Goal: Task Accomplishment & Management: Manage account settings

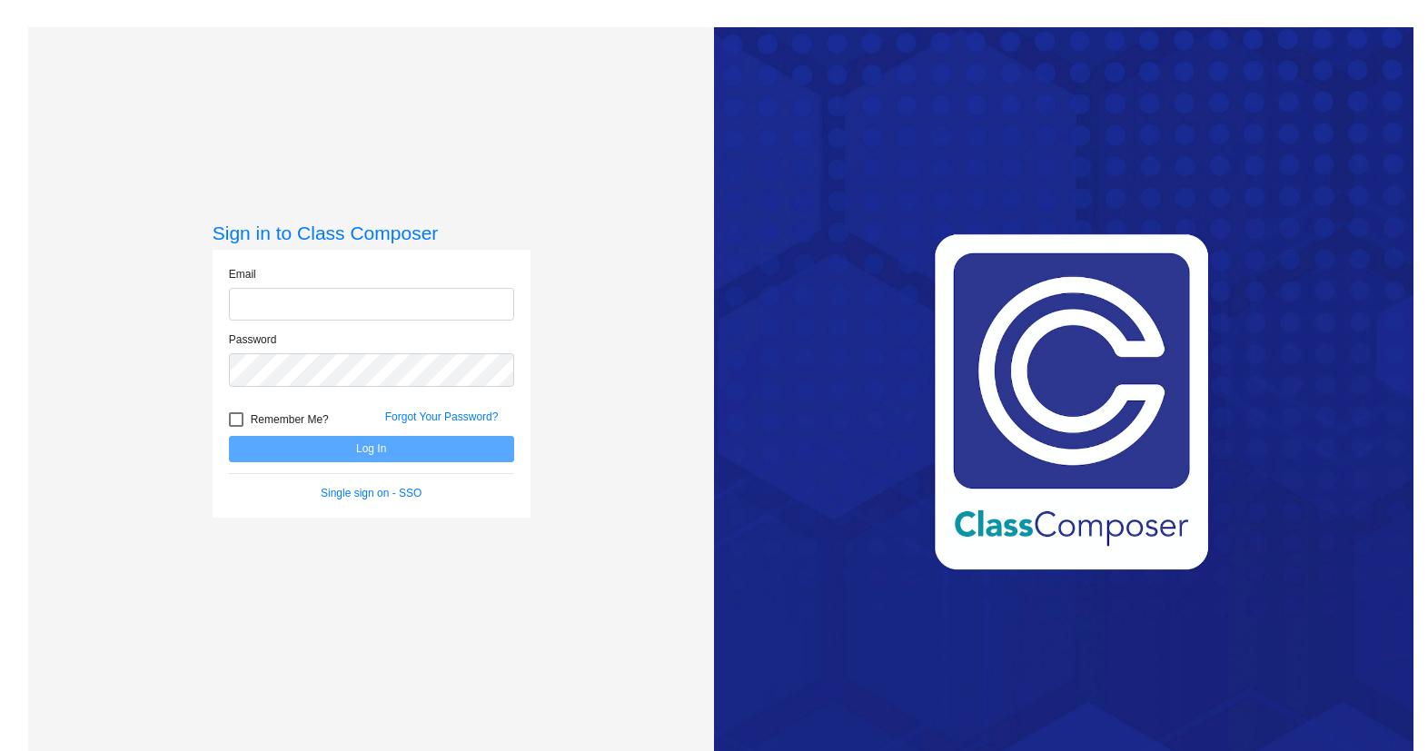
click at [405, 320] on input "email" at bounding box center [371, 305] width 285 height 34
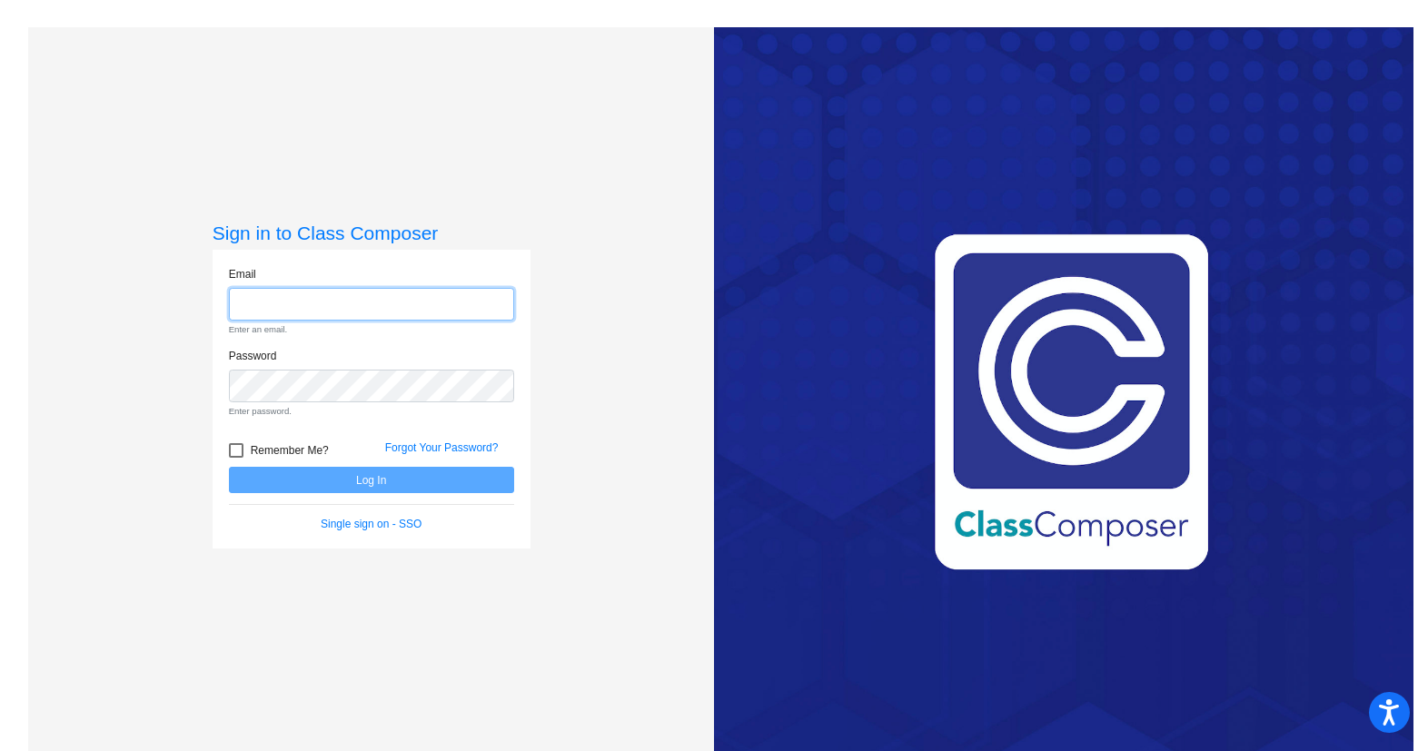
type input "lboyher@ahisd.net"
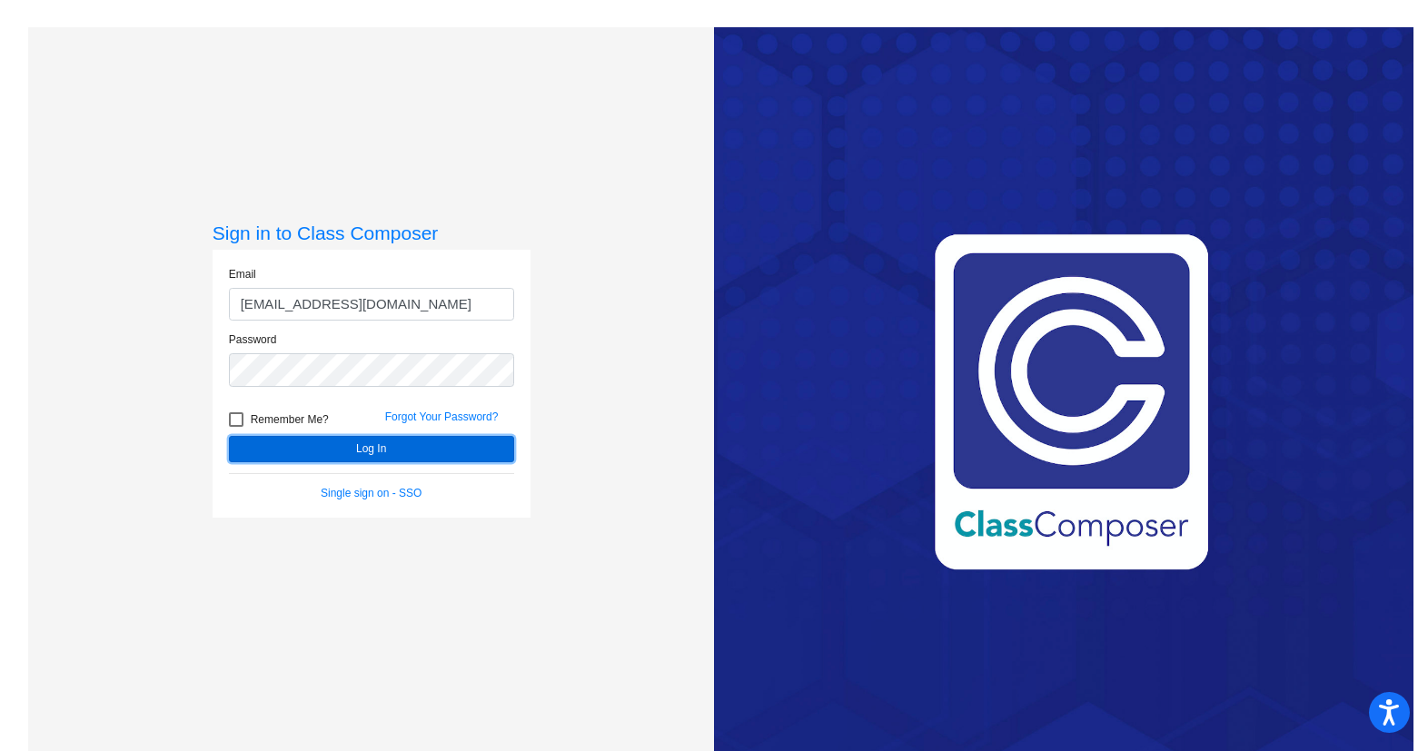
click at [396, 443] on button "Log In" at bounding box center [371, 449] width 285 height 26
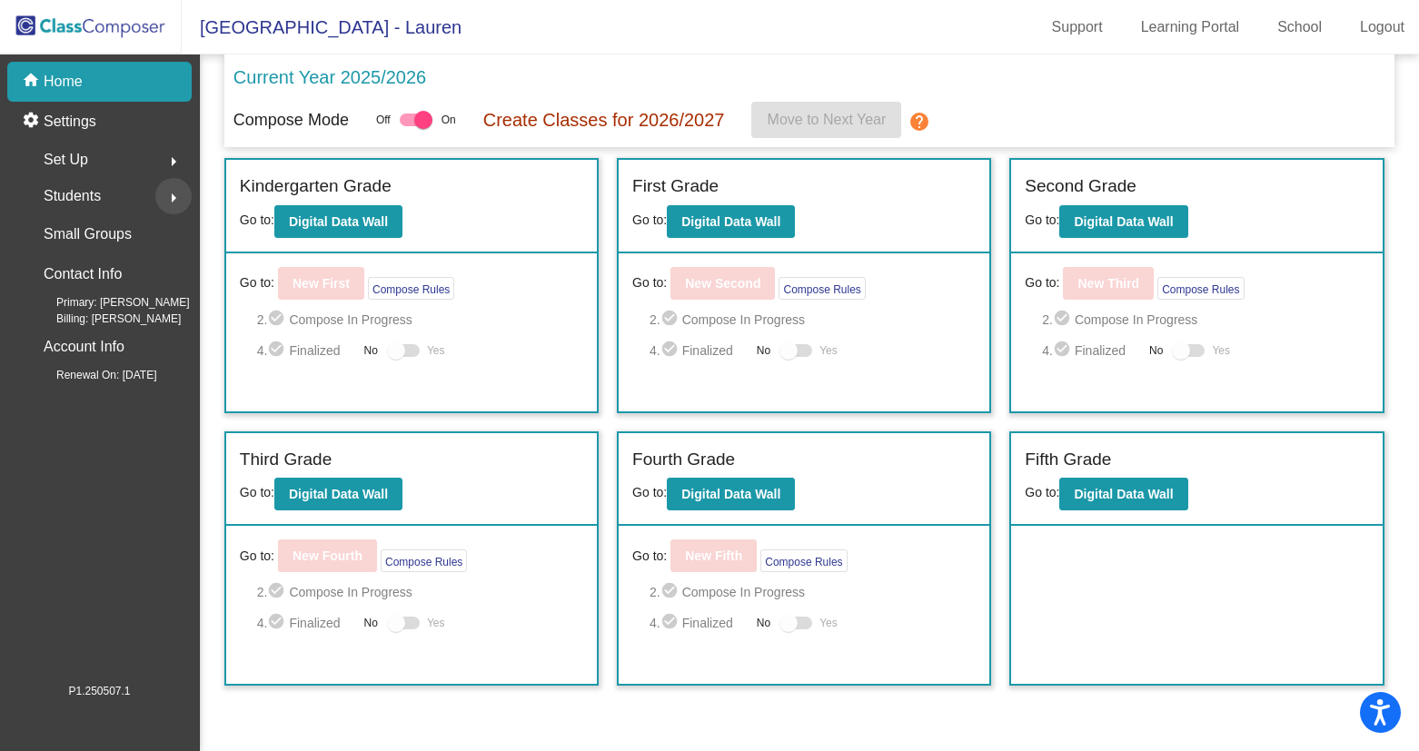
click at [174, 193] on mat-icon "arrow_right" at bounding box center [174, 198] width 22 height 22
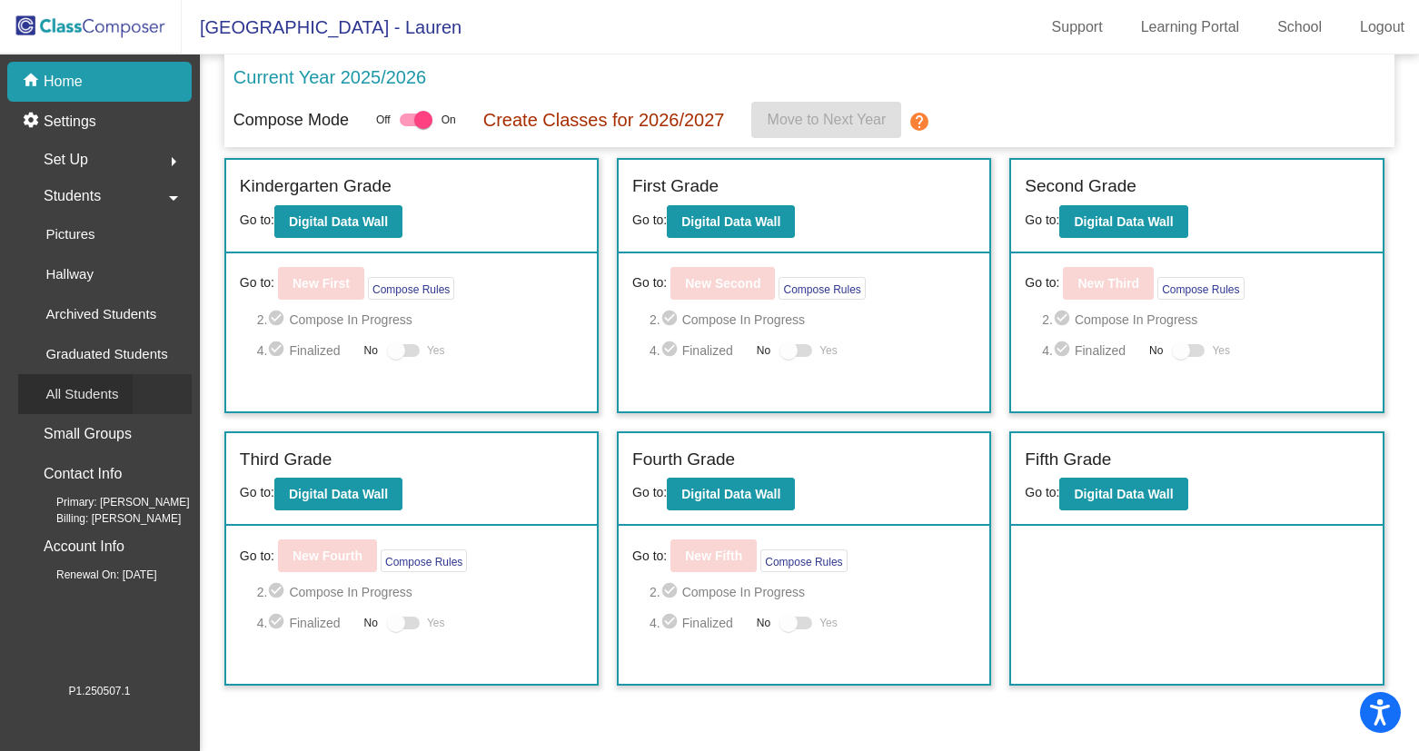
click at [101, 389] on p "All Students" at bounding box center [81, 394] width 73 height 22
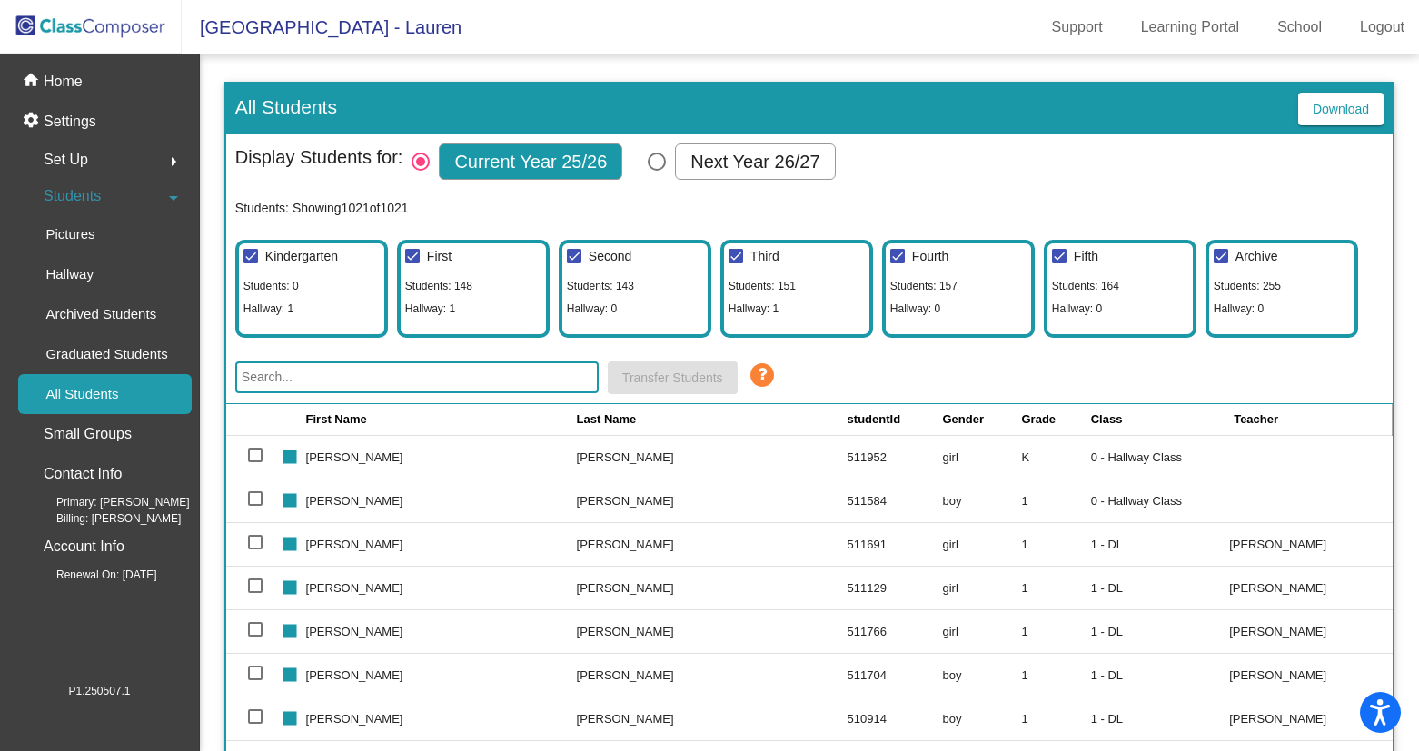
click at [323, 383] on input "text" at bounding box center [416, 378] width 363 height 32
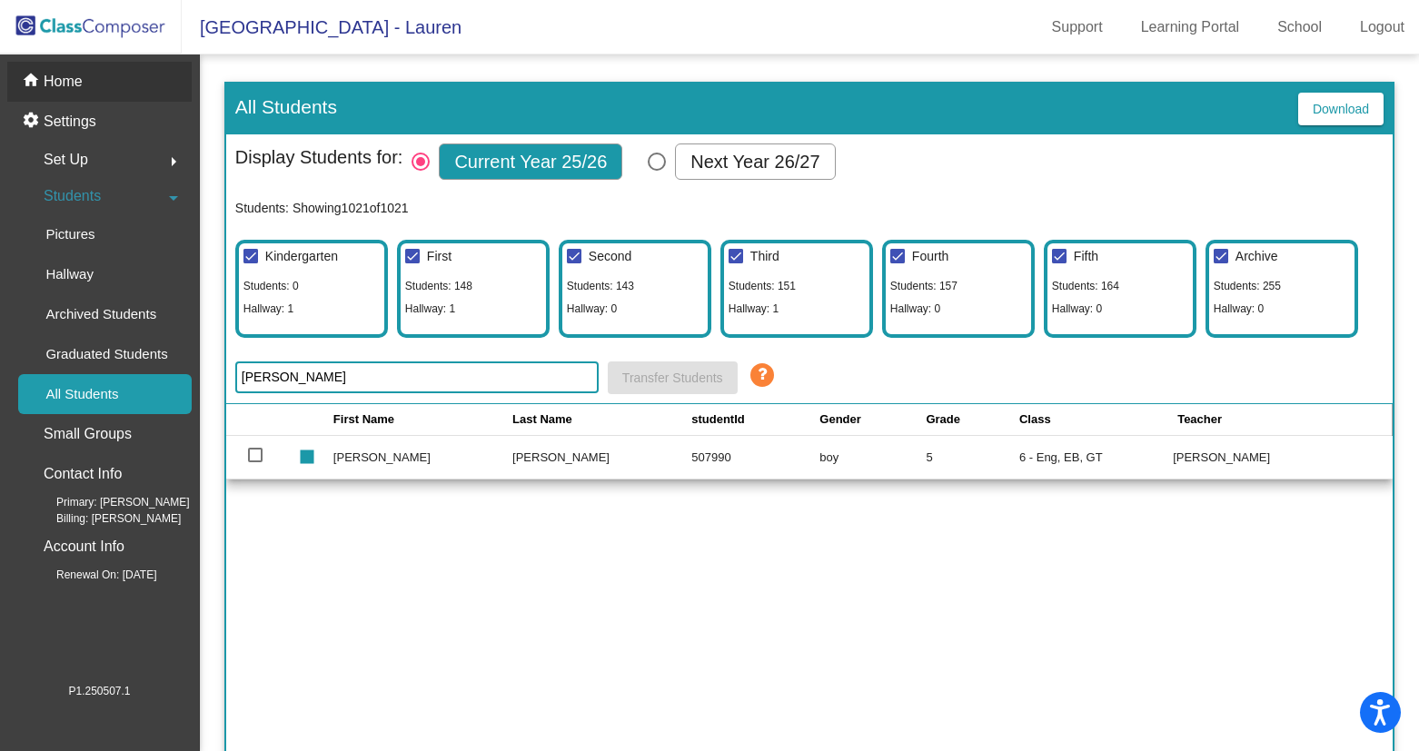
type input "gilb"
click at [79, 84] on p "Home" at bounding box center [63, 82] width 39 height 22
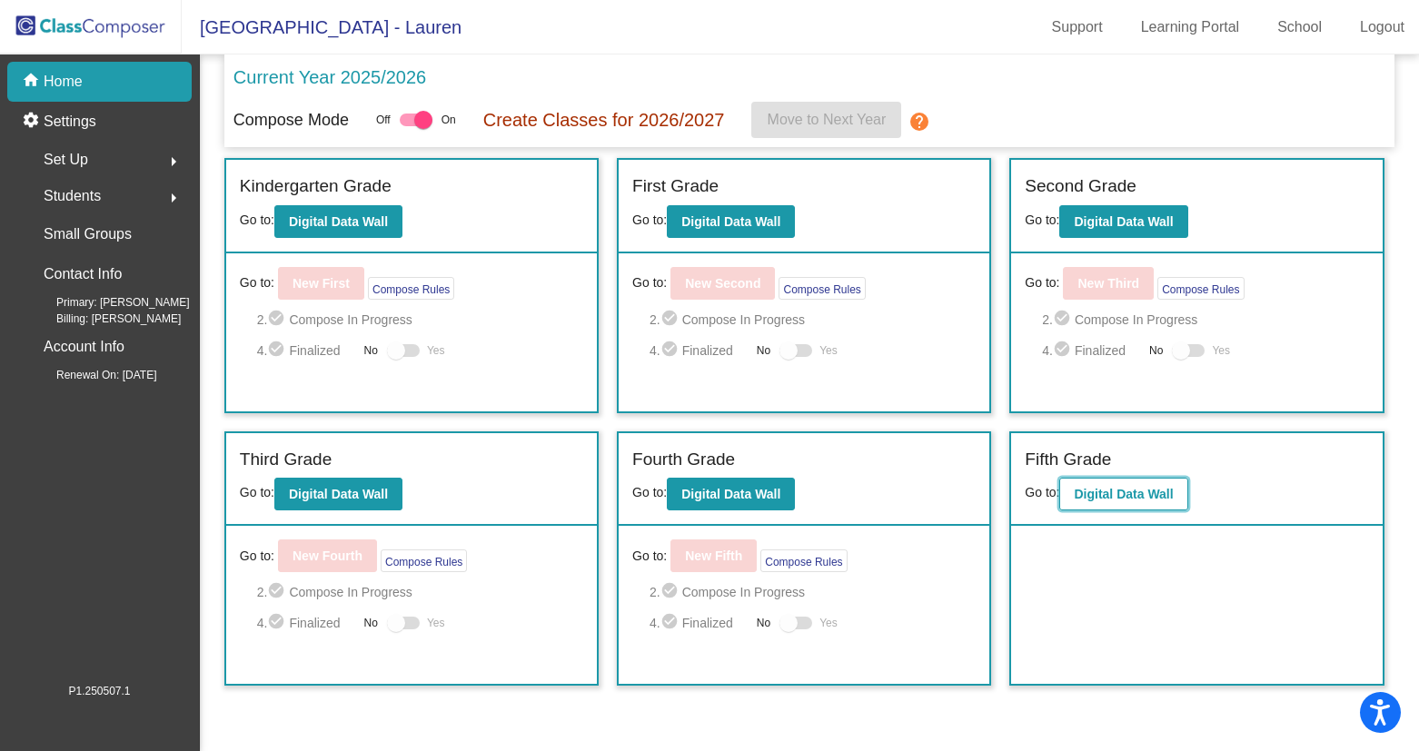
click at [1133, 501] on b "Digital Data Wall" at bounding box center [1123, 494] width 99 height 15
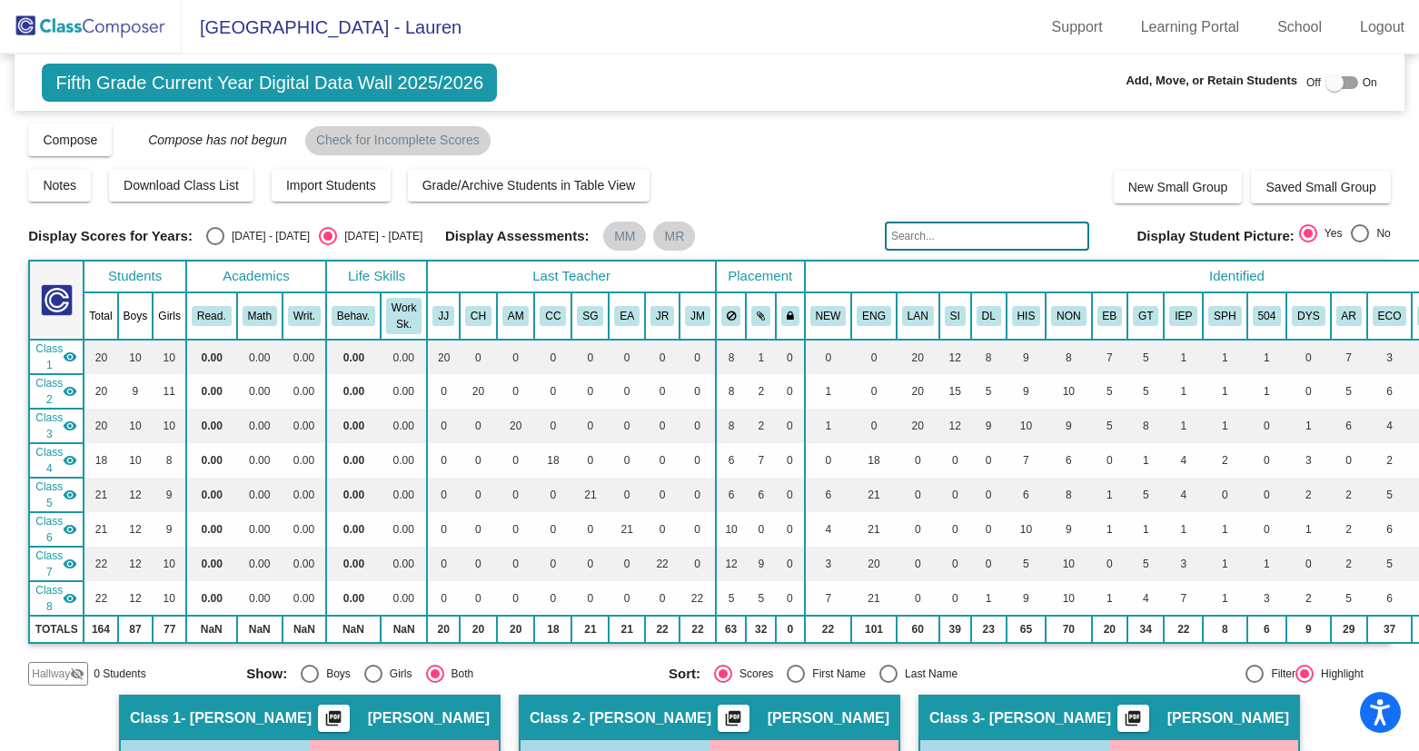
click at [87, 17] on img at bounding box center [91, 27] width 182 height 54
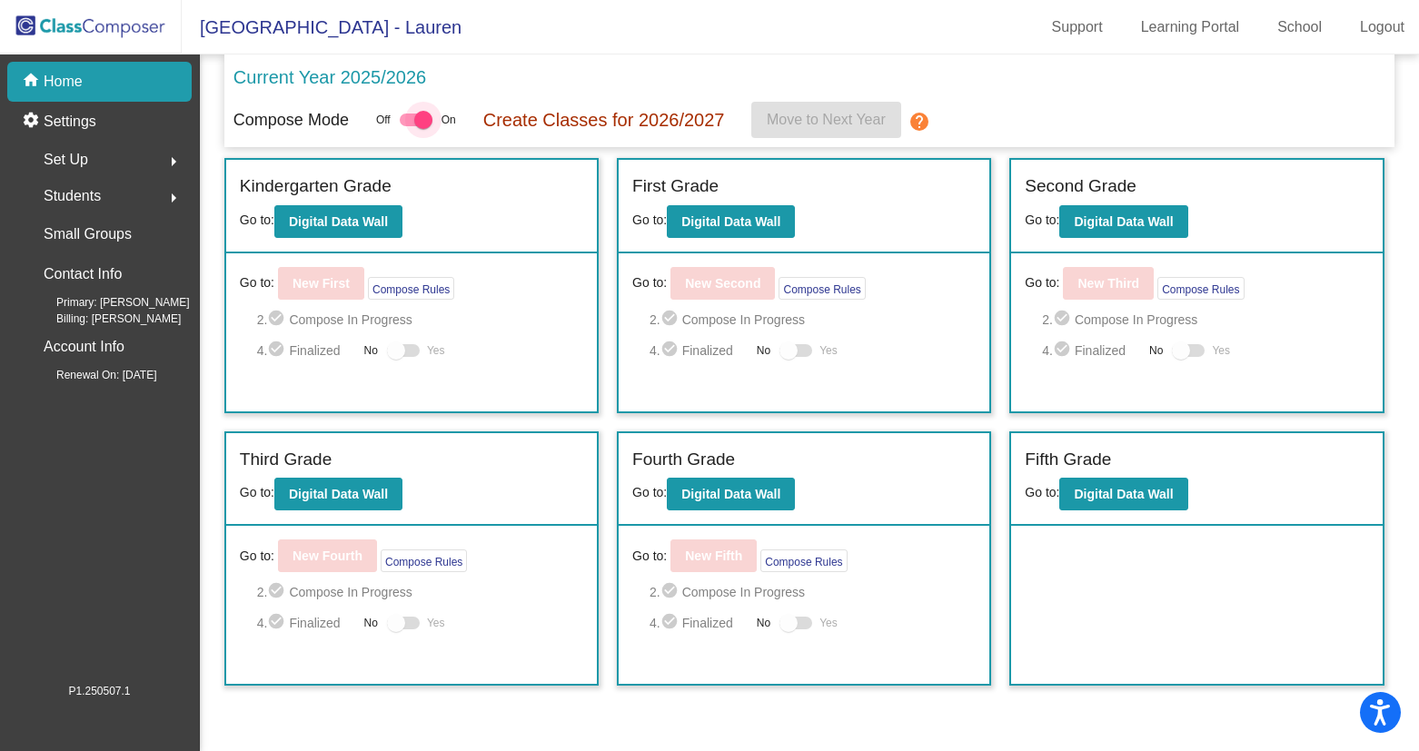
click at [428, 123] on div at bounding box center [423, 120] width 18 height 18
click at [409, 126] on input "checkbox" at bounding box center [408, 126] width 1 height 1
checkbox input "false"
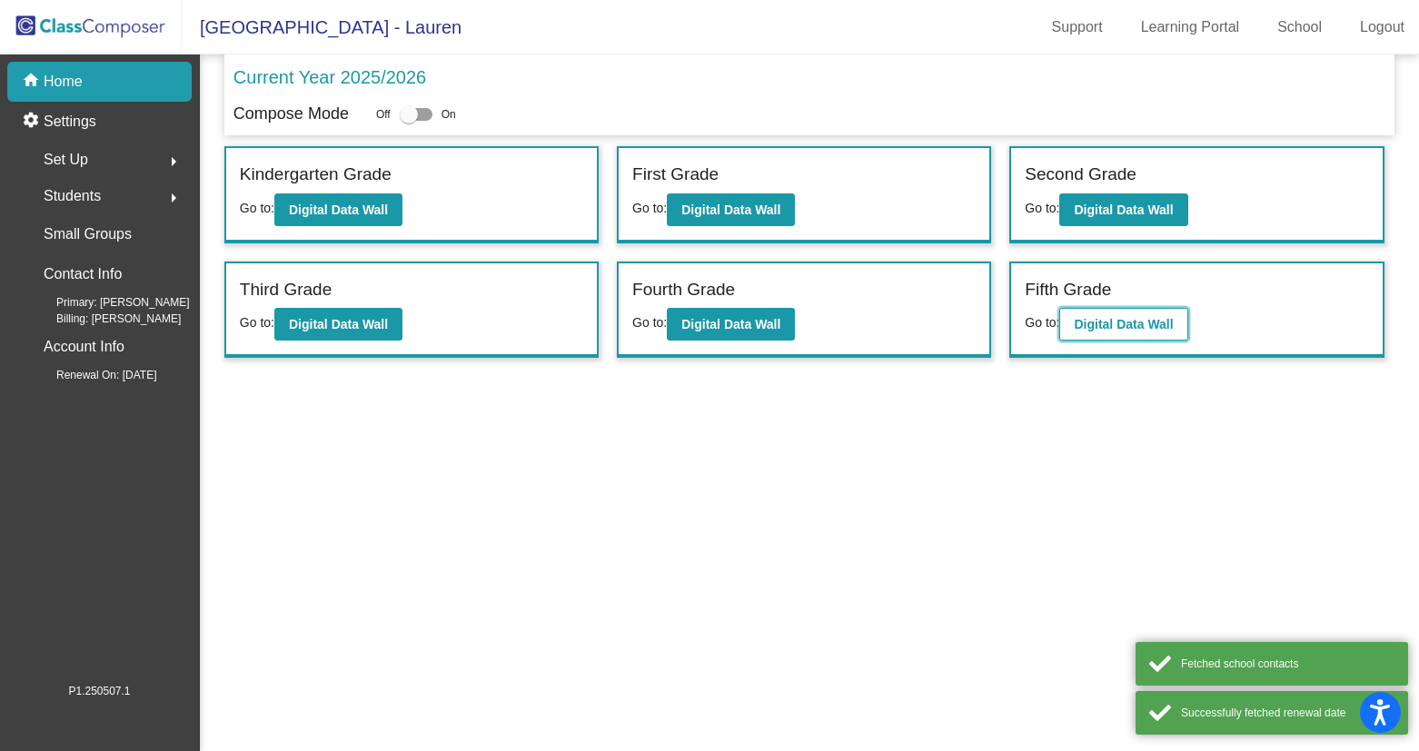
click at [1111, 314] on button "Digital Data Wall" at bounding box center [1123, 324] width 128 height 33
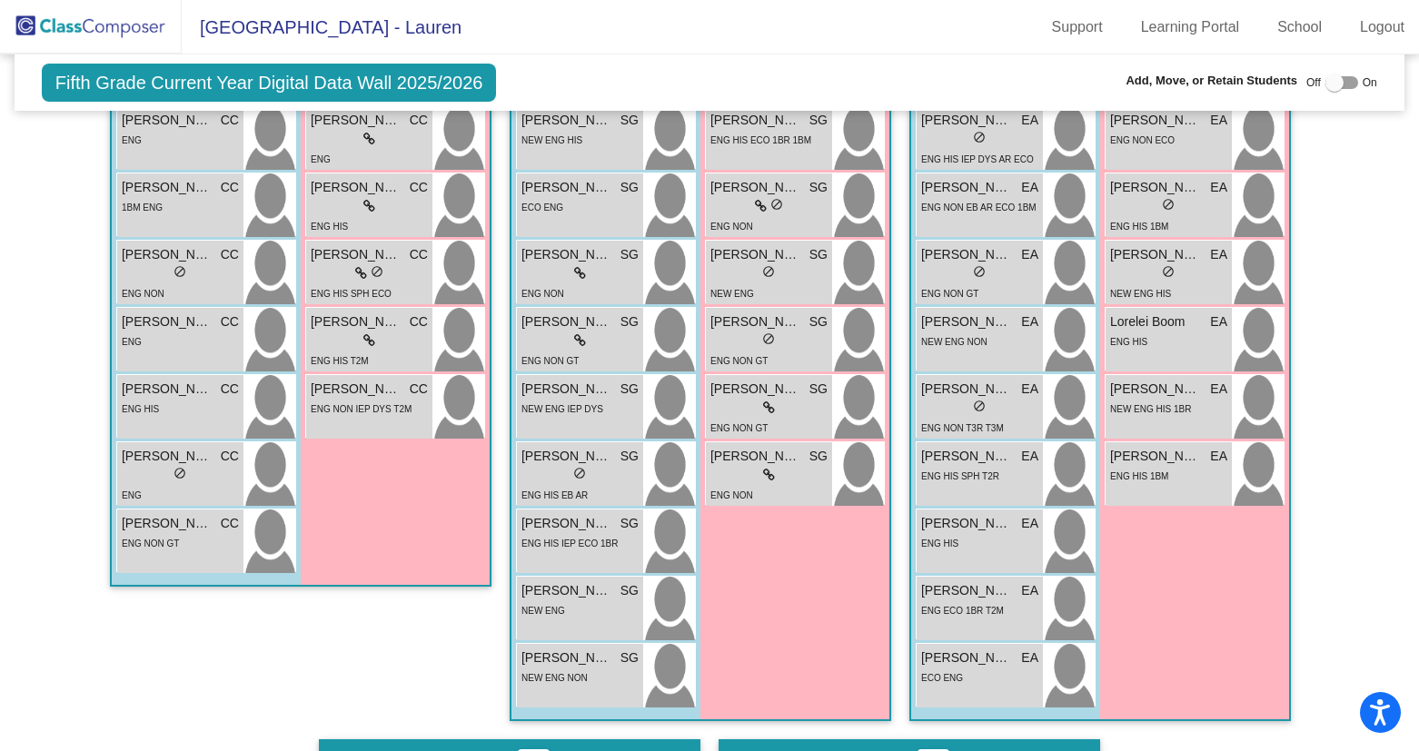
scroll to position [1679, 0]
click at [1325, 81] on div at bounding box center [1334, 83] width 18 height 18
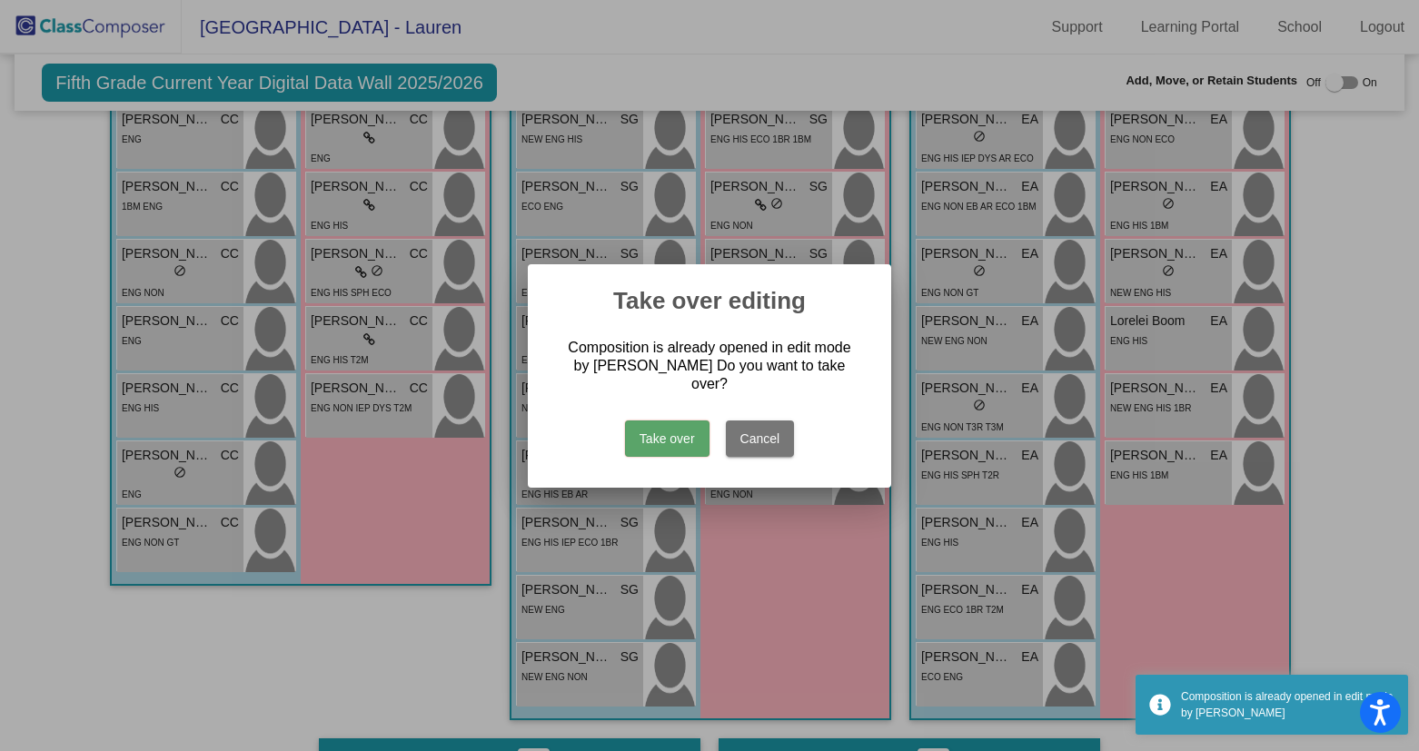
click at [669, 422] on button "Take over" at bounding box center [667, 439] width 84 height 36
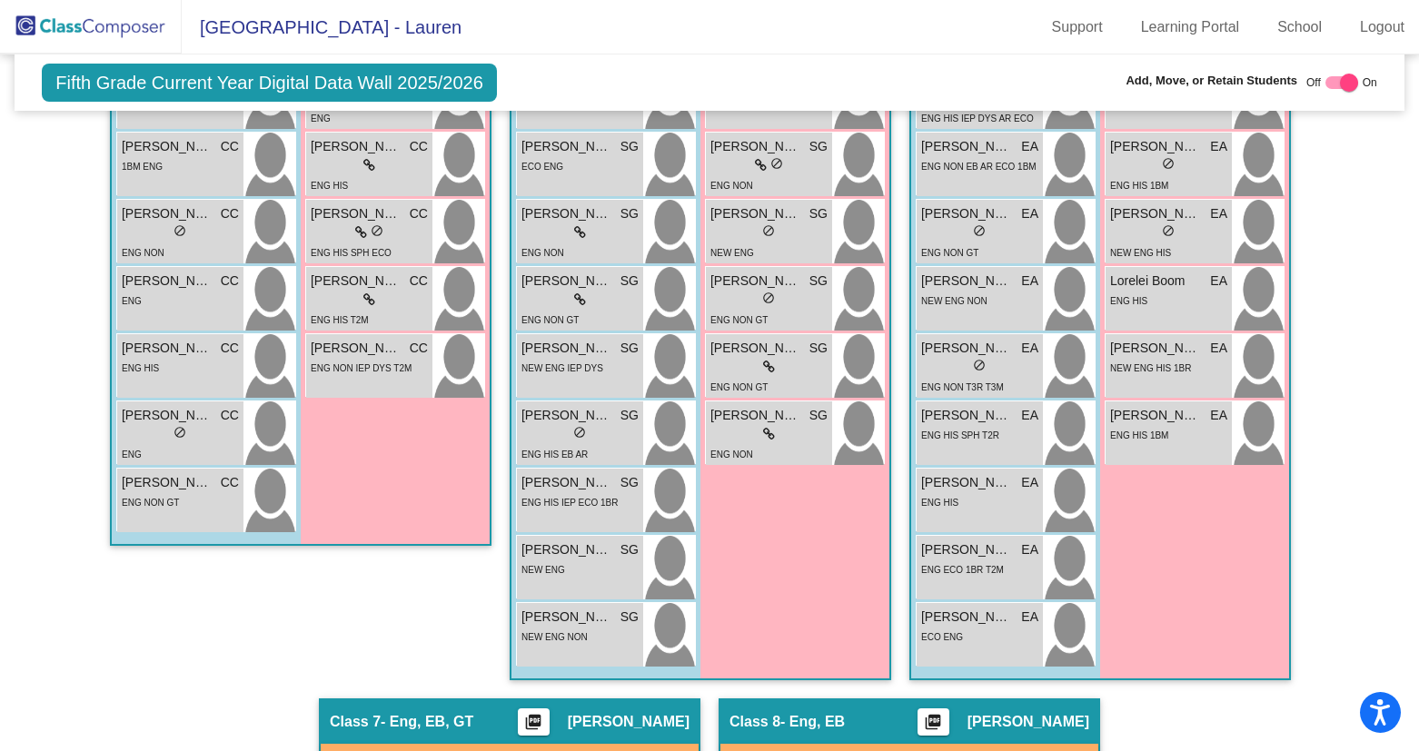
scroll to position [1791, 0]
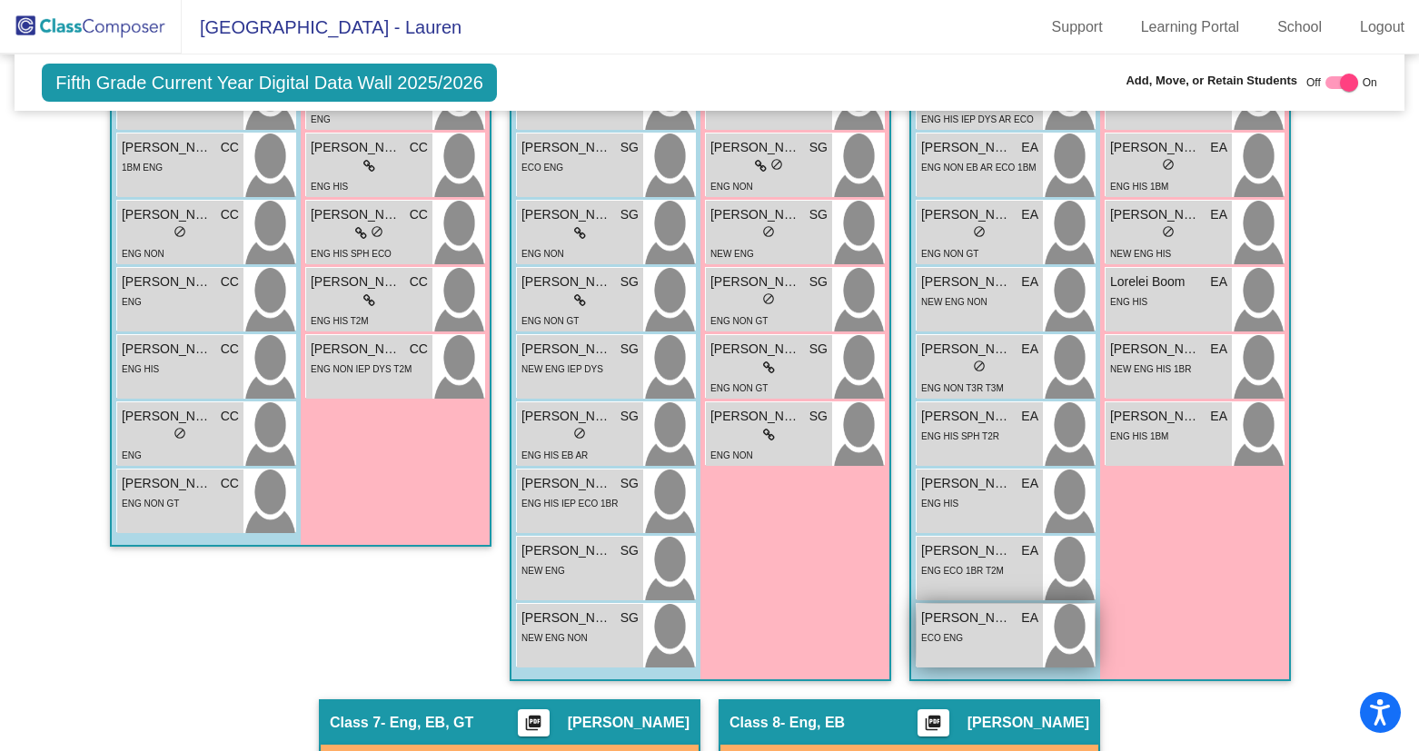
click at [930, 632] on div "ECO ENG" at bounding box center [942, 637] width 42 height 19
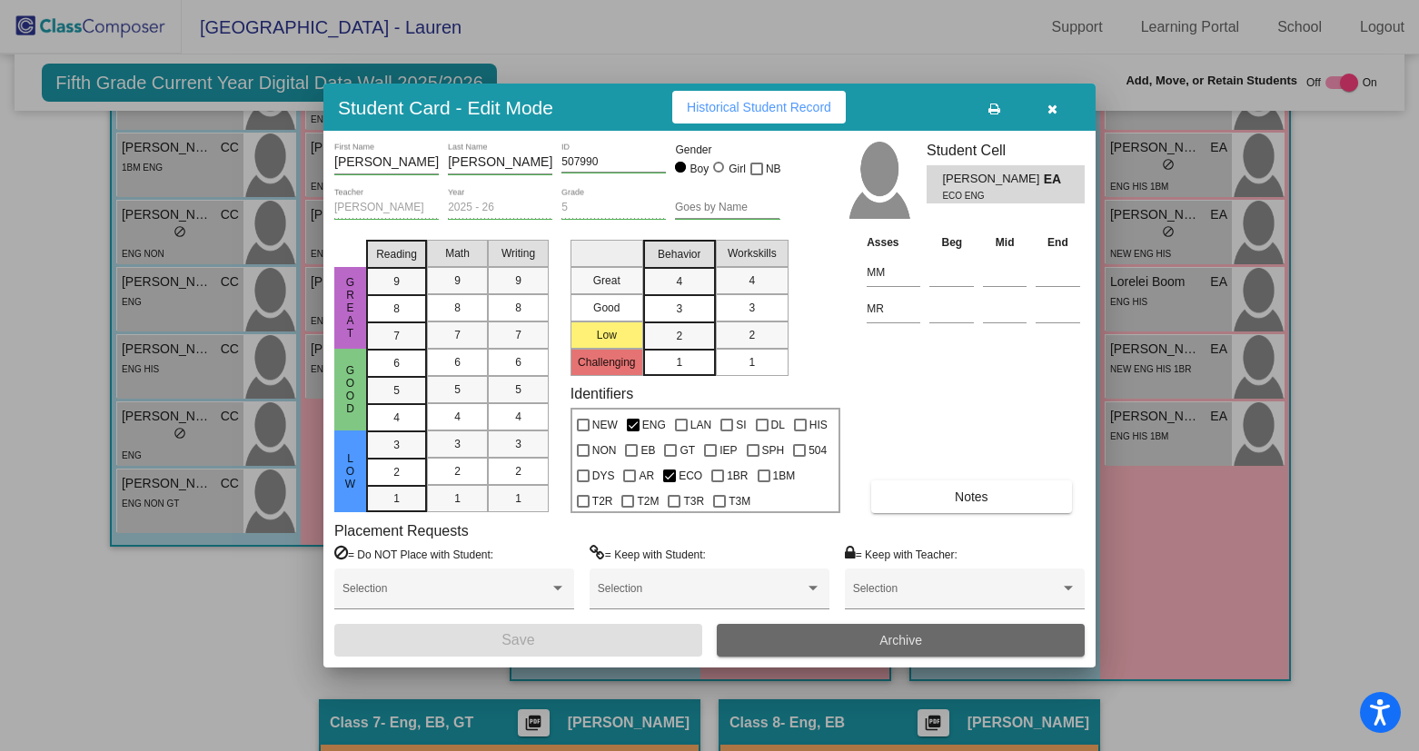
click at [870, 642] on button "Archive" at bounding box center [901, 640] width 368 height 33
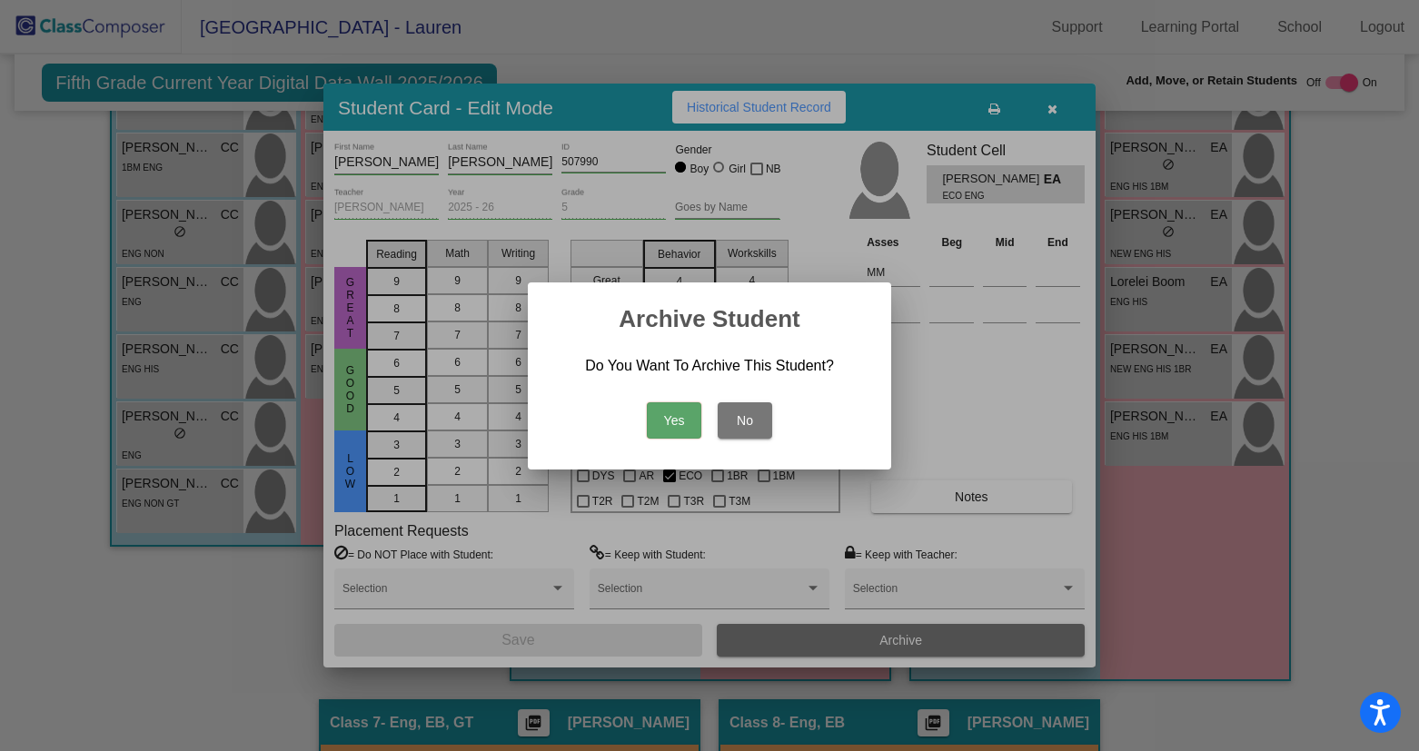
click at [675, 413] on button "Yes" at bounding box center [674, 420] width 55 height 36
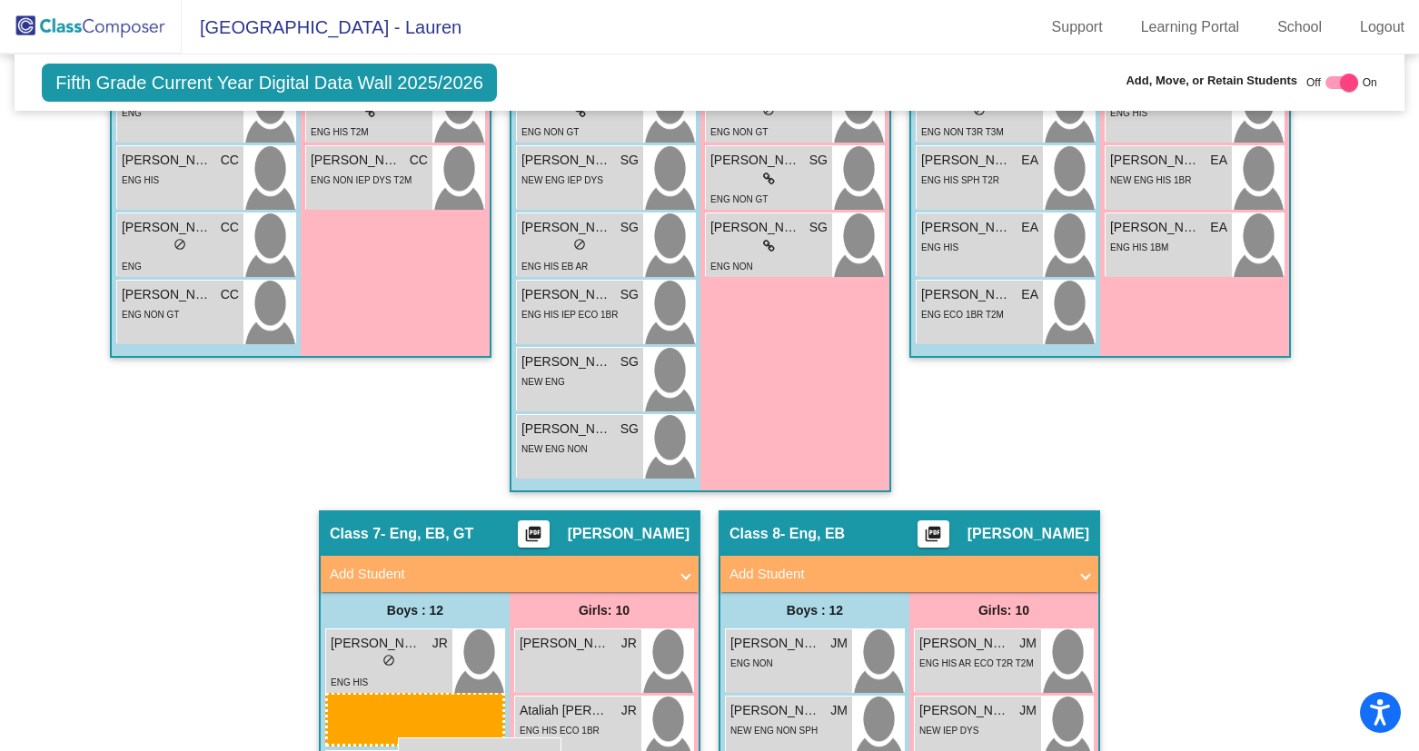
scroll to position [1998, 0]
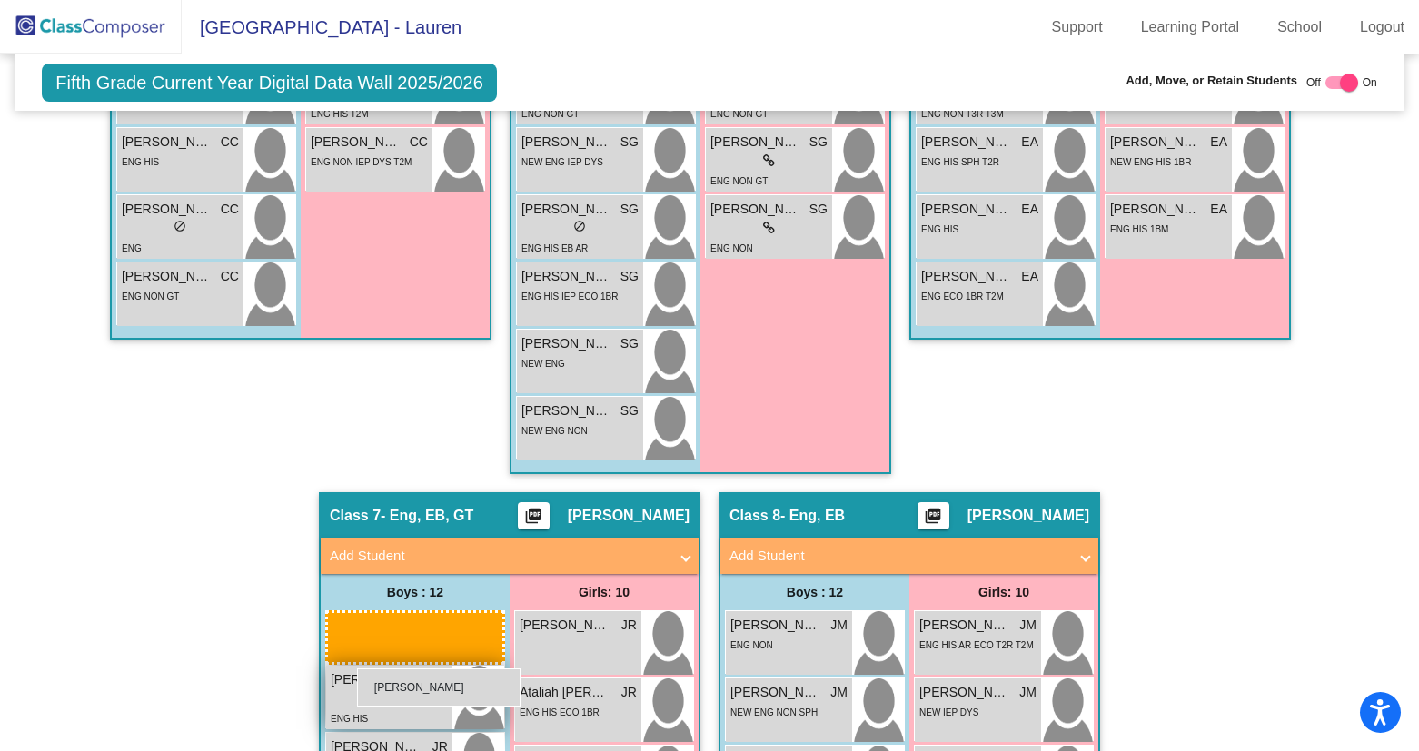
drag, startPoint x: 953, startPoint y: 233, endPoint x: 357, endPoint y: 669, distance: 737.9
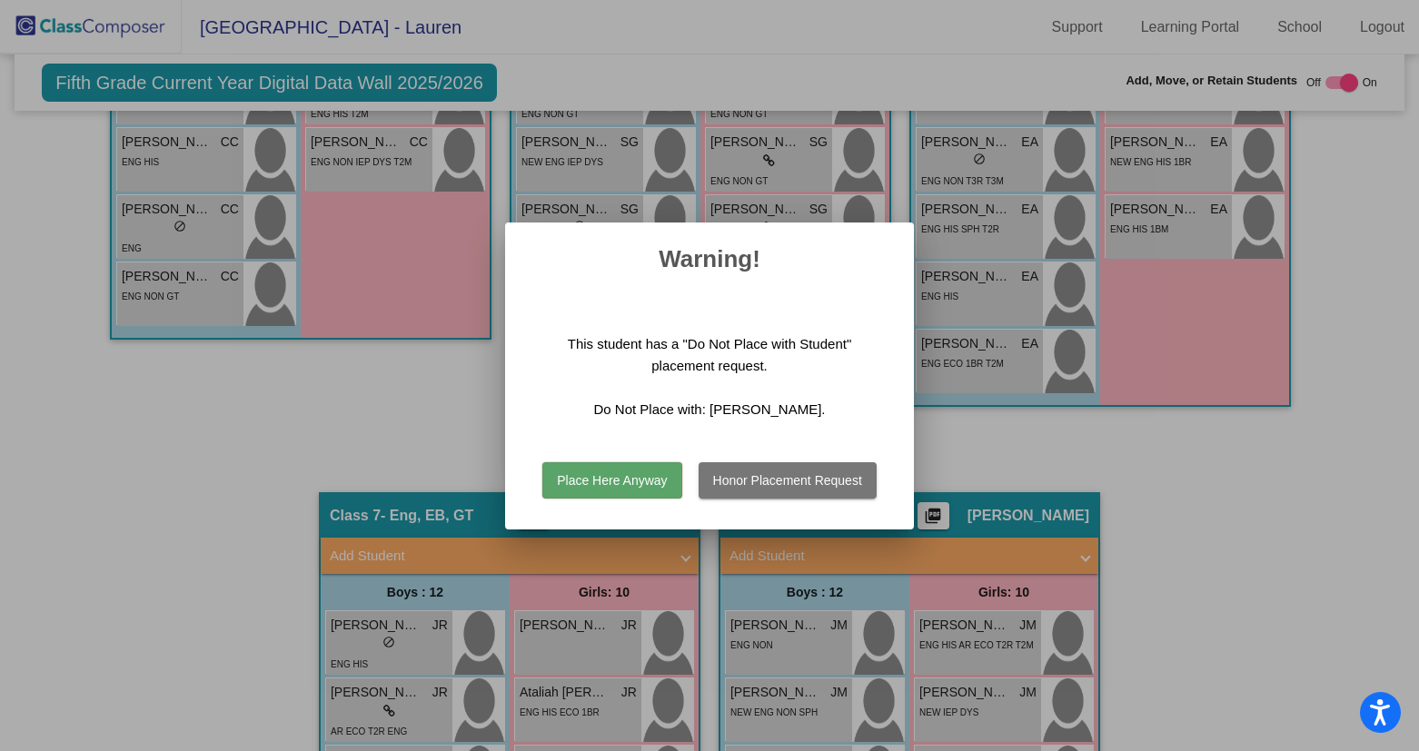
click at [621, 480] on button "Place Here Anyway" at bounding box center [611, 480] width 139 height 36
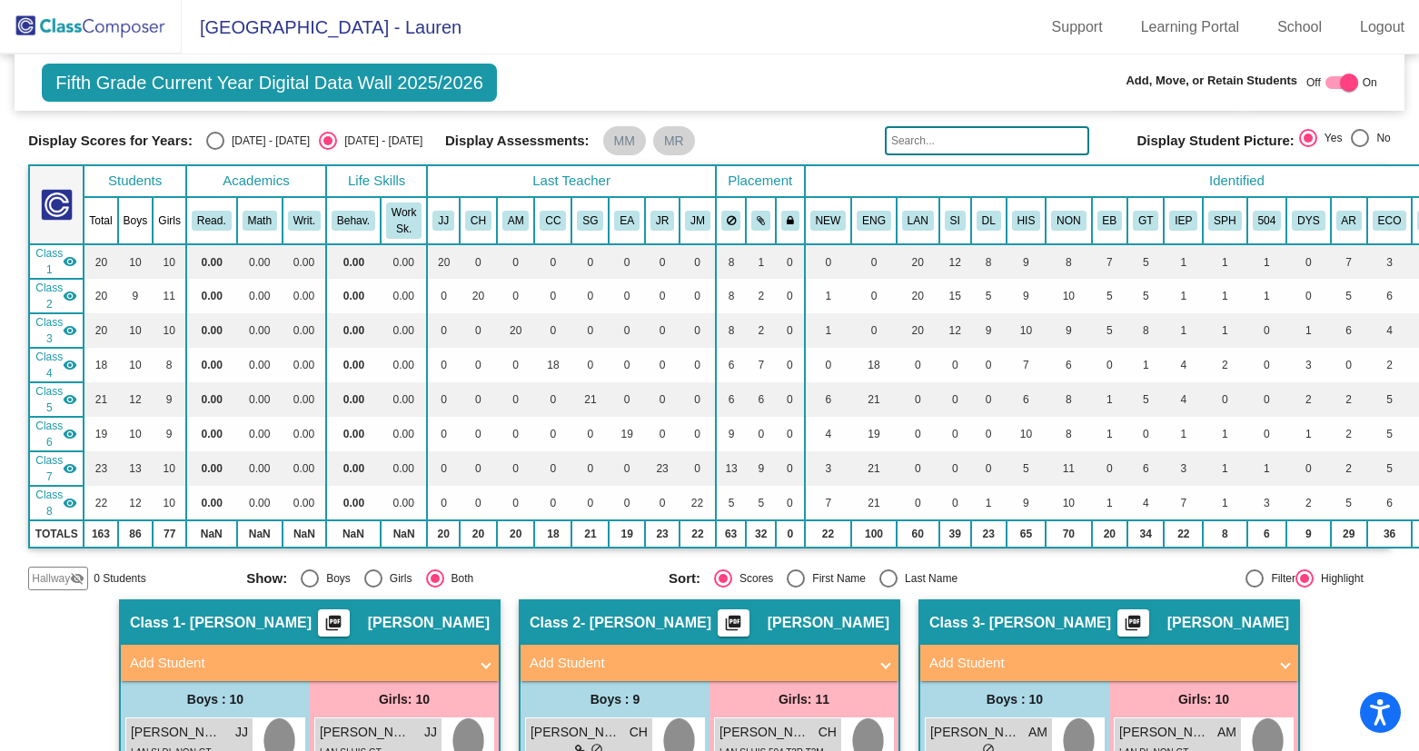
scroll to position [0, 0]
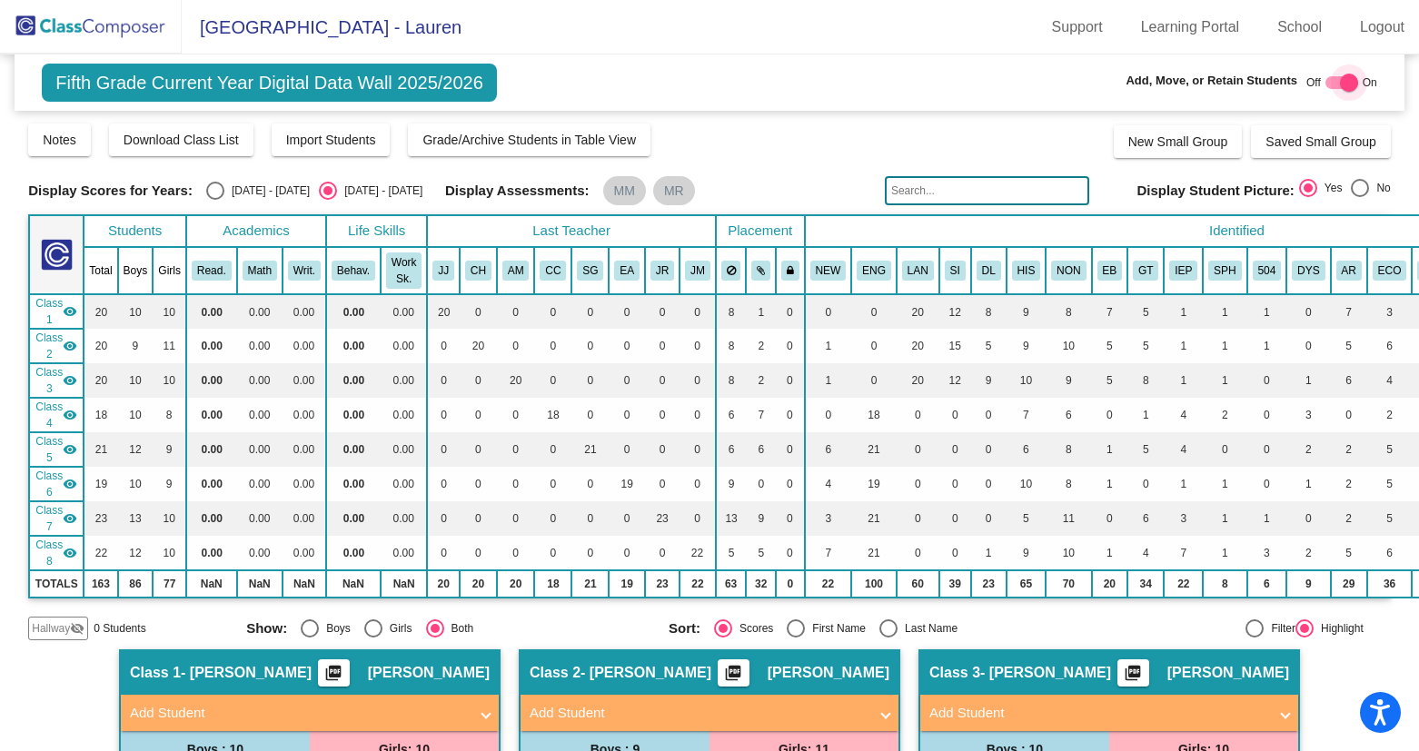
click at [1343, 76] on div at bounding box center [1349, 83] width 18 height 18
checkbox input "false"
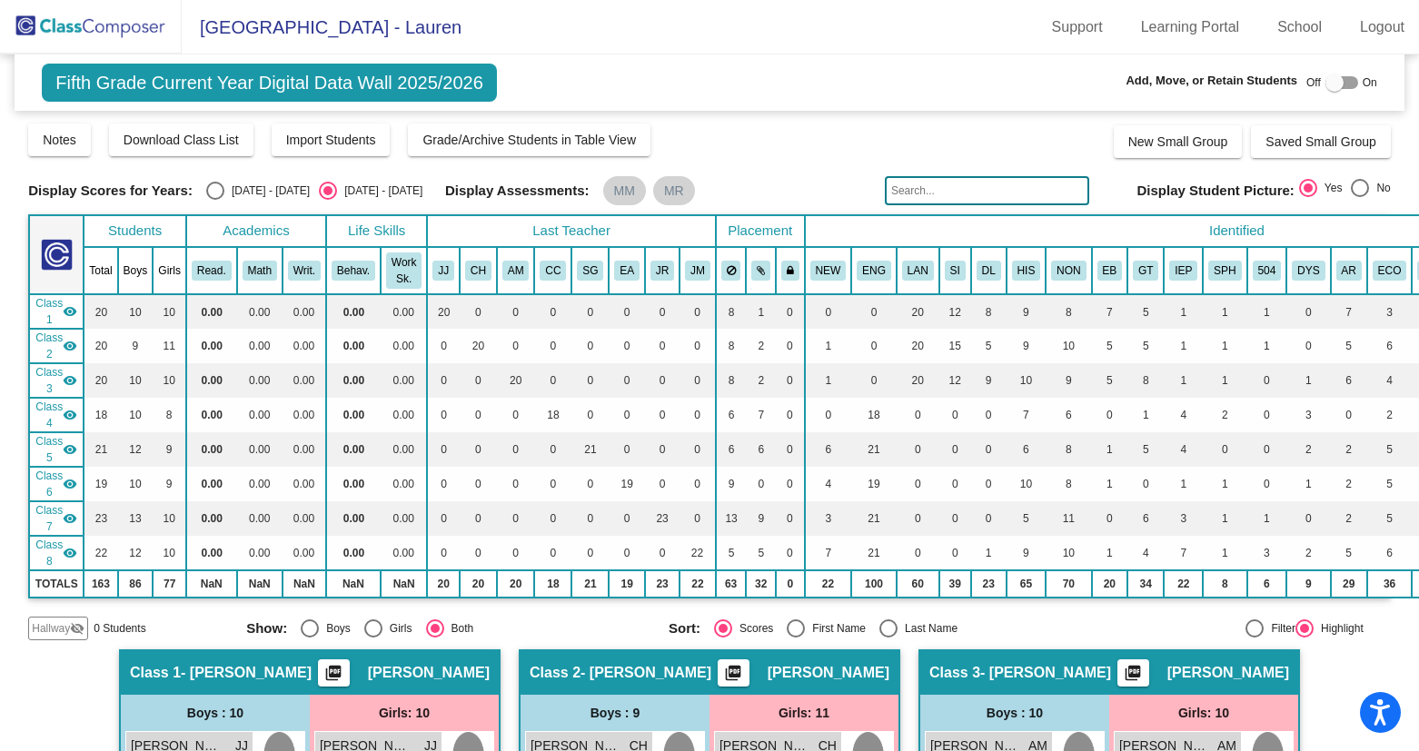
click at [70, 304] on mat-icon "visibility" at bounding box center [70, 311] width 15 height 15
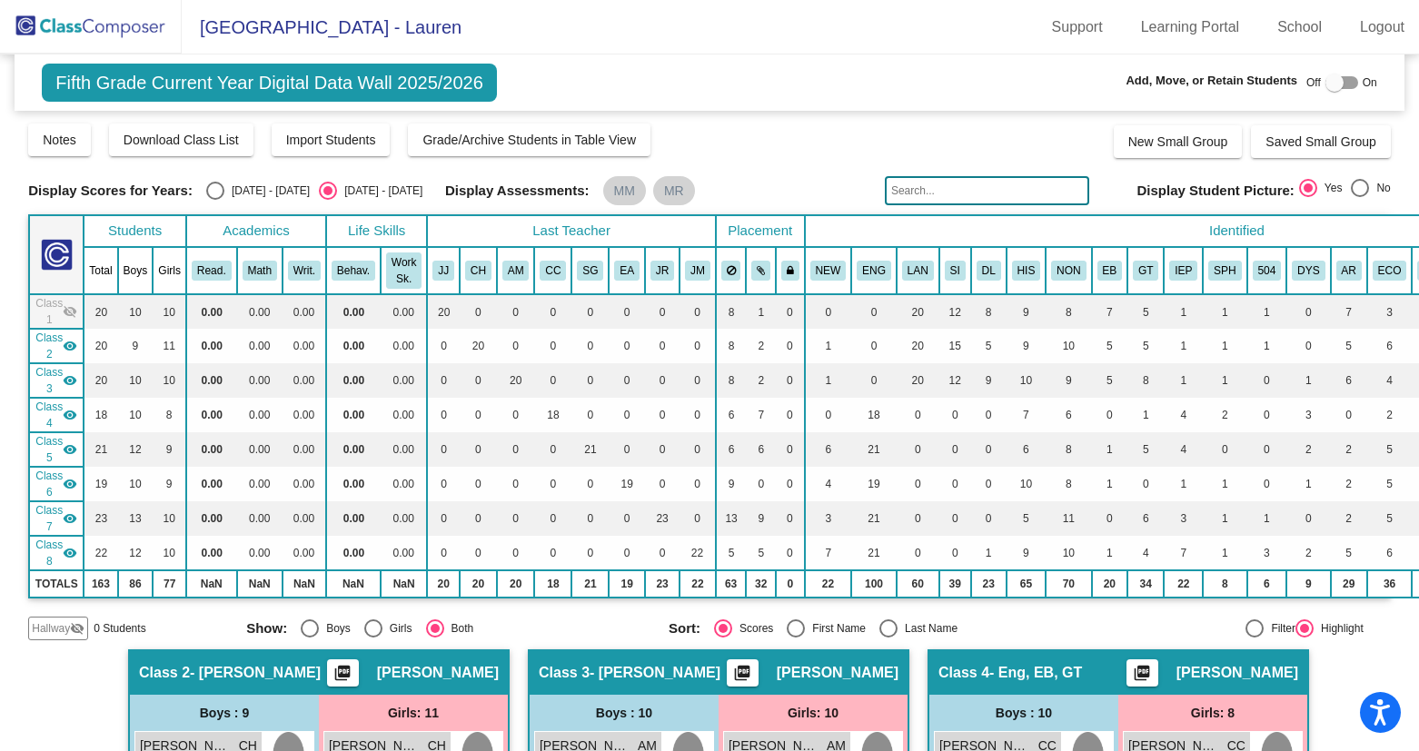
click at [69, 346] on mat-icon "visibility" at bounding box center [70, 346] width 15 height 15
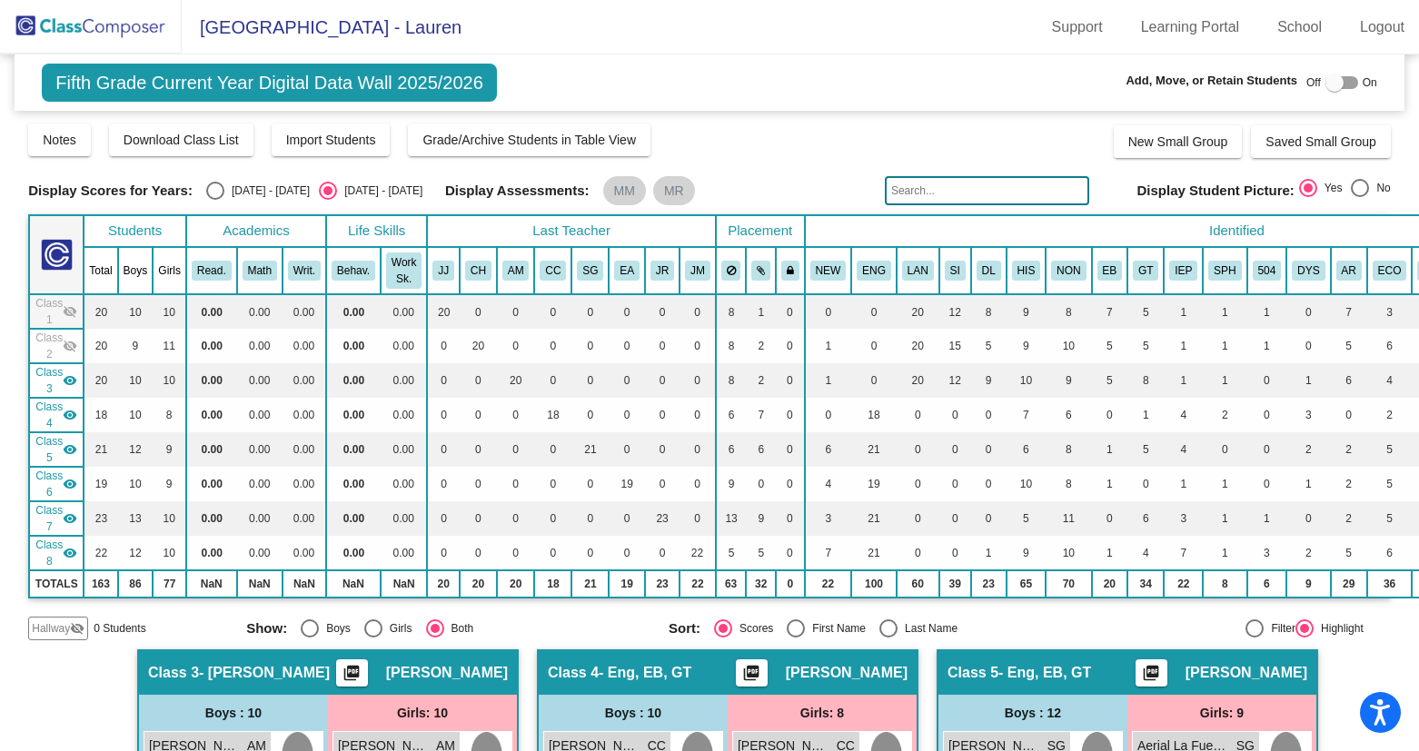
click at [69, 382] on mat-icon "visibility" at bounding box center [70, 380] width 15 height 15
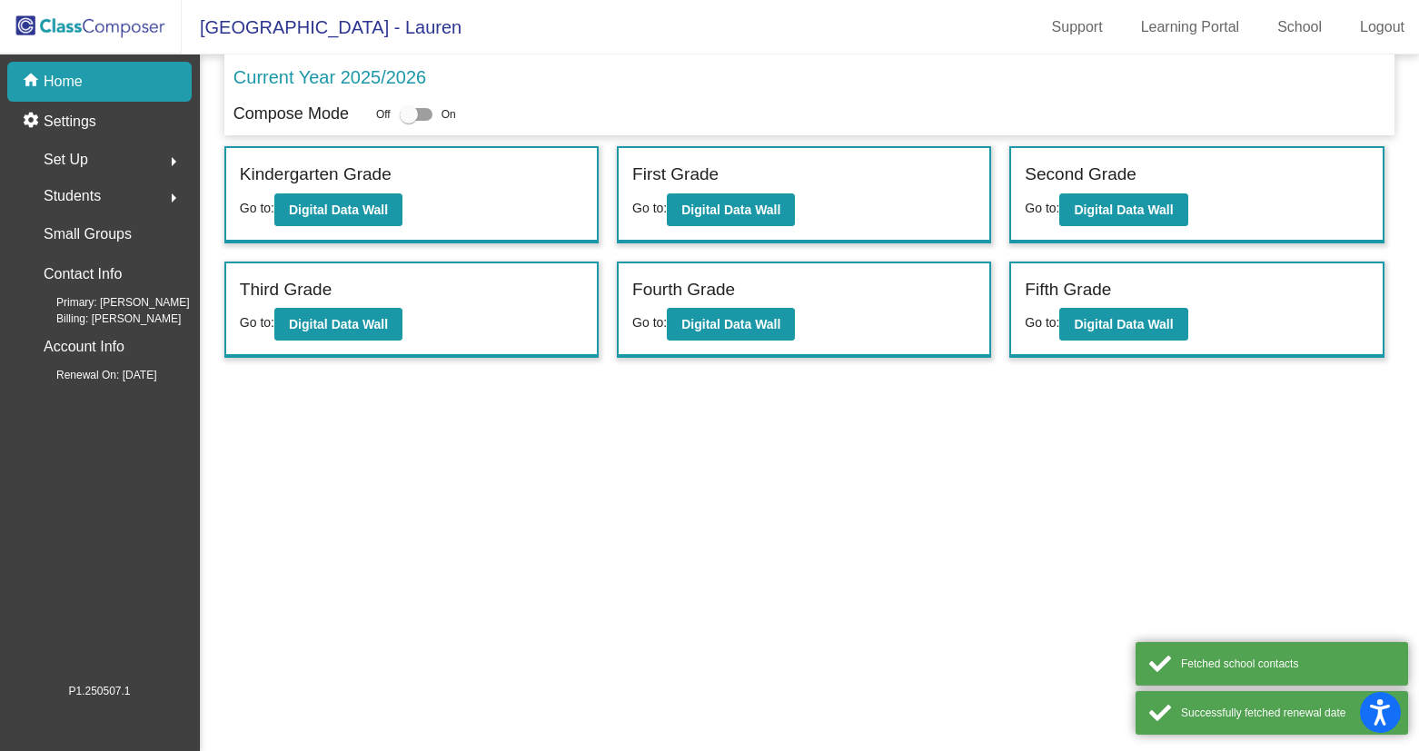
click at [736, 342] on div "Fourth Grade Go to: Digital Data Wall" at bounding box center [804, 310] width 371 height 94
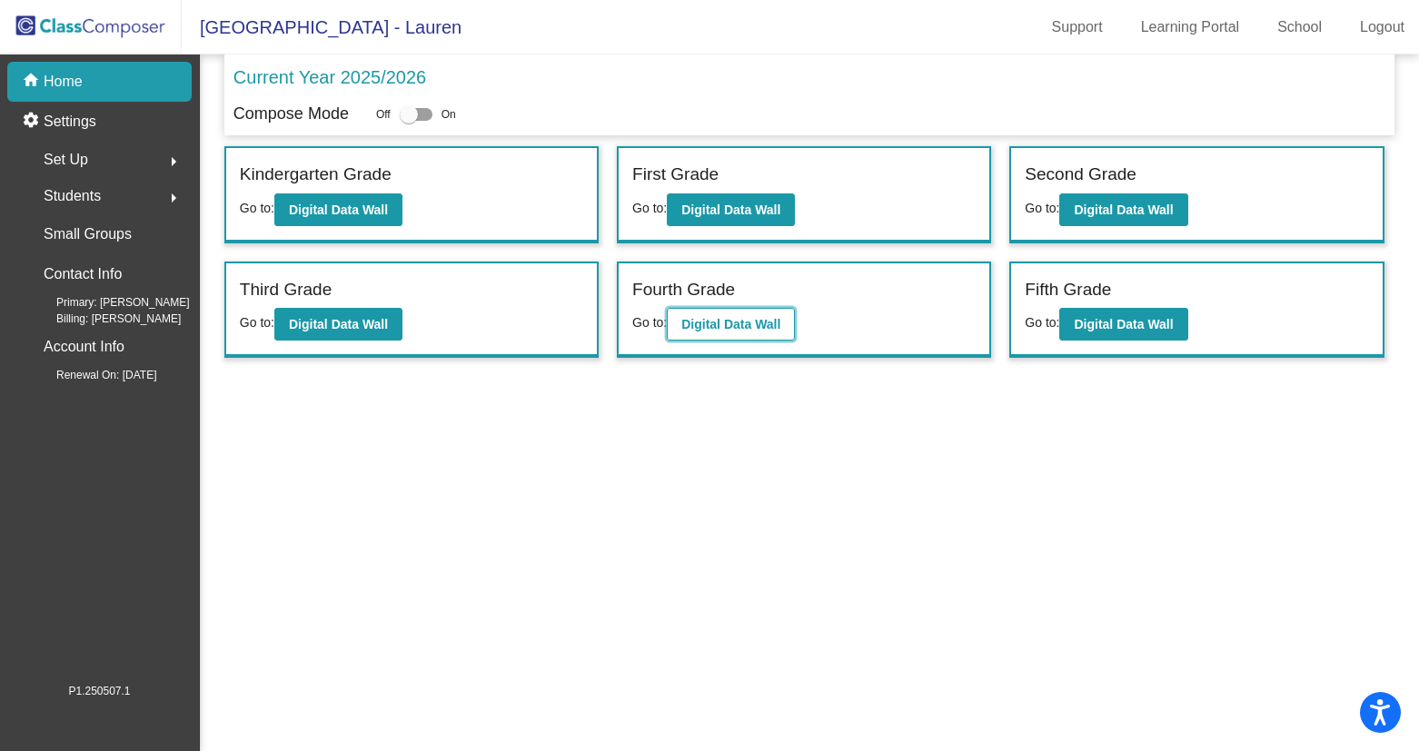
click at [733, 317] on b "Digital Data Wall" at bounding box center [730, 324] width 99 height 15
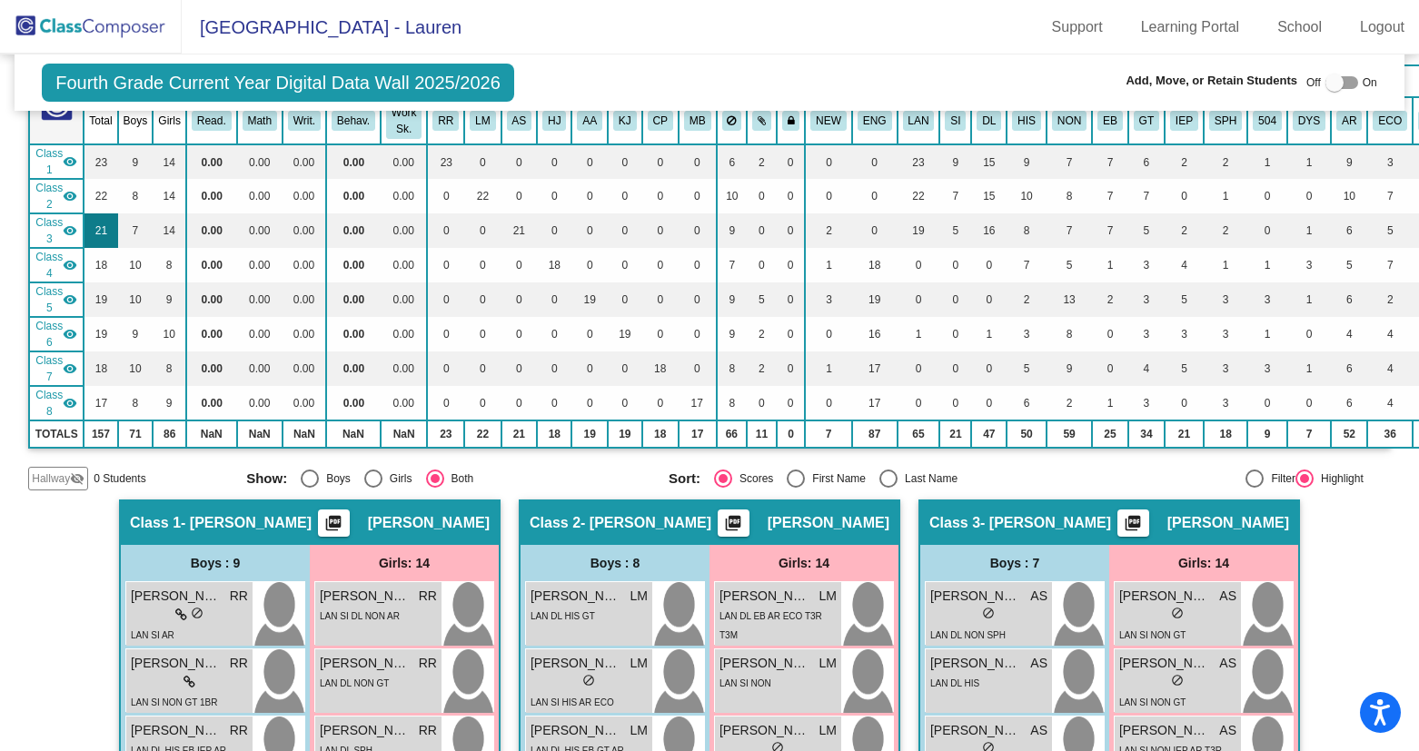
scroll to position [128, 0]
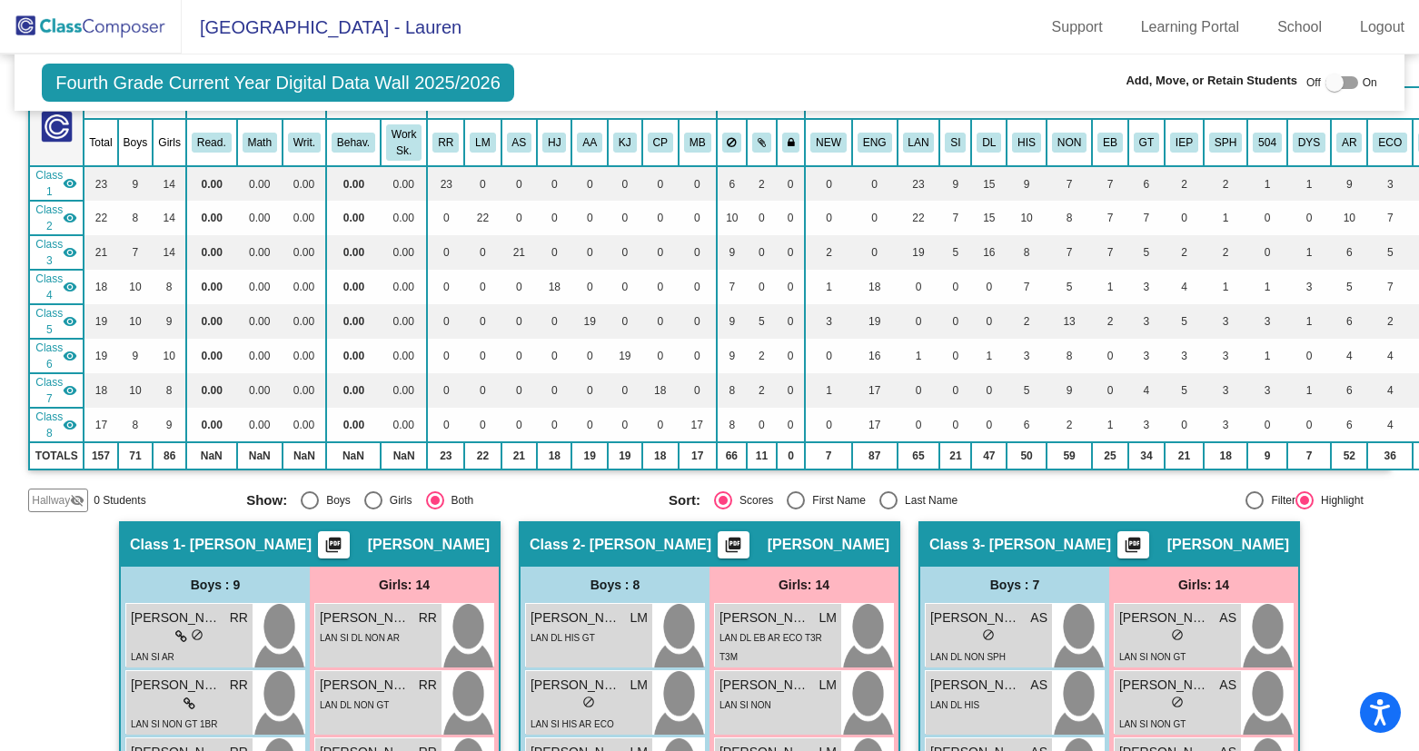
click at [68, 184] on mat-icon "visibility" at bounding box center [70, 183] width 15 height 15
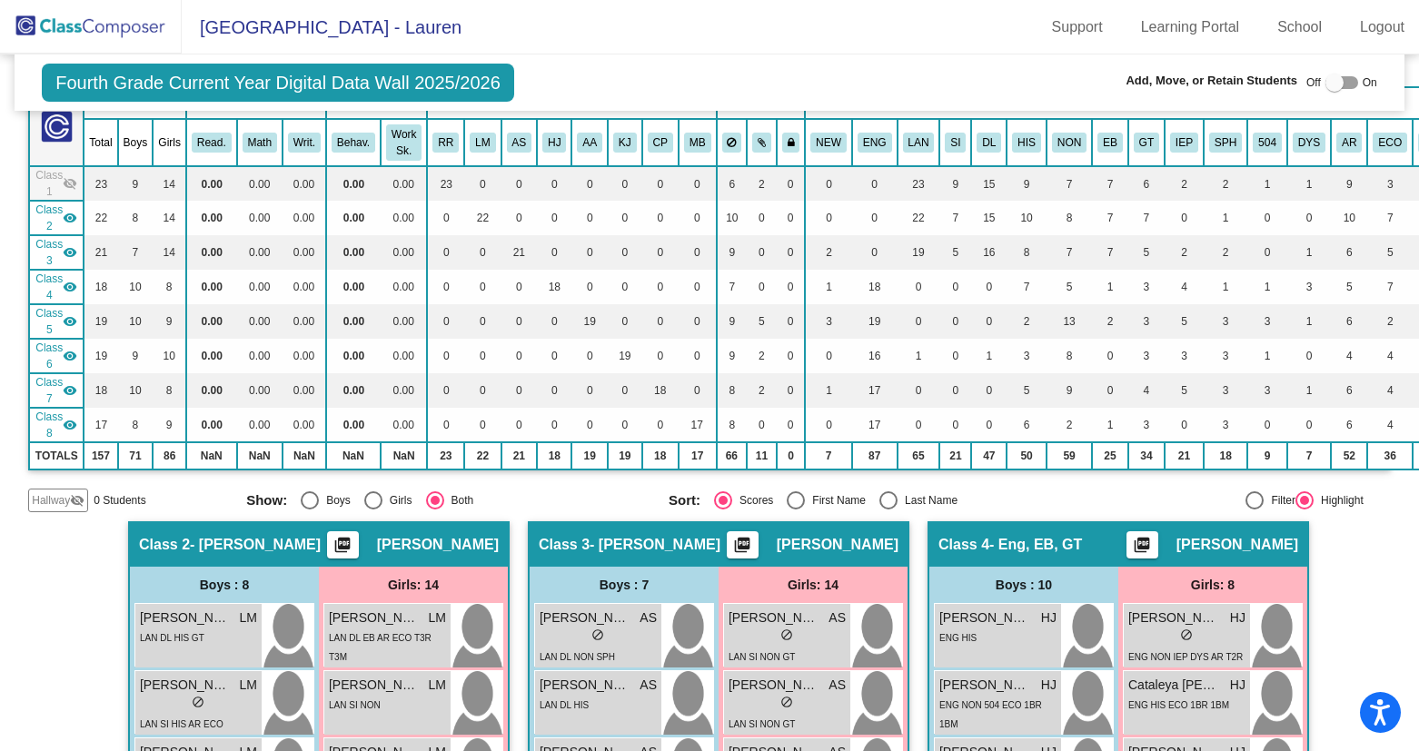
click at [73, 209] on div "Class 2 visibility" at bounding box center [56, 218] width 42 height 33
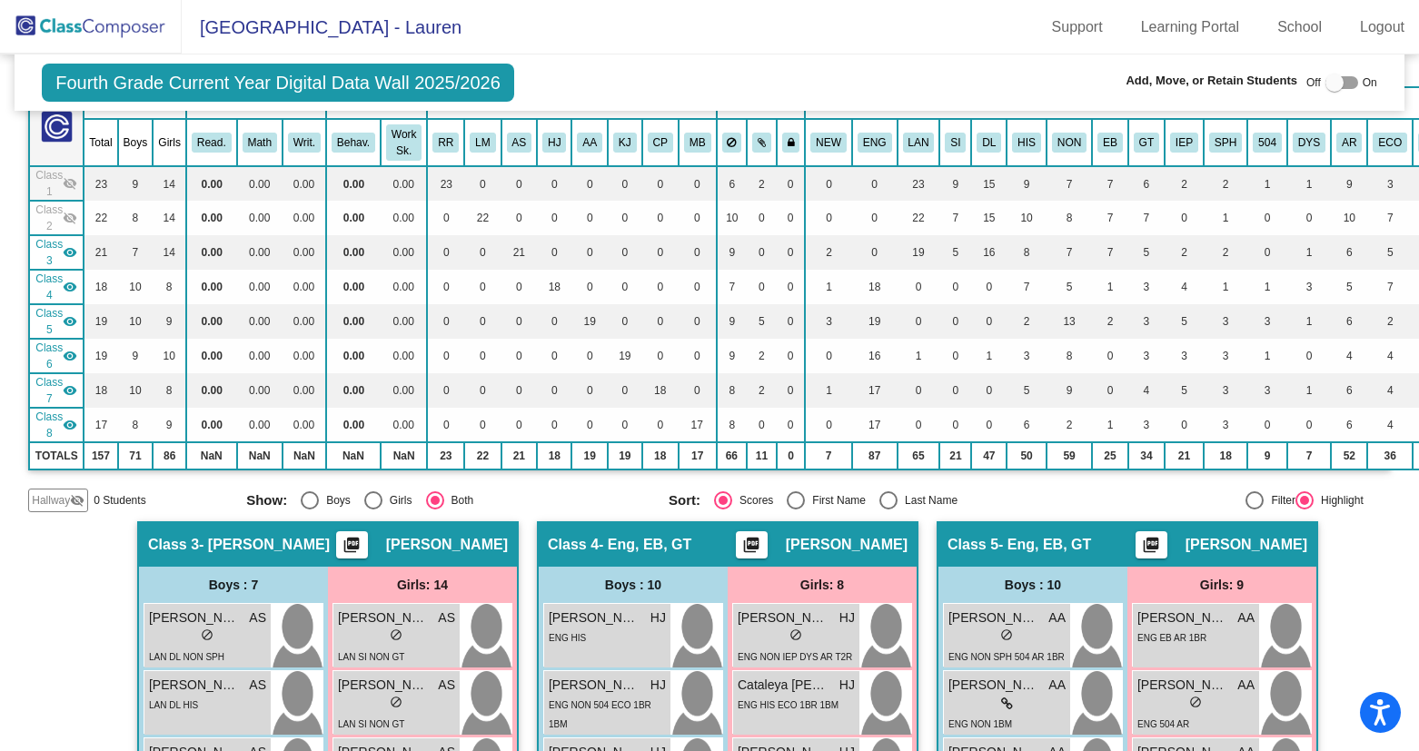
click at [75, 246] on mat-icon "visibility" at bounding box center [70, 252] width 15 height 15
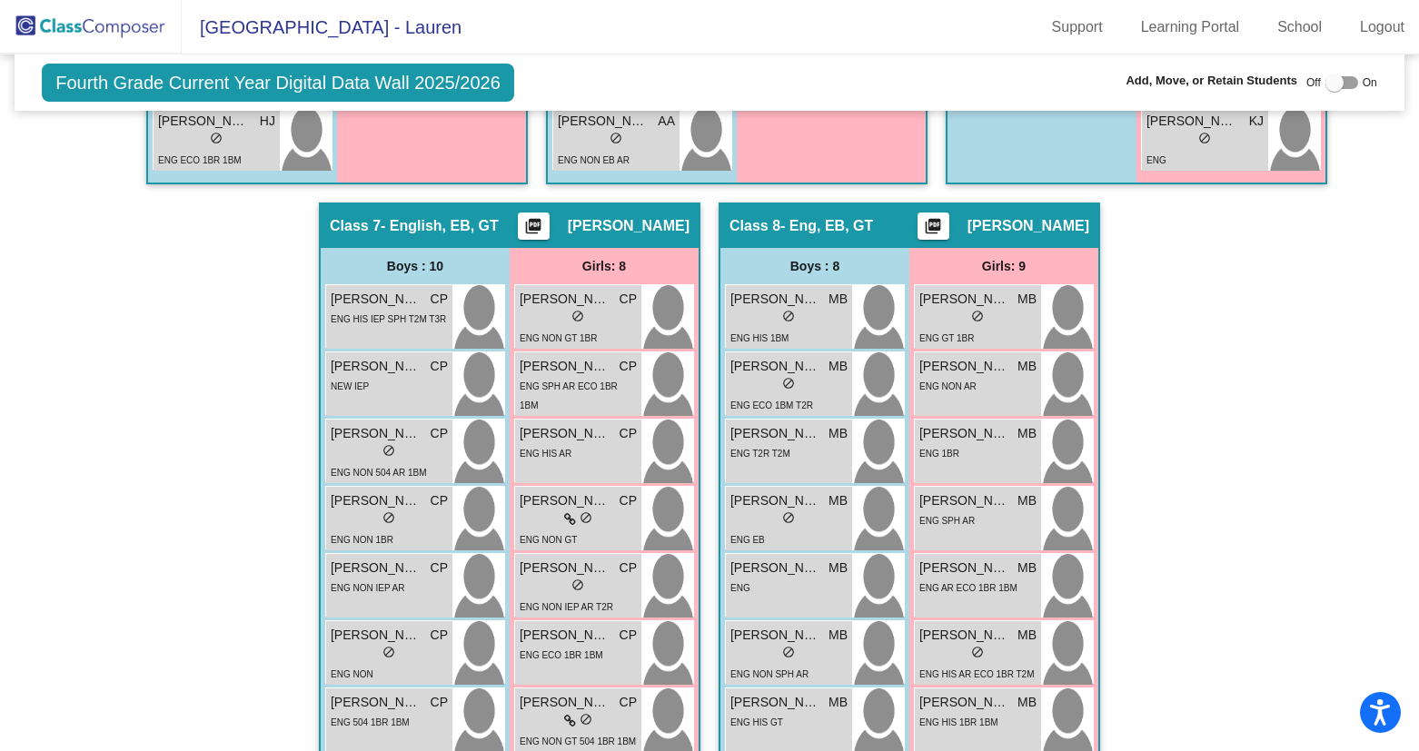
scroll to position [1188, 0]
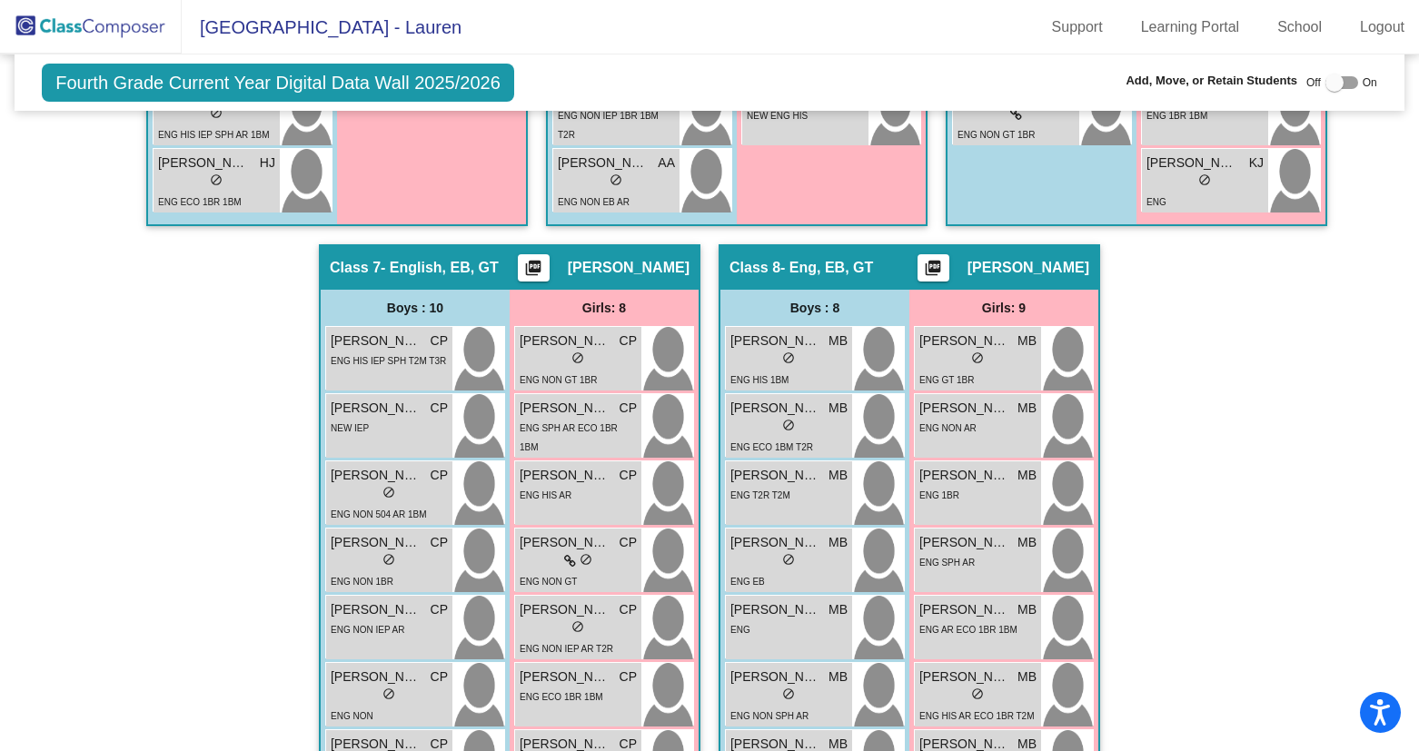
click at [1332, 86] on div at bounding box center [1334, 83] width 18 height 18
checkbox input "true"
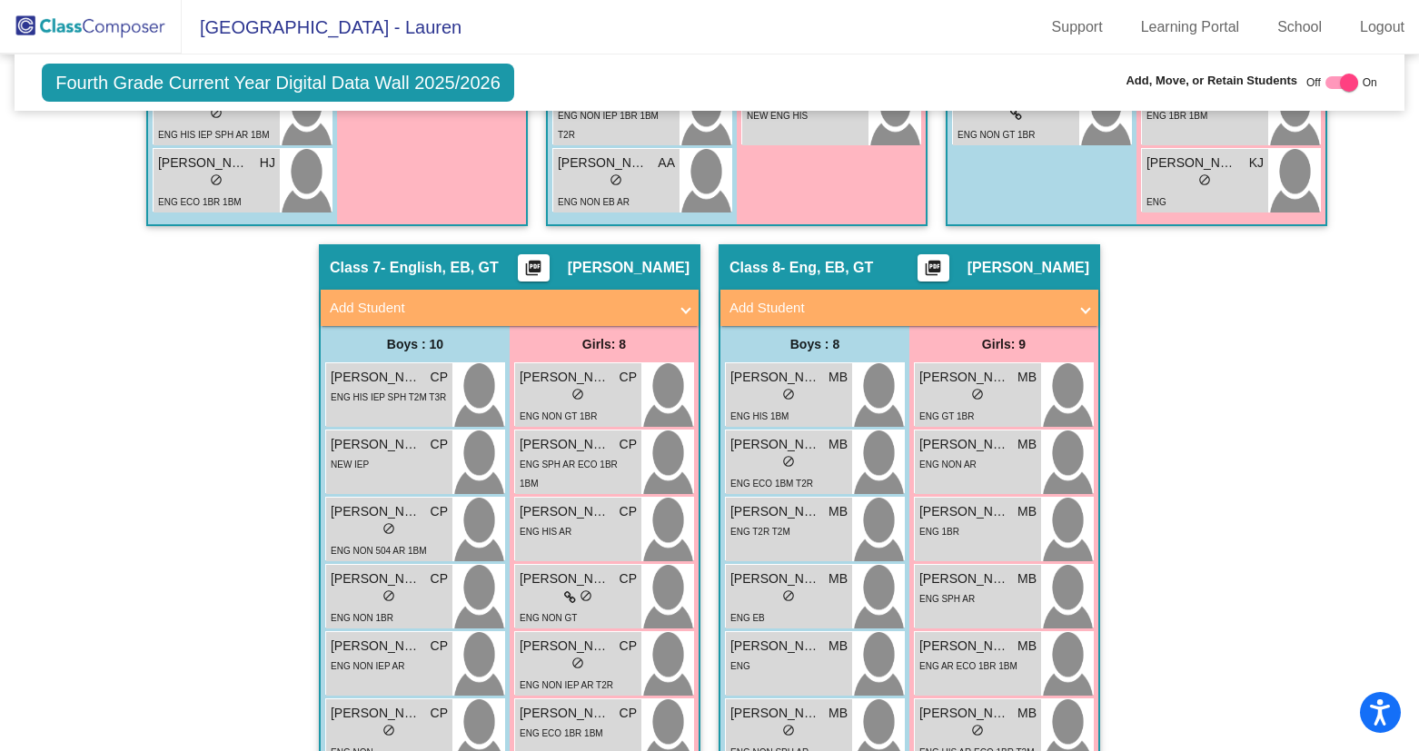
click at [1083, 303] on span at bounding box center [1085, 308] width 7 height 21
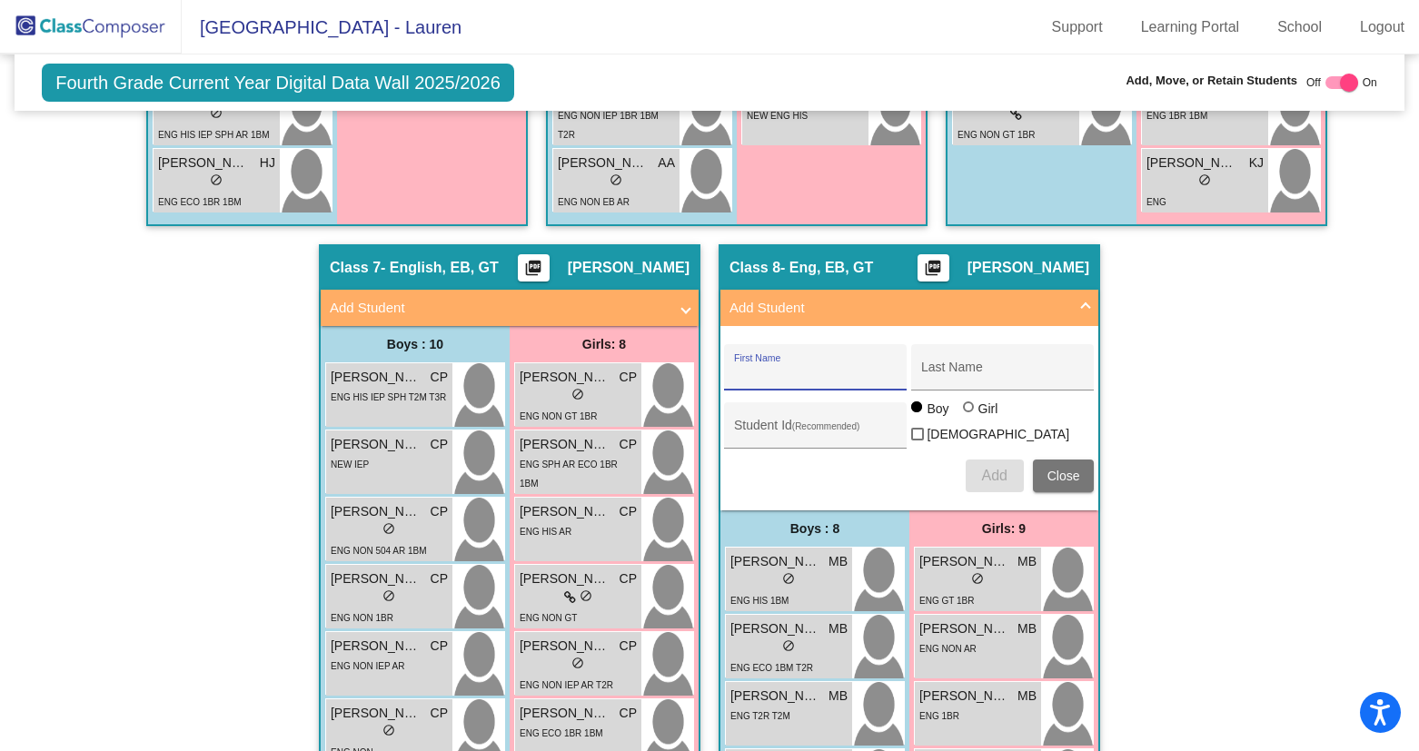
click at [760, 378] on input "First Name" at bounding box center [816, 374] width 164 height 15
type input "[PERSON_NAME]"
type input "`[PERSON_NAME]"
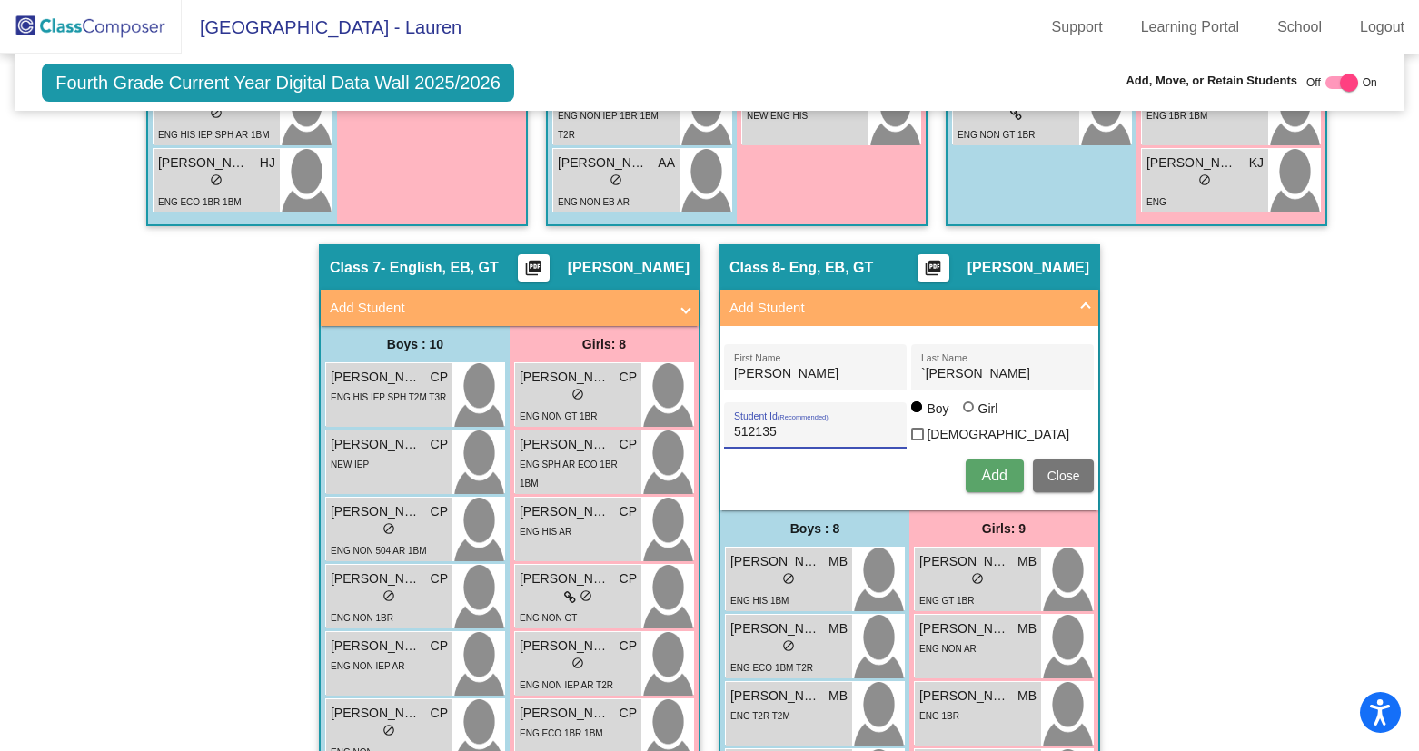
type input "512135"
click at [981, 469] on span "Add" at bounding box center [993, 475] width 25 height 15
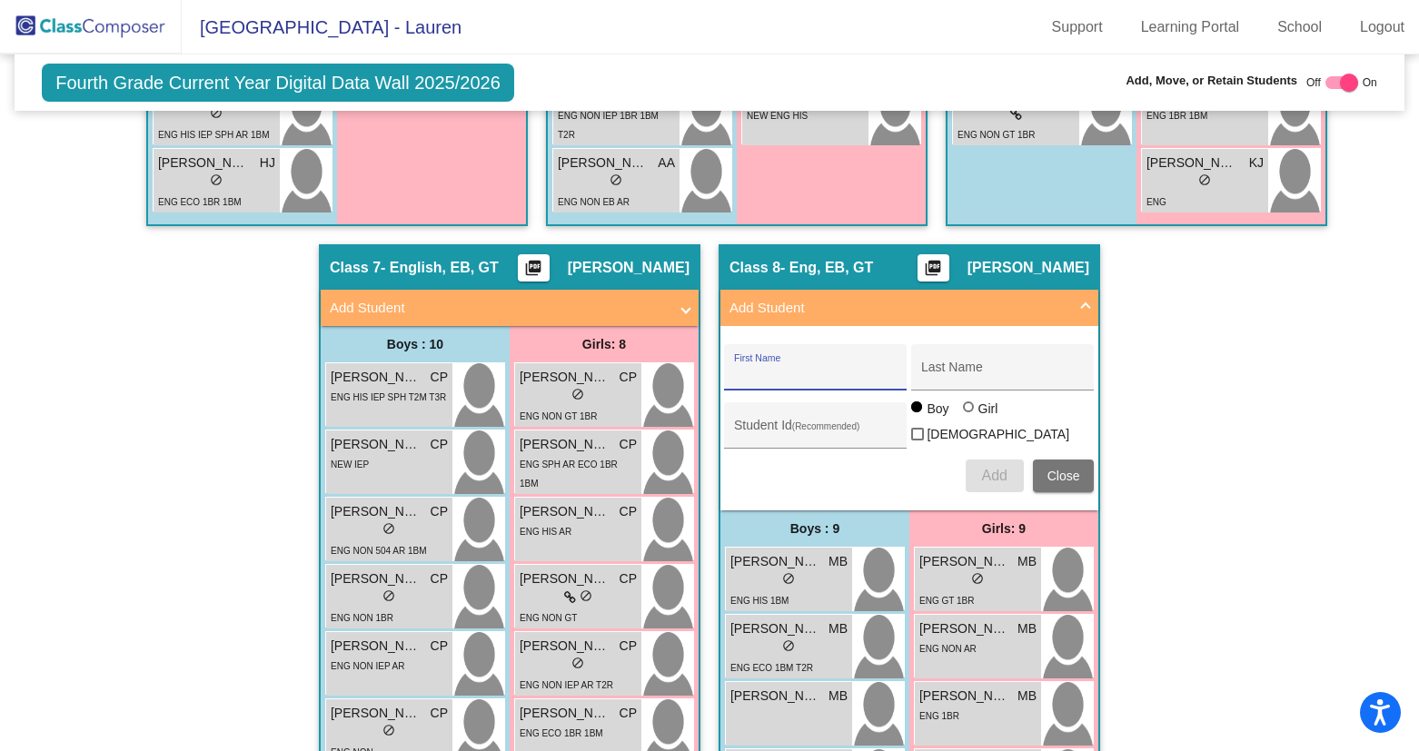
click at [104, 33] on img at bounding box center [91, 27] width 182 height 54
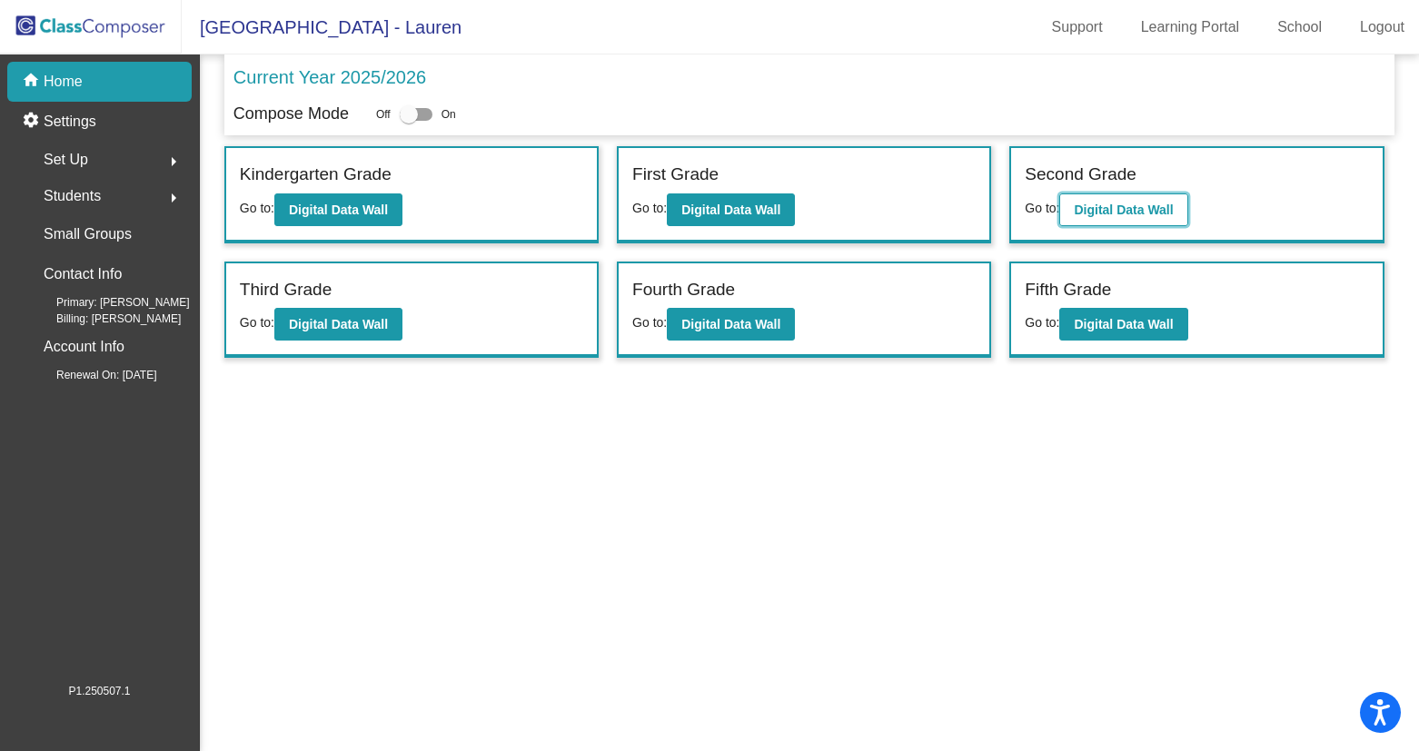
click at [1123, 200] on button "Digital Data Wall" at bounding box center [1123, 209] width 128 height 33
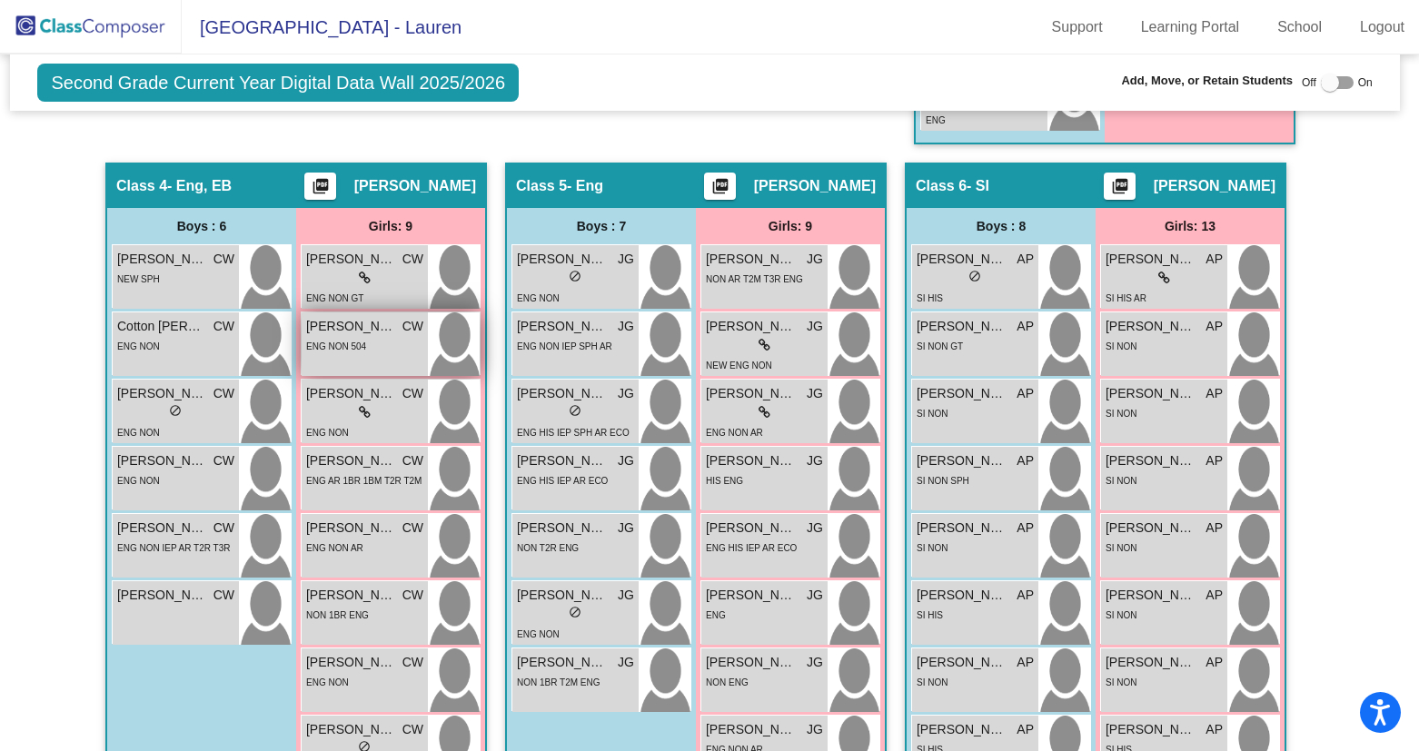
scroll to position [1229, 5]
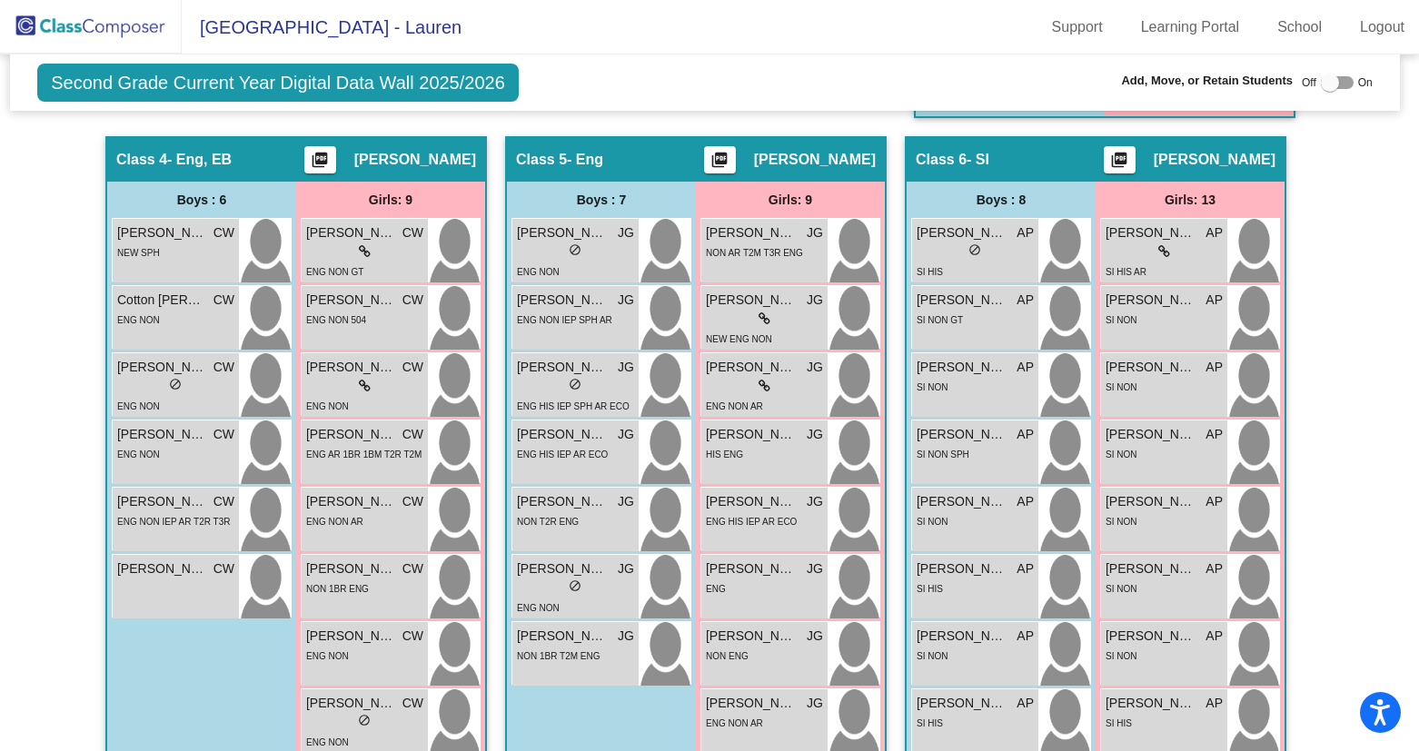
click at [1323, 81] on div at bounding box center [1330, 83] width 18 height 18
checkbox input "true"
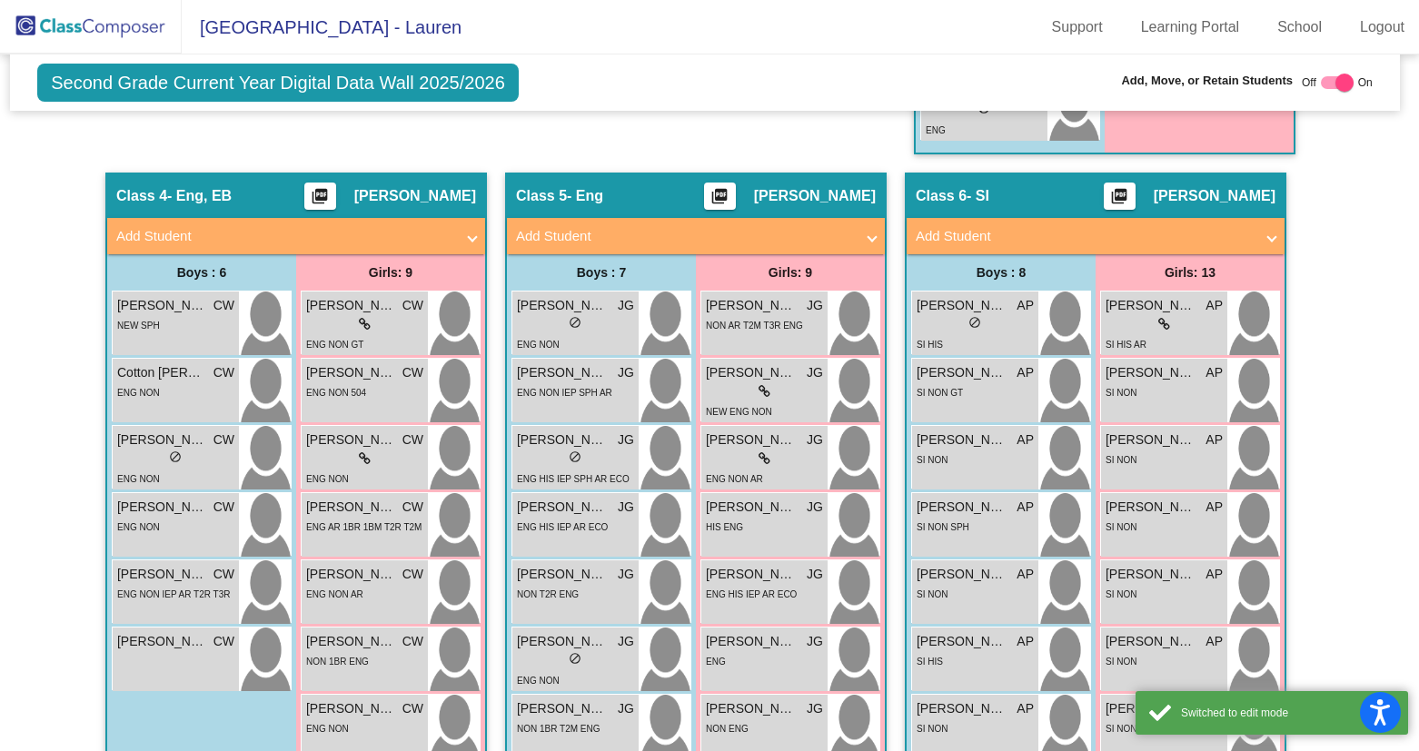
click at [443, 243] on mat-panel-title "Add Student" at bounding box center [285, 236] width 338 height 21
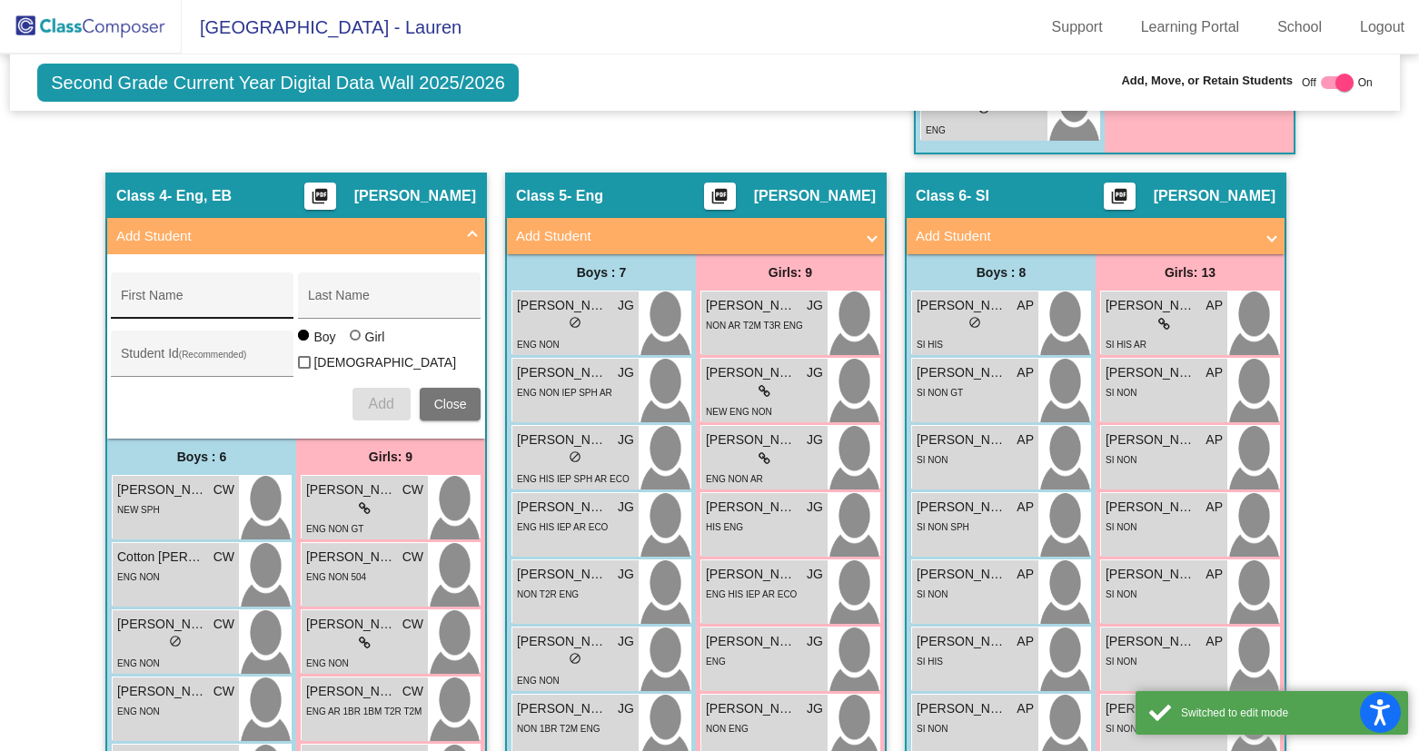
click at [140, 300] on input "First Name" at bounding box center [203, 302] width 164 height 15
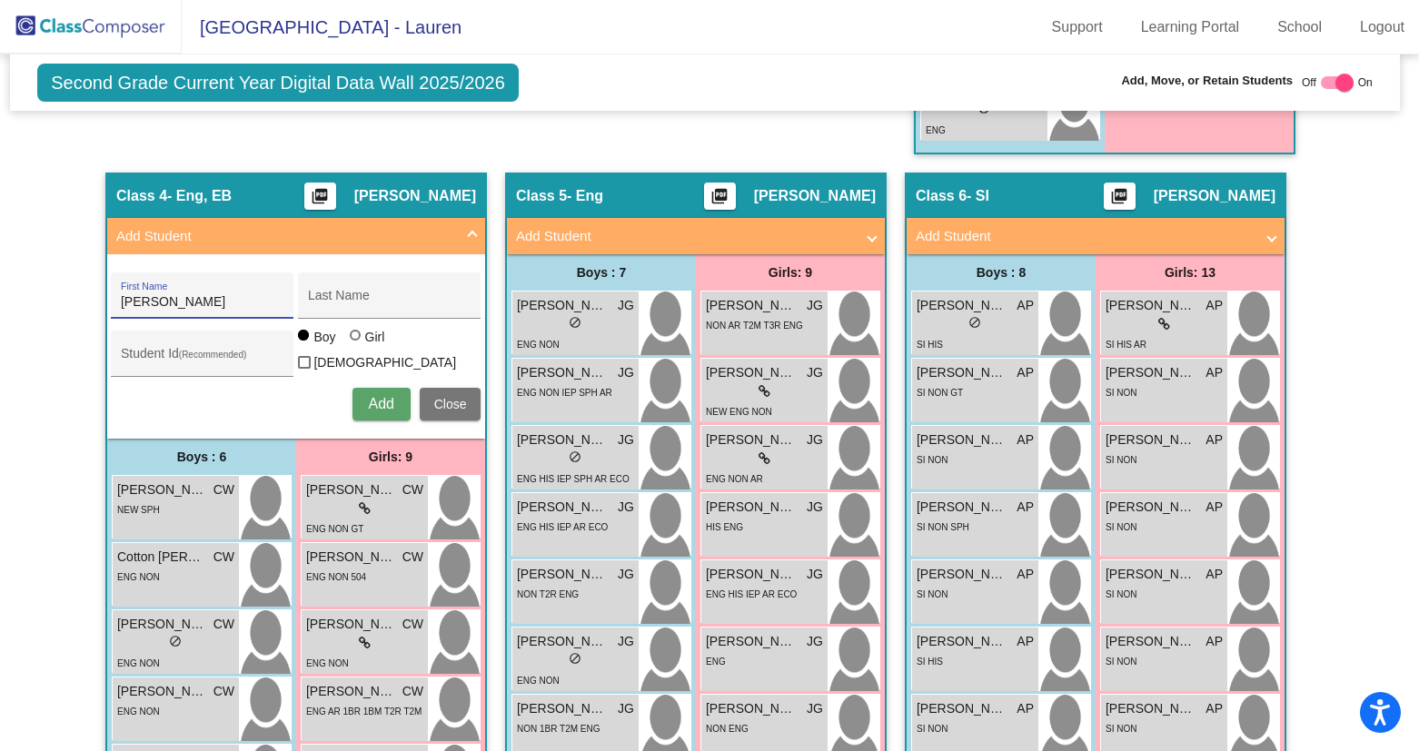
type input "[PERSON_NAME]"
click at [145, 363] on input "Student Id (Recommended)" at bounding box center [203, 360] width 164 height 15
type input "512198"
click at [351, 341] on div at bounding box center [355, 335] width 11 height 11
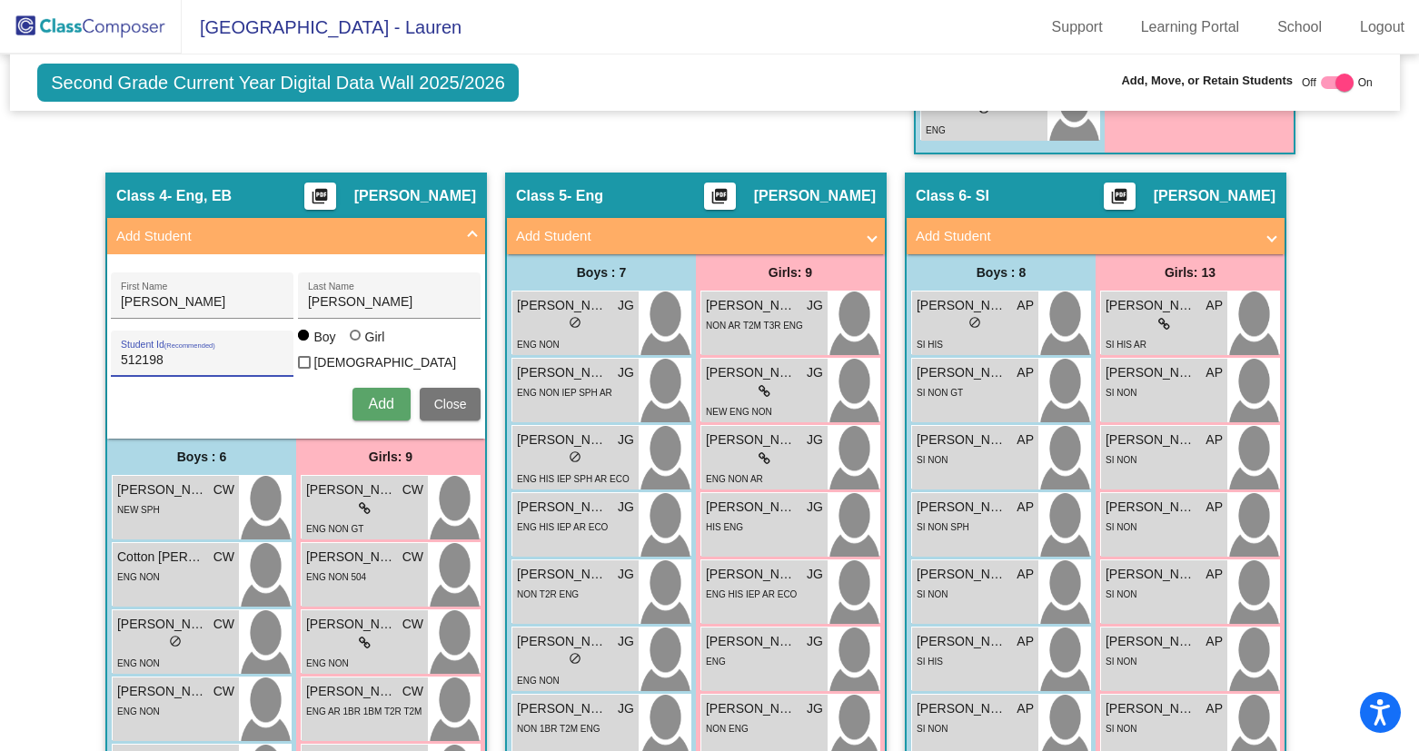
click at [356, 345] on input "Girl" at bounding box center [356, 344] width 1 height 1
radio input "true"
click at [377, 406] on span "Add" at bounding box center [380, 403] width 25 height 15
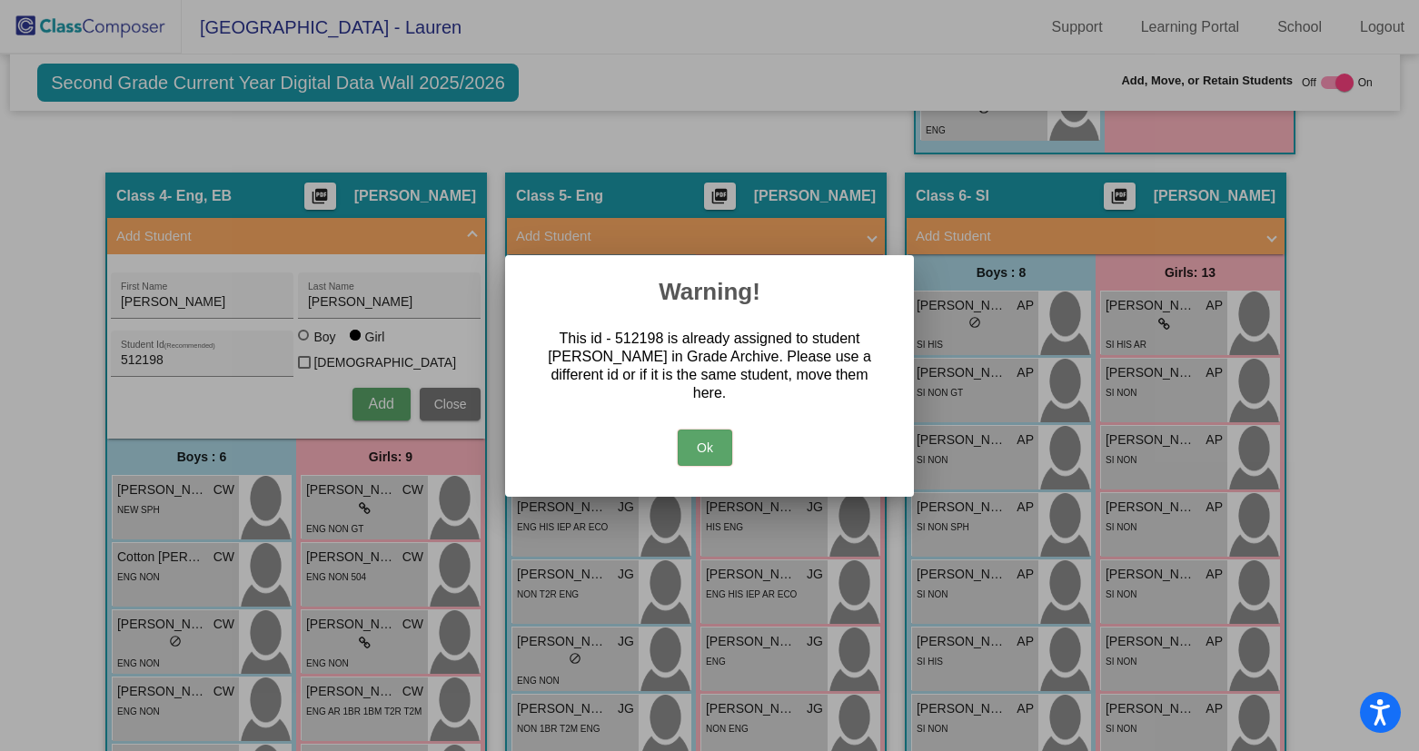
click at [705, 460] on button "Ok" at bounding box center [705, 448] width 55 height 36
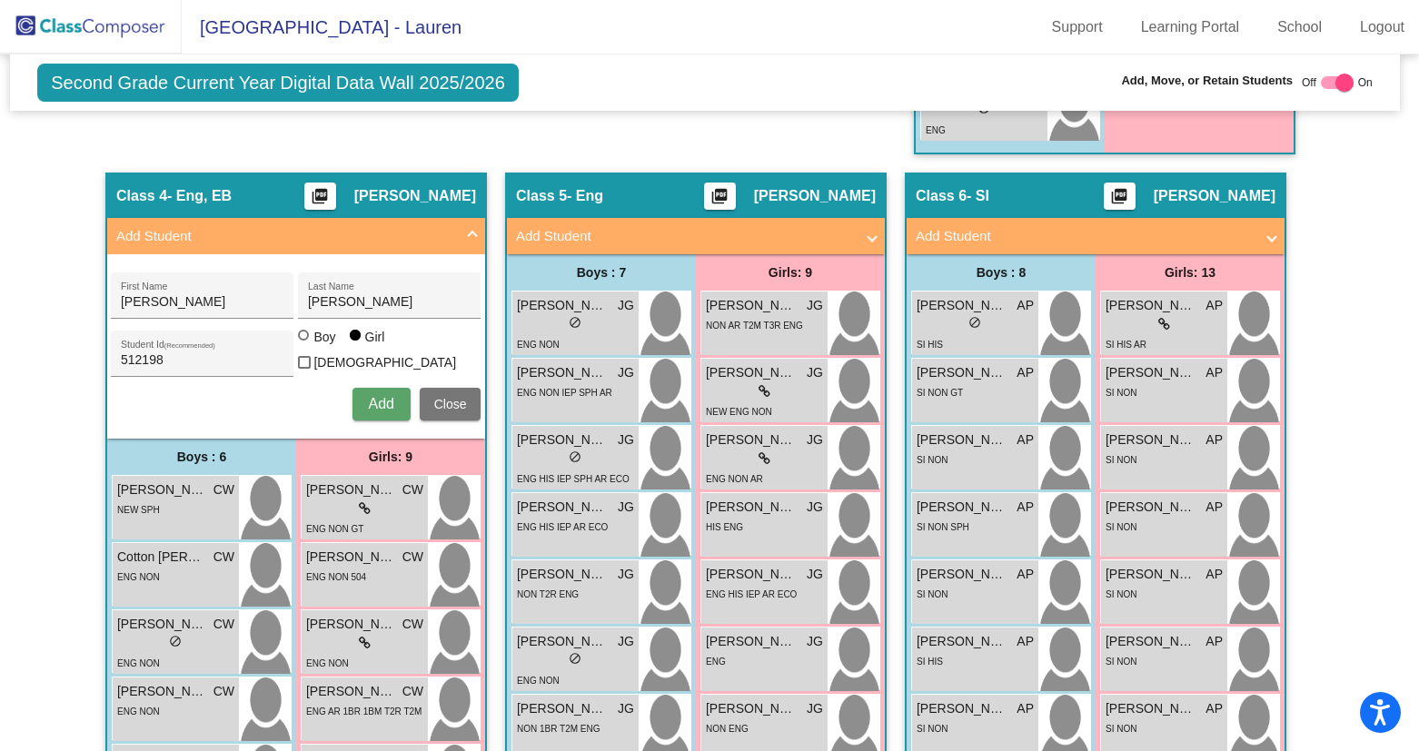
click at [434, 403] on span "Close" at bounding box center [450, 404] width 33 height 15
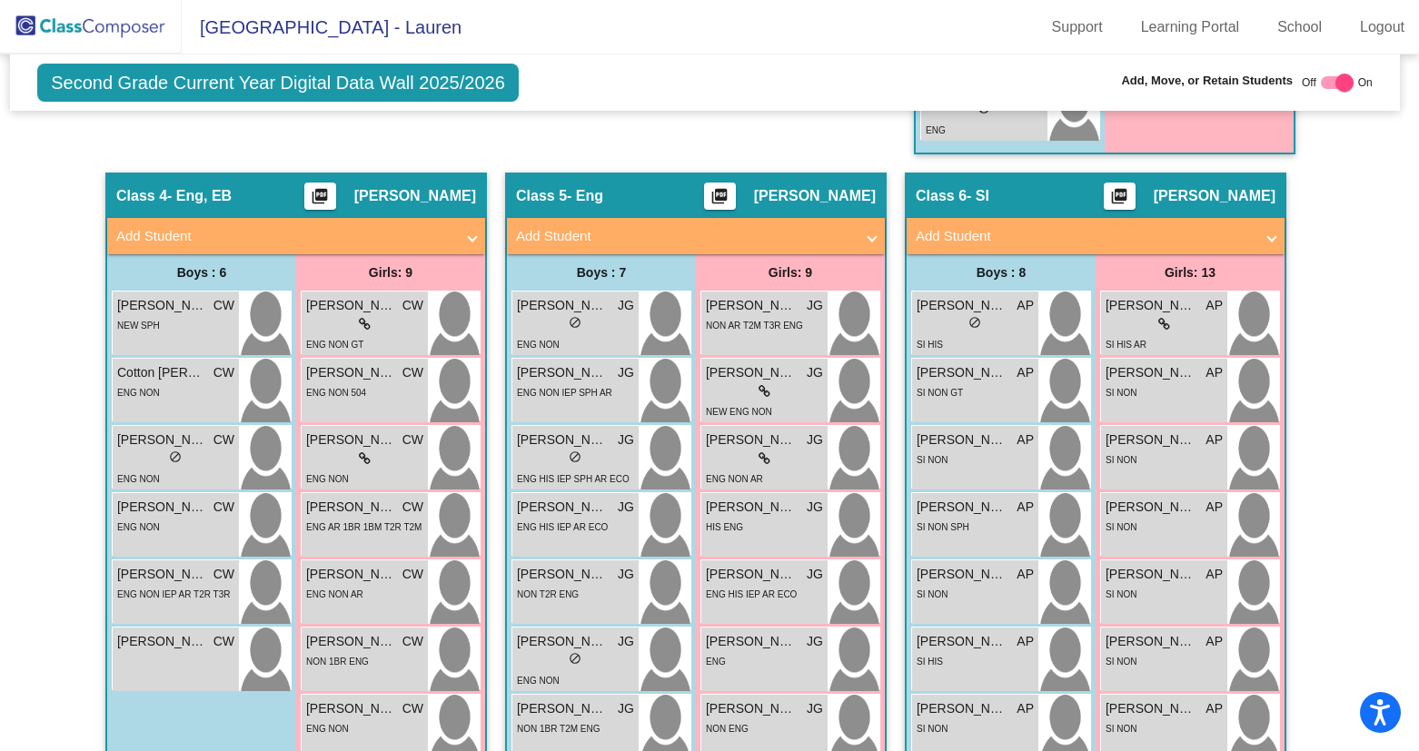
click at [84, 21] on img at bounding box center [91, 27] width 182 height 54
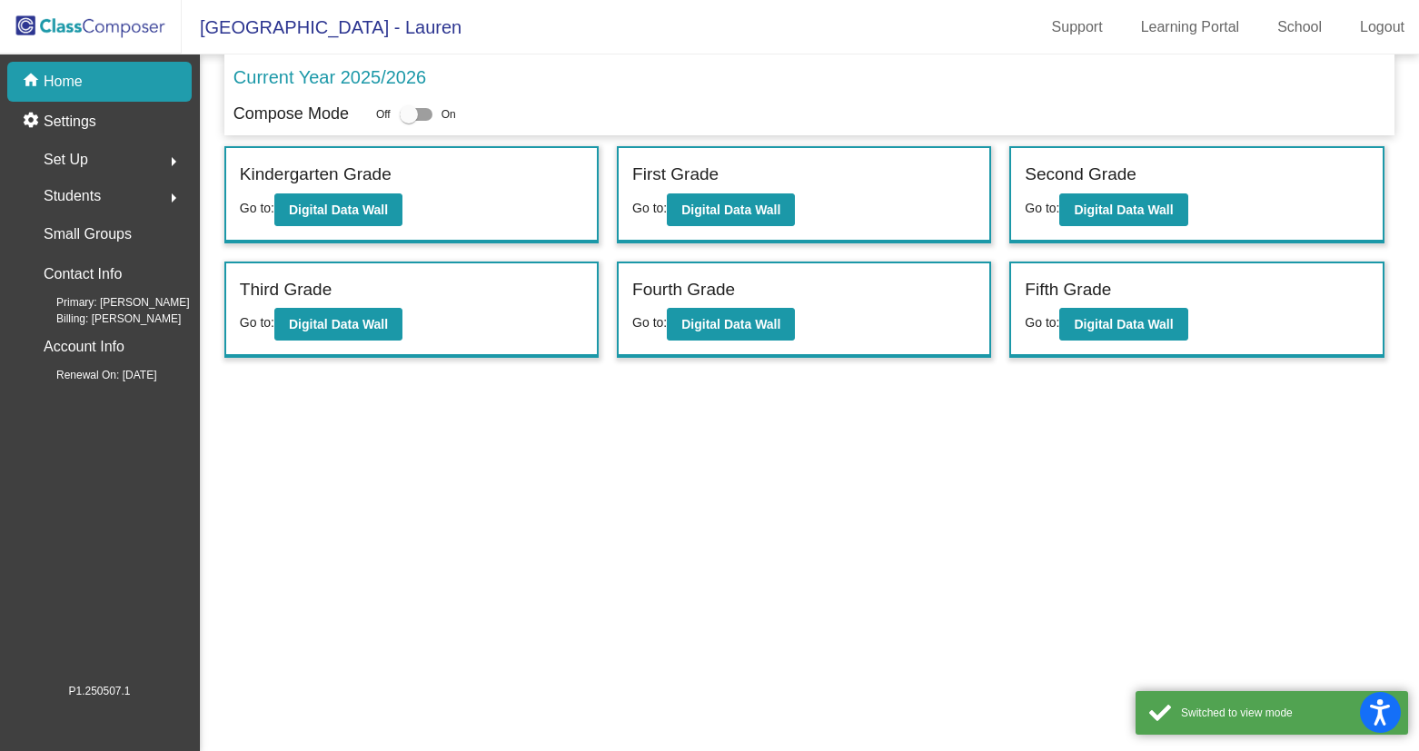
click at [170, 190] on mat-icon "arrow_right" at bounding box center [174, 198] width 22 height 22
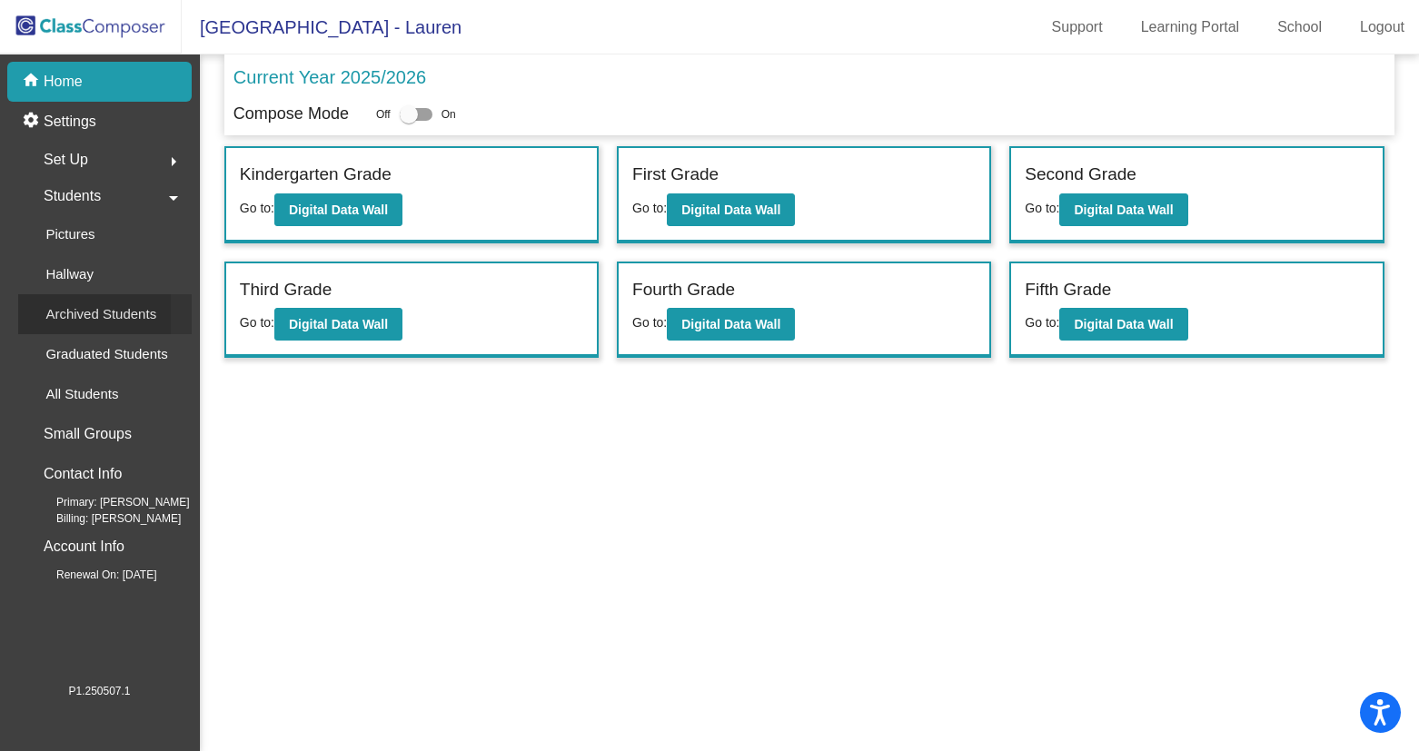
click at [84, 313] on p "Archived Students" at bounding box center [100, 314] width 111 height 22
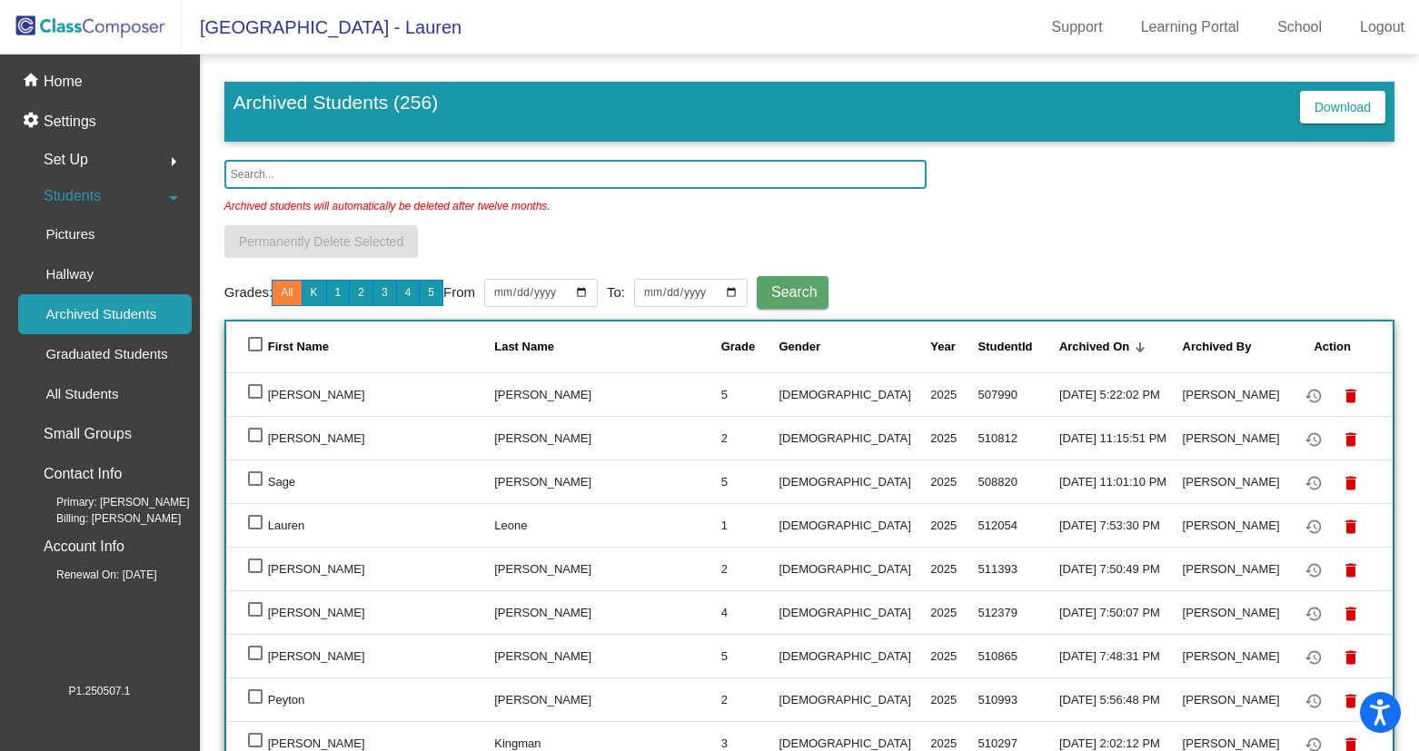
click at [350, 167] on input "text" at bounding box center [575, 174] width 702 height 29
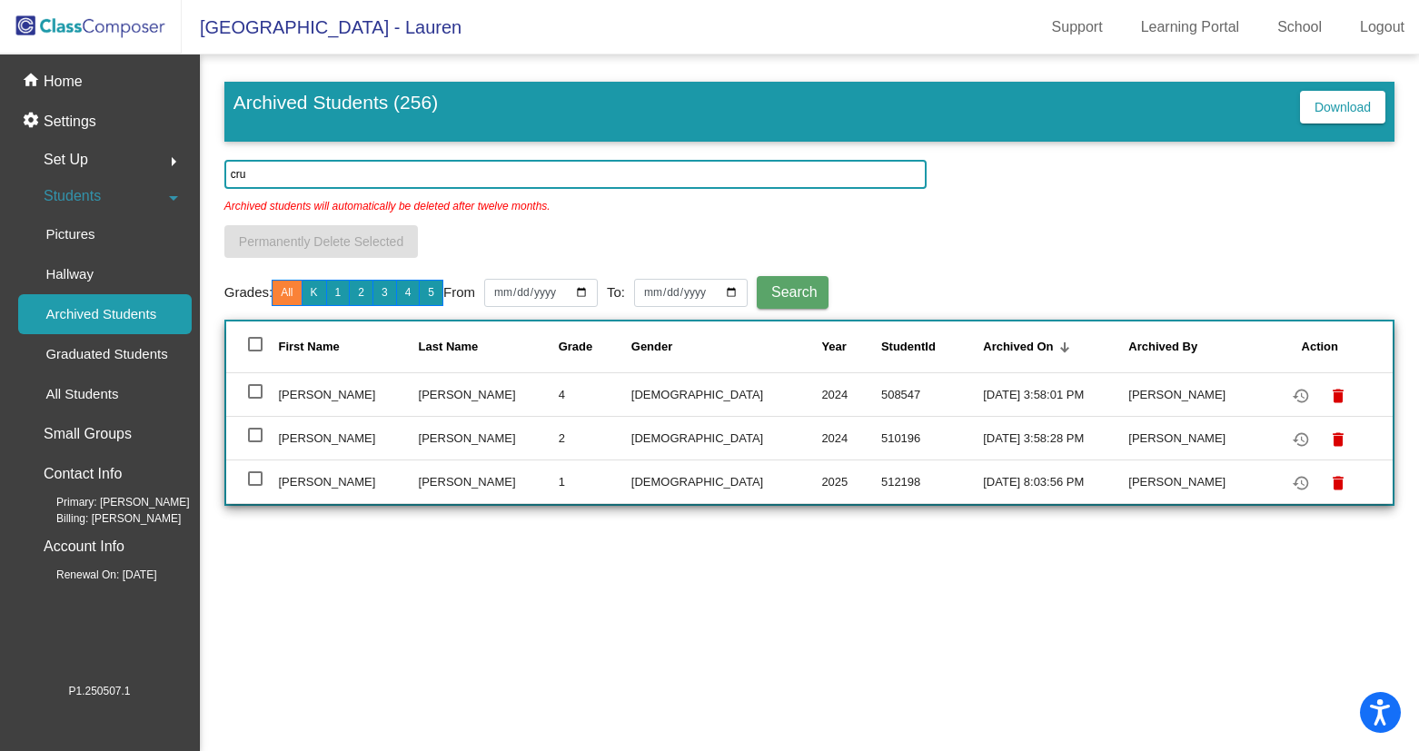
type input "cru"
click at [1290, 484] on mat-icon "restore" at bounding box center [1301, 483] width 22 height 22
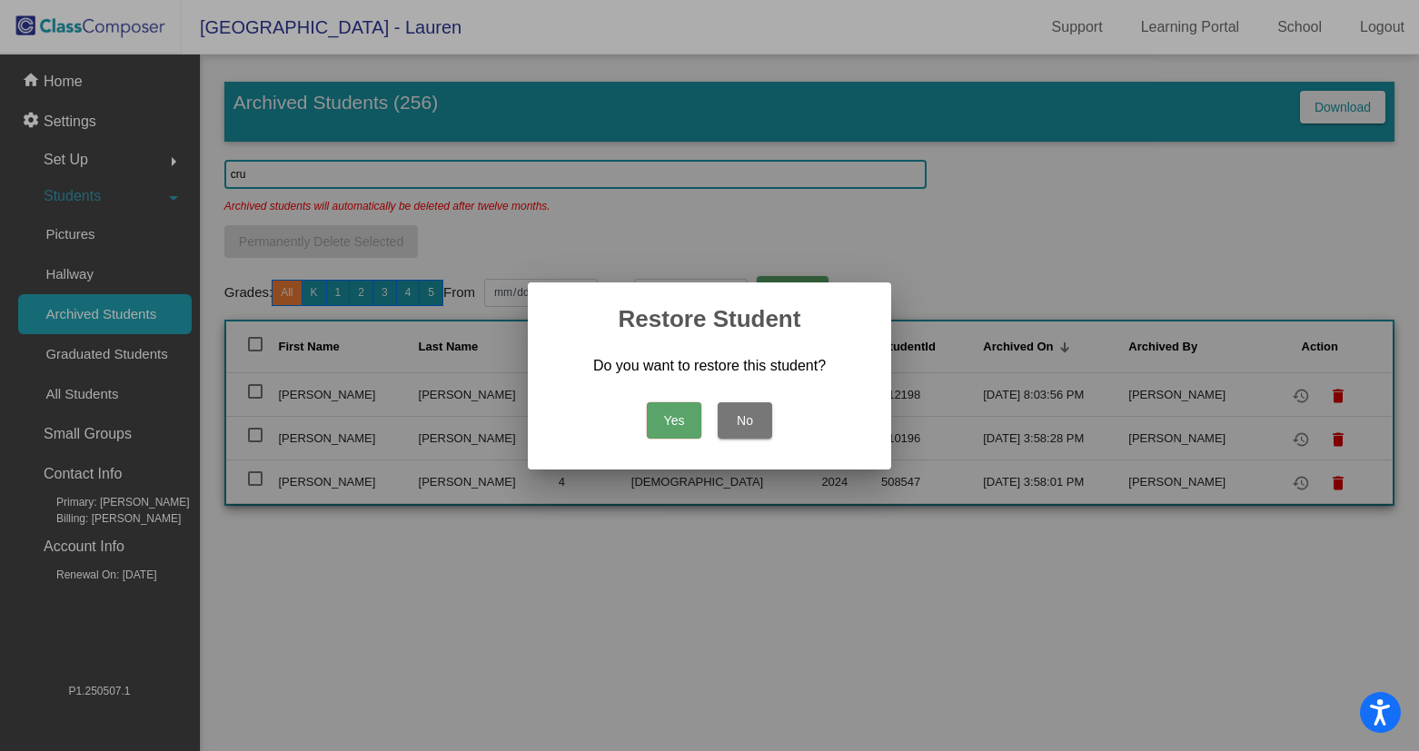
click at [759, 420] on button "No" at bounding box center [745, 420] width 55 height 36
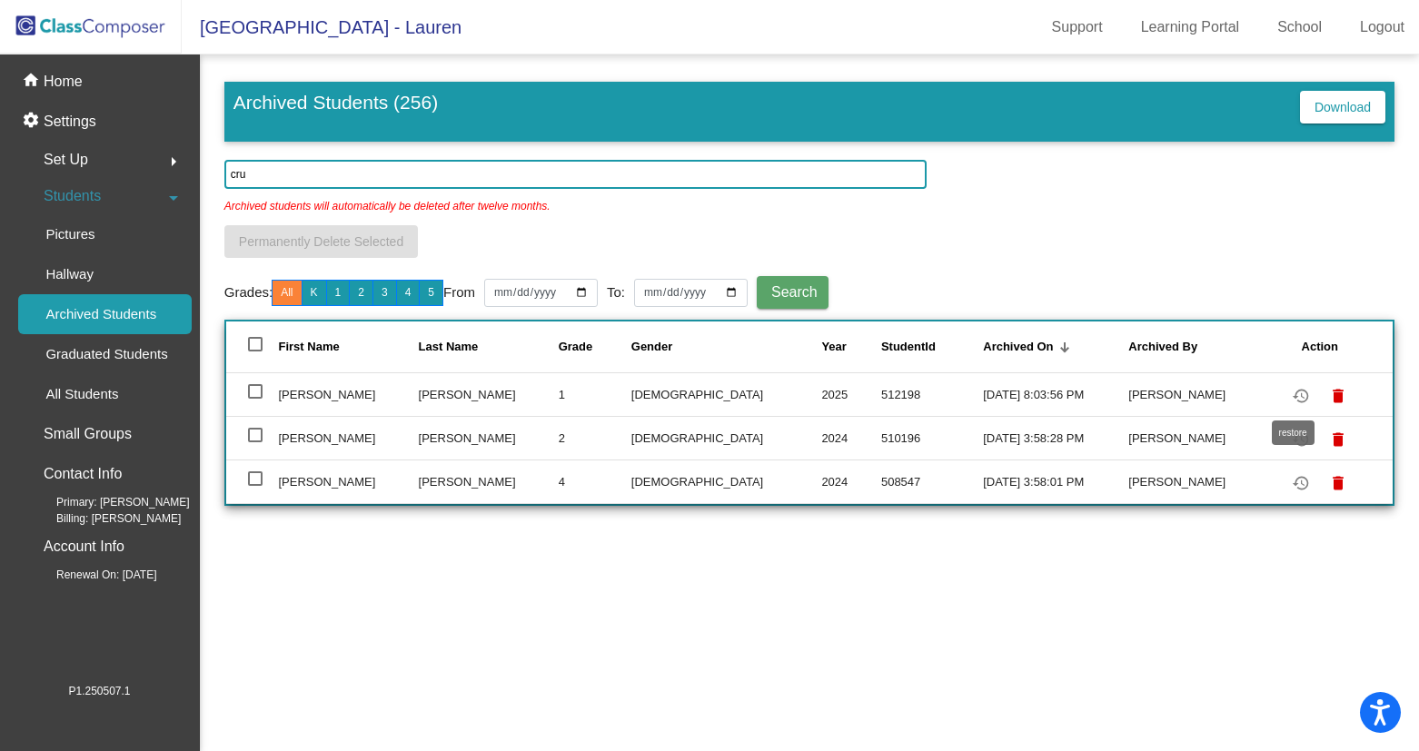
click at [1290, 398] on mat-icon "restore" at bounding box center [1301, 396] width 22 height 22
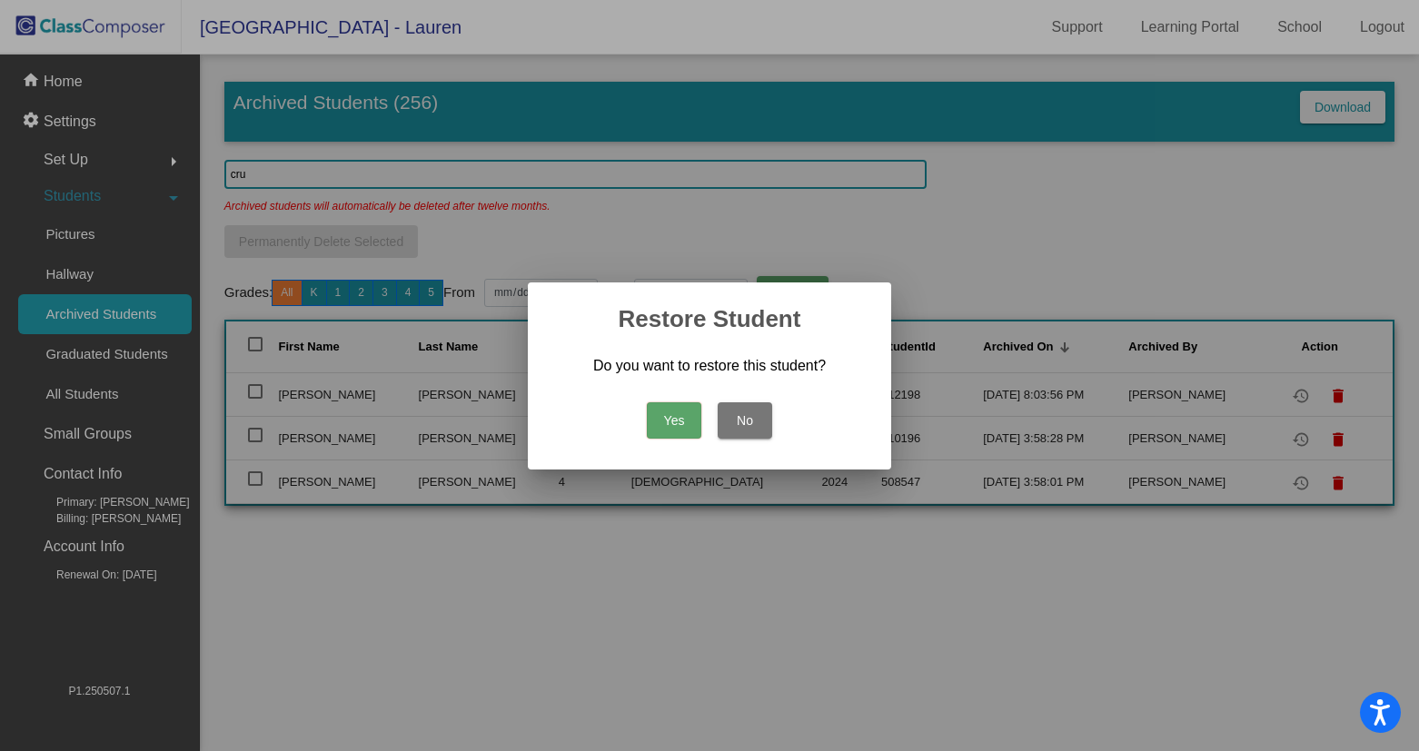
click at [665, 412] on button "Yes" at bounding box center [674, 420] width 55 height 36
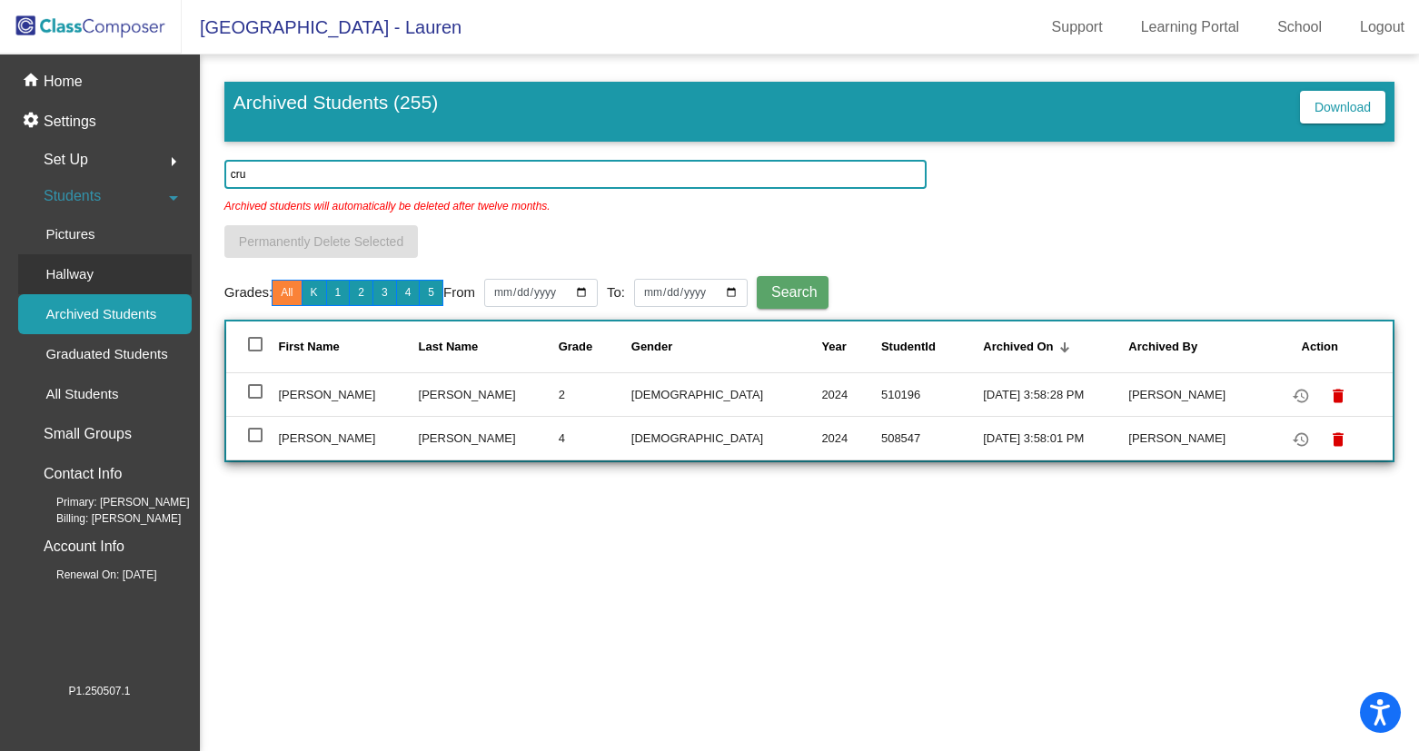
click at [101, 269] on div "Hallway" at bounding box center [63, 274] width 90 height 40
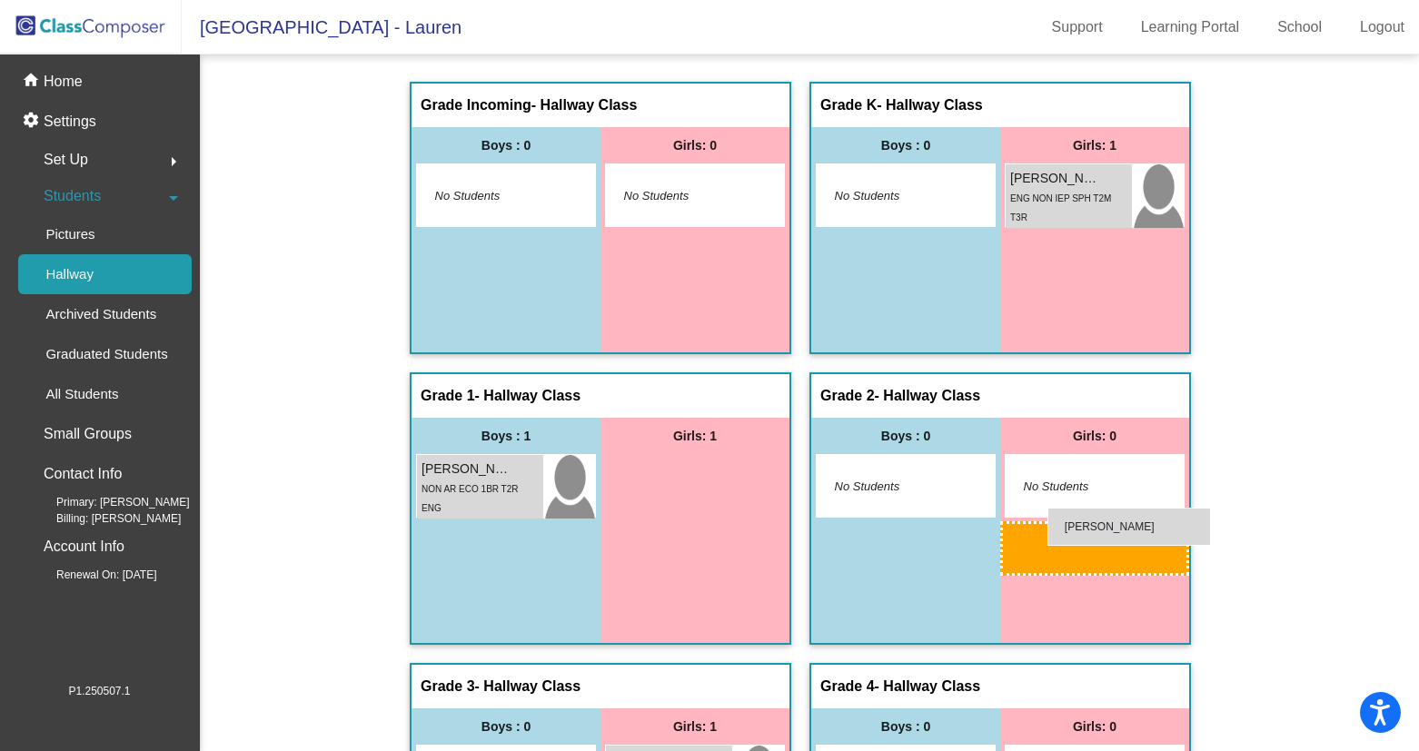
drag, startPoint x: 698, startPoint y: 499, endPoint x: 1047, endPoint y: 506, distance: 349.8
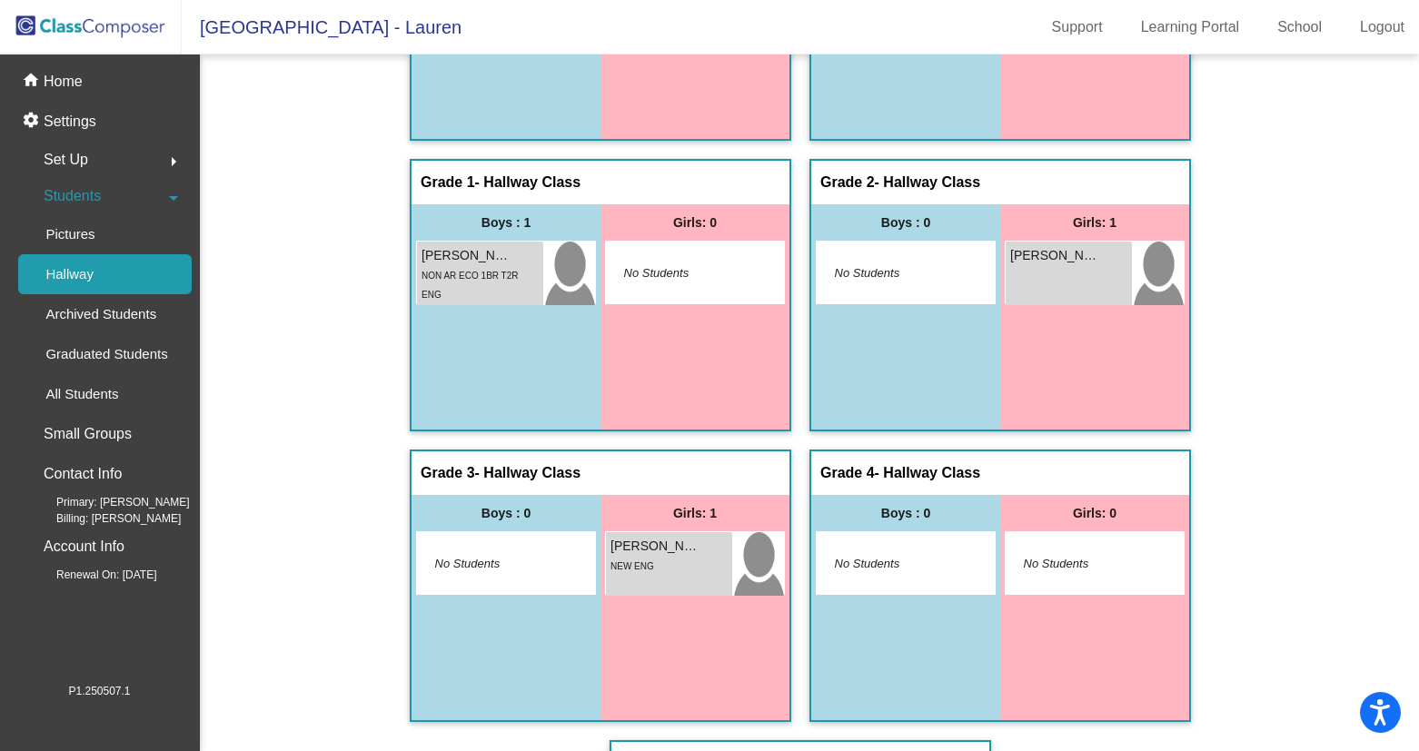
scroll to position [104, 0]
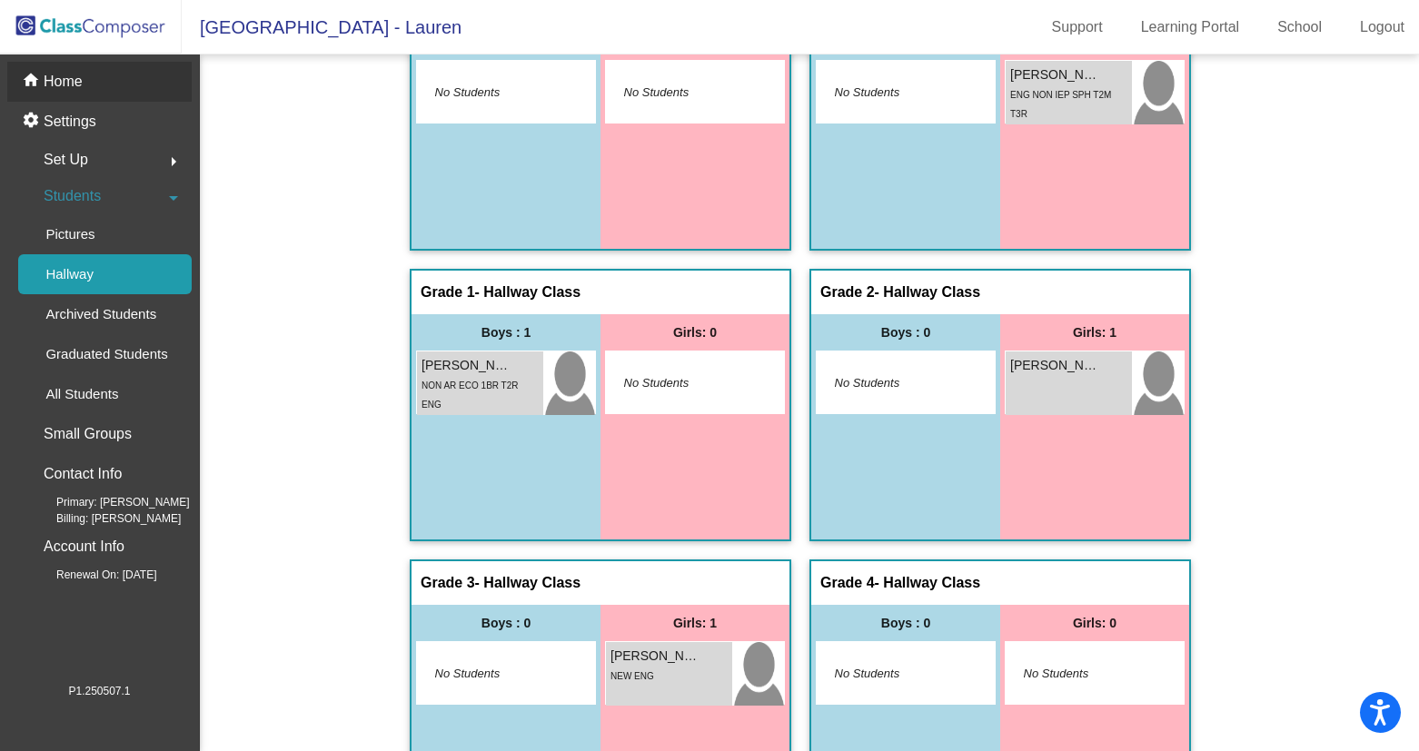
click at [111, 67] on div "home Home" at bounding box center [99, 82] width 184 height 40
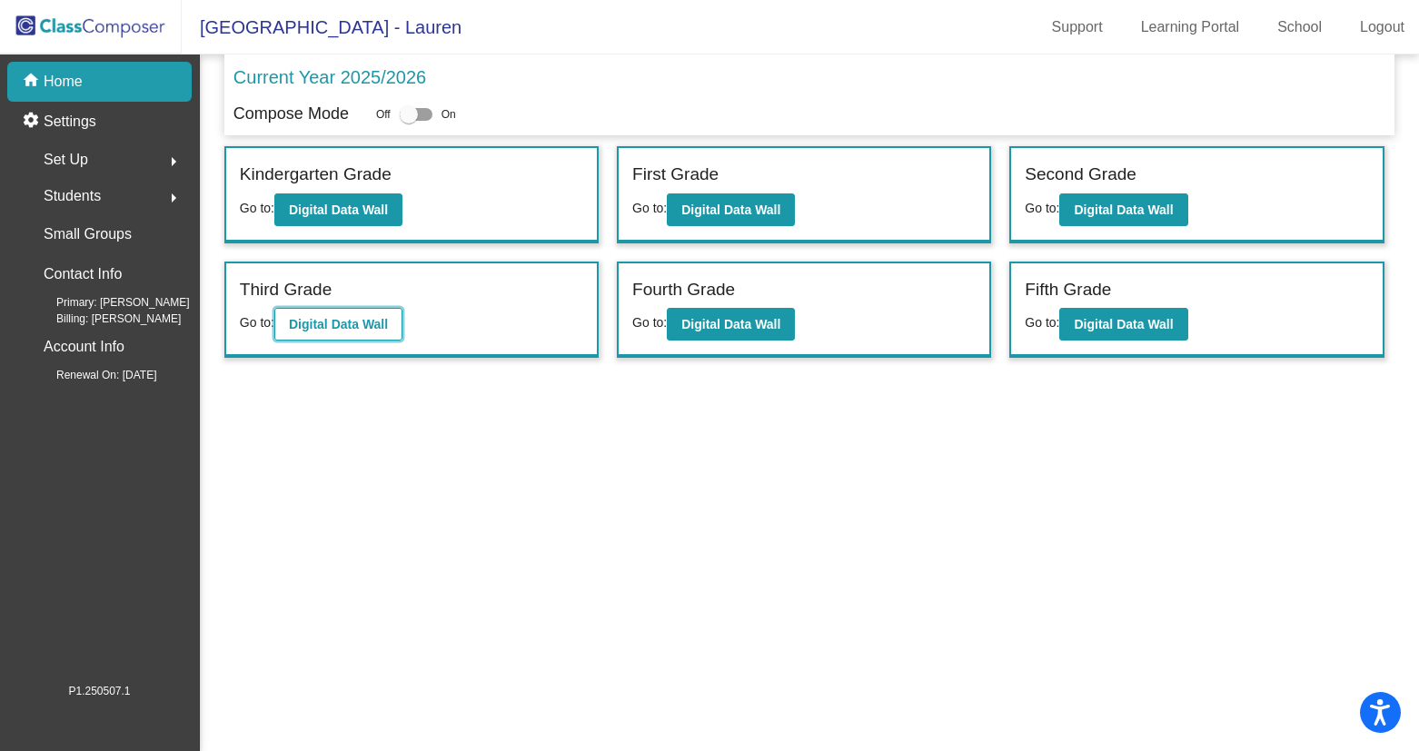
click at [334, 333] on button "Digital Data Wall" at bounding box center [338, 324] width 128 height 33
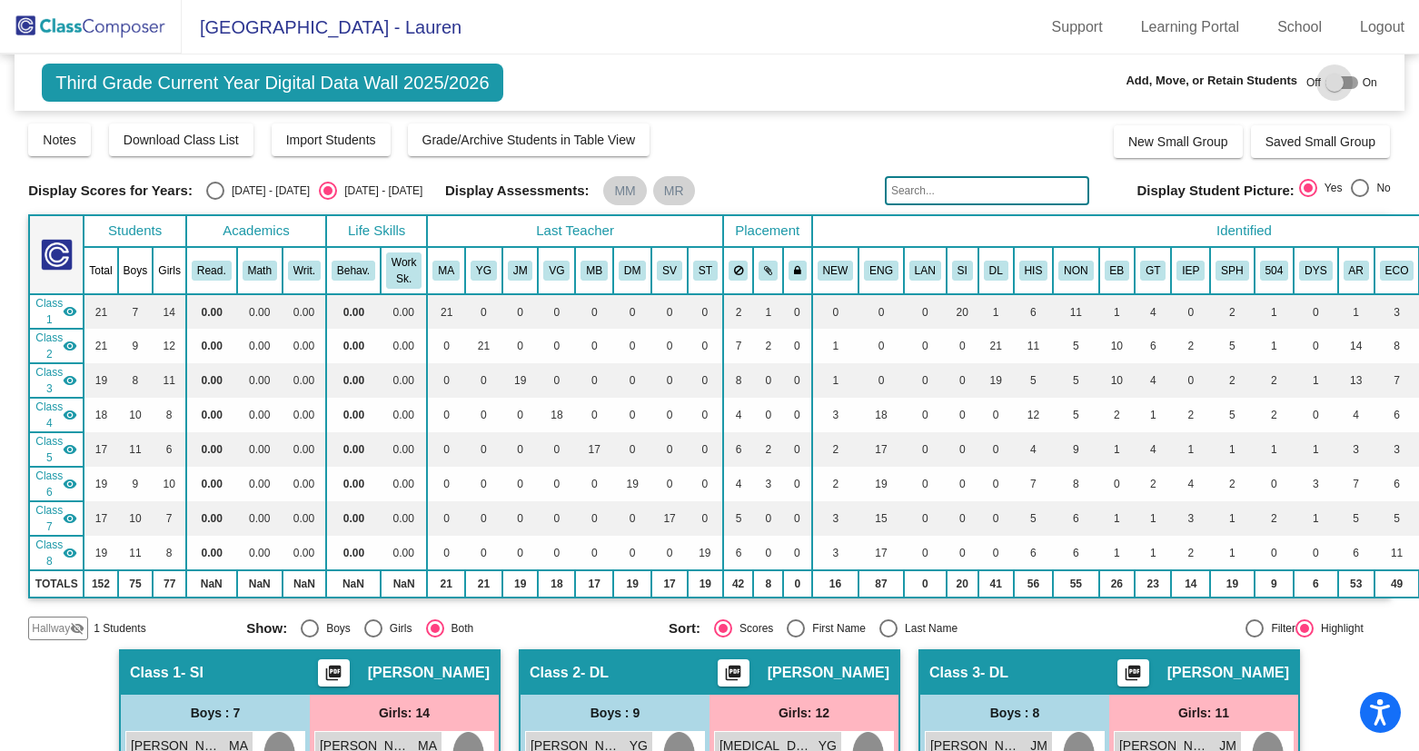
click at [1330, 81] on div at bounding box center [1334, 83] width 18 height 18
checkbox input "true"
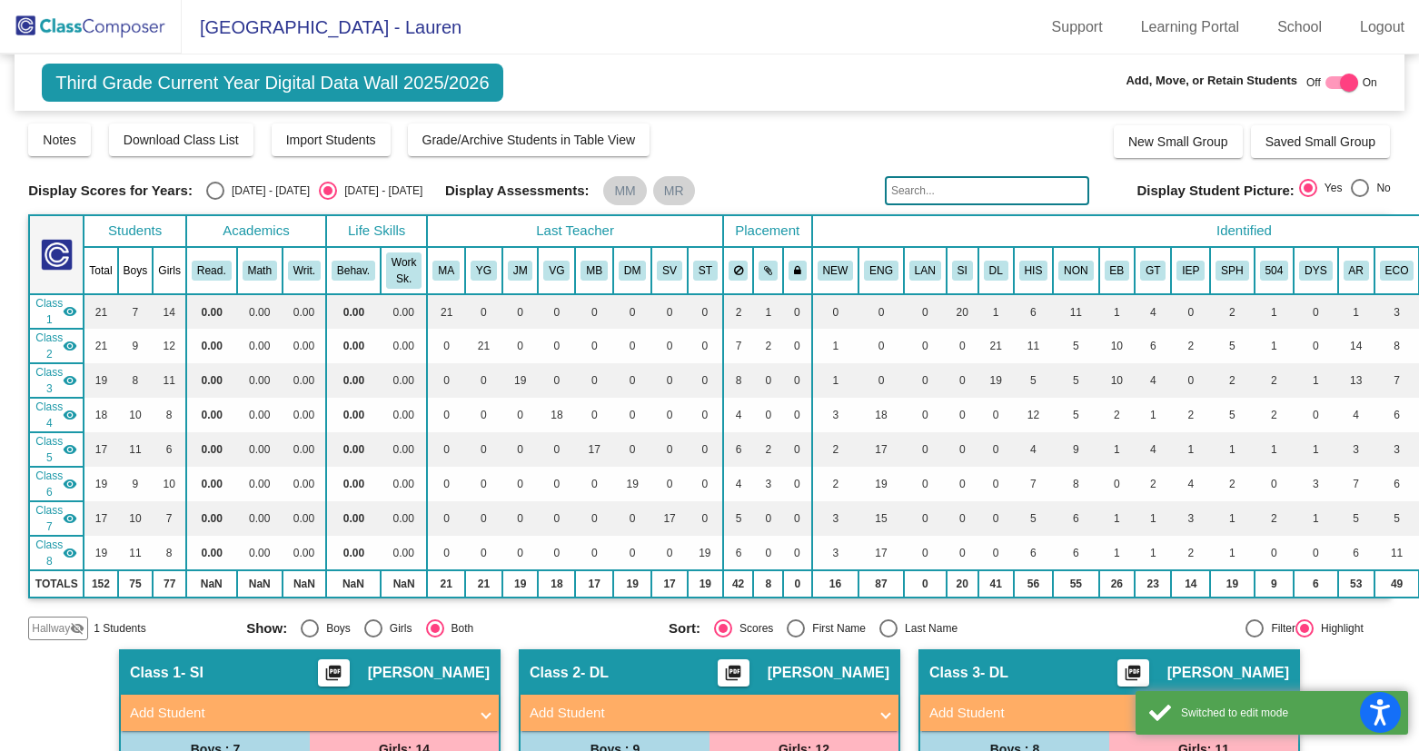
click at [73, 626] on mat-icon "visibility_off" at bounding box center [77, 628] width 15 height 15
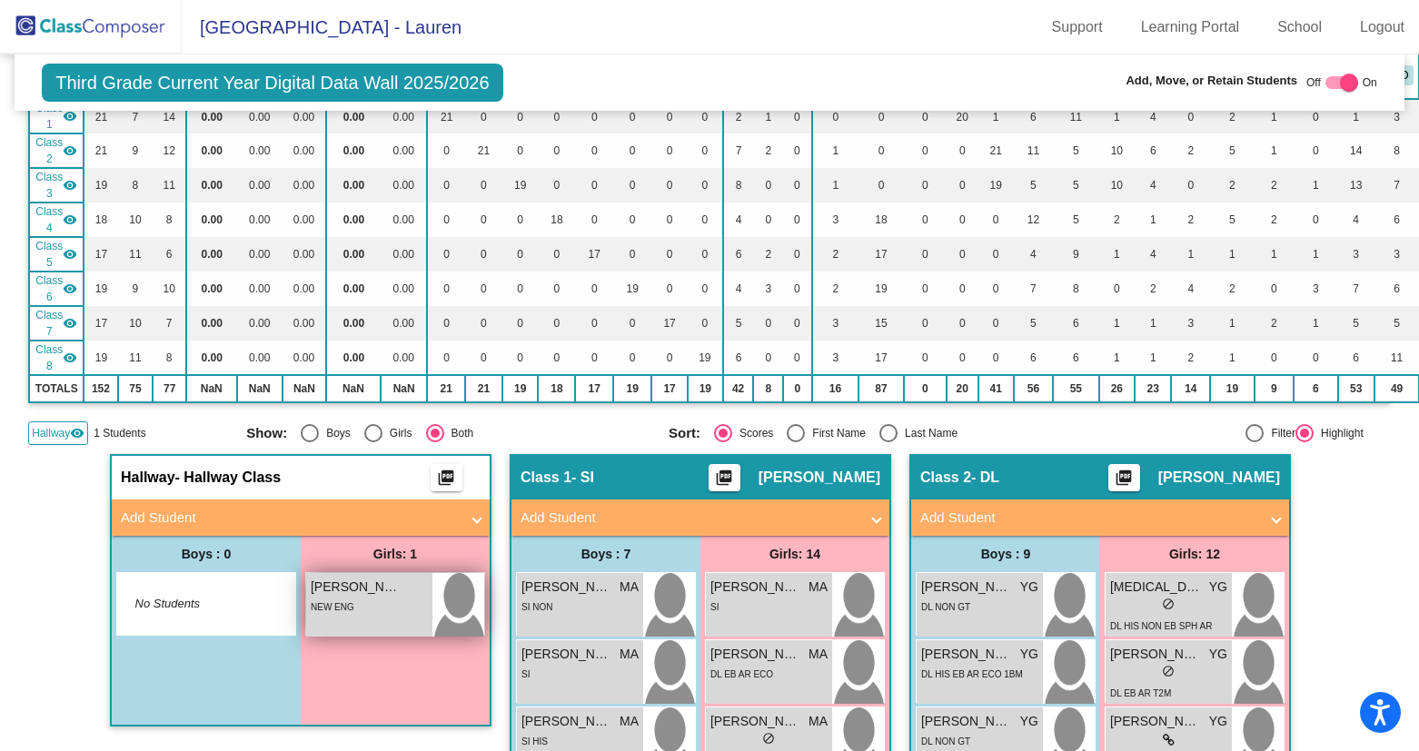
scroll to position [194, 0]
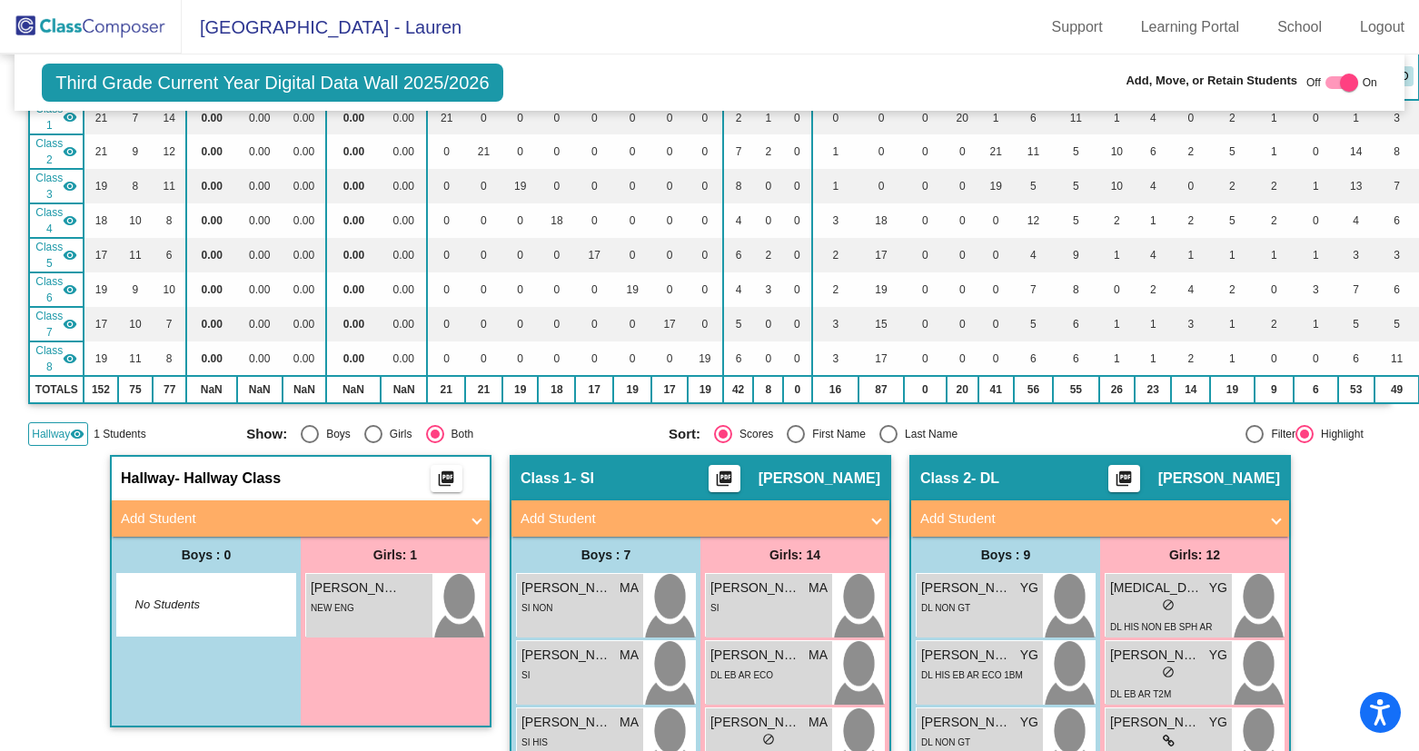
click at [70, 112] on mat-icon "visibility" at bounding box center [70, 117] width 15 height 15
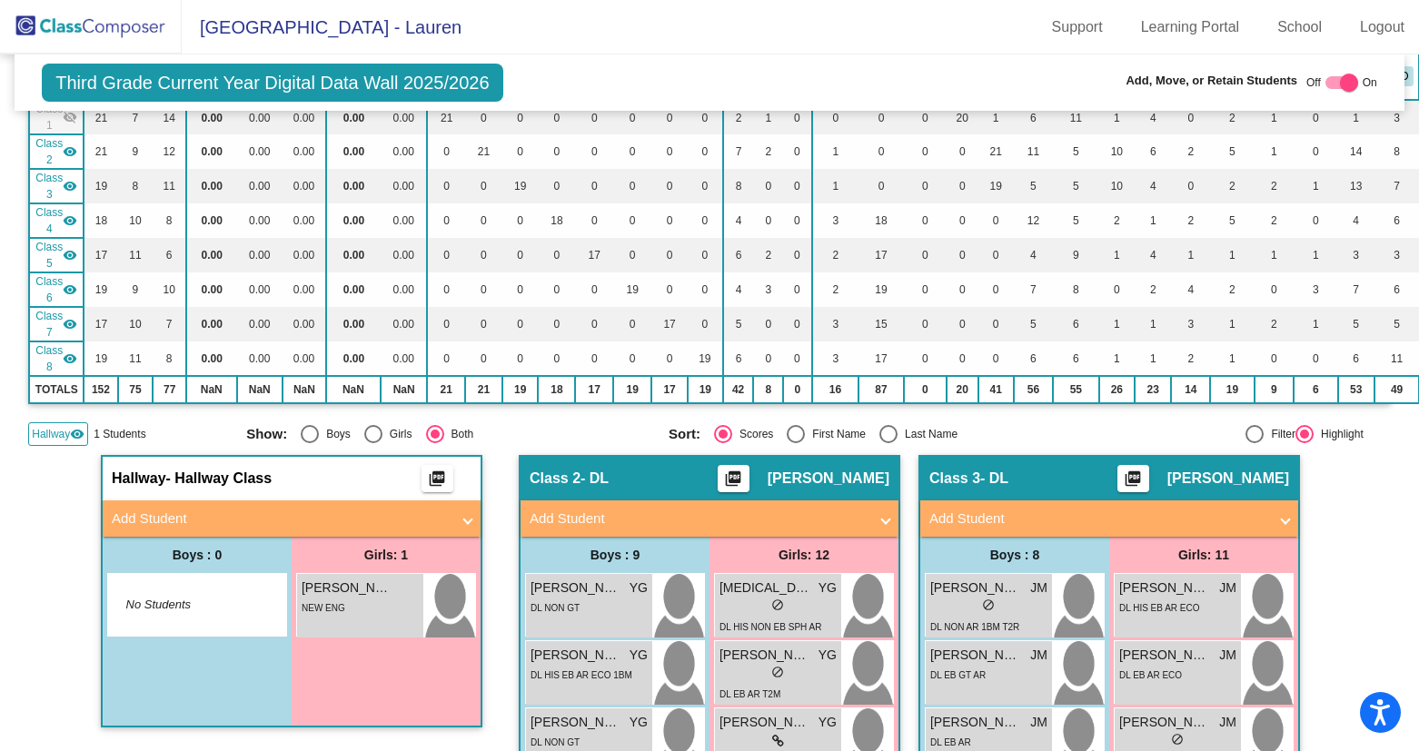
click at [72, 145] on mat-icon "visibility" at bounding box center [70, 151] width 15 height 15
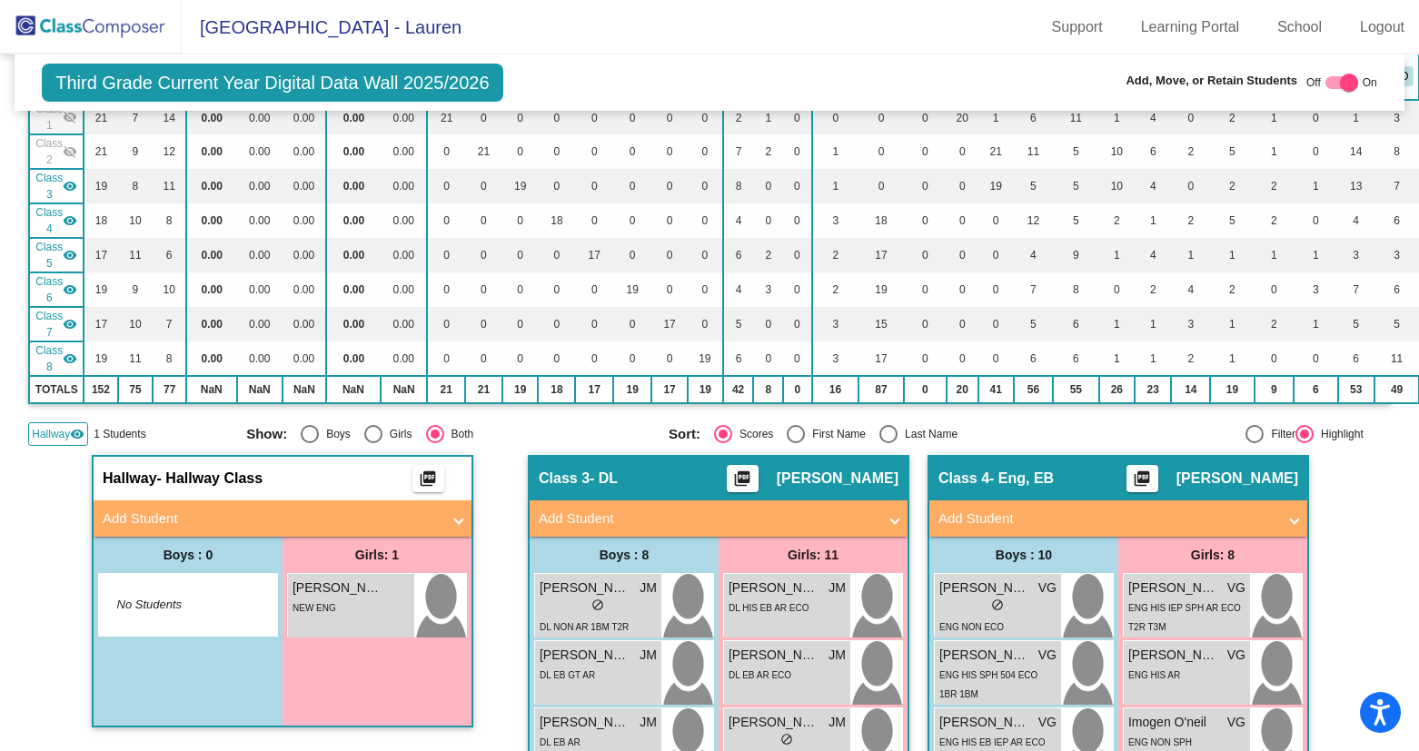
click at [73, 186] on mat-icon "visibility" at bounding box center [70, 186] width 15 height 15
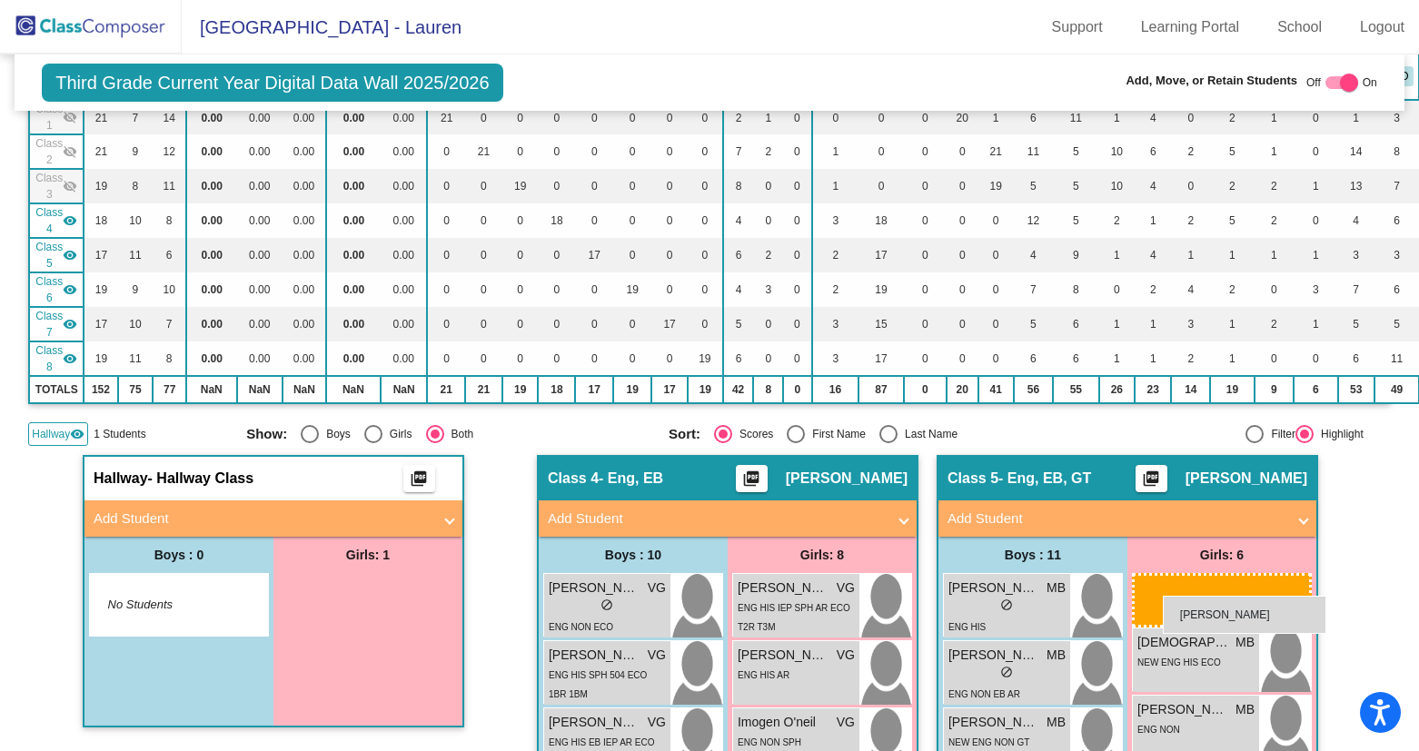
drag, startPoint x: 344, startPoint y: 622, endPoint x: 1163, endPoint y: 595, distance: 819.0
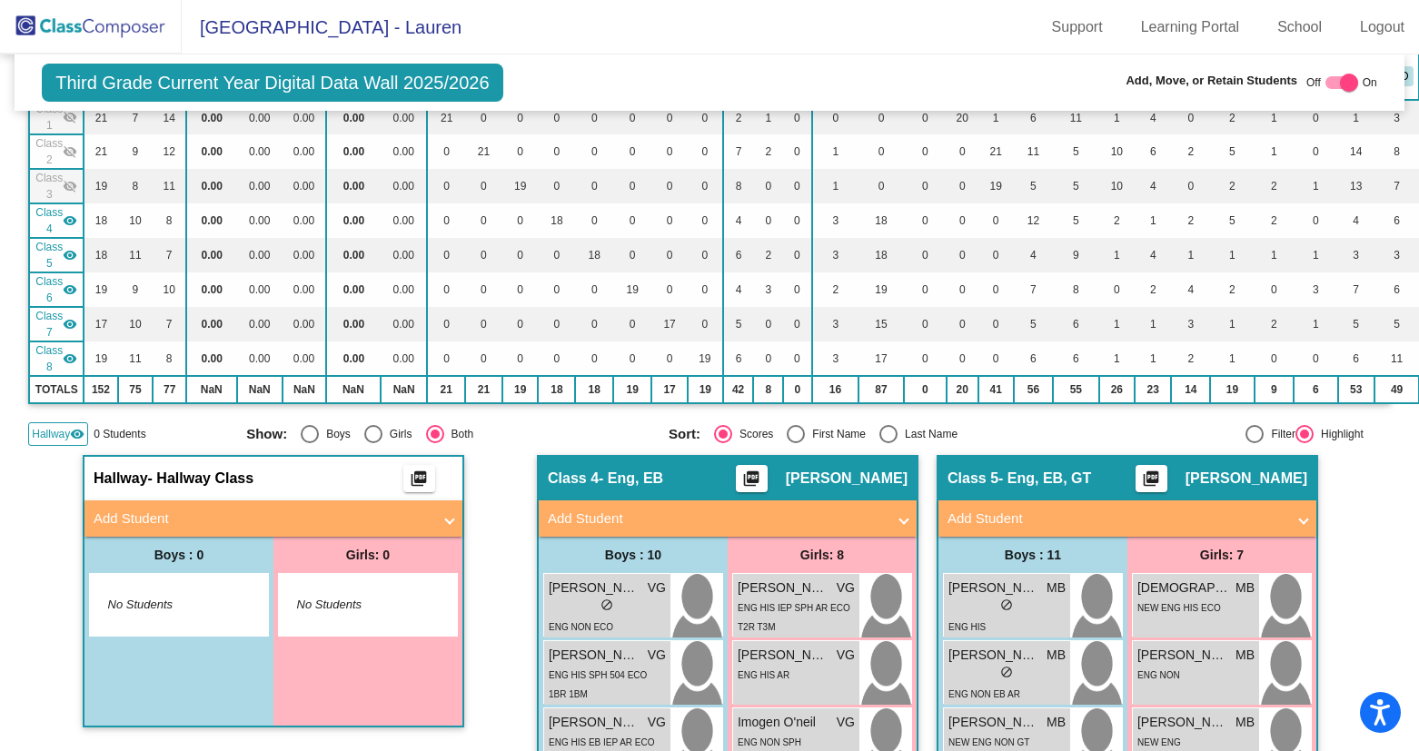
click at [80, 435] on mat-icon "visibility" at bounding box center [77, 434] width 15 height 15
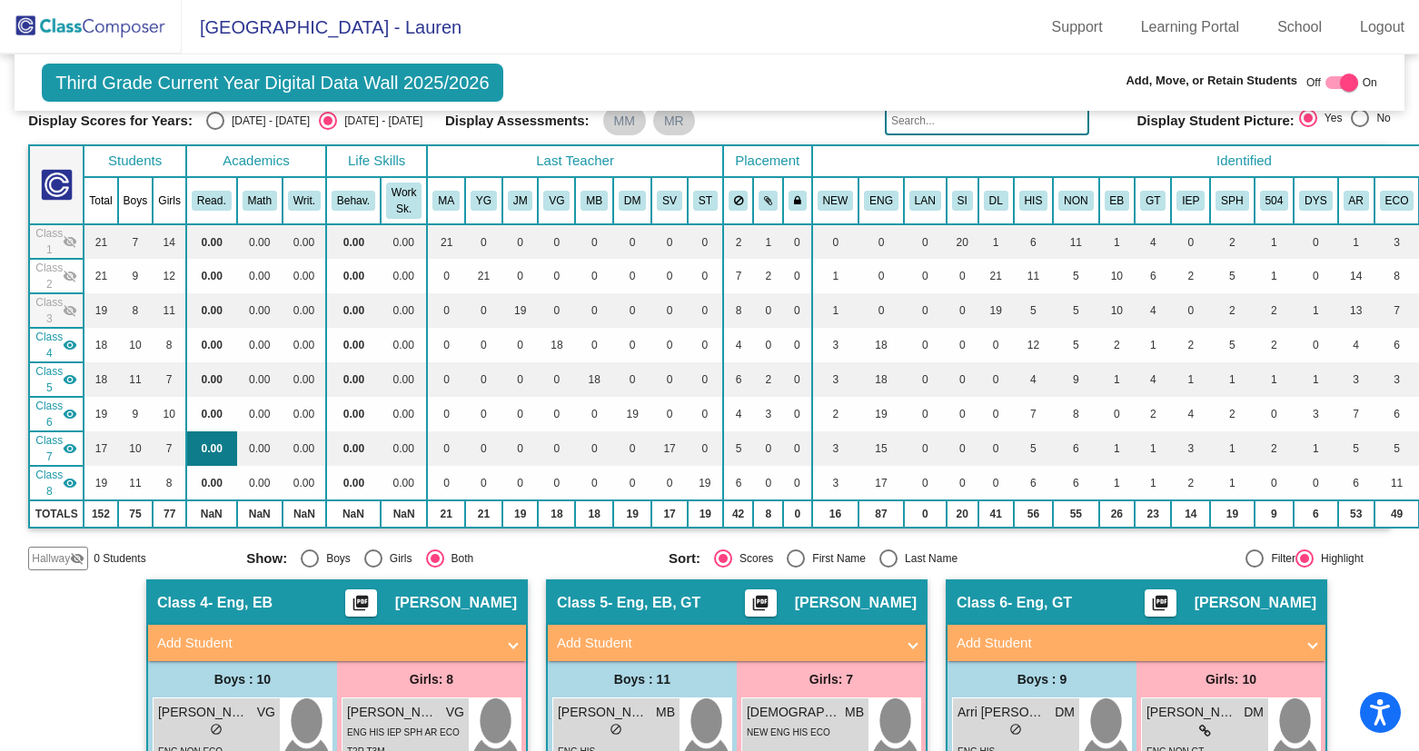
scroll to position [0, 0]
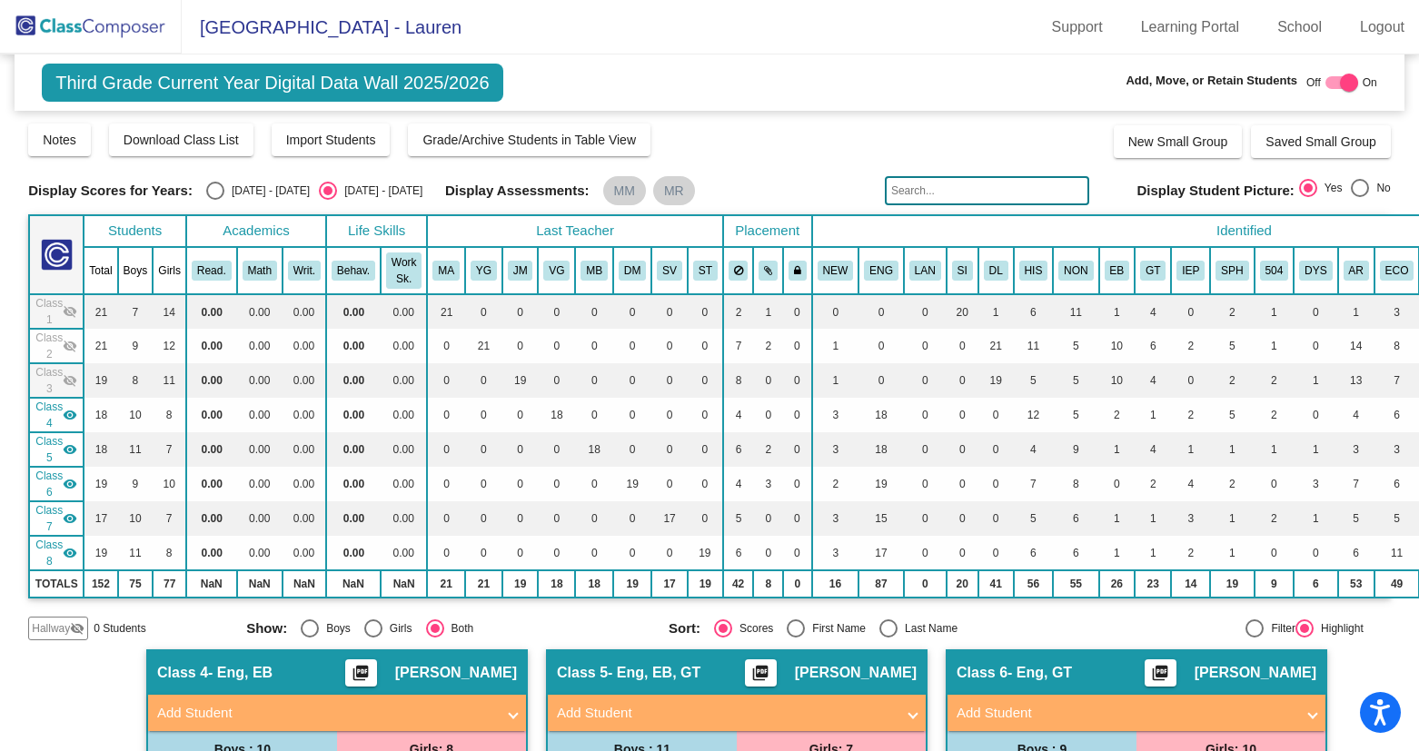
click at [104, 27] on img at bounding box center [91, 27] width 182 height 54
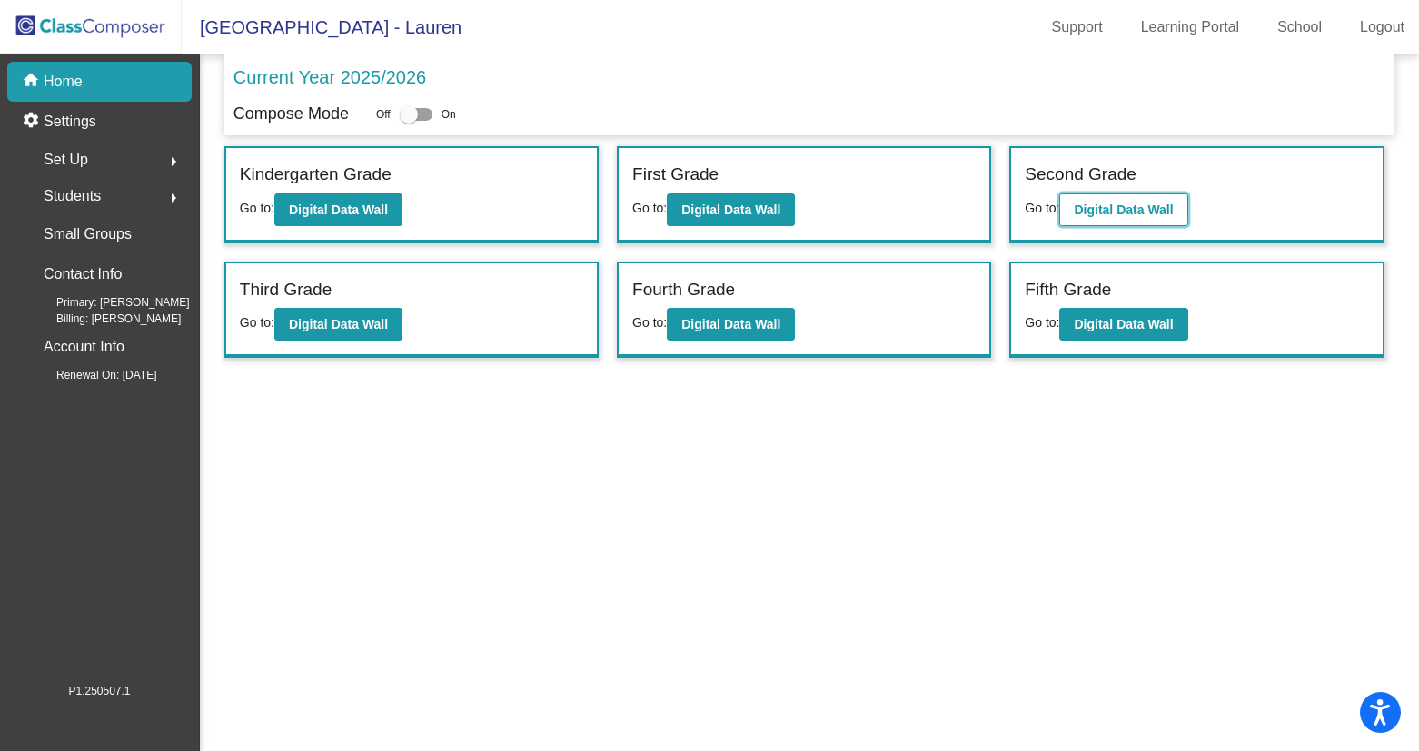
click at [1107, 213] on b "Digital Data Wall" at bounding box center [1123, 210] width 99 height 15
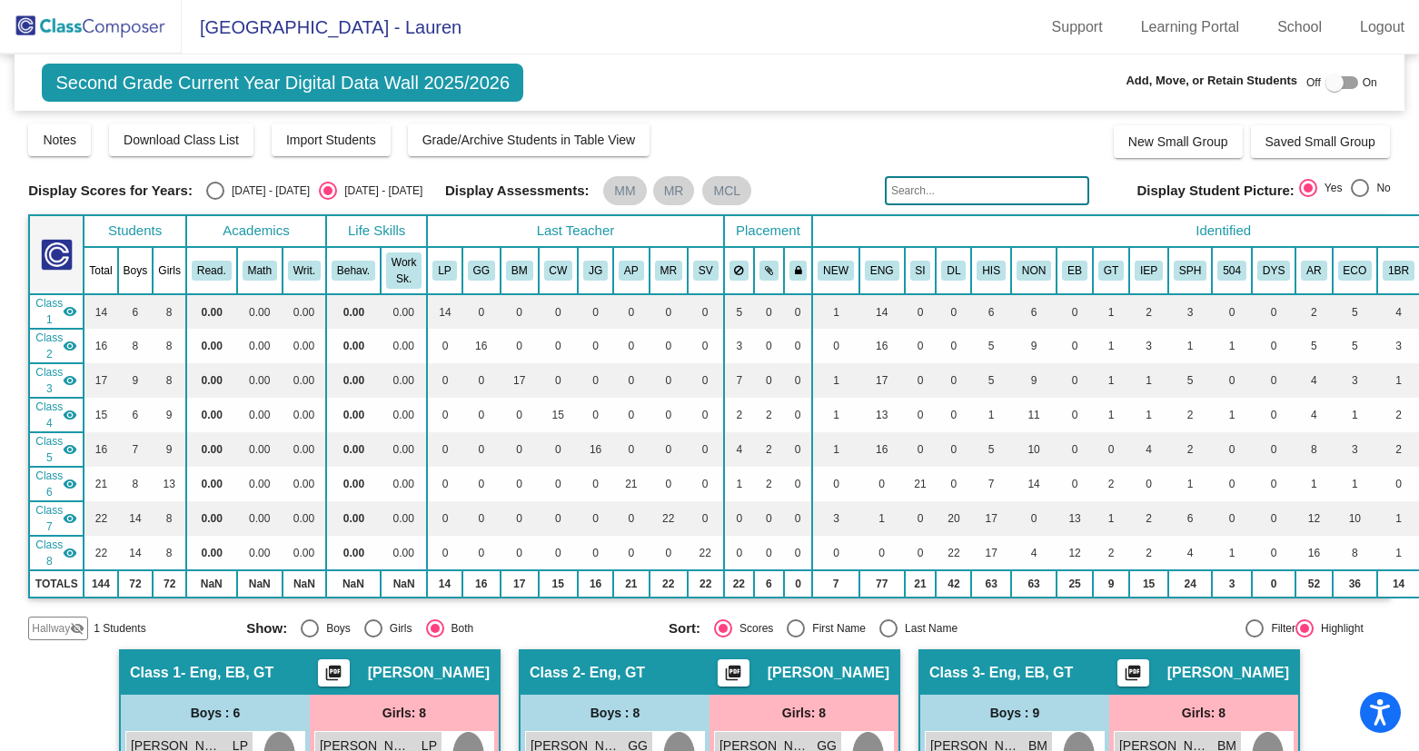
click at [78, 623] on mat-icon "visibility_off" at bounding box center [77, 628] width 15 height 15
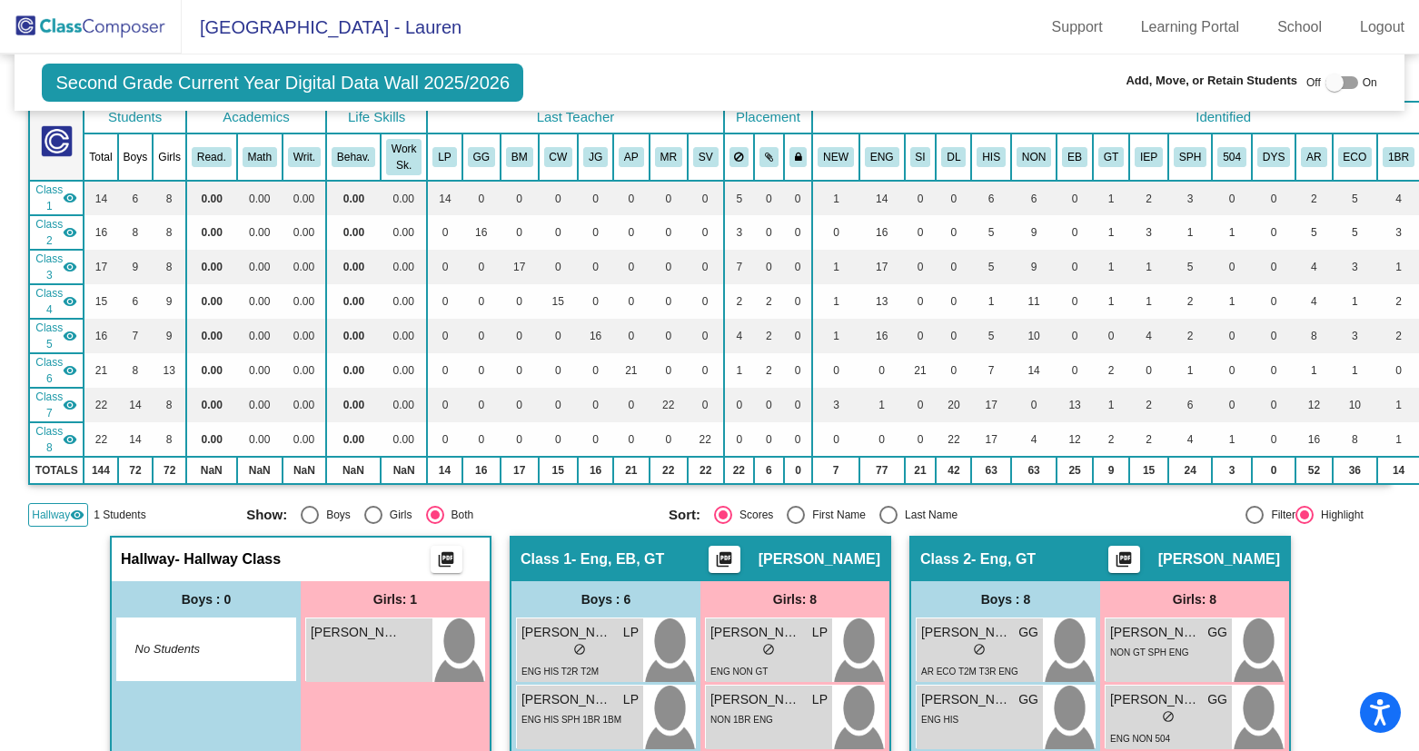
scroll to position [140, 0]
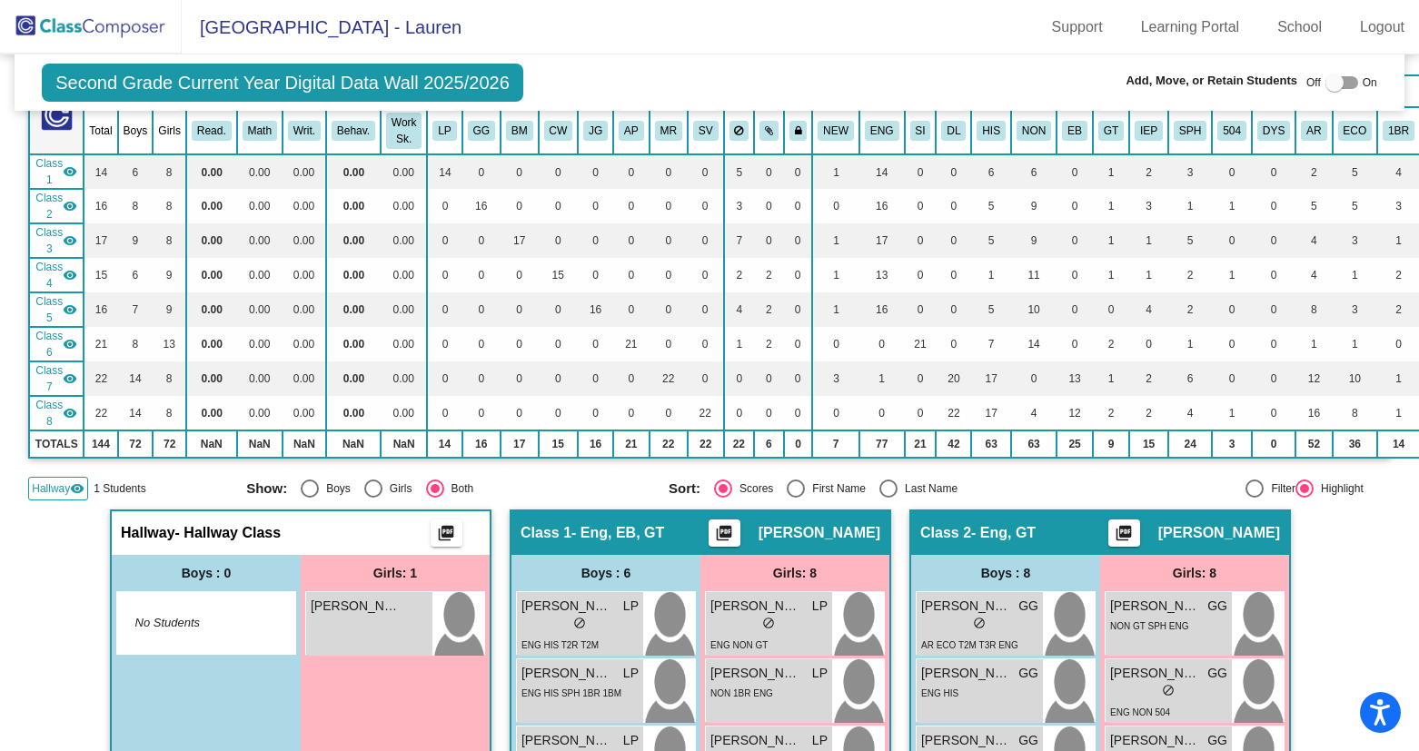
click at [70, 172] on mat-icon "visibility" at bounding box center [70, 171] width 15 height 15
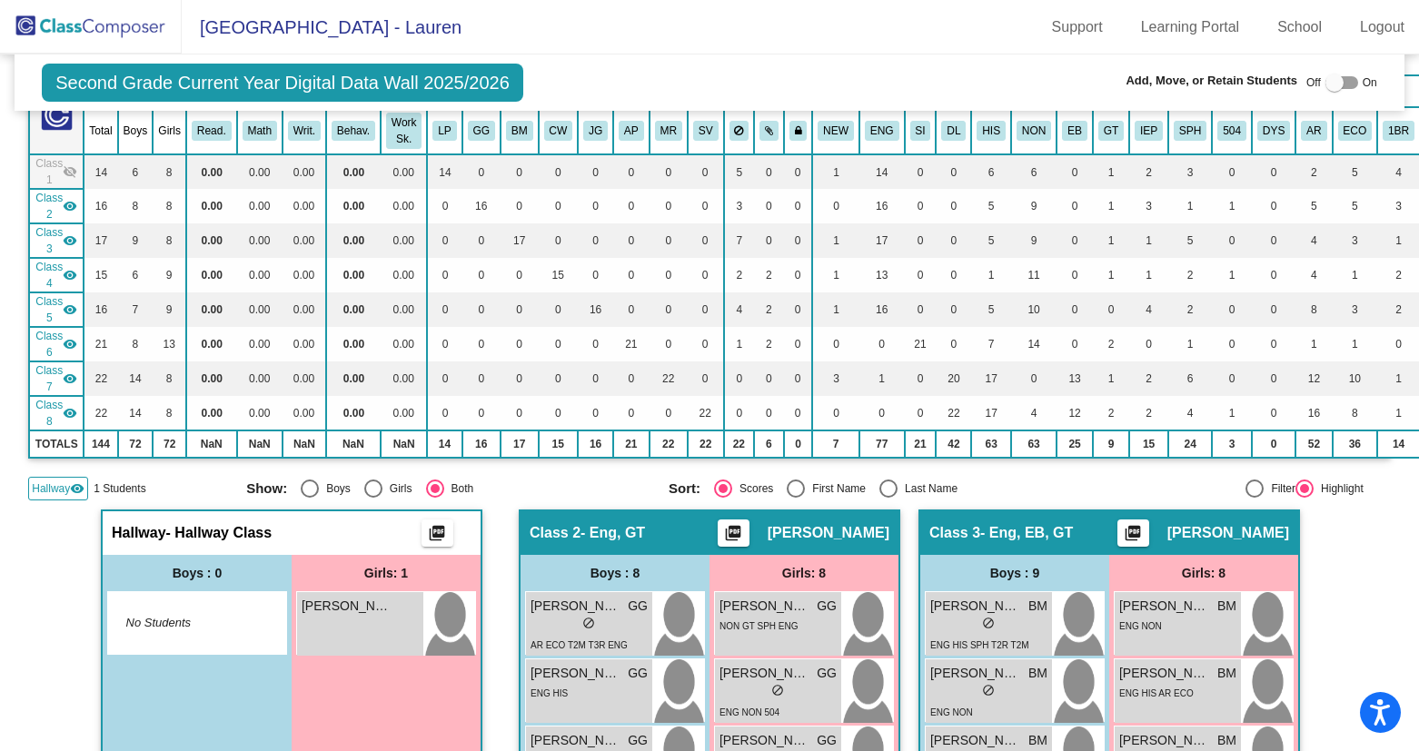
click at [70, 201] on mat-icon "visibility" at bounding box center [70, 206] width 15 height 15
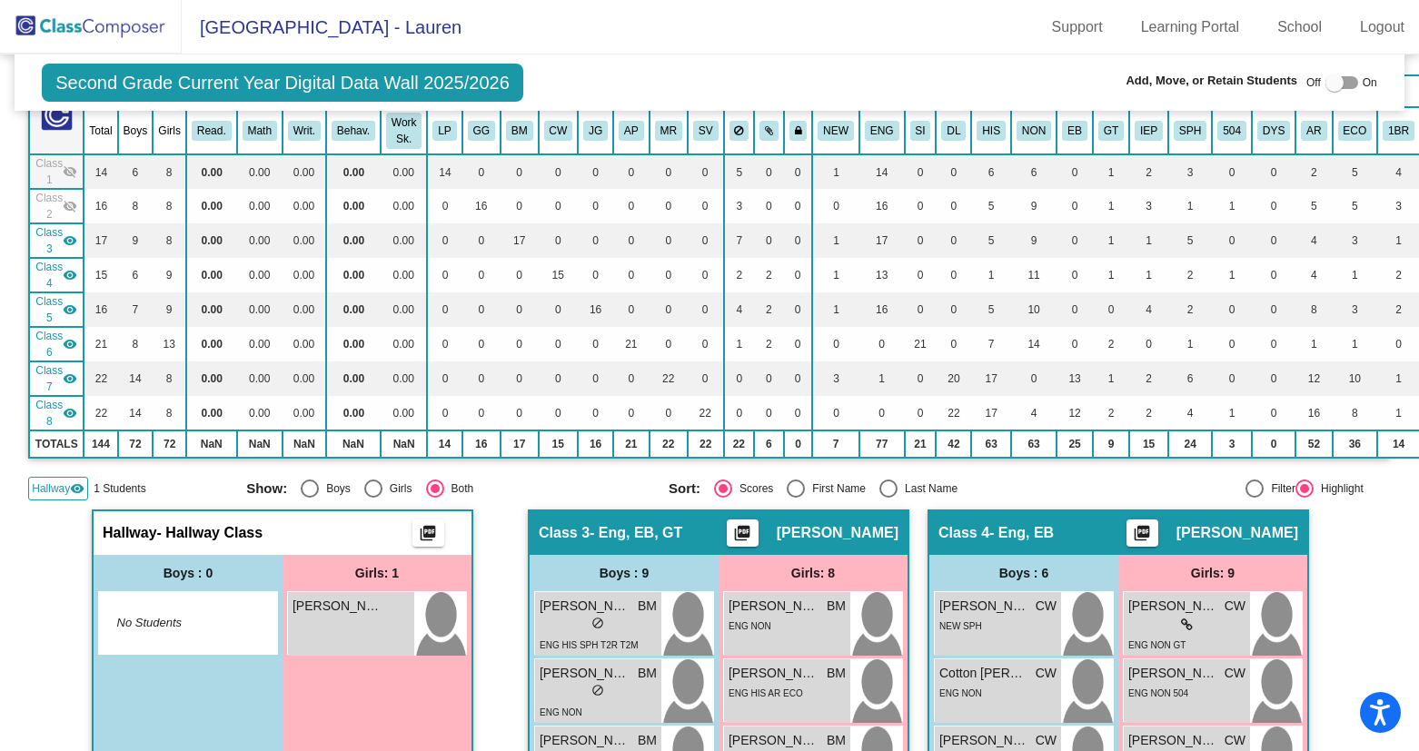
click at [67, 239] on mat-icon "visibility" at bounding box center [70, 240] width 15 height 15
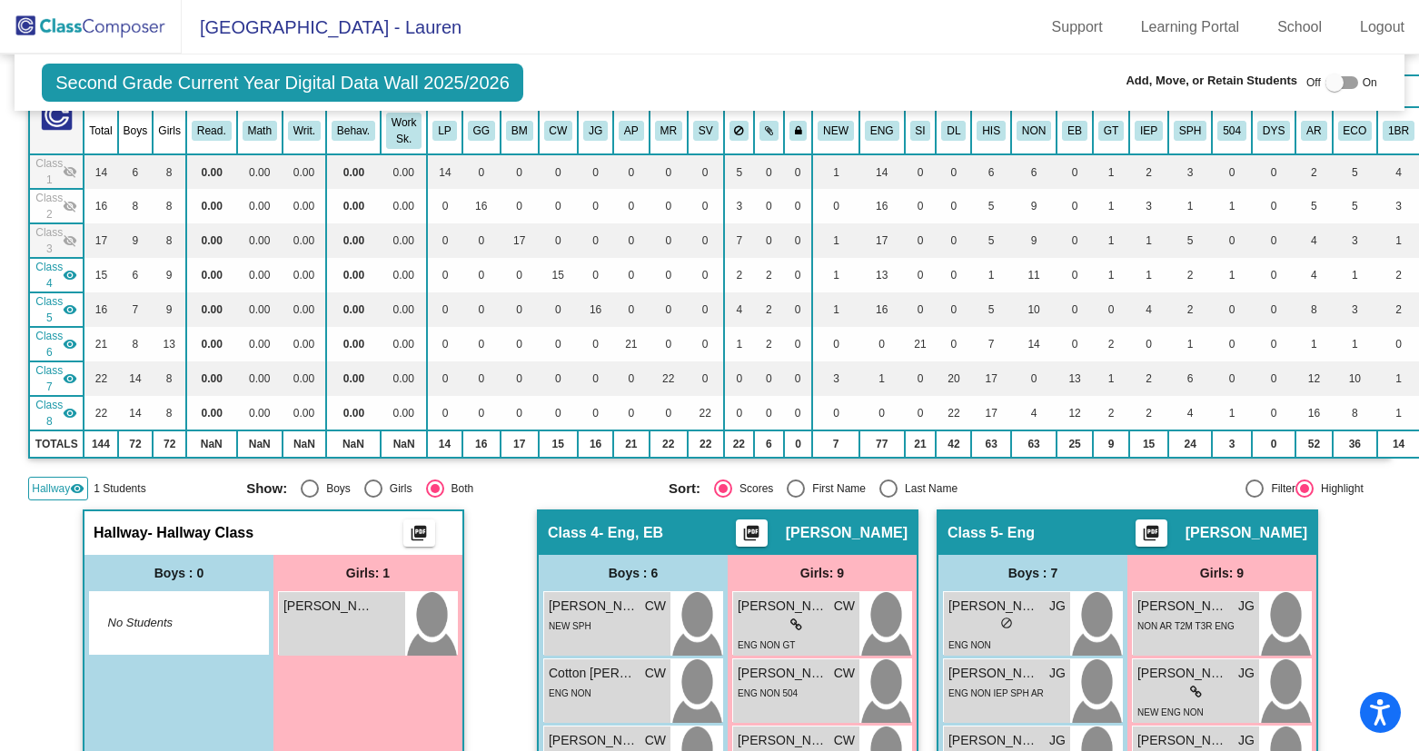
click at [1329, 84] on div at bounding box center [1334, 83] width 18 height 18
checkbox input "true"
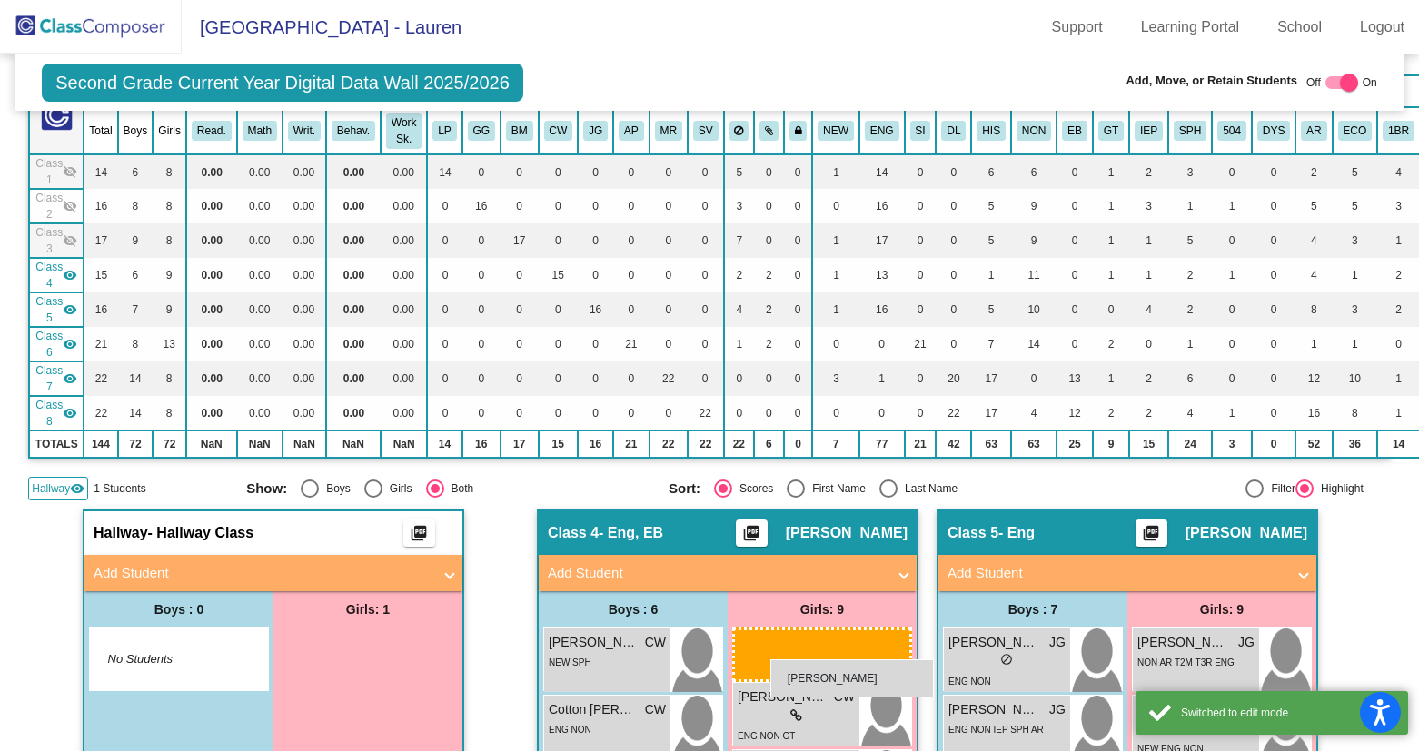
drag, startPoint x: 352, startPoint y: 670, endPoint x: 770, endPoint y: 658, distance: 419.0
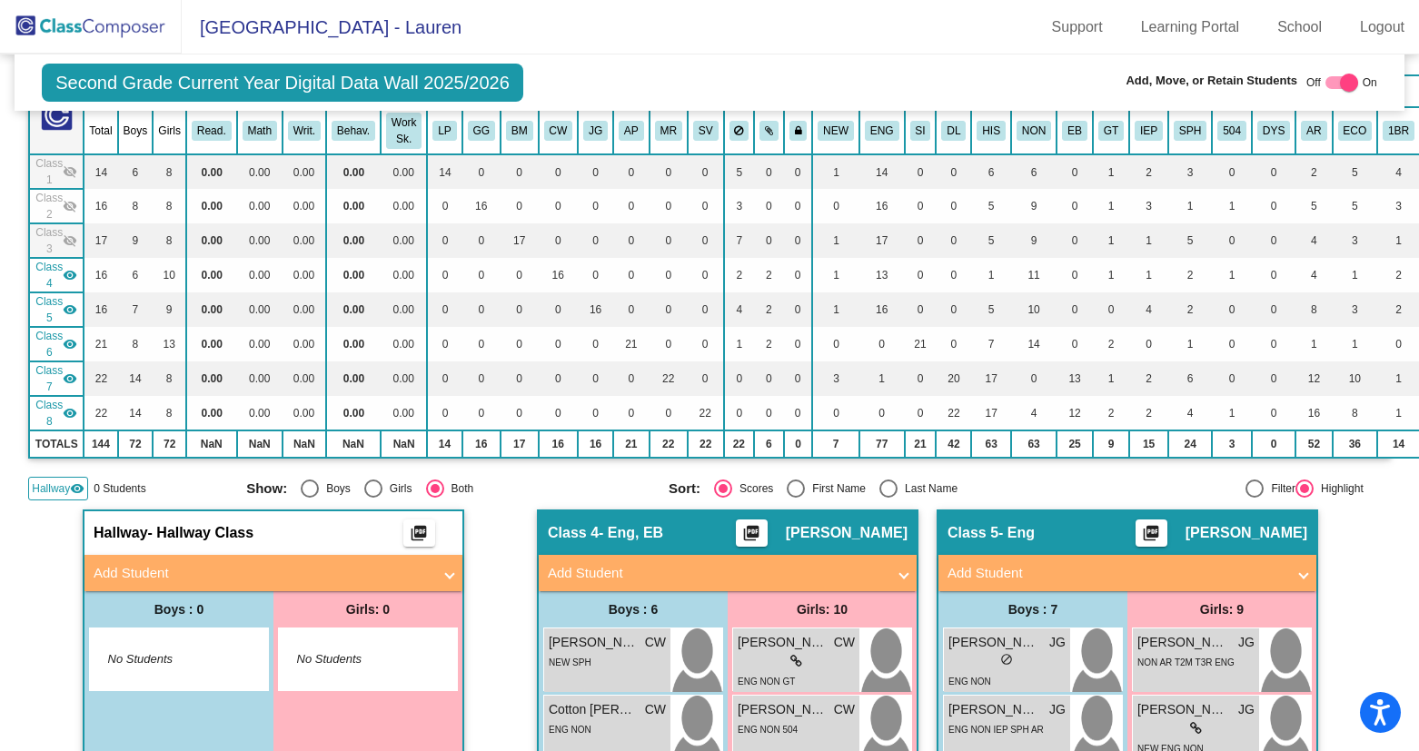
click at [74, 493] on mat-icon "visibility" at bounding box center [77, 488] width 15 height 15
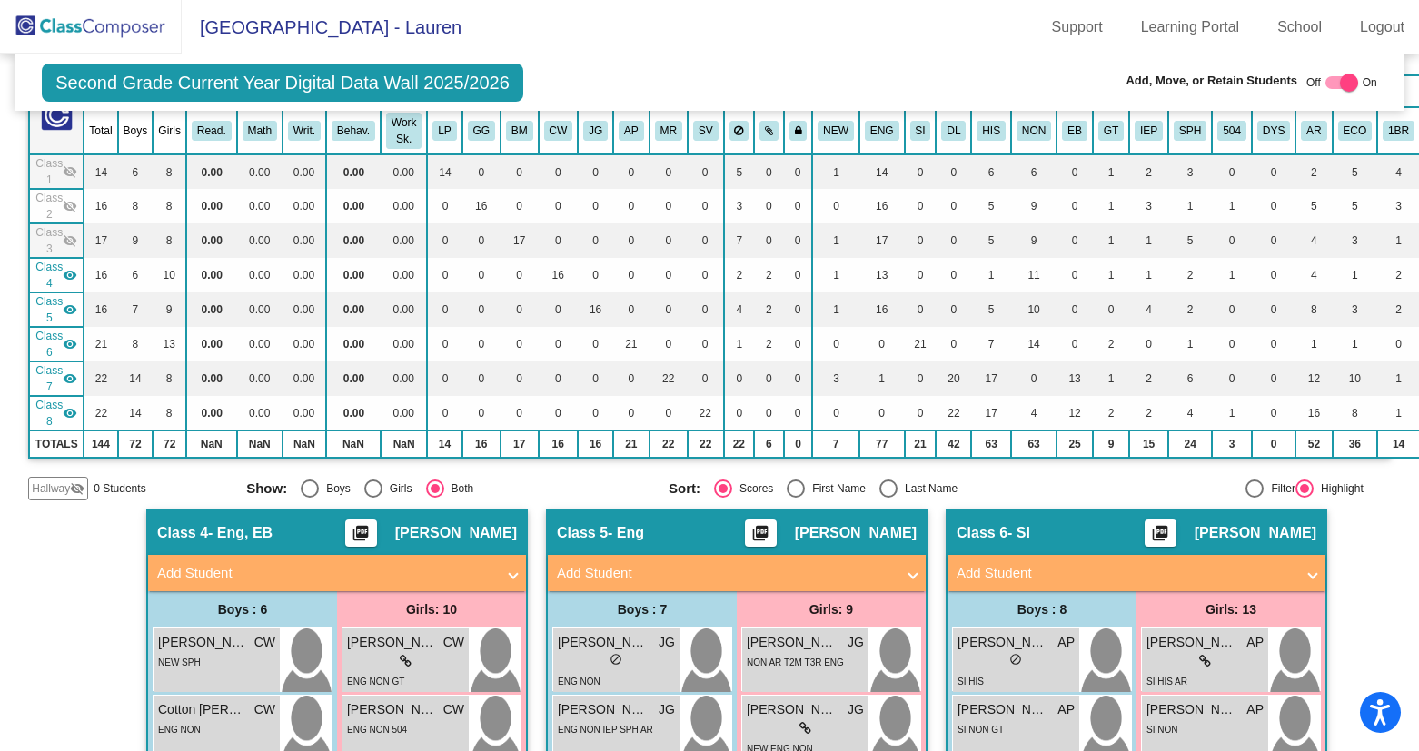
click at [108, 21] on img at bounding box center [91, 27] width 182 height 54
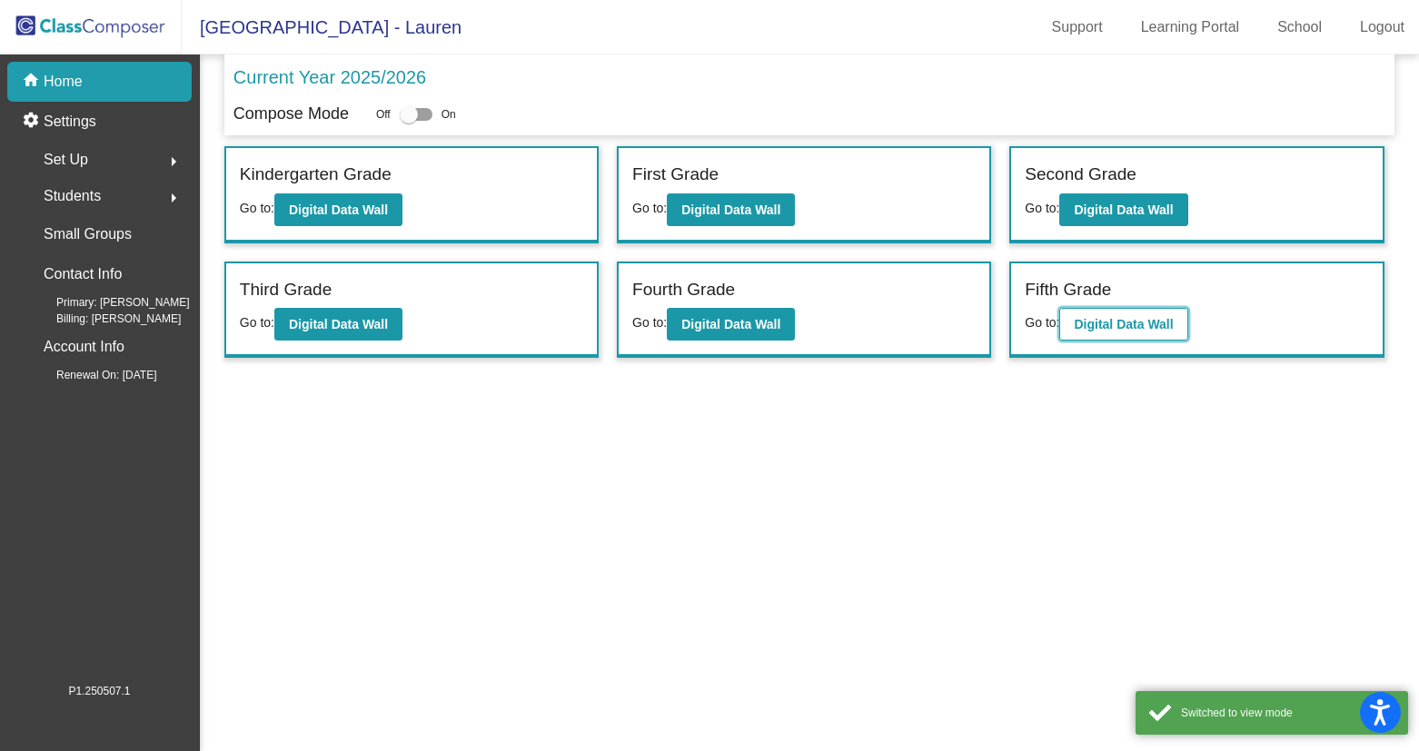
click at [1107, 330] on b "Digital Data Wall" at bounding box center [1123, 324] width 99 height 15
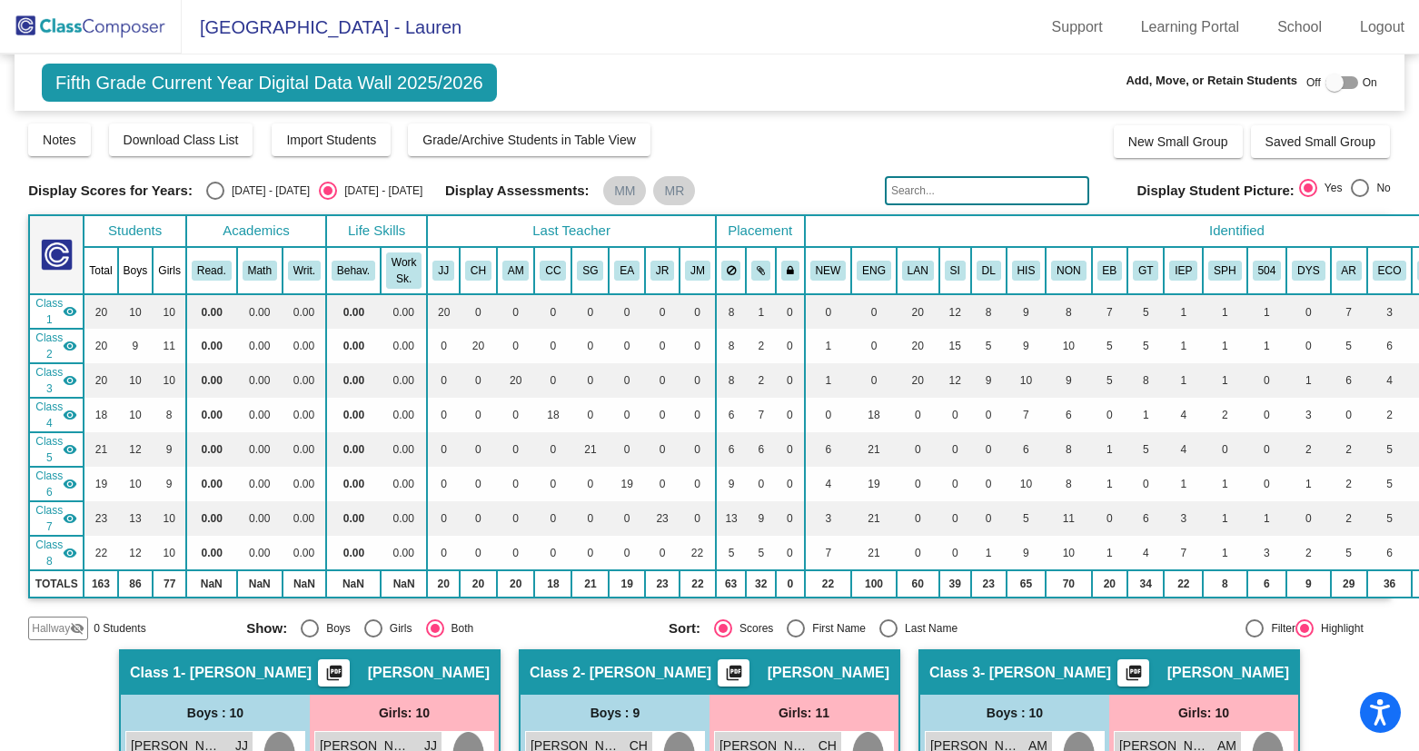
click at [73, 303] on div "Class 1 visibility" at bounding box center [56, 311] width 42 height 33
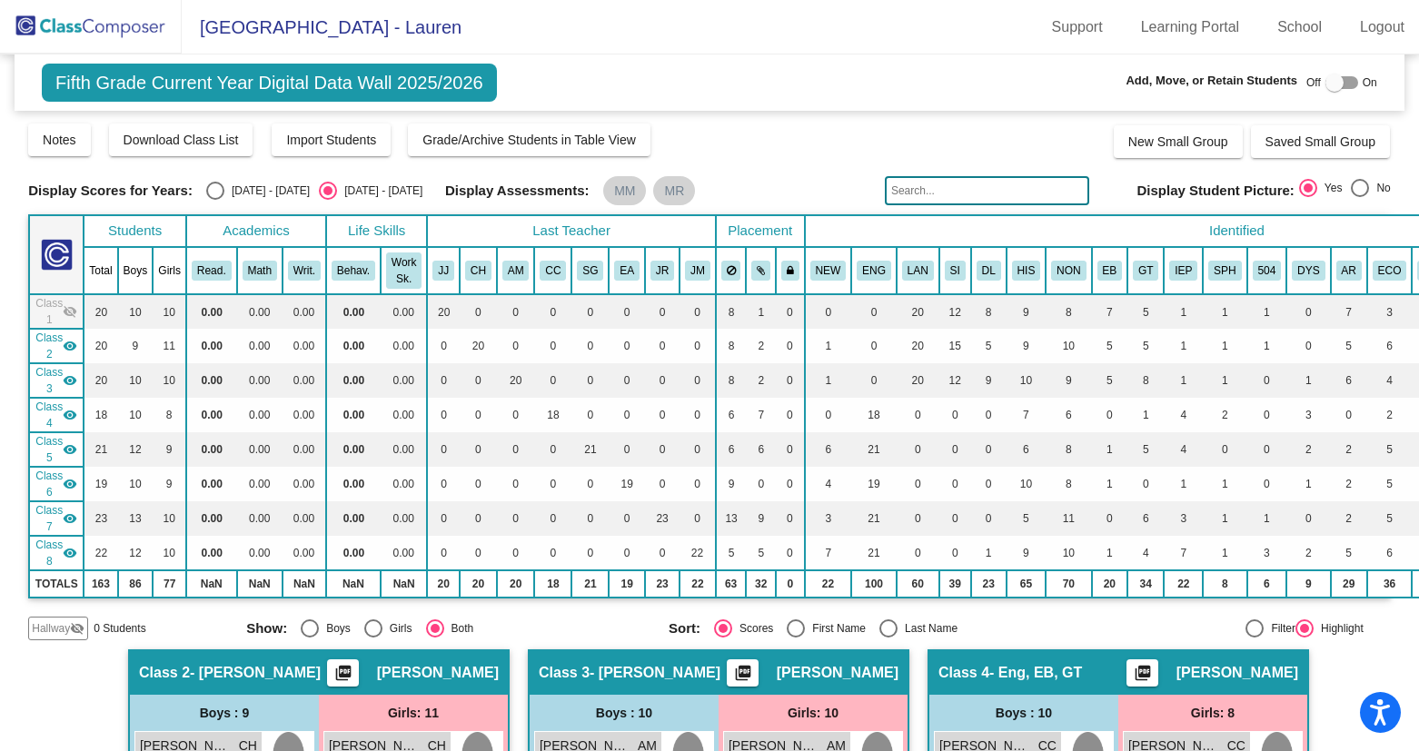
click at [72, 343] on mat-icon "visibility" at bounding box center [70, 346] width 15 height 15
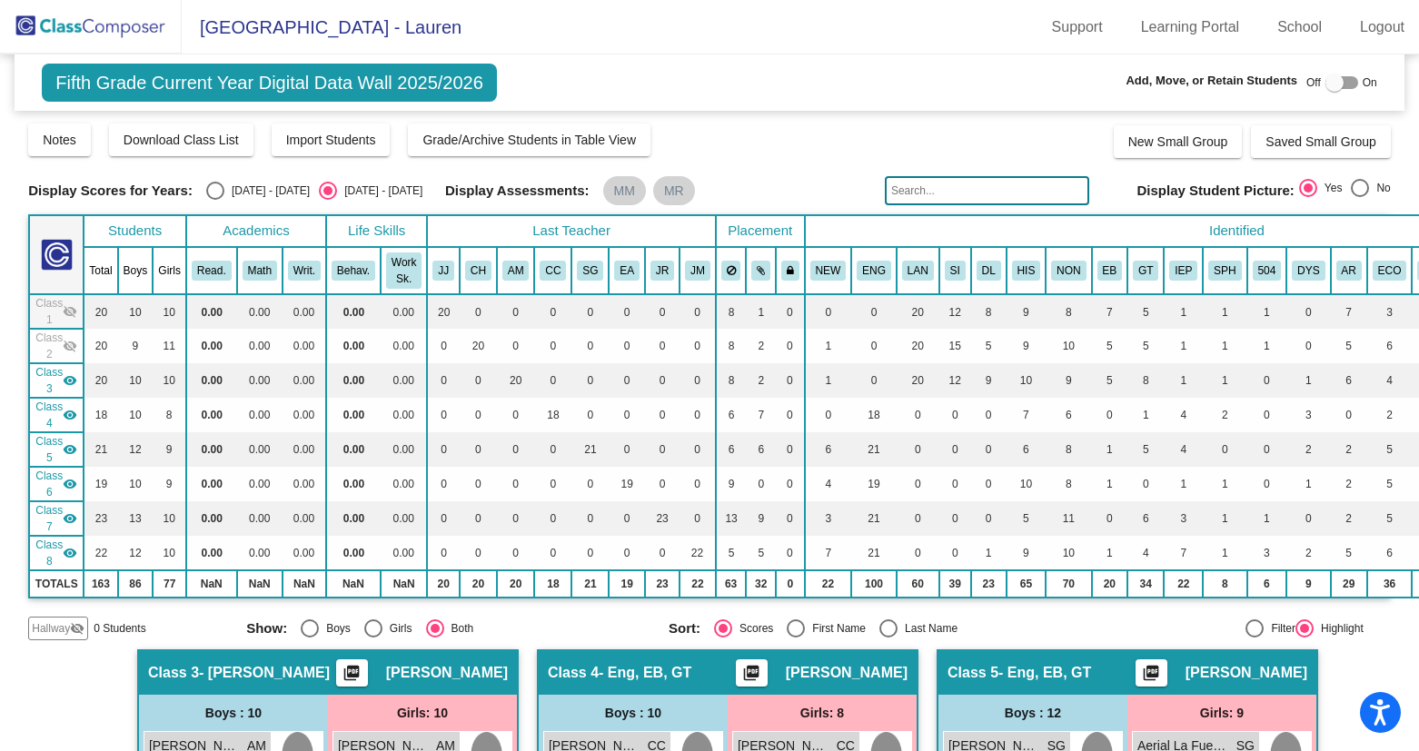
click at [71, 367] on div "Class 3 visibility" at bounding box center [56, 380] width 42 height 33
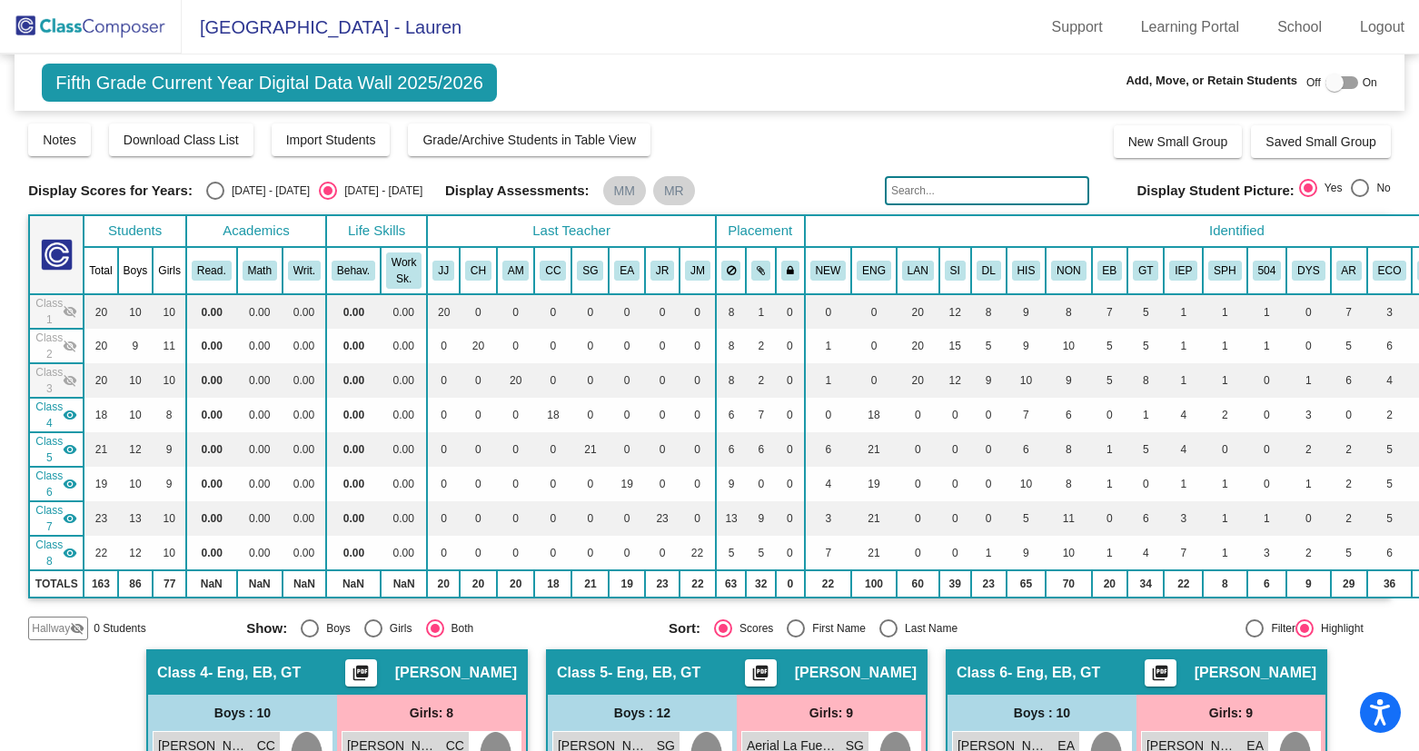
click at [107, 20] on img at bounding box center [91, 27] width 182 height 54
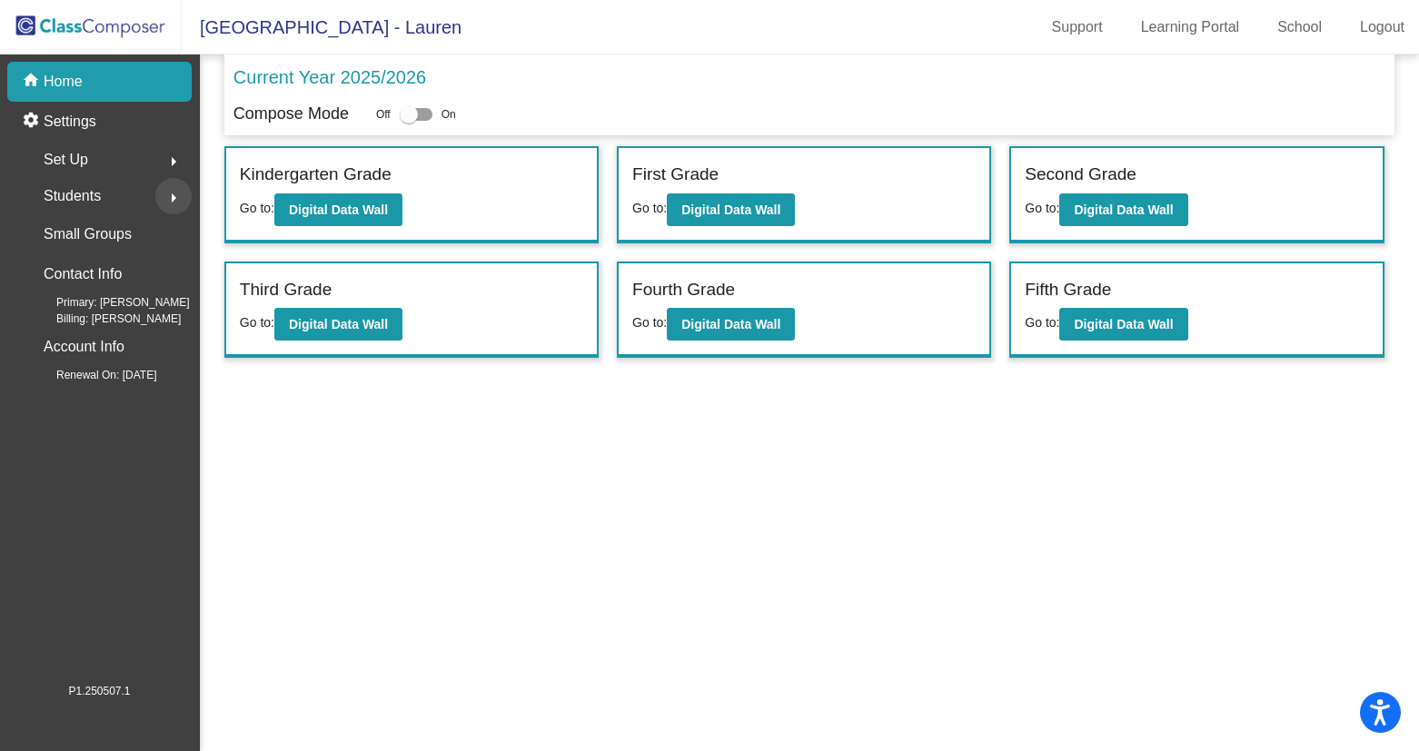
click at [183, 194] on mat-icon "arrow_right" at bounding box center [174, 198] width 22 height 22
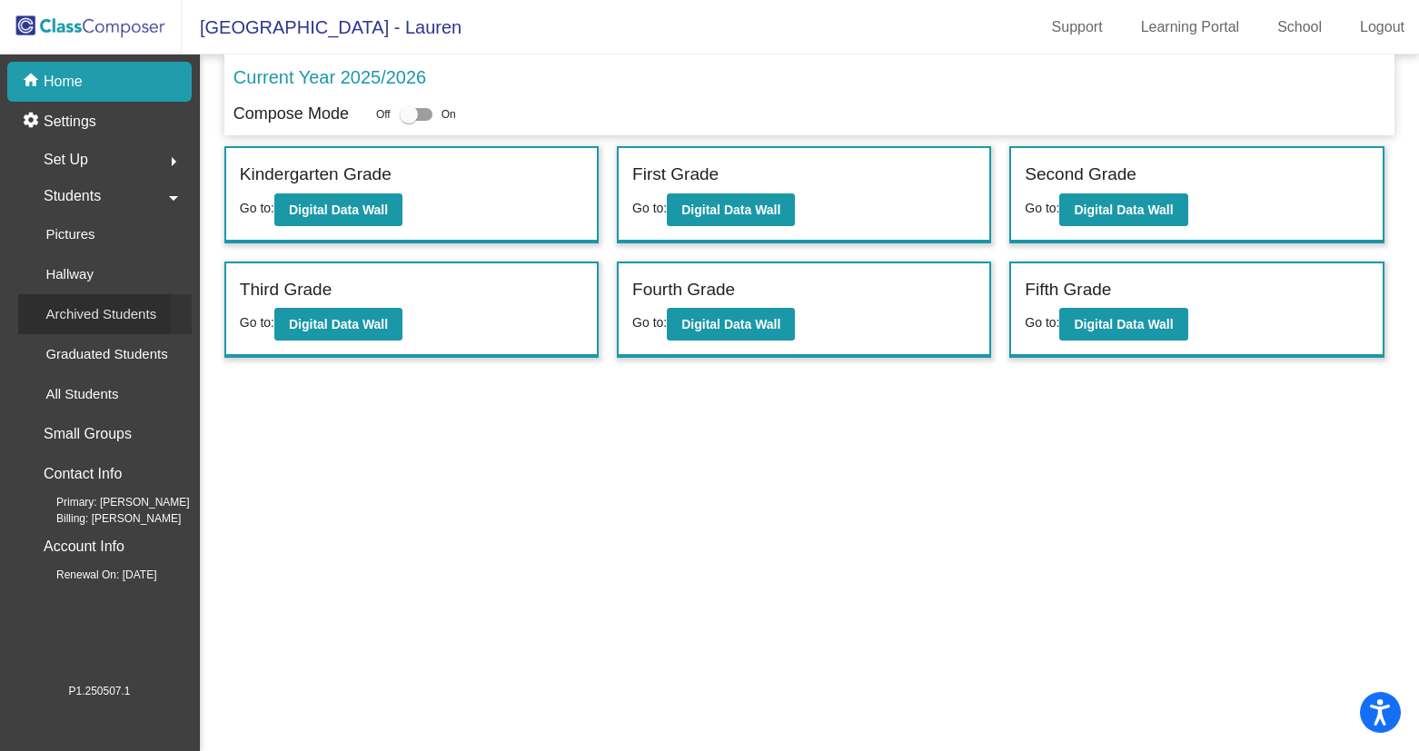
click at [92, 315] on p "Archived Students" at bounding box center [100, 314] width 111 height 22
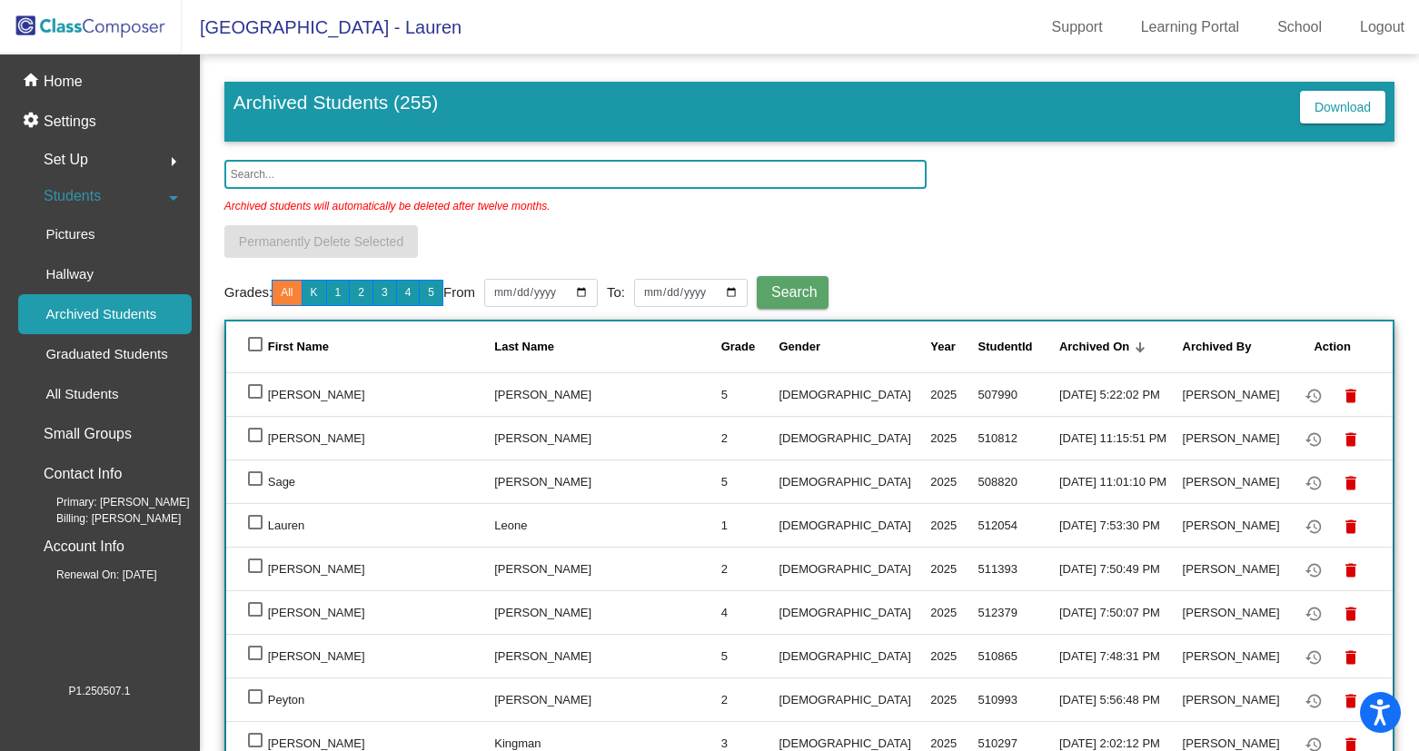
click at [293, 171] on input "text" at bounding box center [575, 174] width 702 height 29
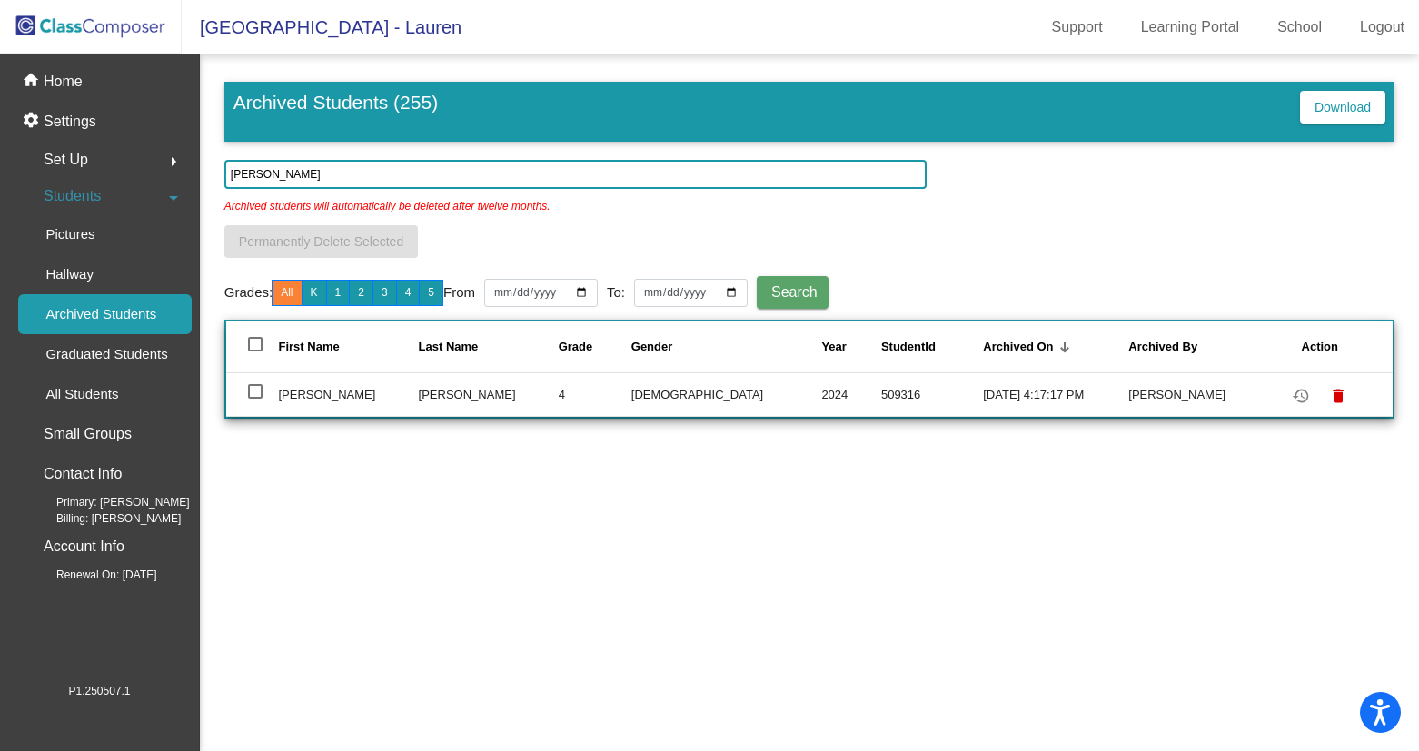
type input "[PERSON_NAME]"
click at [253, 393] on div at bounding box center [255, 391] width 15 height 15
click at [254, 399] on input "select row 5" at bounding box center [254, 399] width 1 height 1
checkbox input "true"
click at [1292, 392] on mat-icon "restore" at bounding box center [1301, 396] width 22 height 22
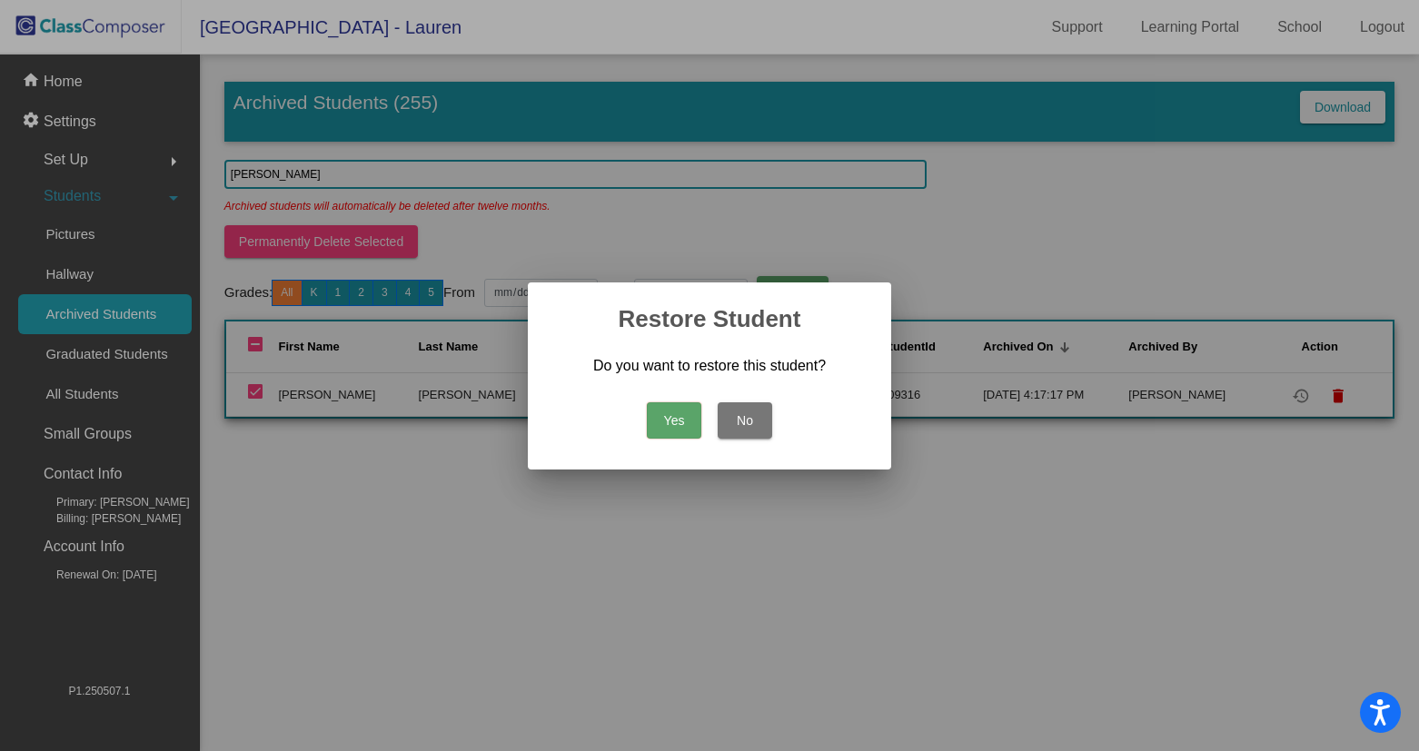
click at [680, 409] on button "Yes" at bounding box center [674, 420] width 55 height 36
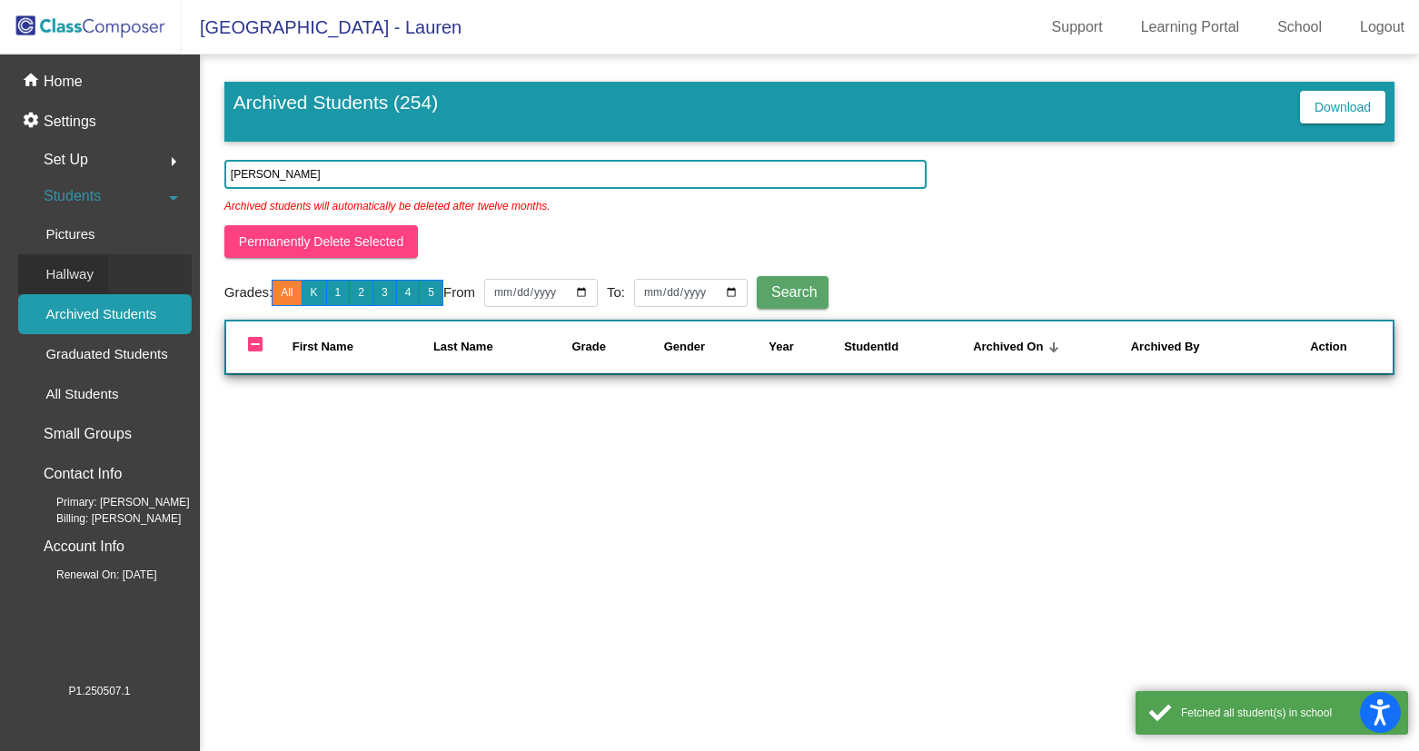
click at [76, 278] on p "Hallway" at bounding box center [69, 274] width 48 height 22
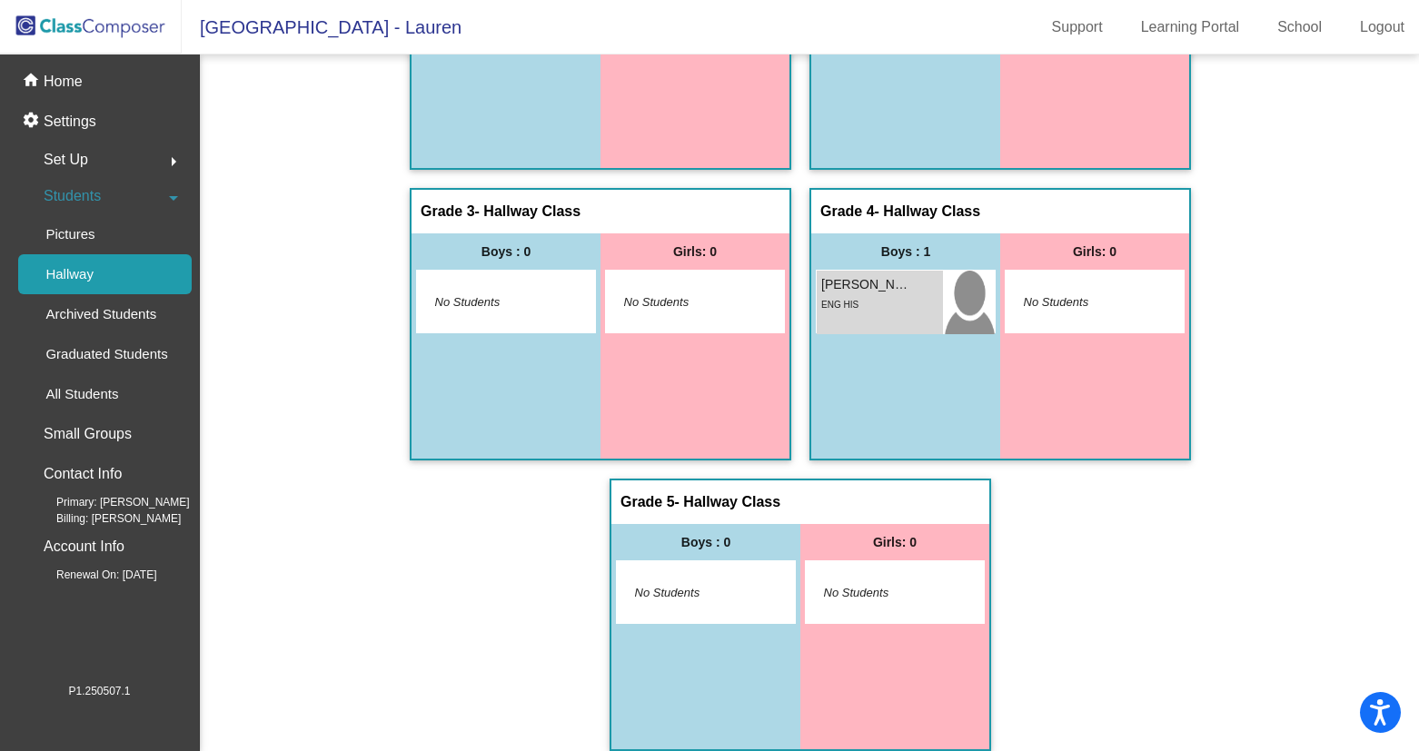
scroll to position [493, 0]
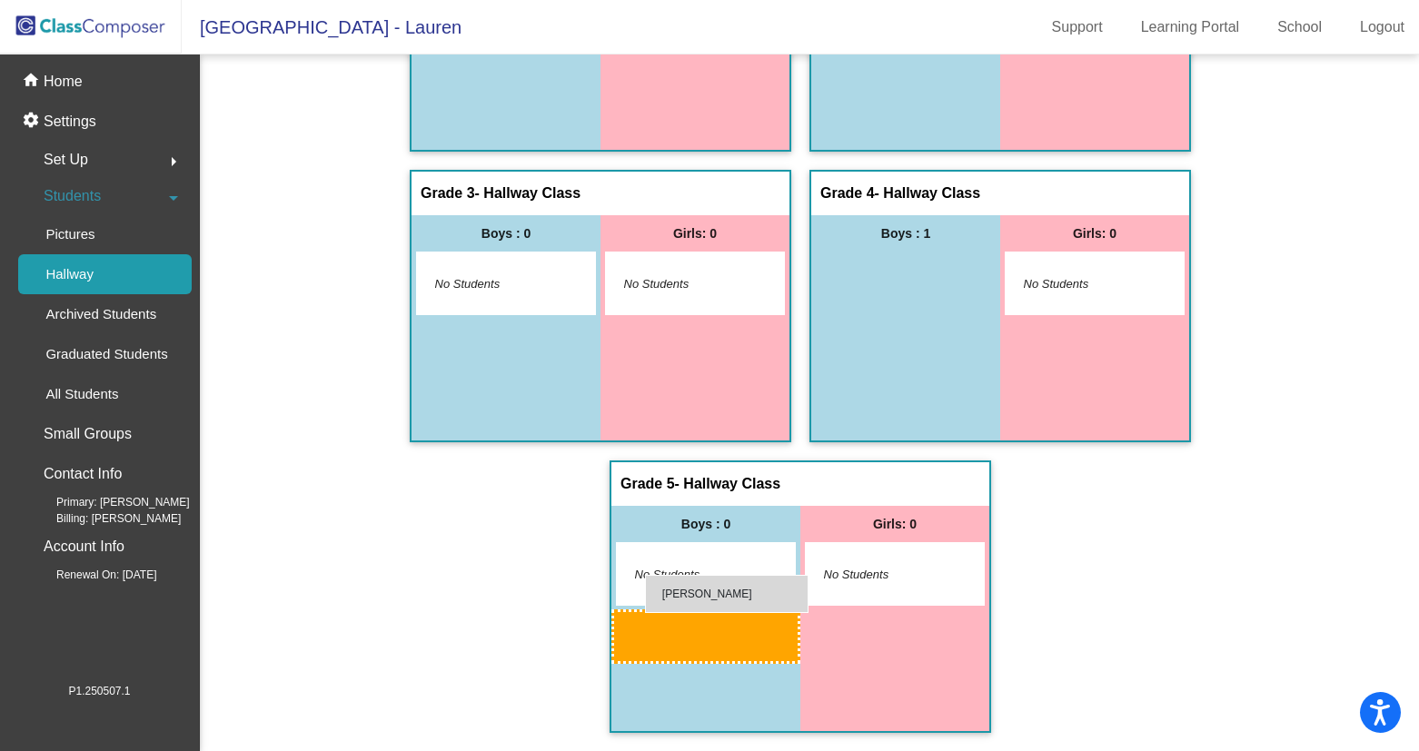
drag, startPoint x: 859, startPoint y: 297, endPoint x: 645, endPoint y: 574, distance: 350.3
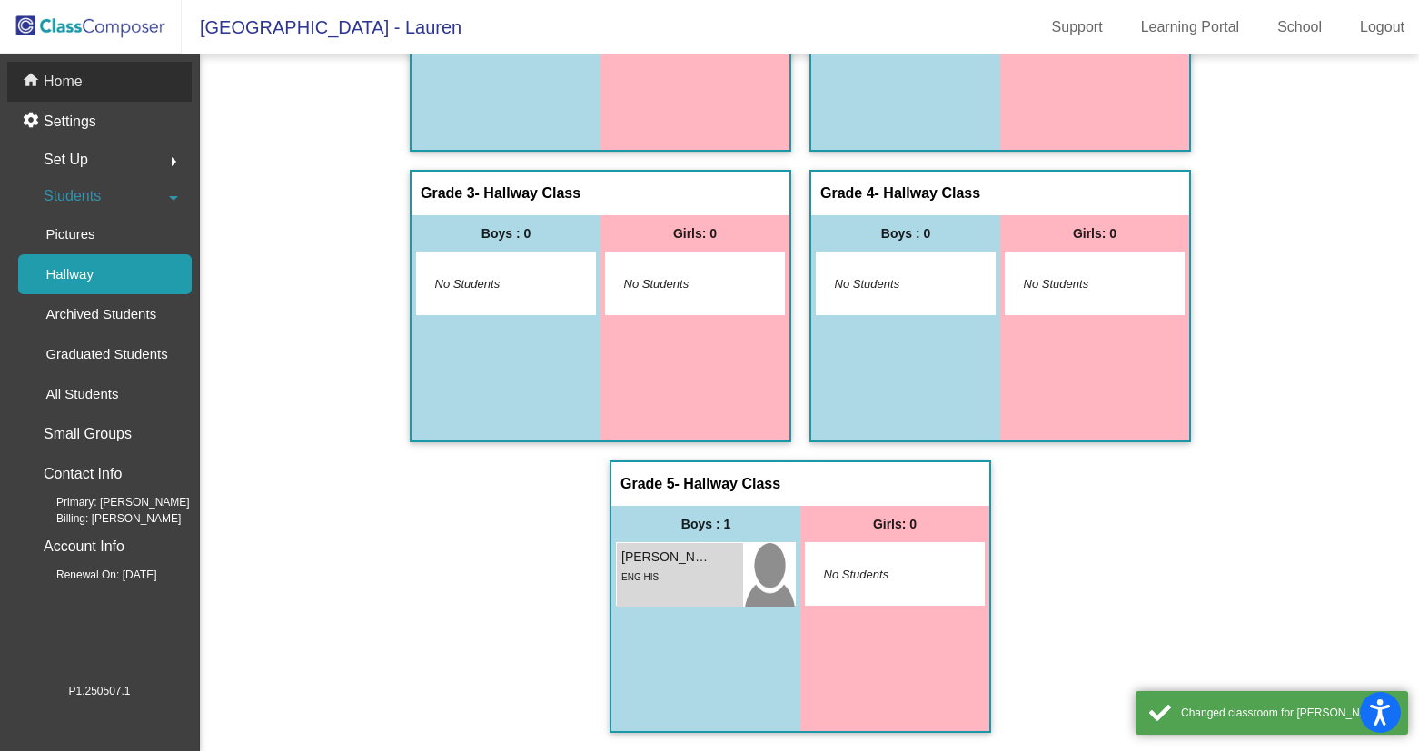
click at [82, 76] on p "Home" at bounding box center [63, 82] width 39 height 22
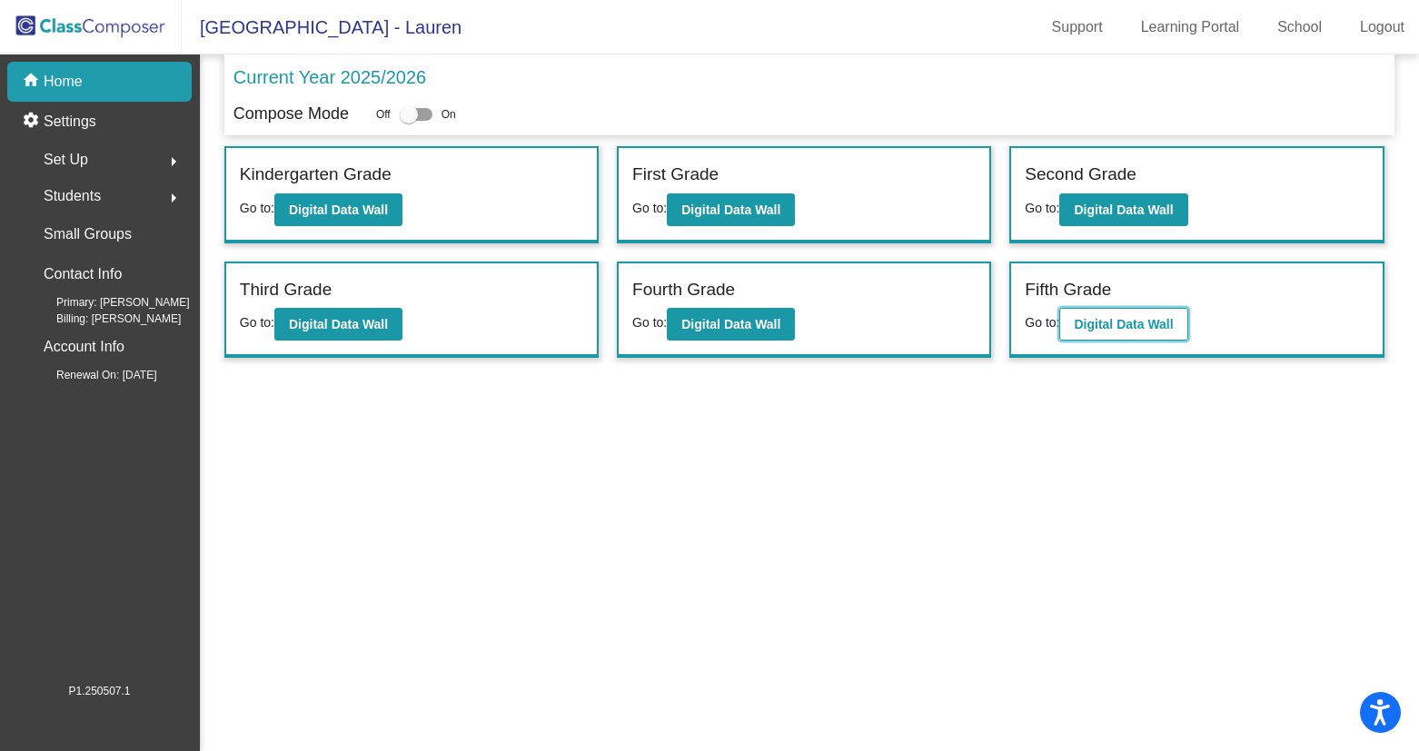
click at [1084, 330] on b "Digital Data Wall" at bounding box center [1123, 324] width 99 height 15
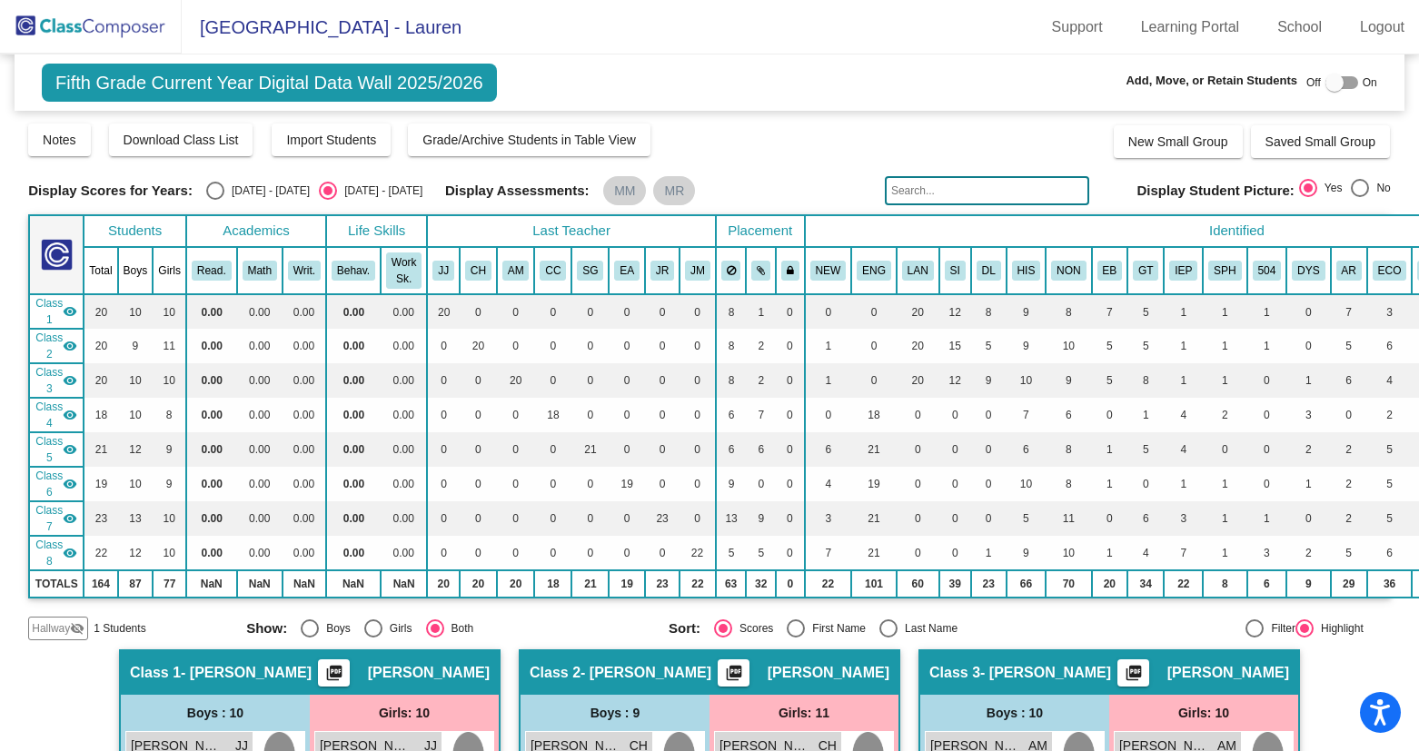
click at [65, 310] on mat-icon "visibility" at bounding box center [70, 311] width 15 height 15
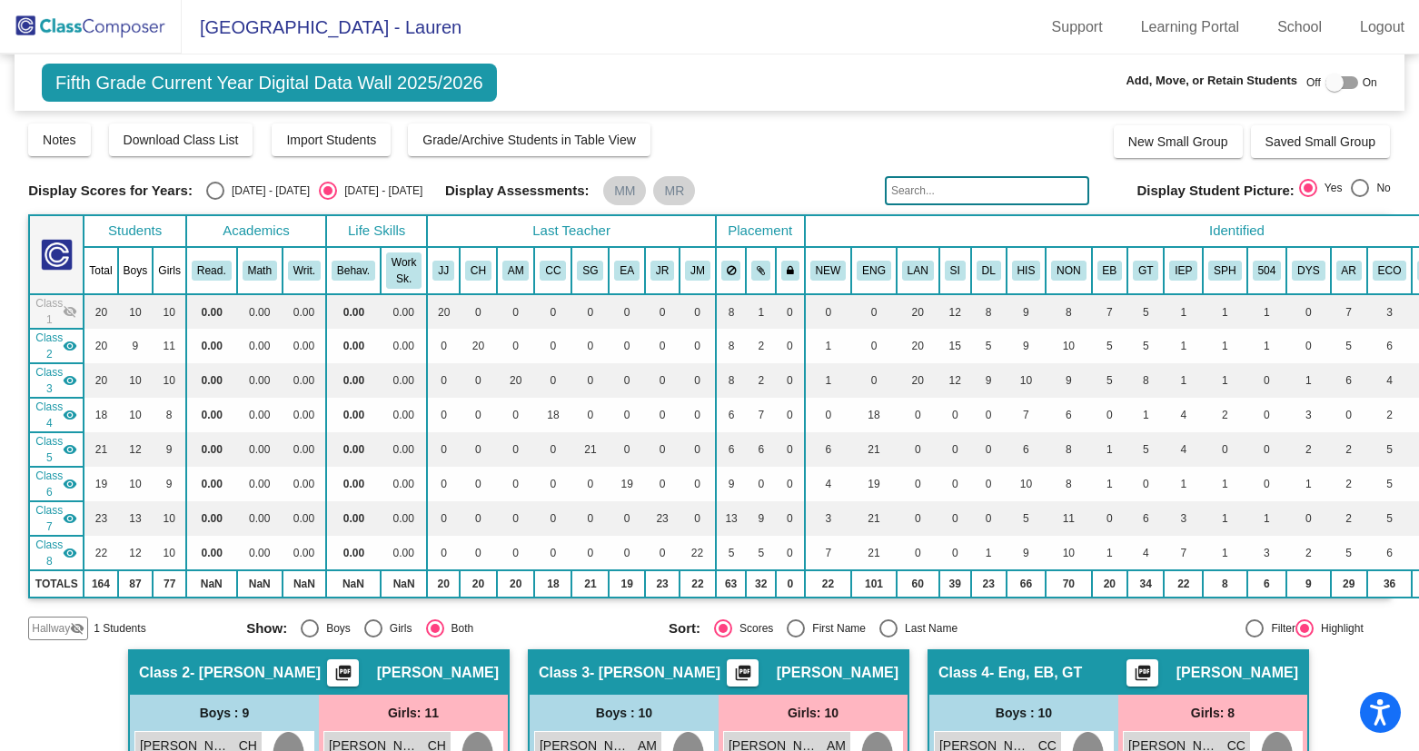
click at [66, 344] on mat-icon "visibility" at bounding box center [70, 346] width 15 height 15
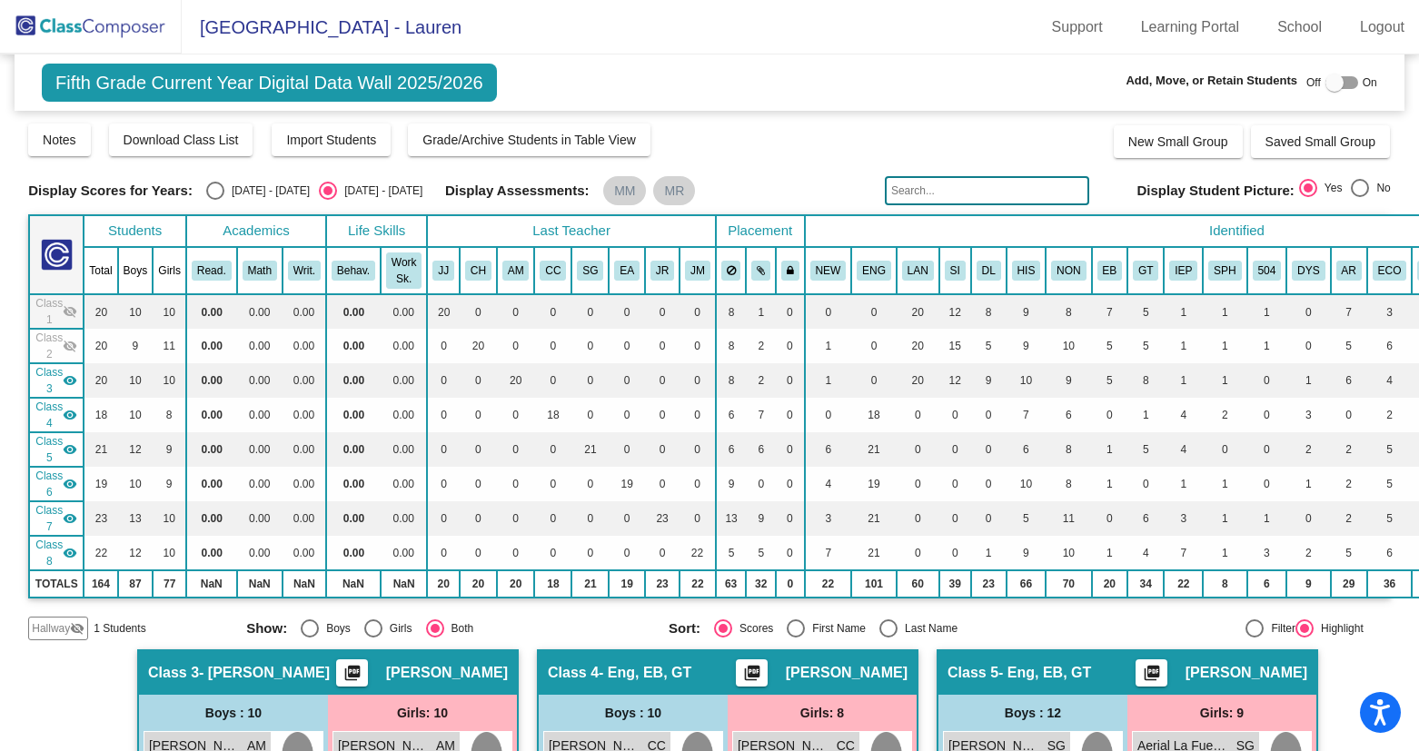
click at [68, 380] on mat-icon "visibility" at bounding box center [70, 380] width 15 height 15
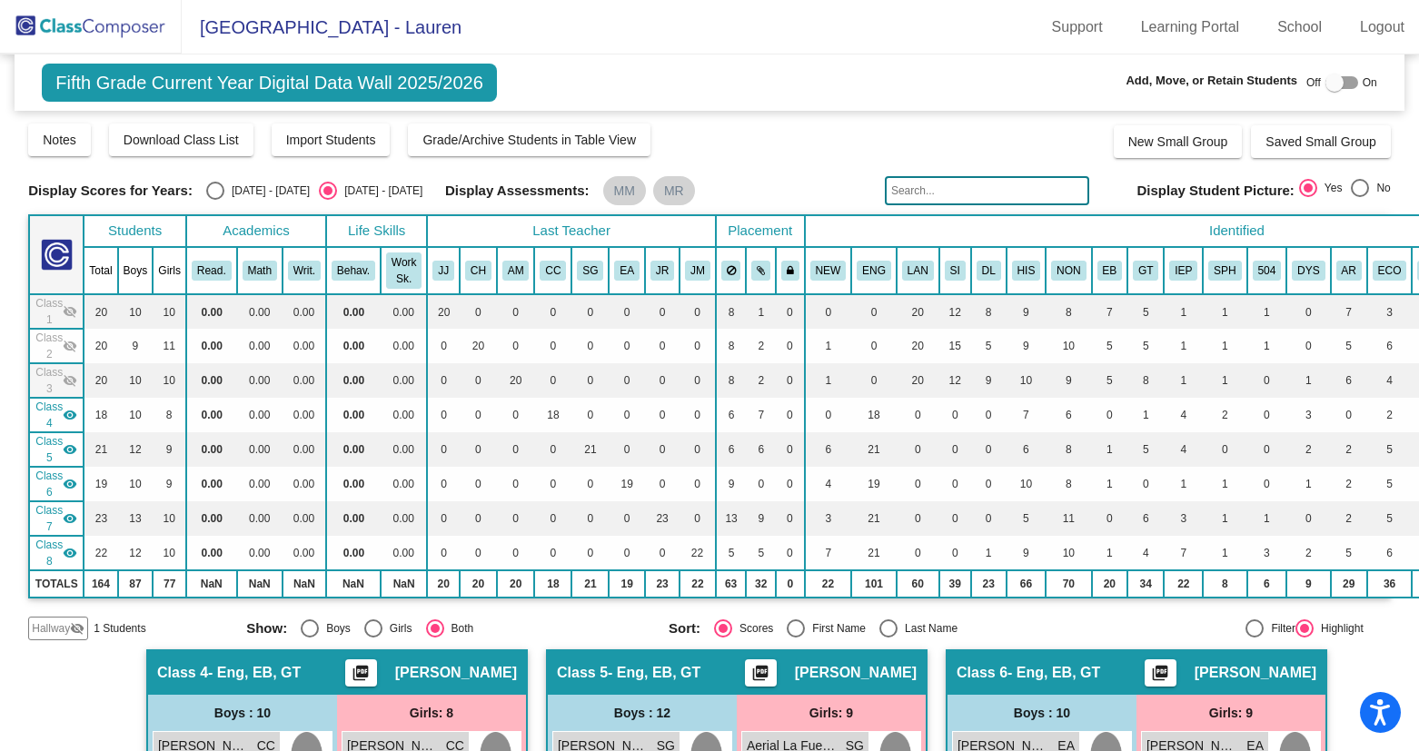
click at [68, 406] on div "Class 4 visibility" at bounding box center [56, 415] width 42 height 33
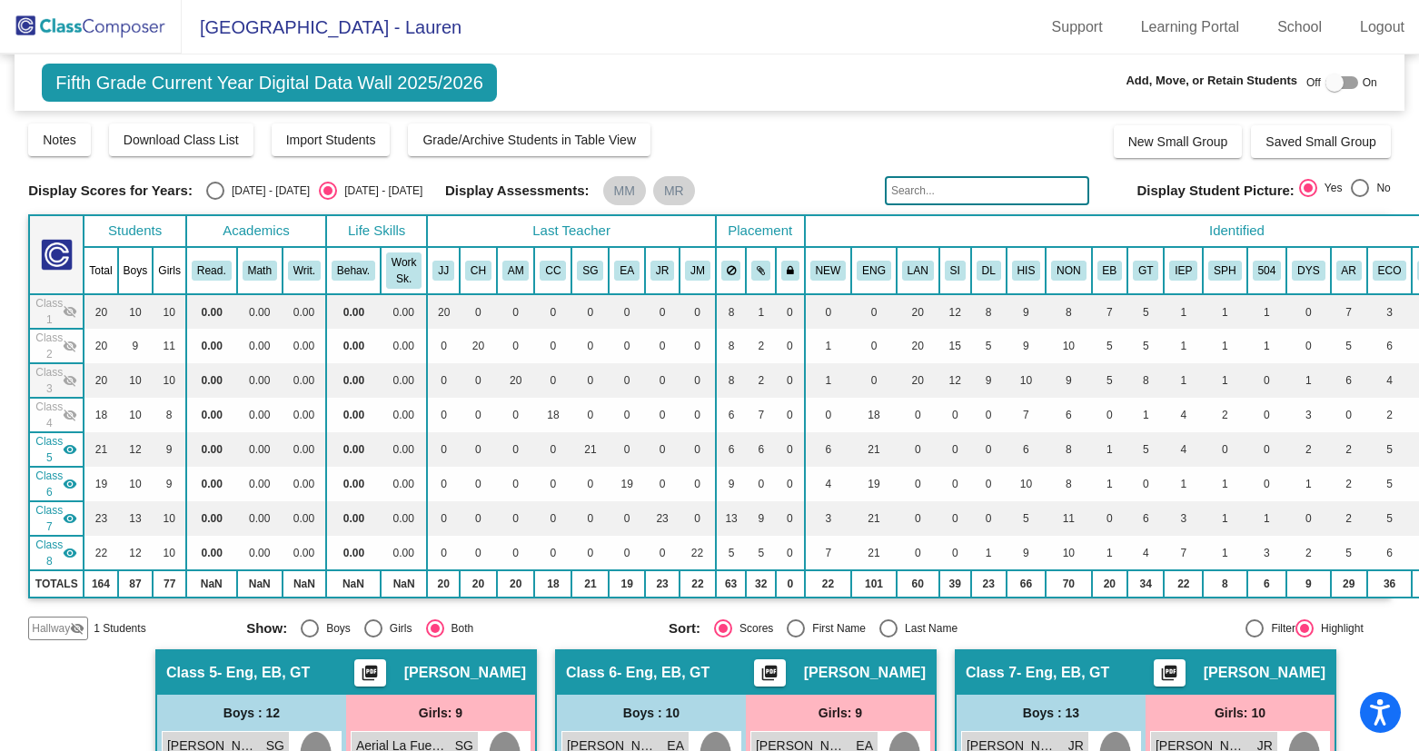
click at [70, 446] on mat-icon "visibility" at bounding box center [70, 449] width 15 height 15
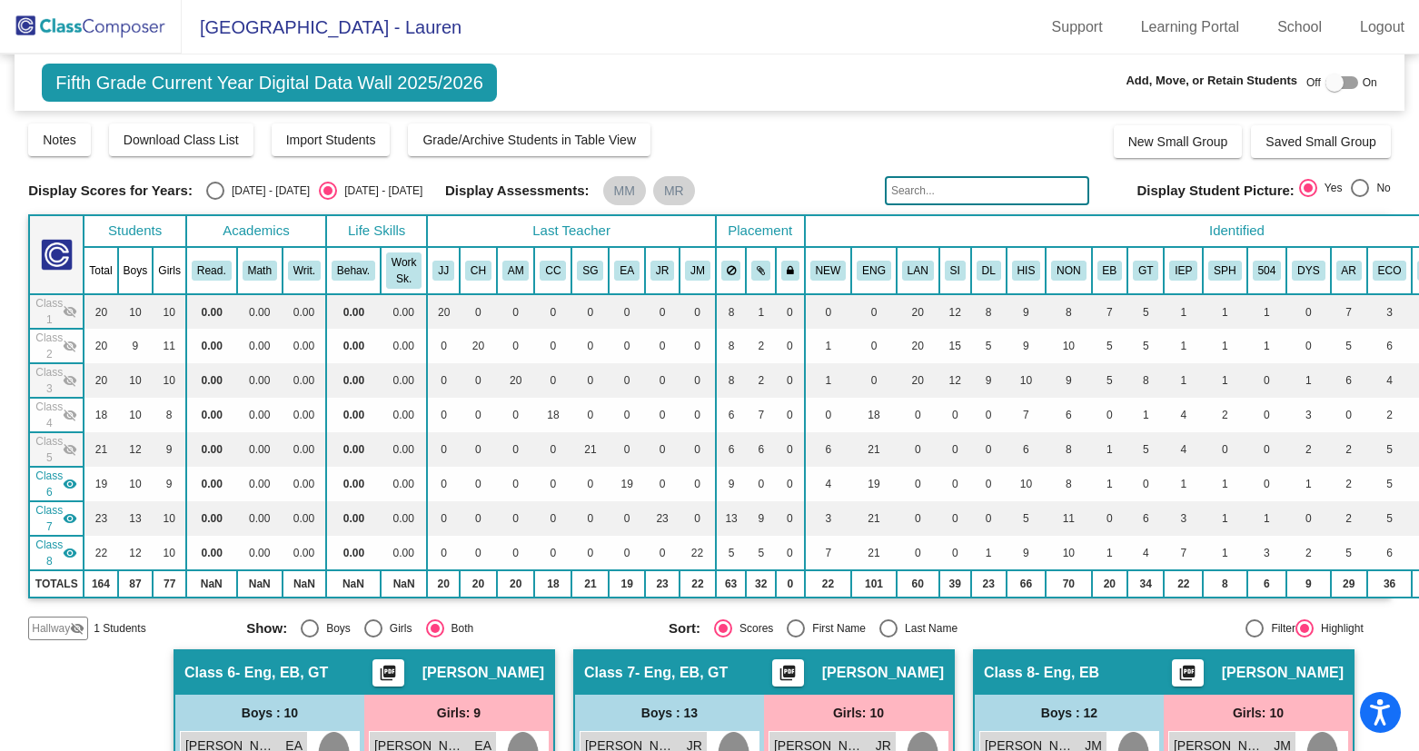
click at [82, 626] on mat-icon "visibility_off" at bounding box center [77, 628] width 15 height 15
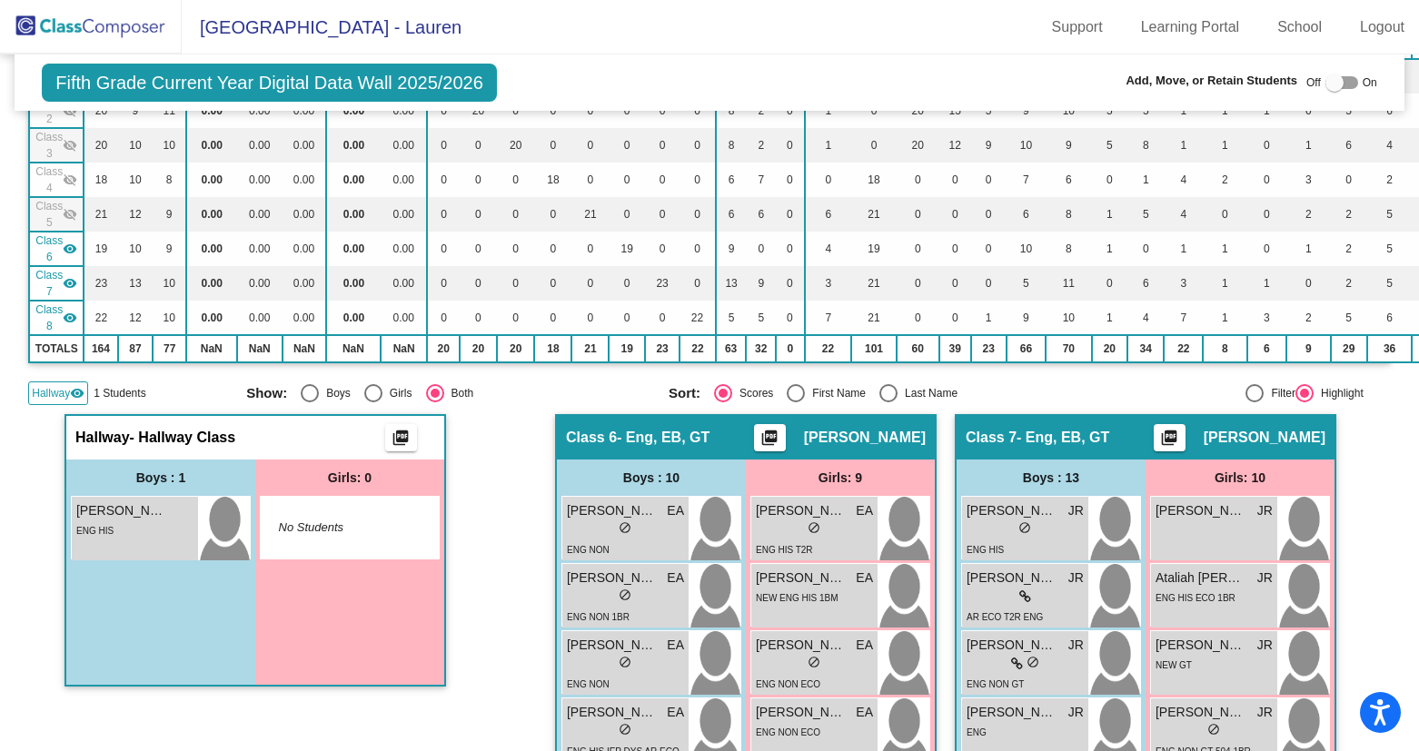
scroll to position [256, 0]
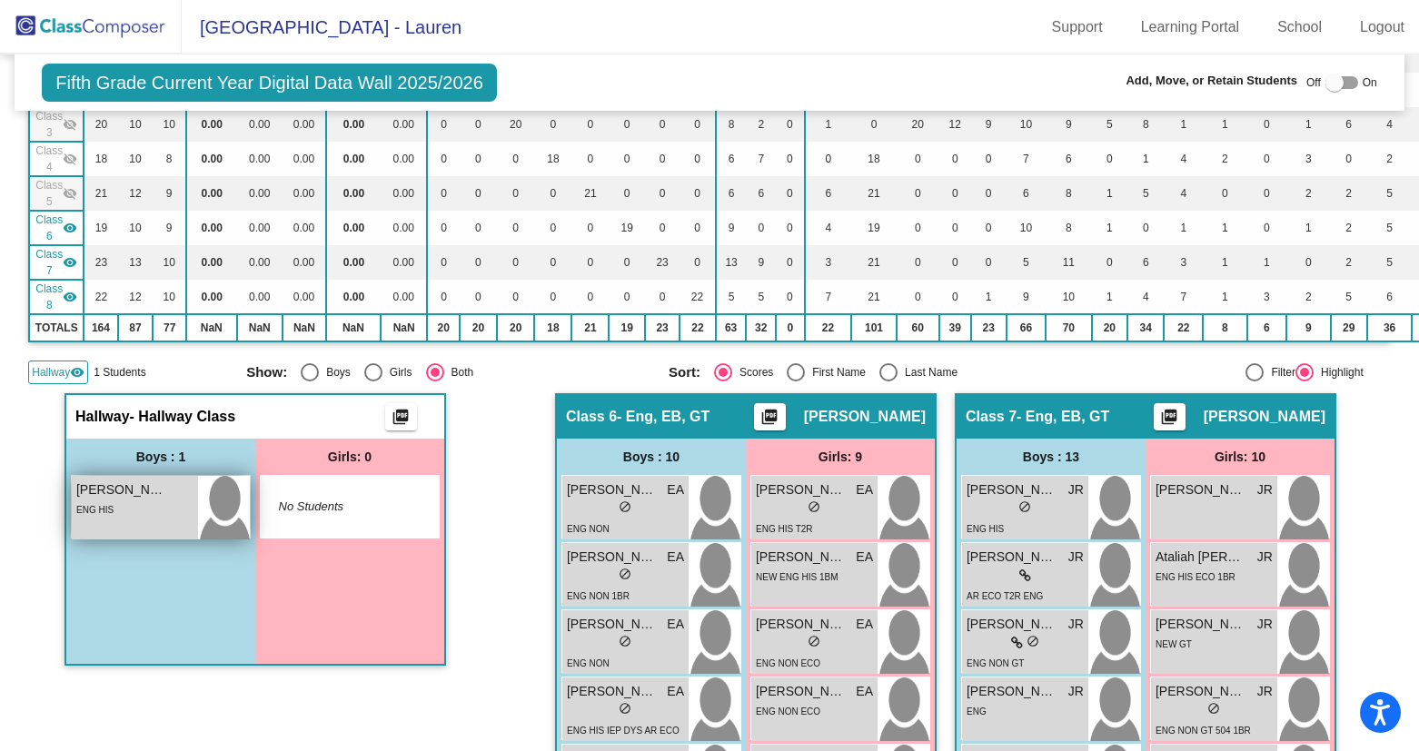
click at [109, 516] on div "ENG HIS" at bounding box center [134, 509] width 117 height 19
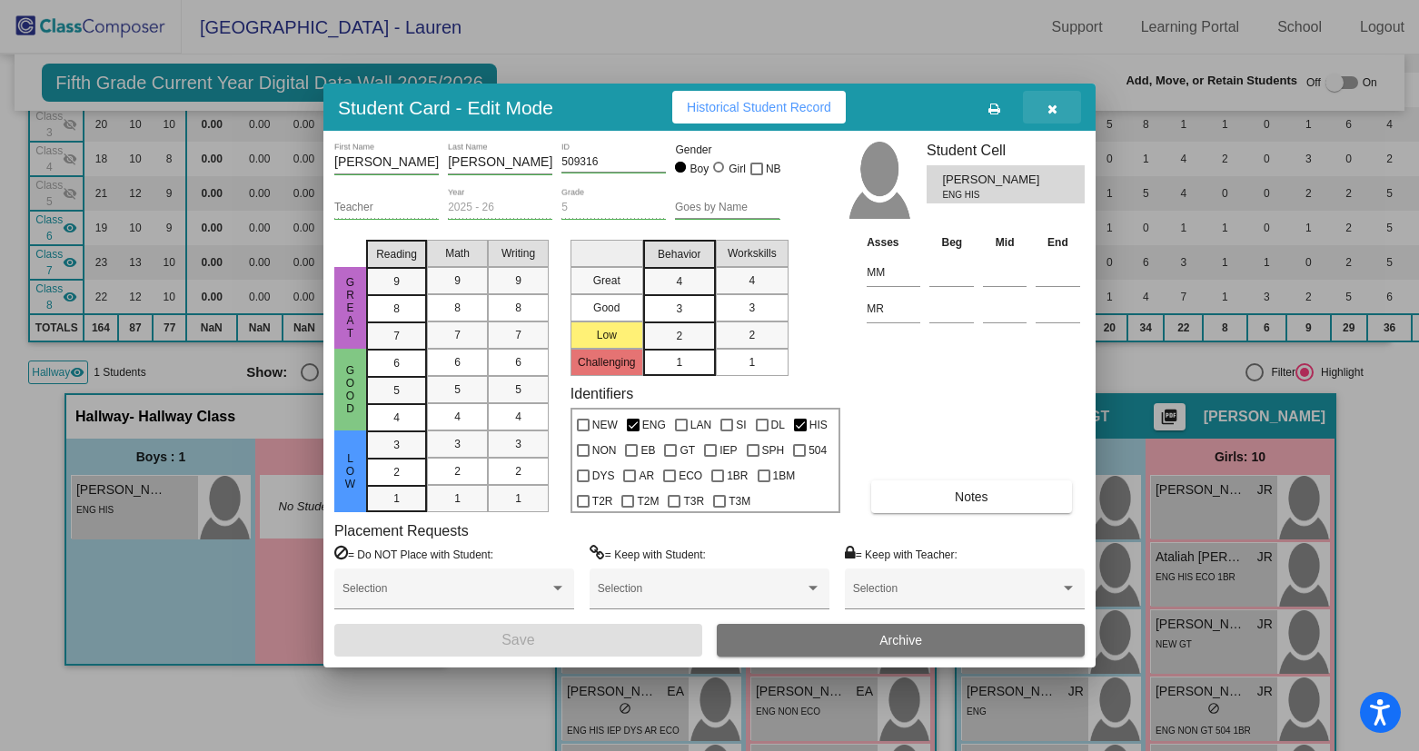
click at [1045, 111] on button "button" at bounding box center [1052, 107] width 58 height 33
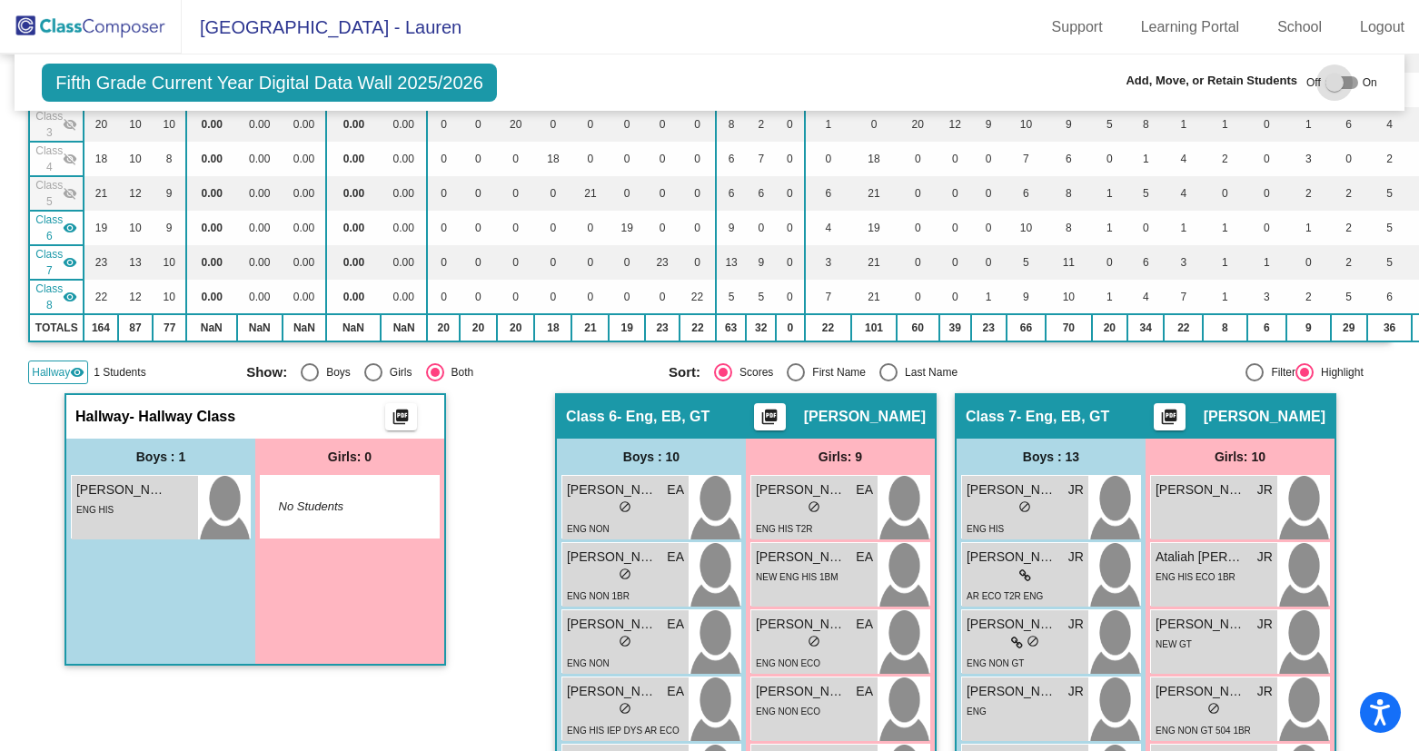
click at [1332, 79] on div at bounding box center [1334, 83] width 18 height 18
checkbox input "true"
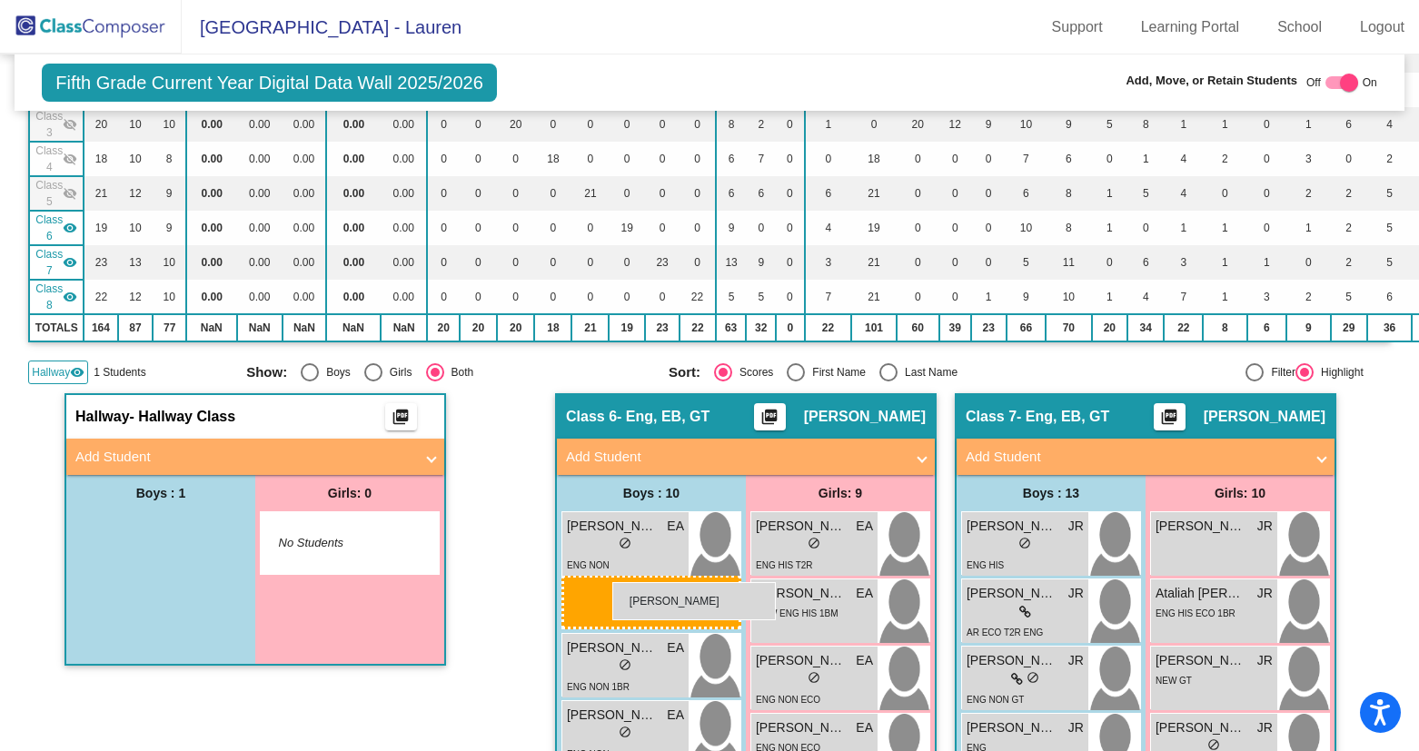
drag, startPoint x: 147, startPoint y: 535, endPoint x: 611, endPoint y: 580, distance: 466.4
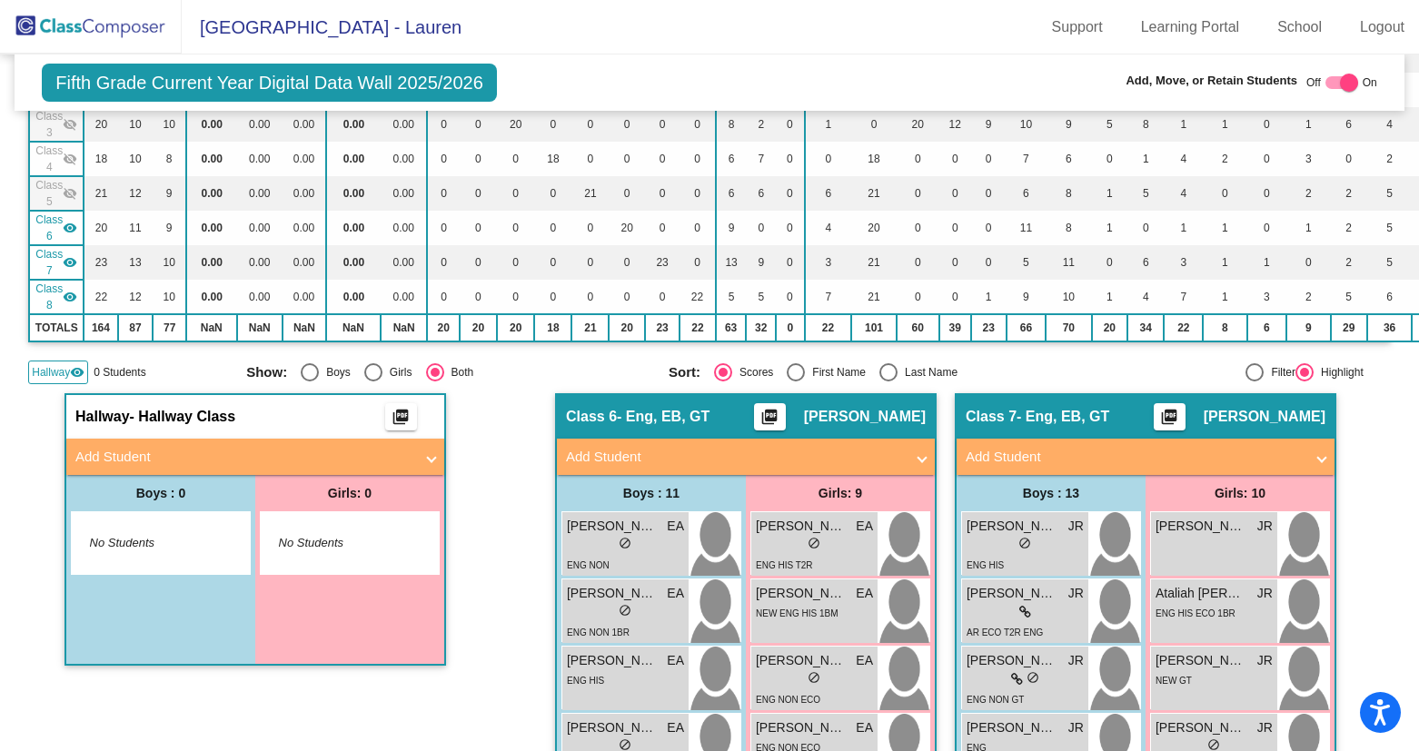
click at [112, 26] on img at bounding box center [91, 27] width 182 height 54
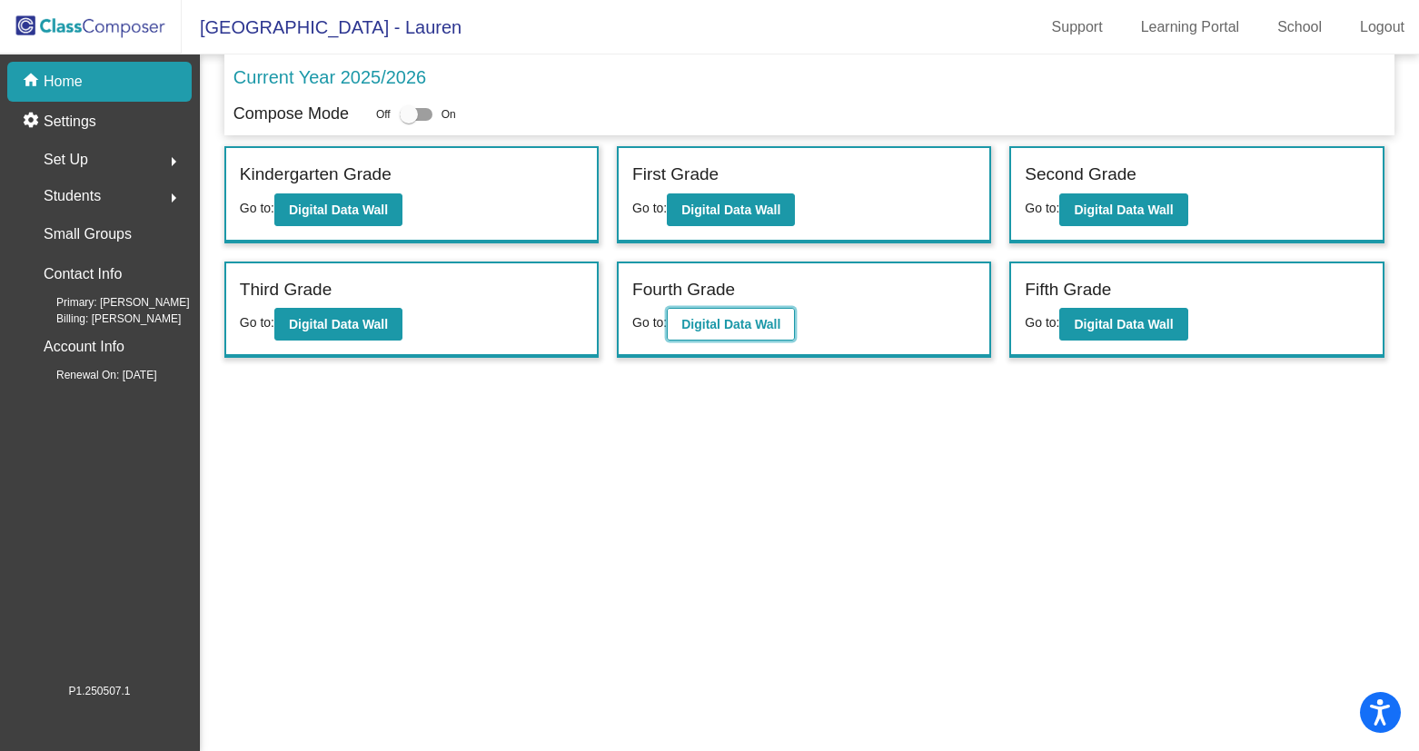
click at [695, 322] on b "Digital Data Wall" at bounding box center [730, 324] width 99 height 15
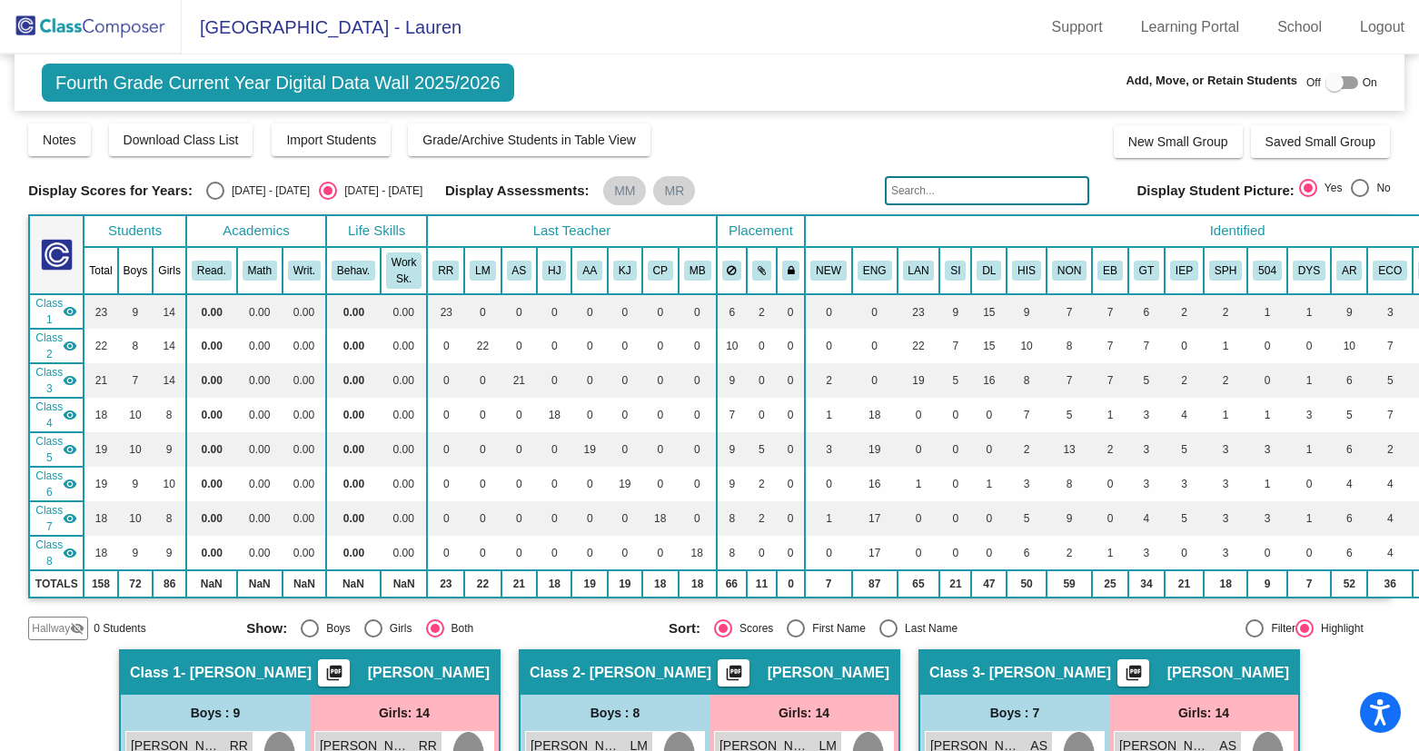
click at [101, 34] on img at bounding box center [91, 27] width 182 height 54
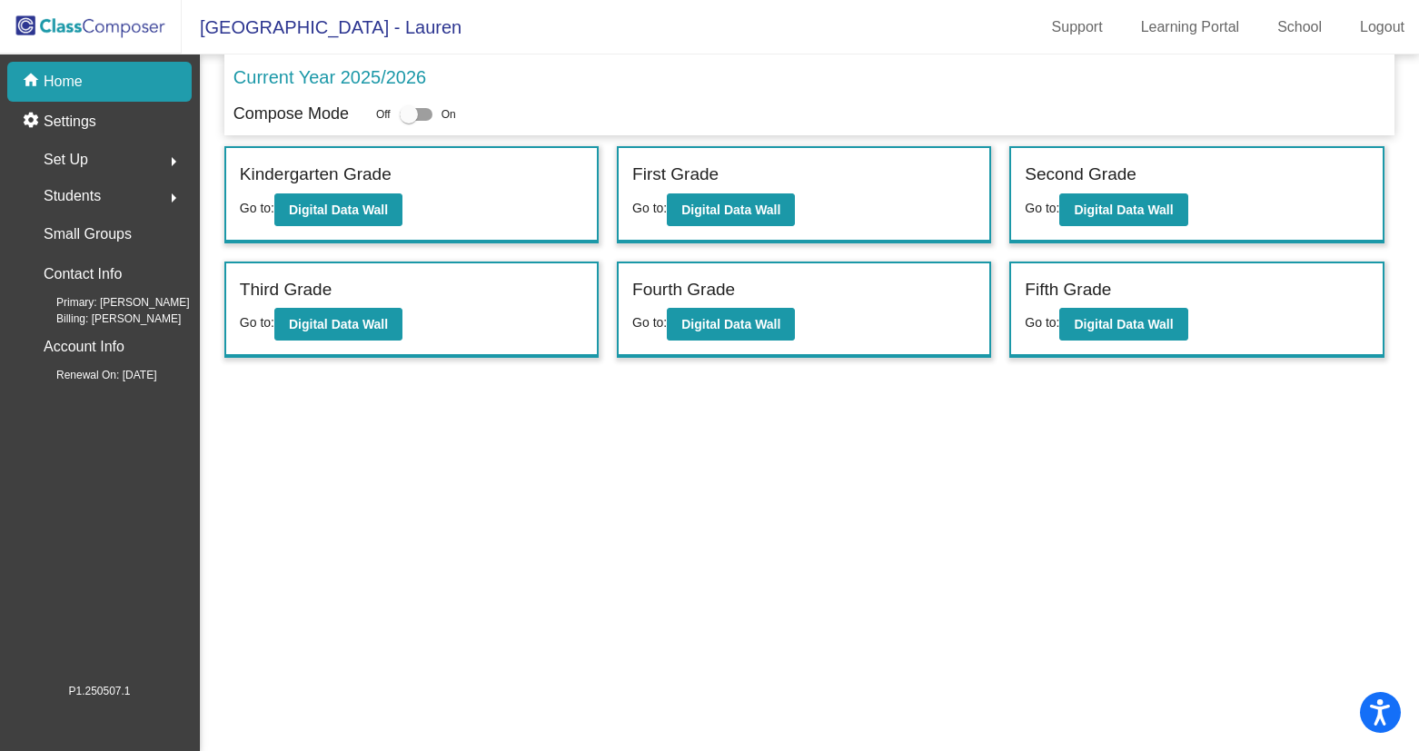
click at [175, 201] on mat-icon "arrow_right" at bounding box center [174, 198] width 22 height 22
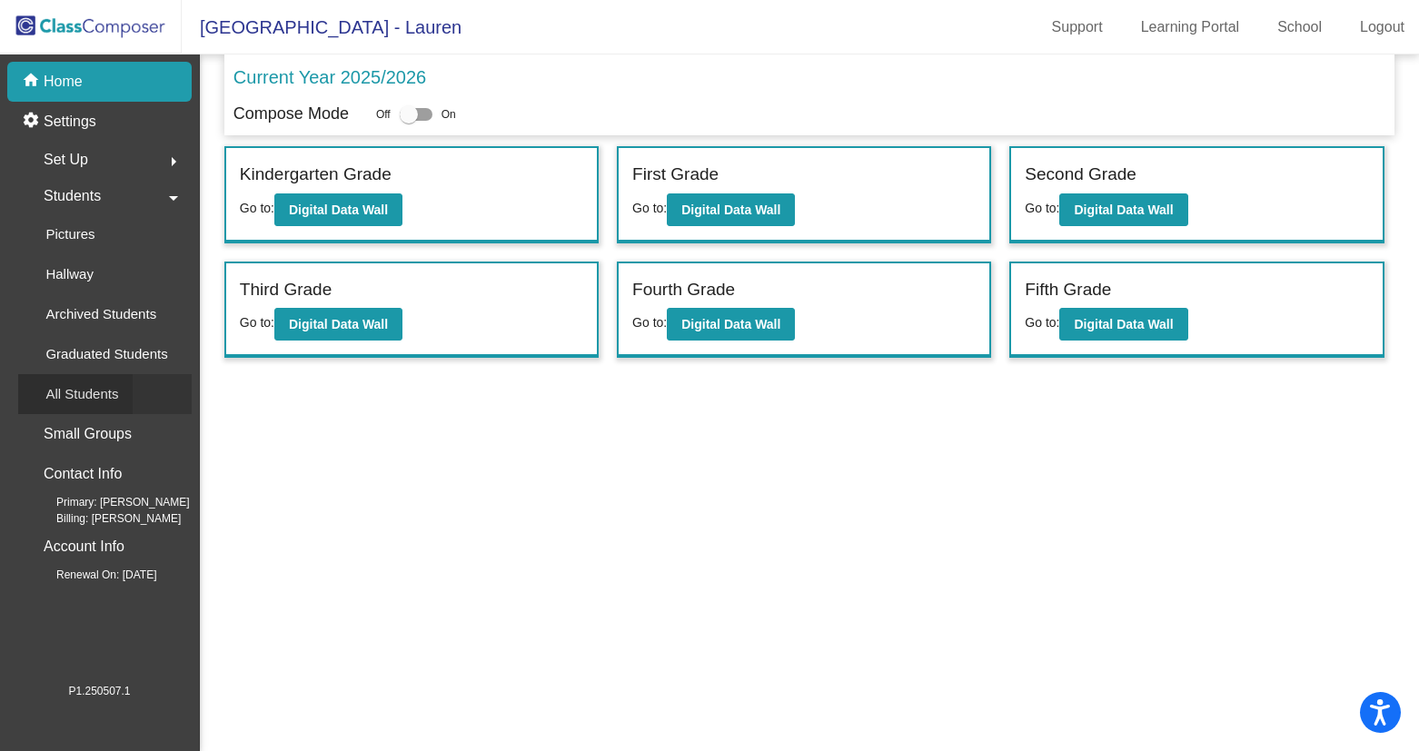
click at [86, 402] on p "All Students" at bounding box center [81, 394] width 73 height 22
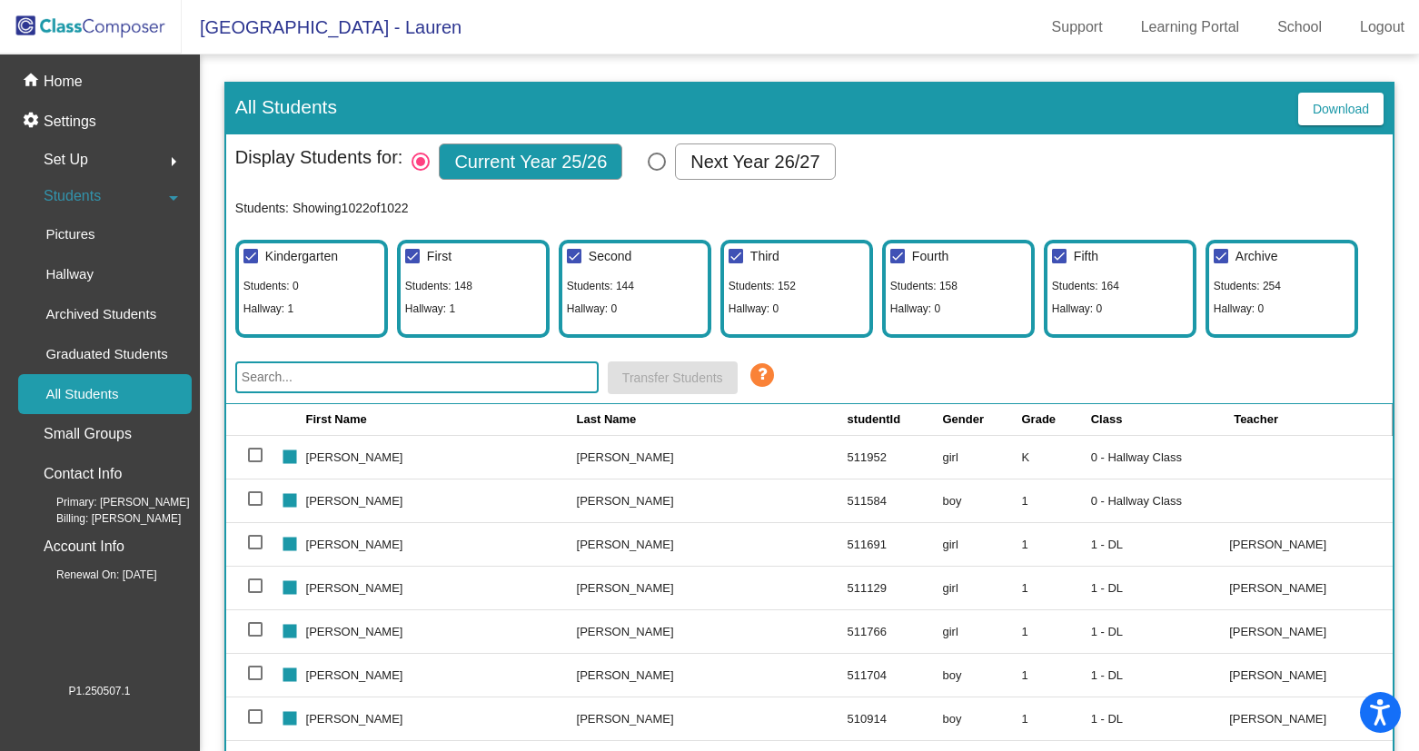
click at [501, 380] on input "text" at bounding box center [416, 378] width 363 height 32
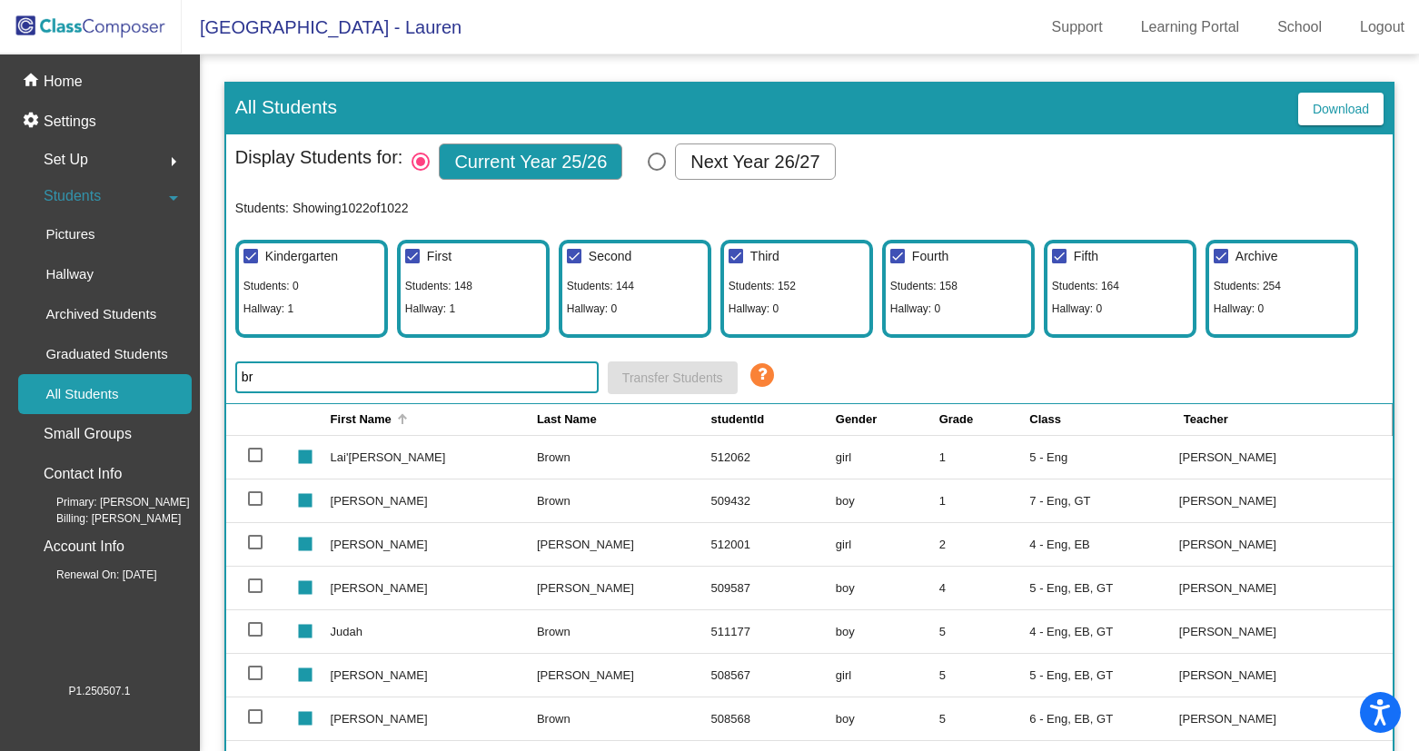
type input "b"
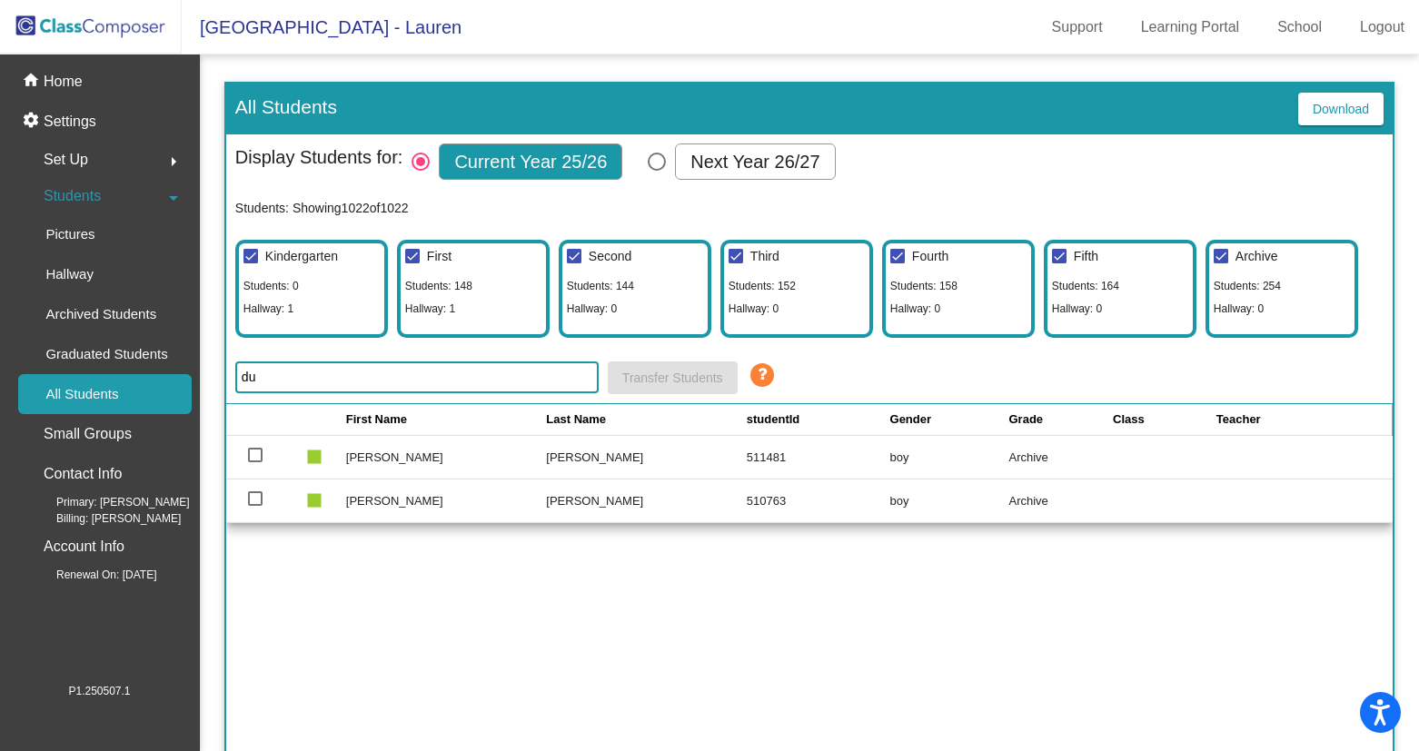
type input "d"
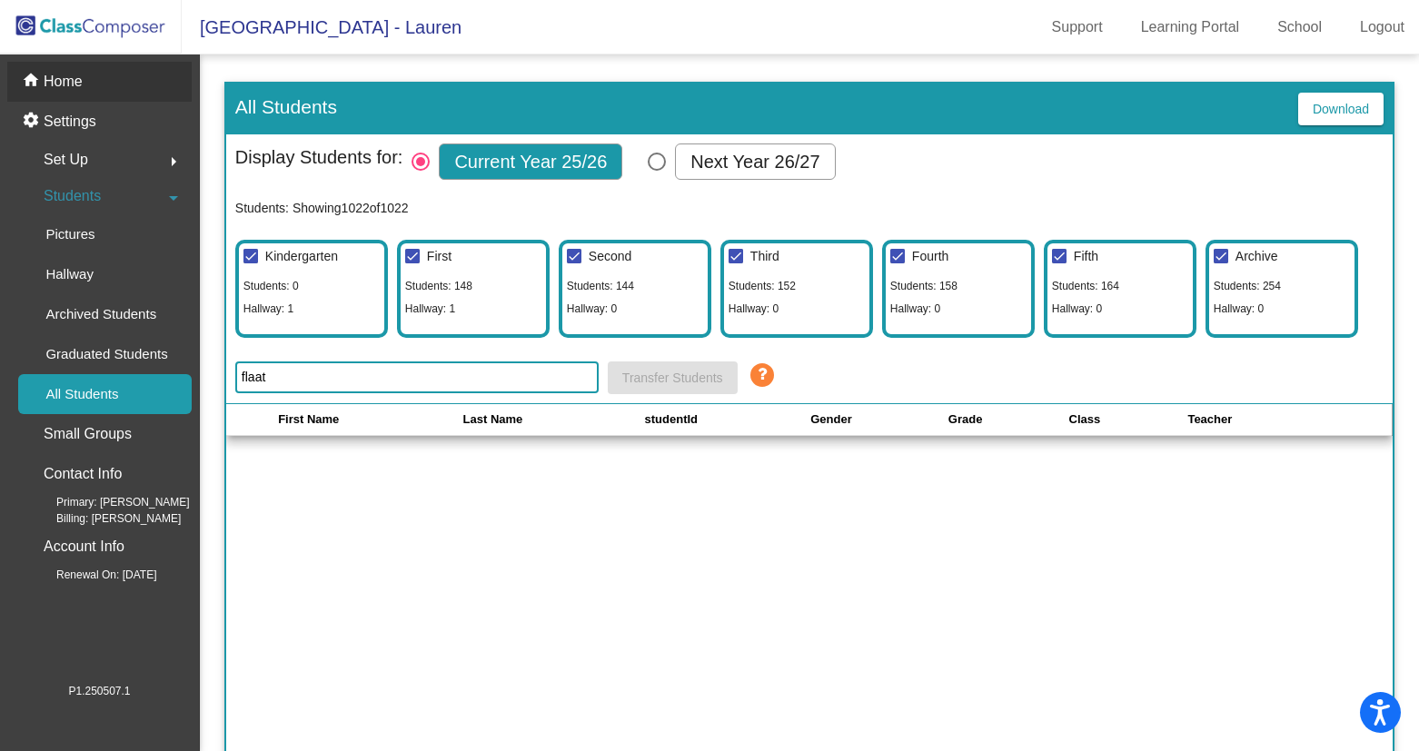
type input "flaat"
click at [84, 81] on div "home Home" at bounding box center [99, 82] width 184 height 40
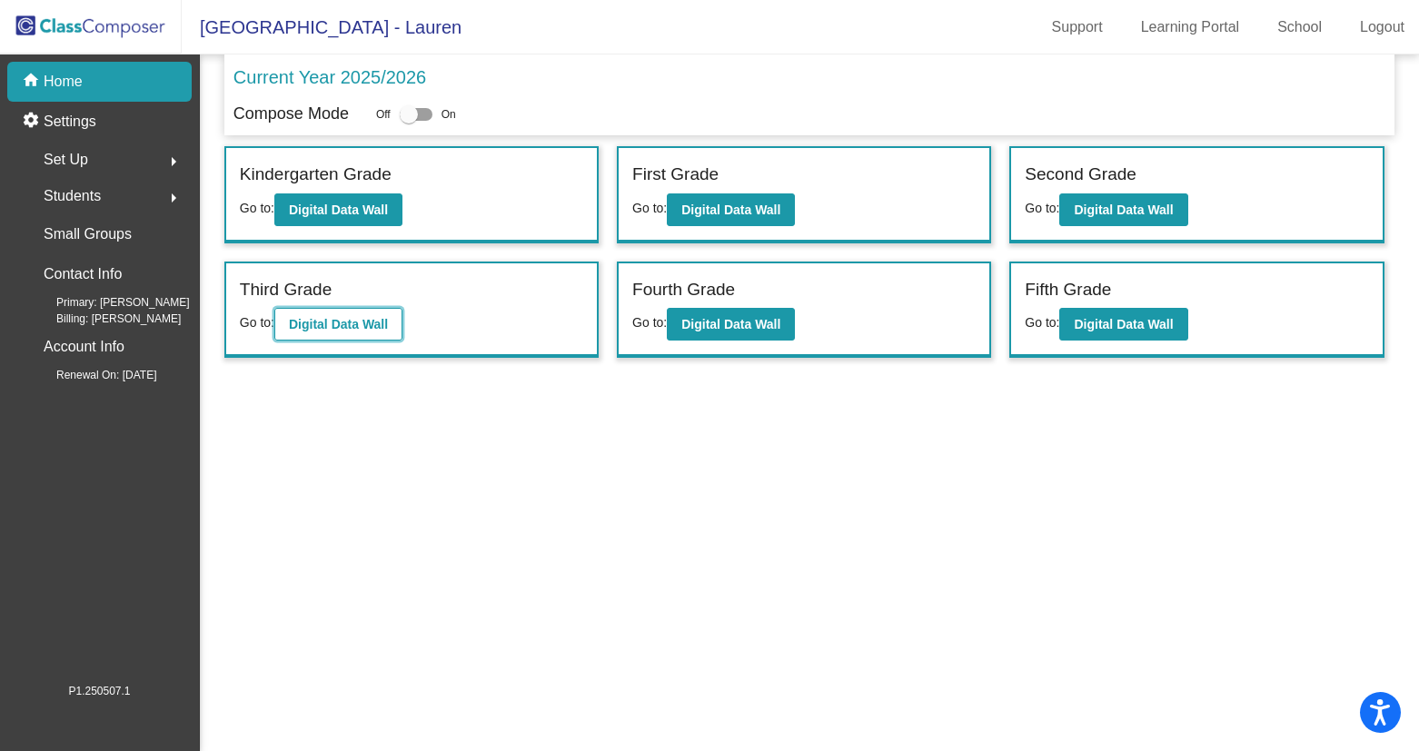
click at [357, 332] on button "Digital Data Wall" at bounding box center [338, 324] width 128 height 33
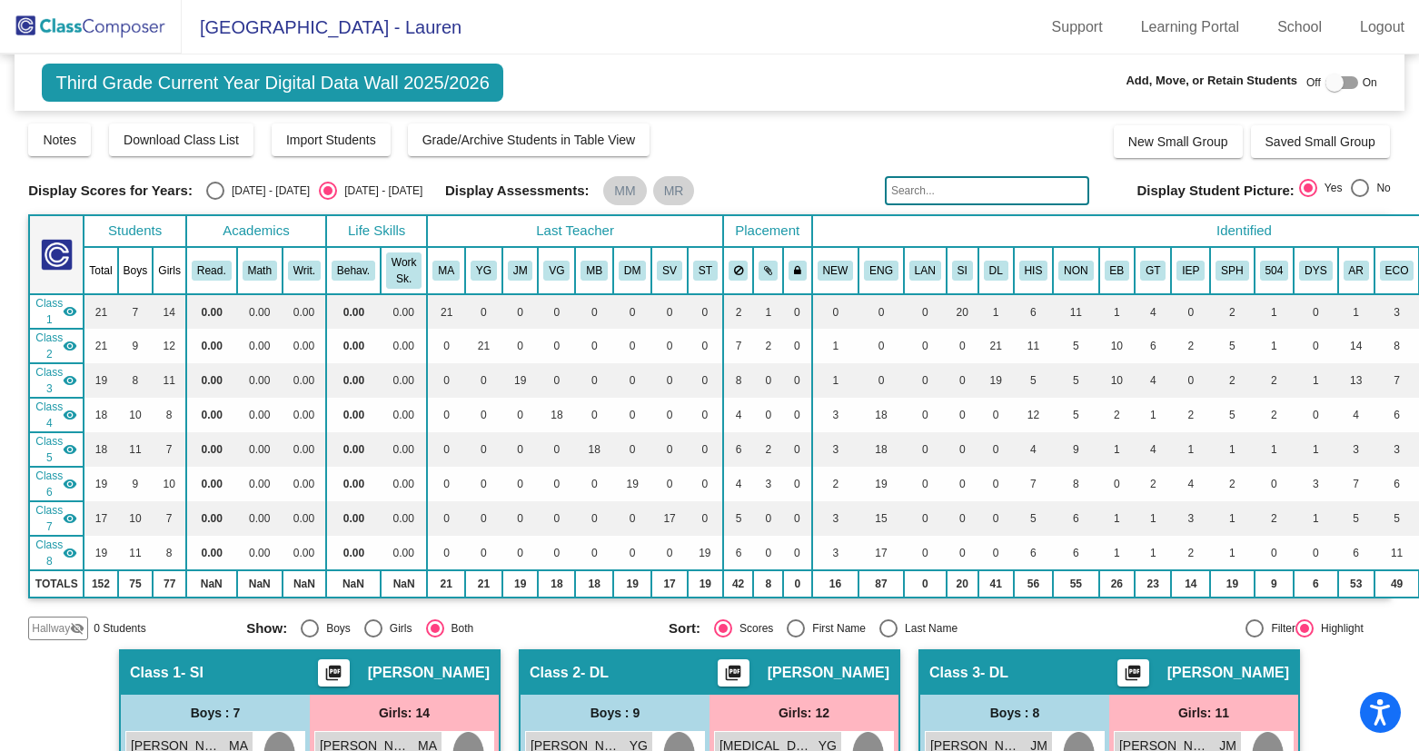
click at [73, 312] on mat-icon "visibility" at bounding box center [70, 311] width 15 height 15
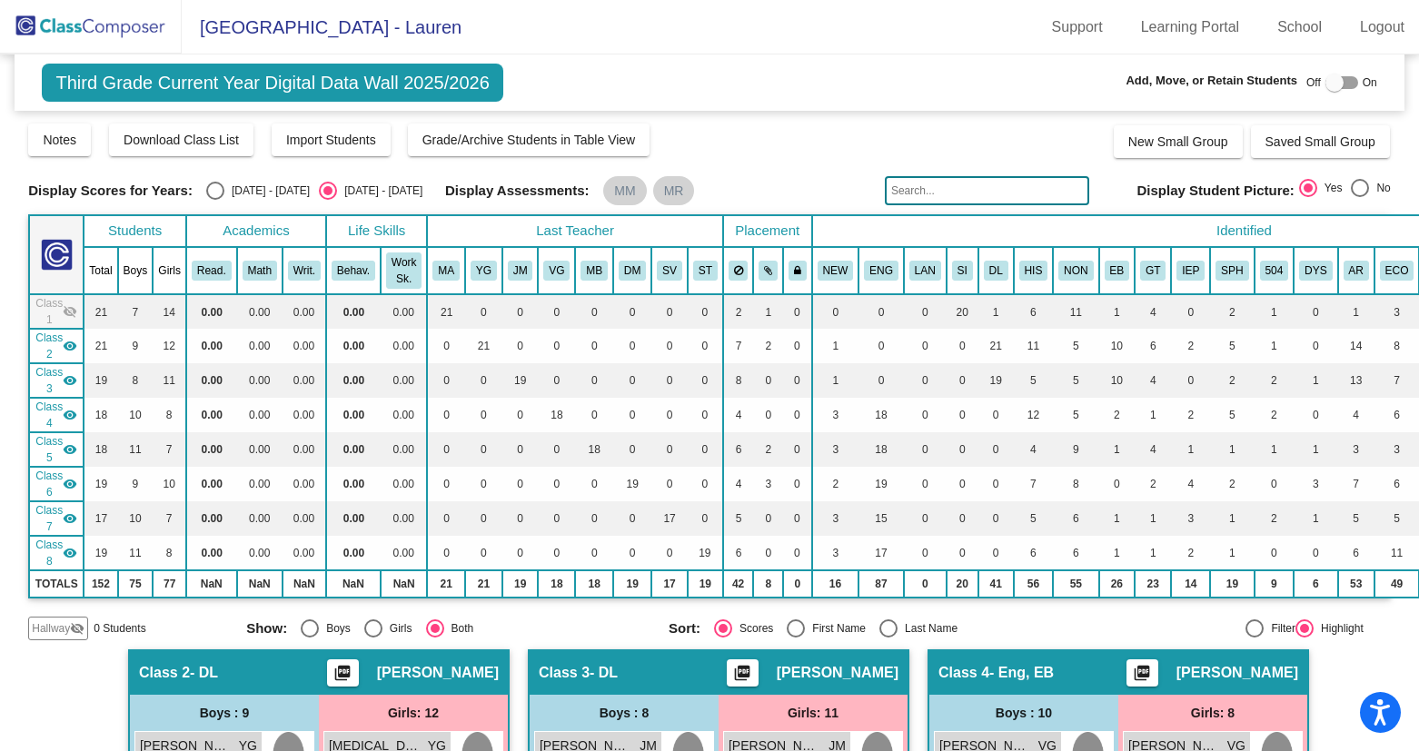
click at [73, 339] on mat-icon "visibility" at bounding box center [70, 346] width 15 height 15
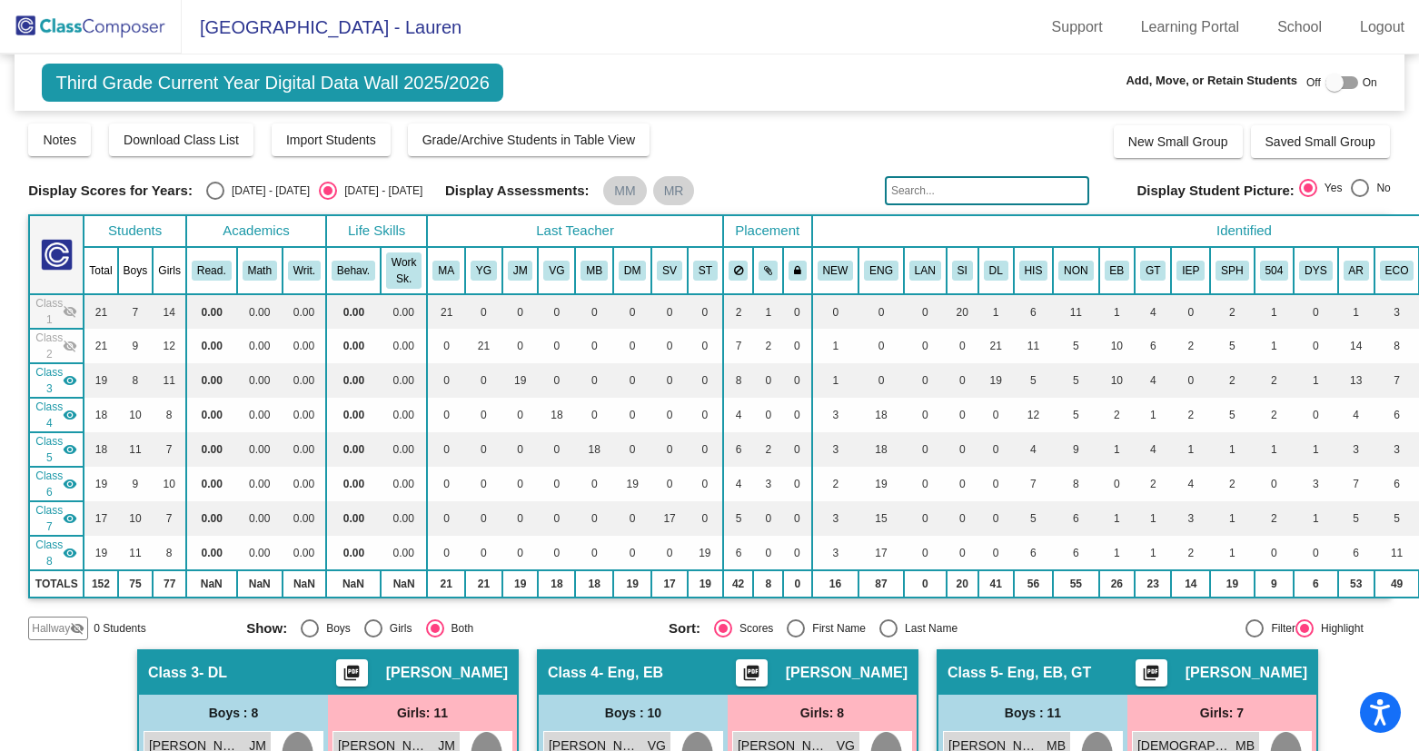
click at [71, 373] on mat-icon "visibility" at bounding box center [70, 380] width 15 height 15
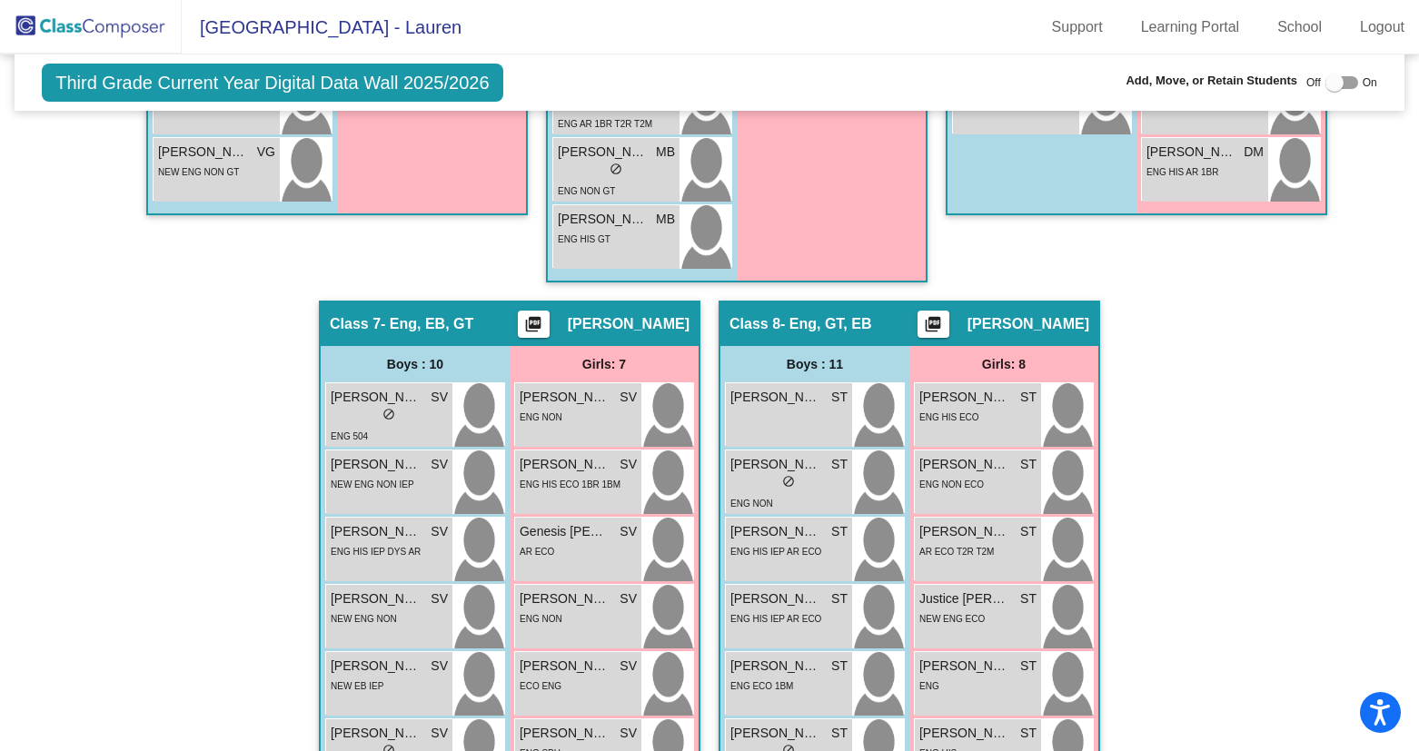
scroll to position [952, 0]
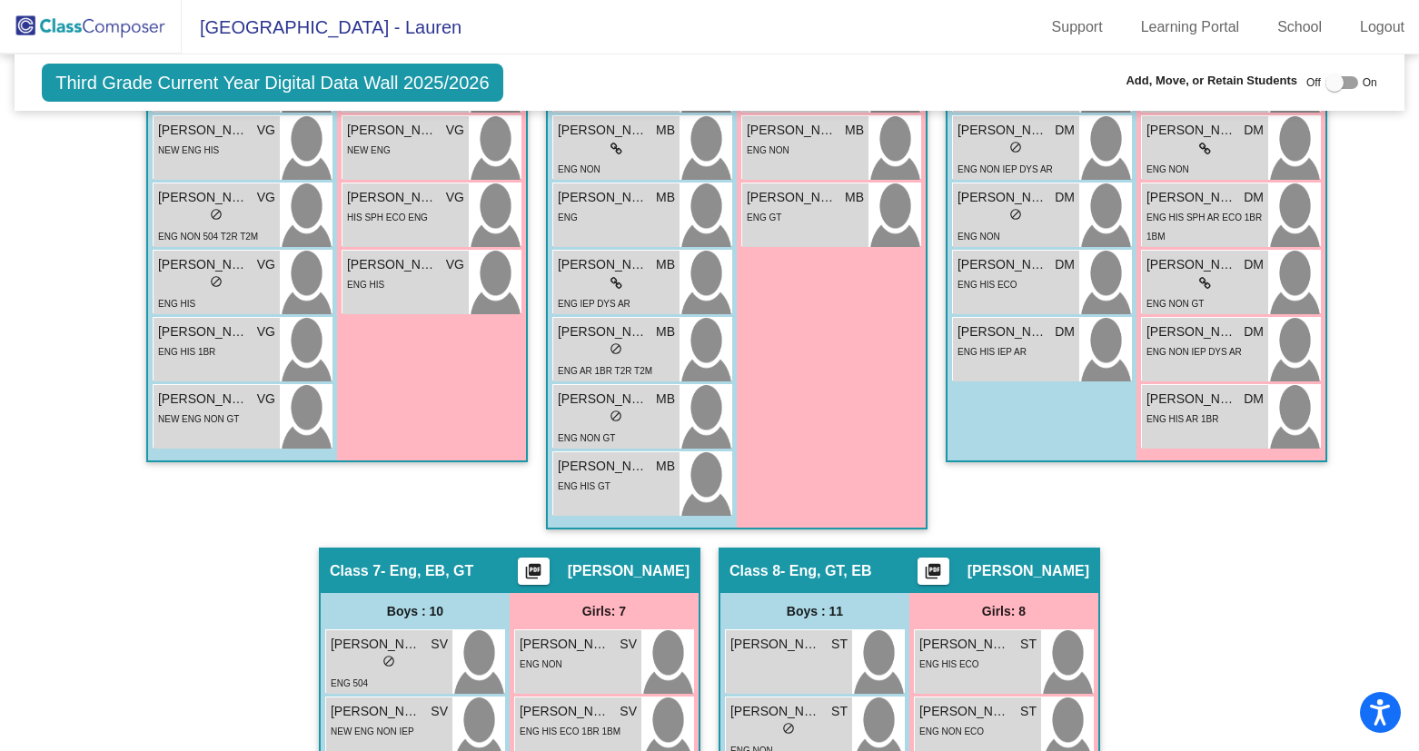
click at [1325, 89] on div at bounding box center [1334, 83] width 18 height 18
checkbox input "true"
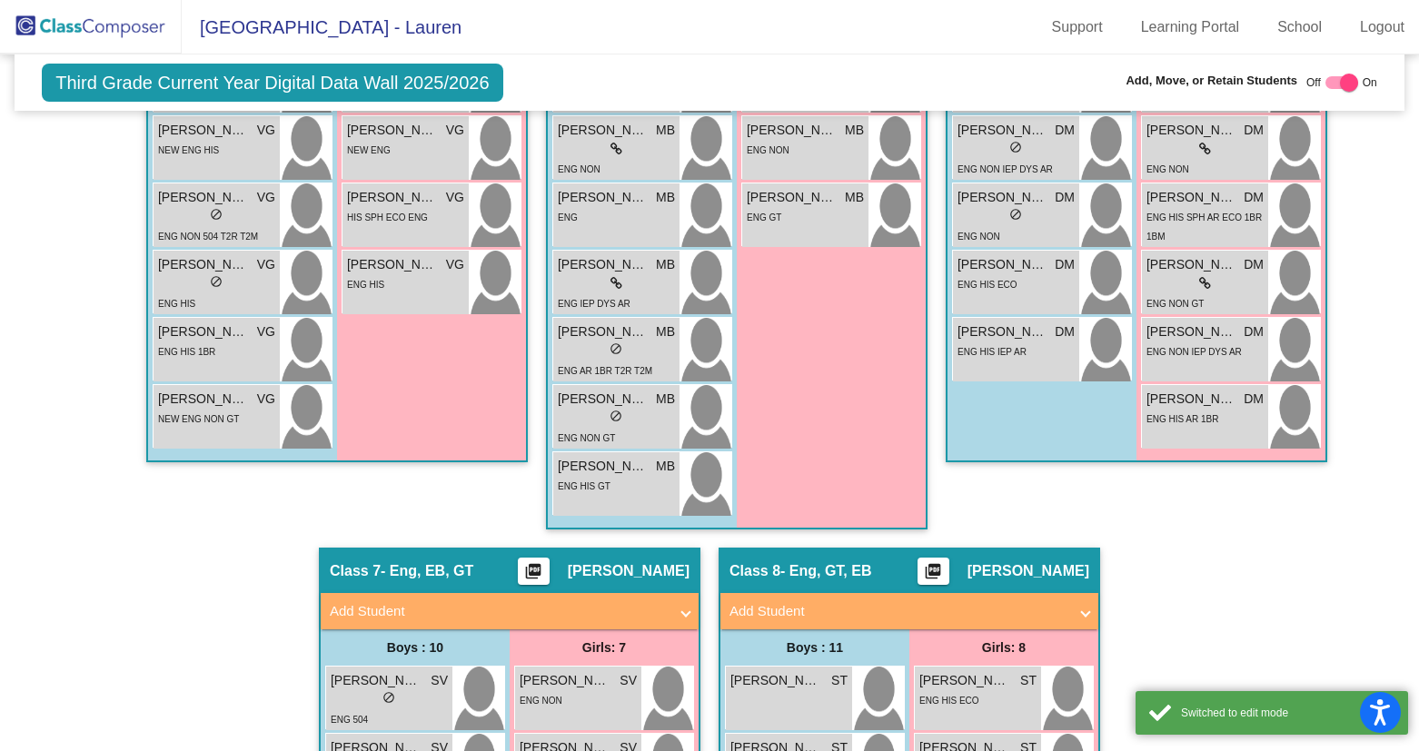
click at [668, 601] on span "Add Student" at bounding box center [506, 611] width 352 height 21
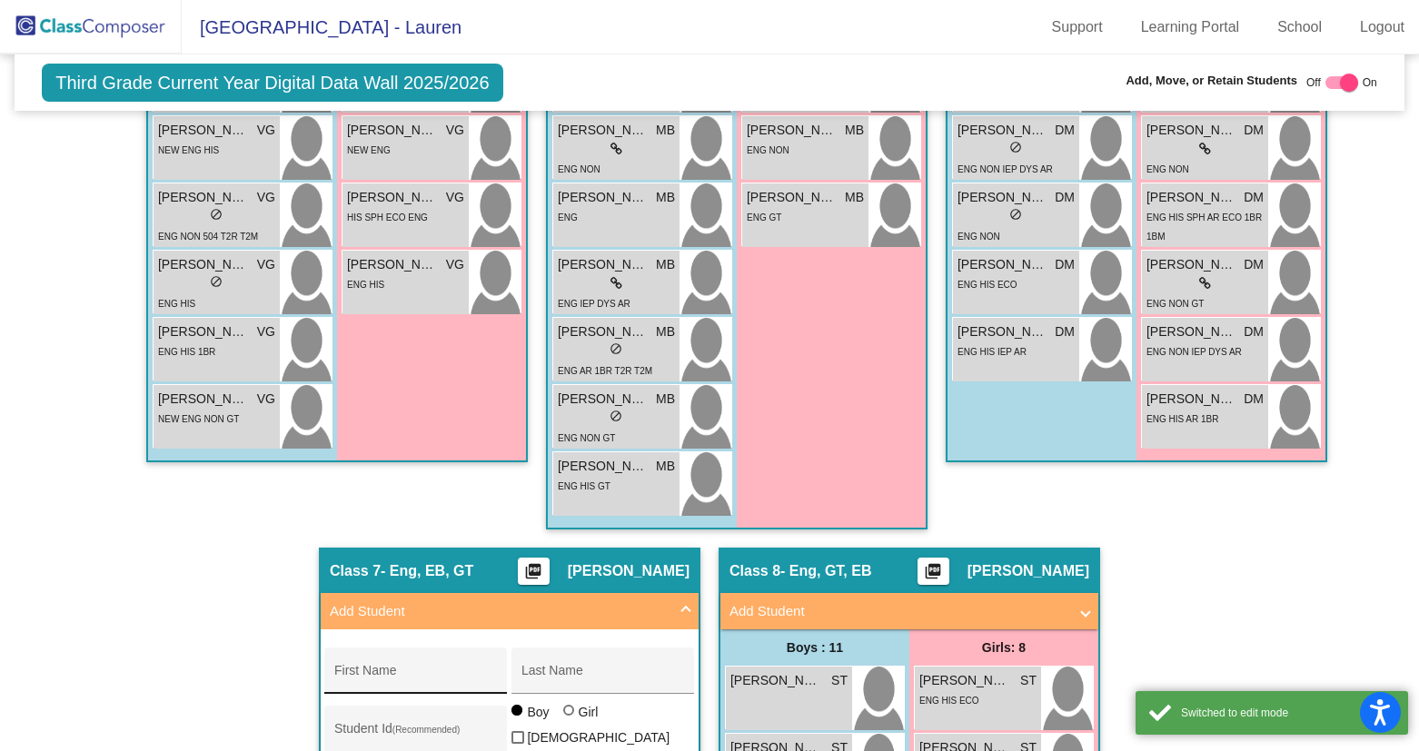
click at [405, 662] on div "First Name" at bounding box center [416, 676] width 164 height 37
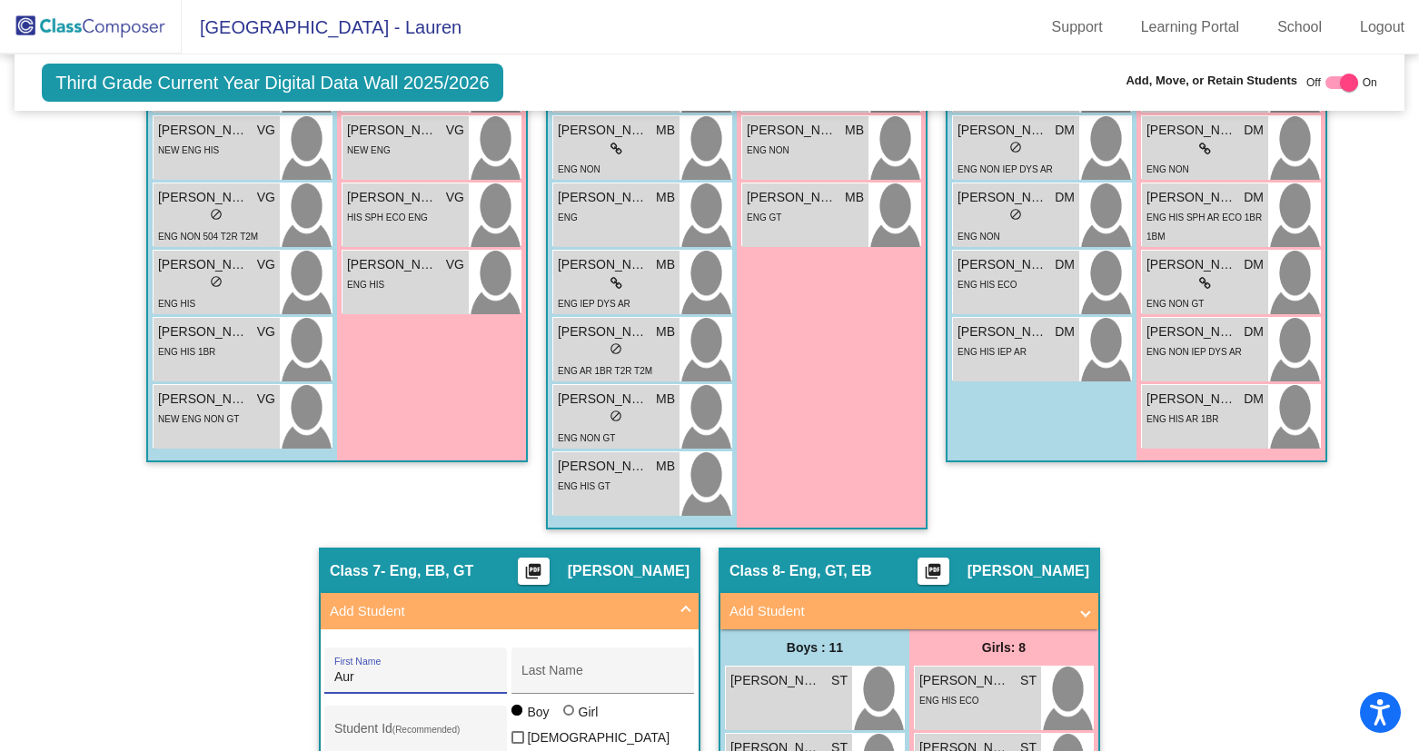
type input "Aurora"
click at [552, 664] on div "Last Name" at bounding box center [603, 676] width 164 height 37
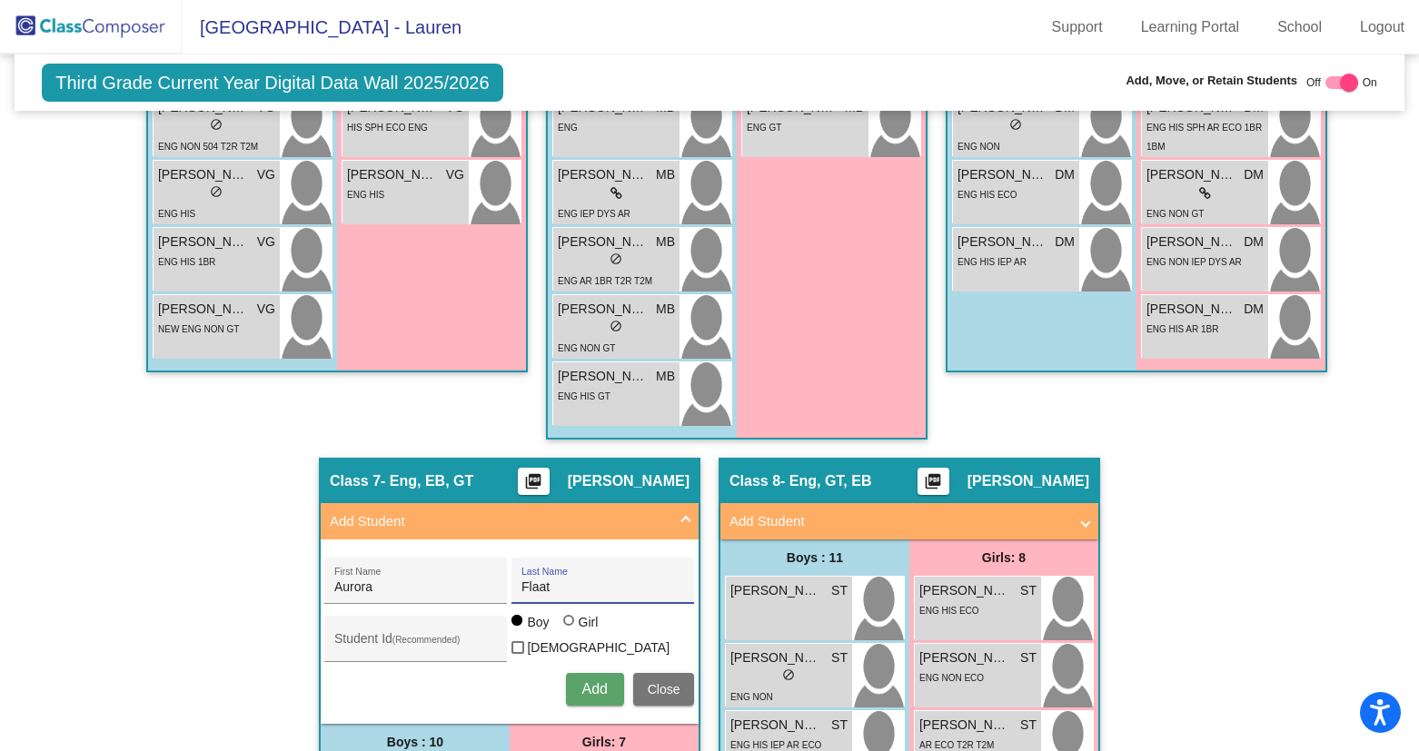
scroll to position [1082, 0]
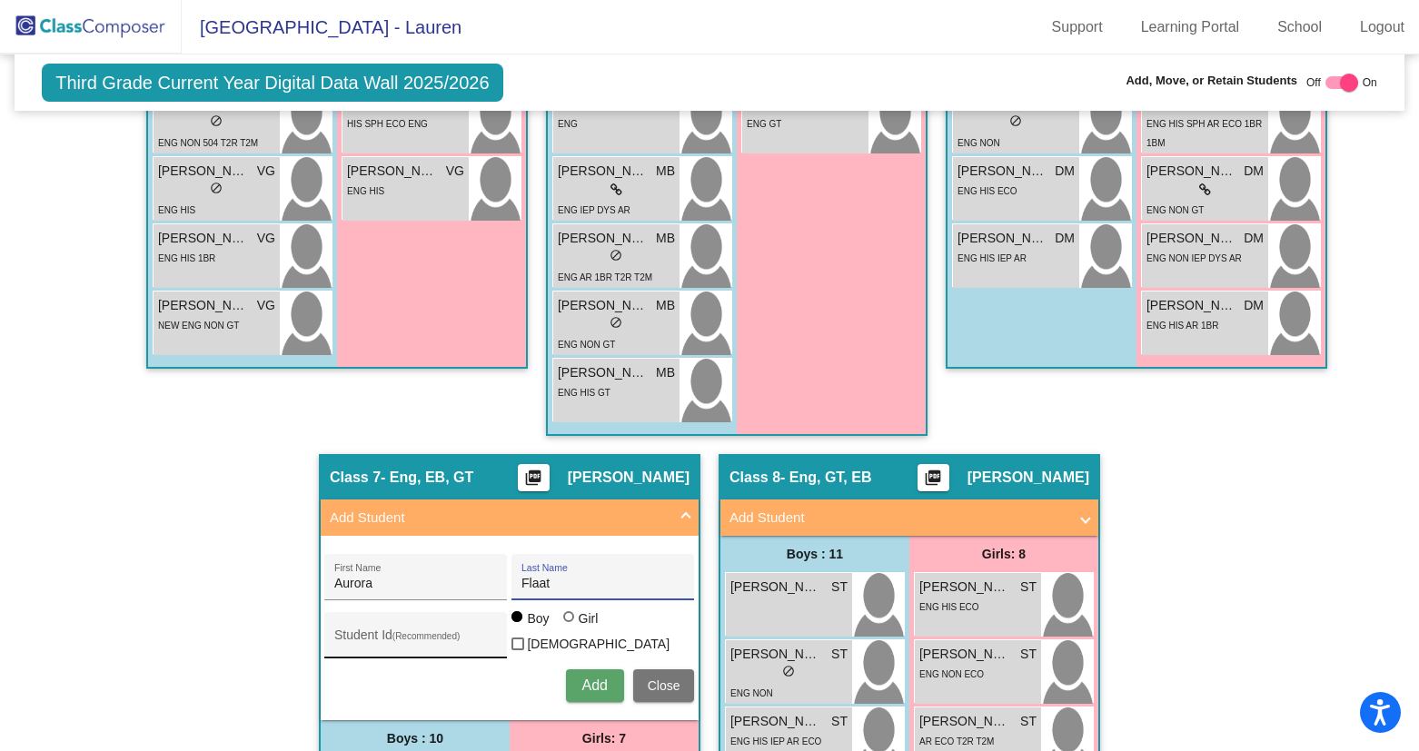
type input "Flaat"
click at [401, 638] on input "Student Id (Recommended)" at bounding box center [416, 642] width 164 height 15
type input "512183"
click at [563, 622] on div at bounding box center [568, 616] width 11 height 11
click at [570, 626] on input "Girl" at bounding box center [570, 626] width 1 height 1
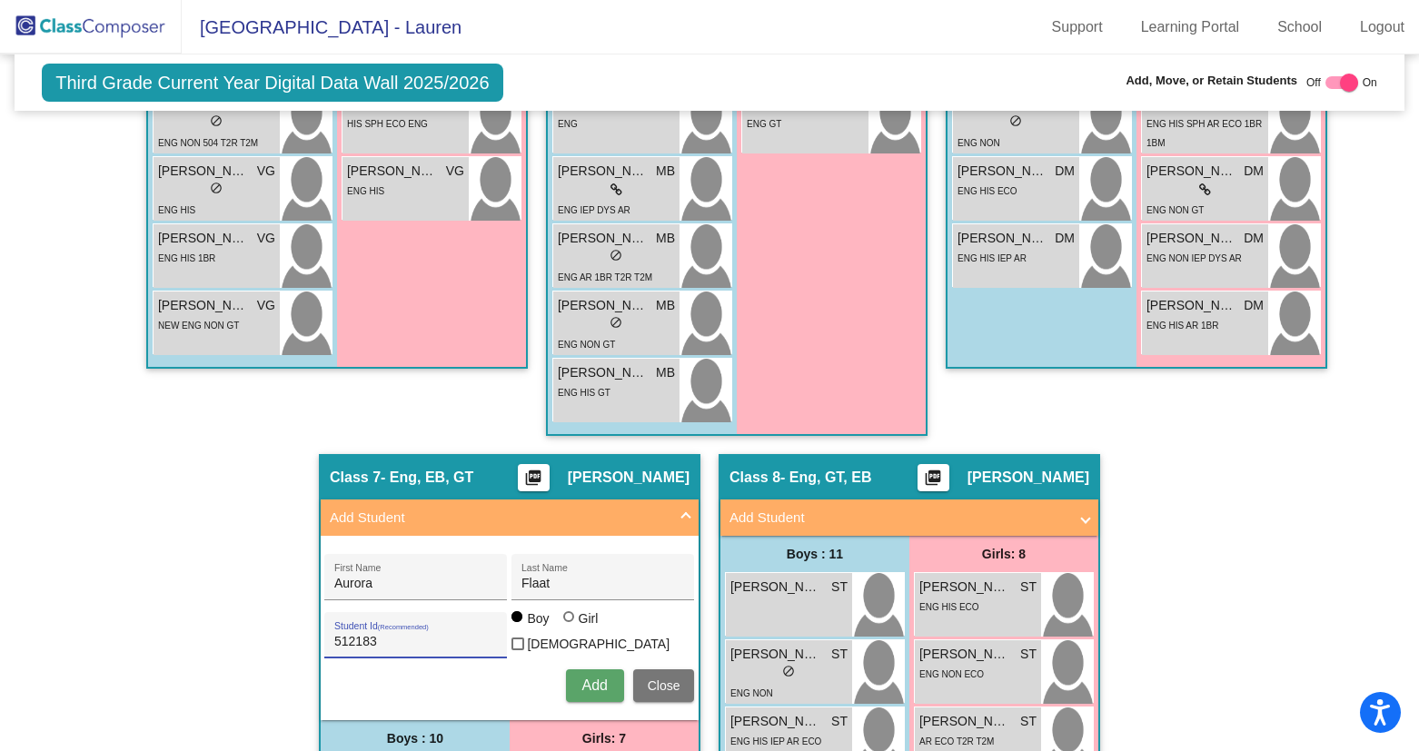
radio input "true"
click at [581, 691] on button "Add" at bounding box center [595, 686] width 58 height 33
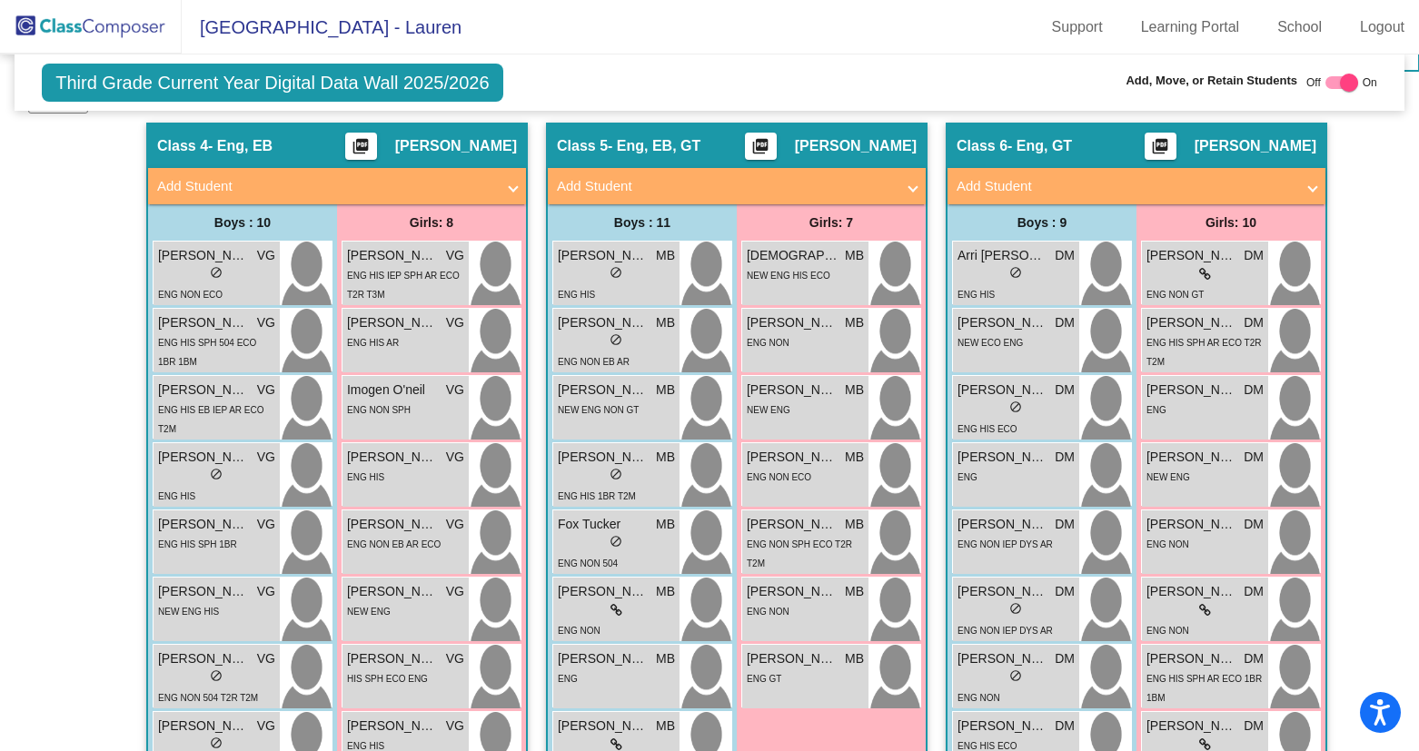
scroll to position [521, 0]
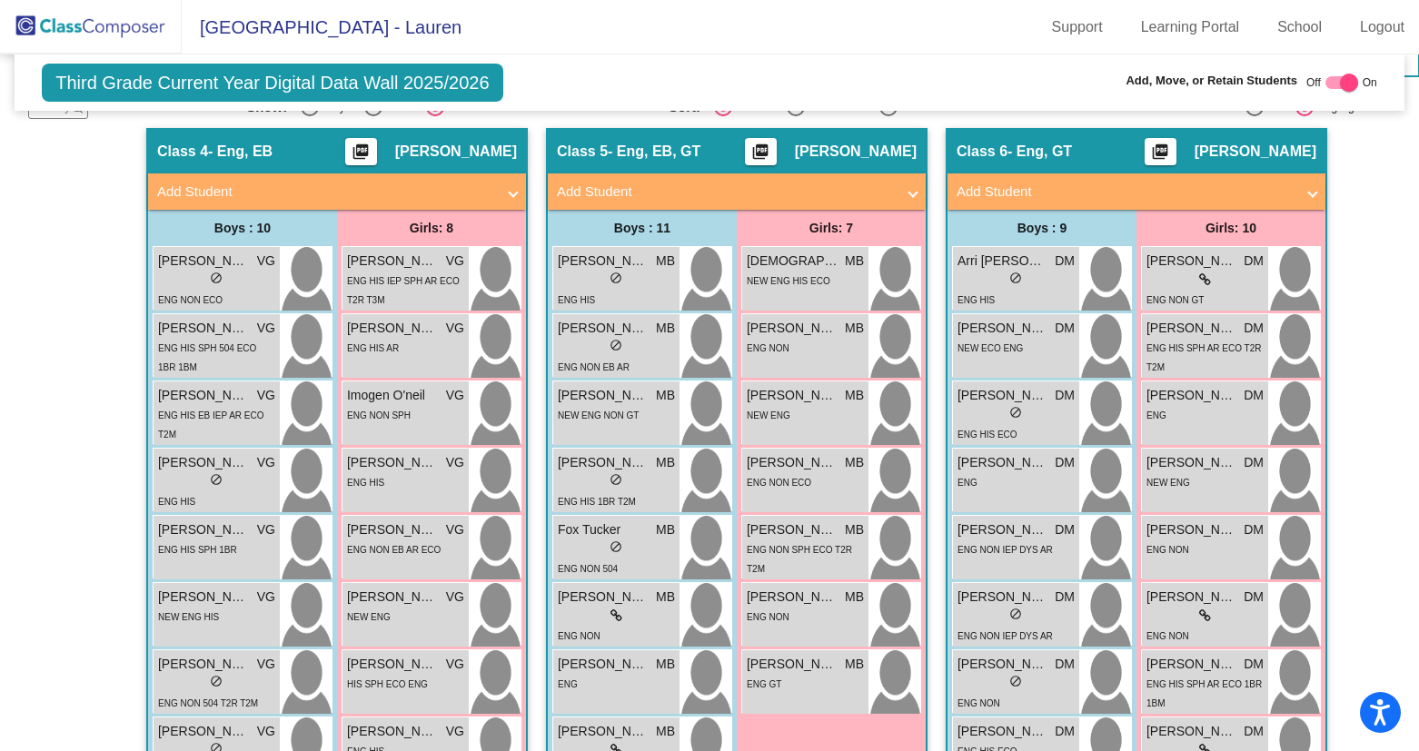
click at [909, 193] on span at bounding box center [912, 192] width 7 height 21
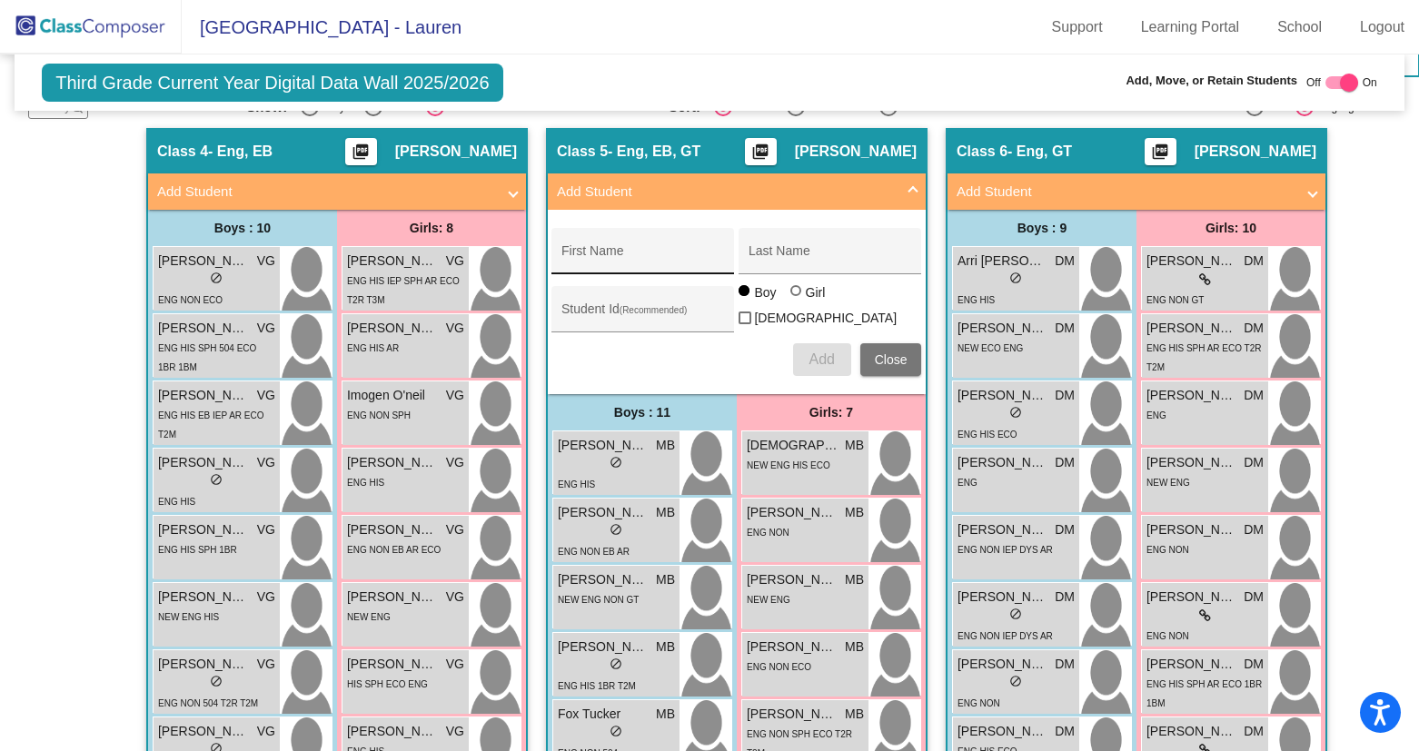
click at [579, 252] on input "First Name" at bounding box center [643, 258] width 164 height 15
type input "[PERSON_NAME]"
type input "Ireh"
click at [581, 311] on input "Student Id (Recommended)" at bounding box center [643, 316] width 164 height 15
type input "512759"
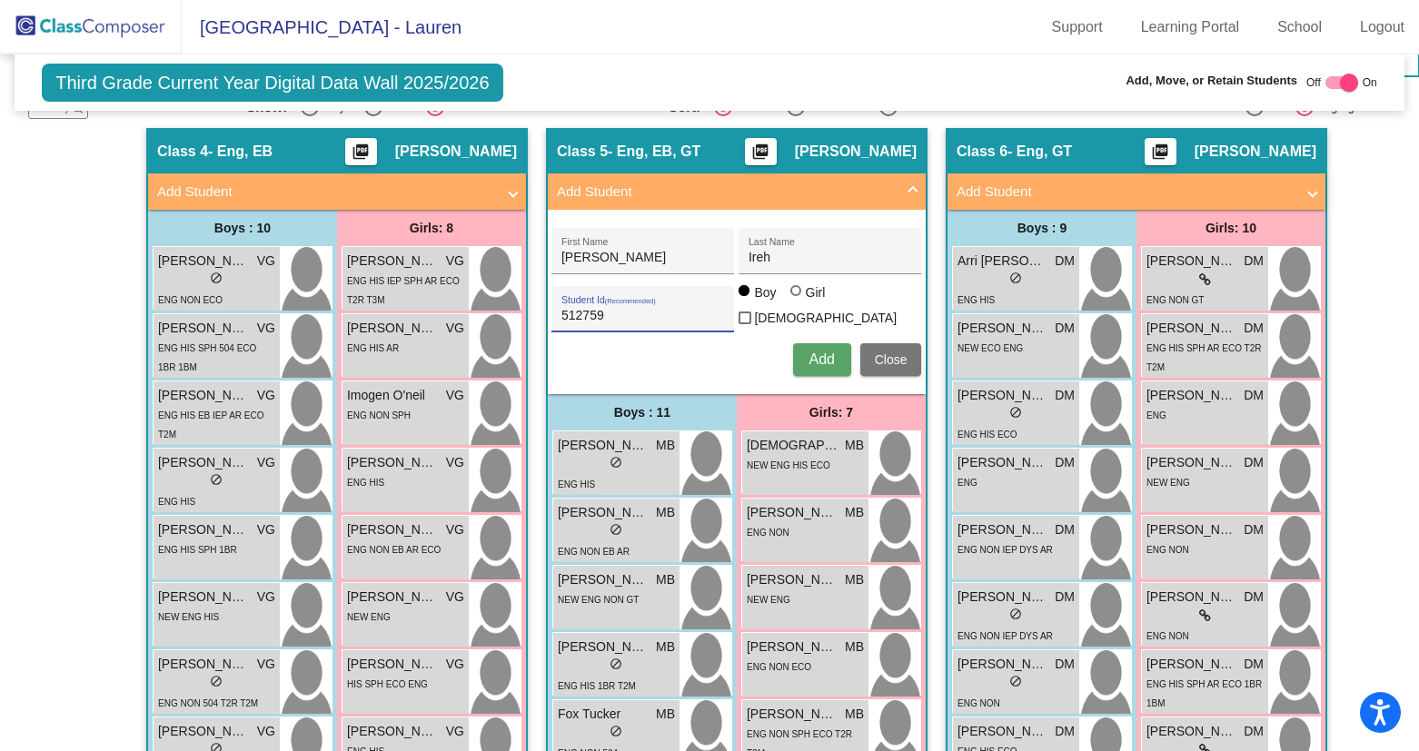
click at [797, 300] on div at bounding box center [797, 292] width 15 height 15
click at [797, 301] on input "Girl" at bounding box center [797, 300] width 1 height 1
radio input "true"
click at [809, 355] on span "Add" at bounding box center [821, 359] width 25 height 15
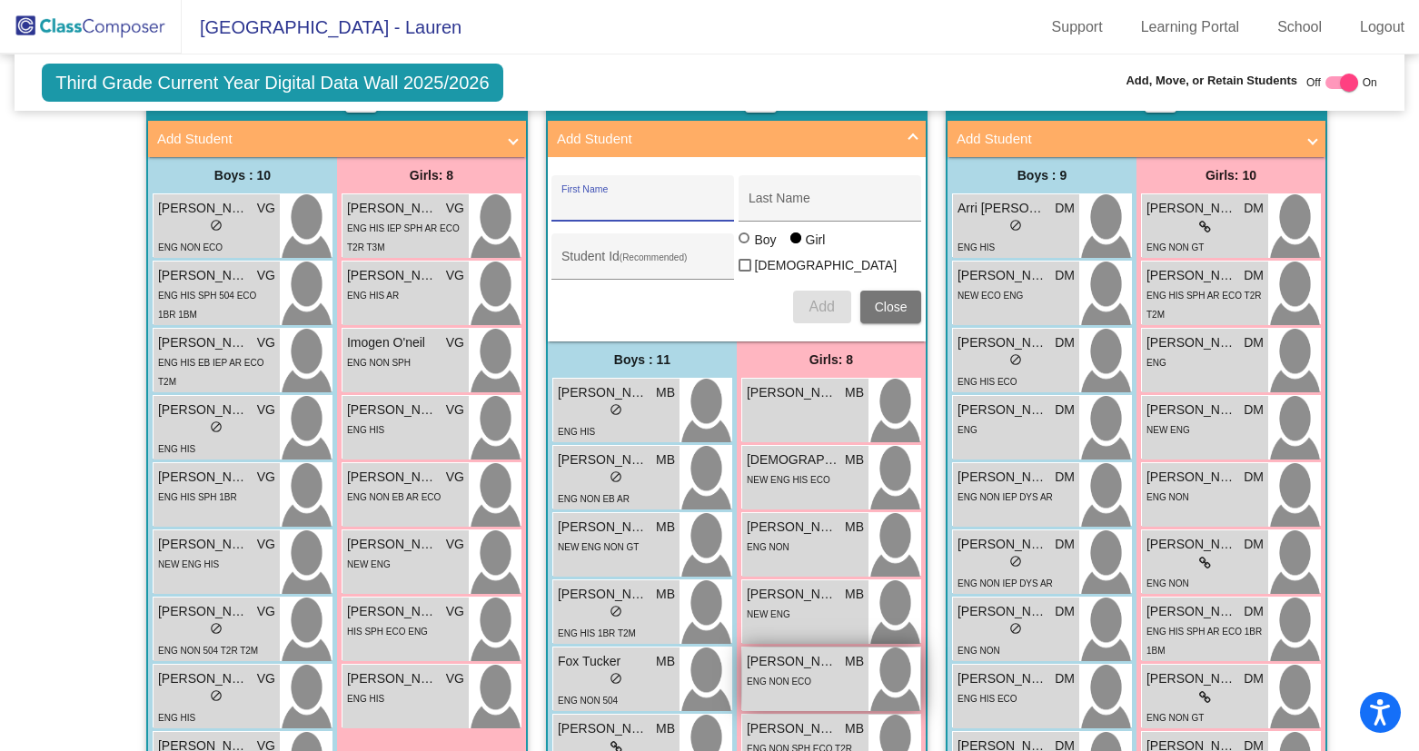
scroll to position [570, 0]
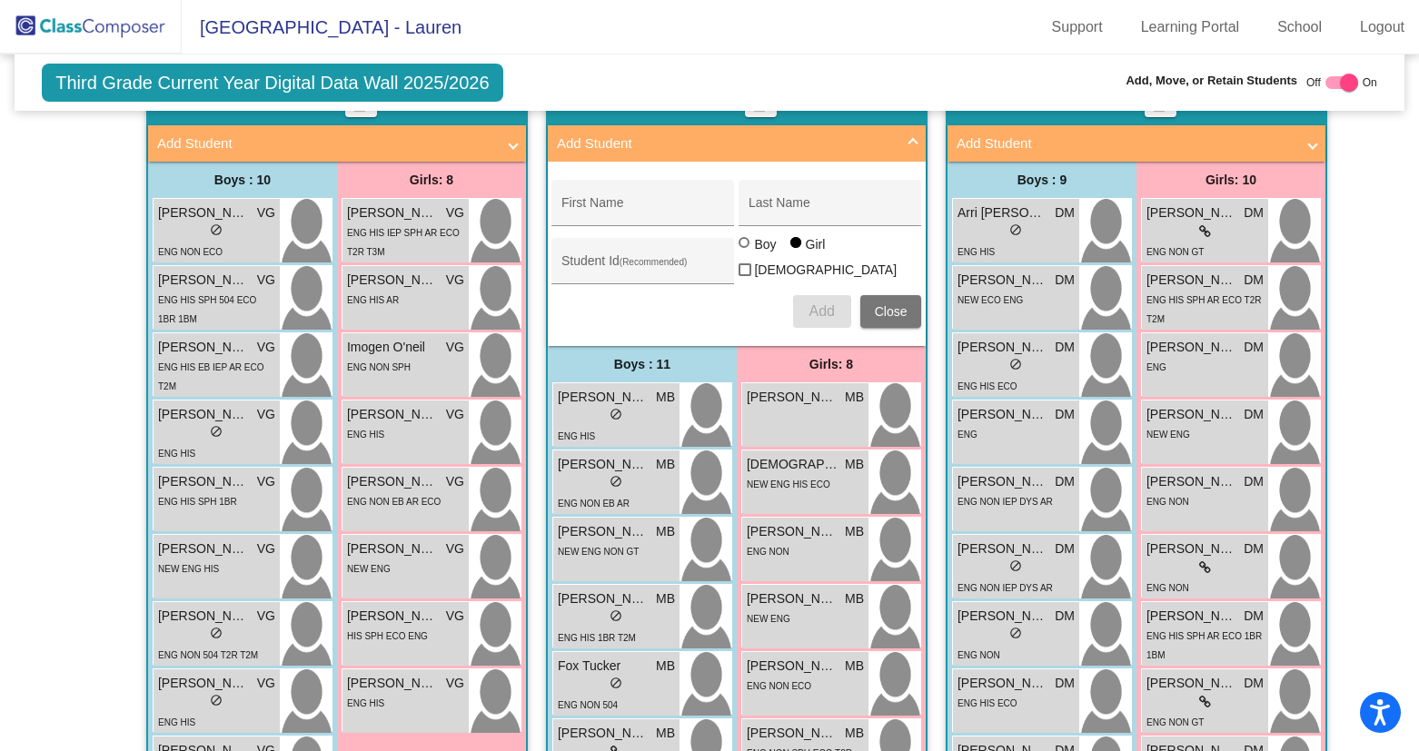
click at [909, 136] on span at bounding box center [912, 144] width 7 height 21
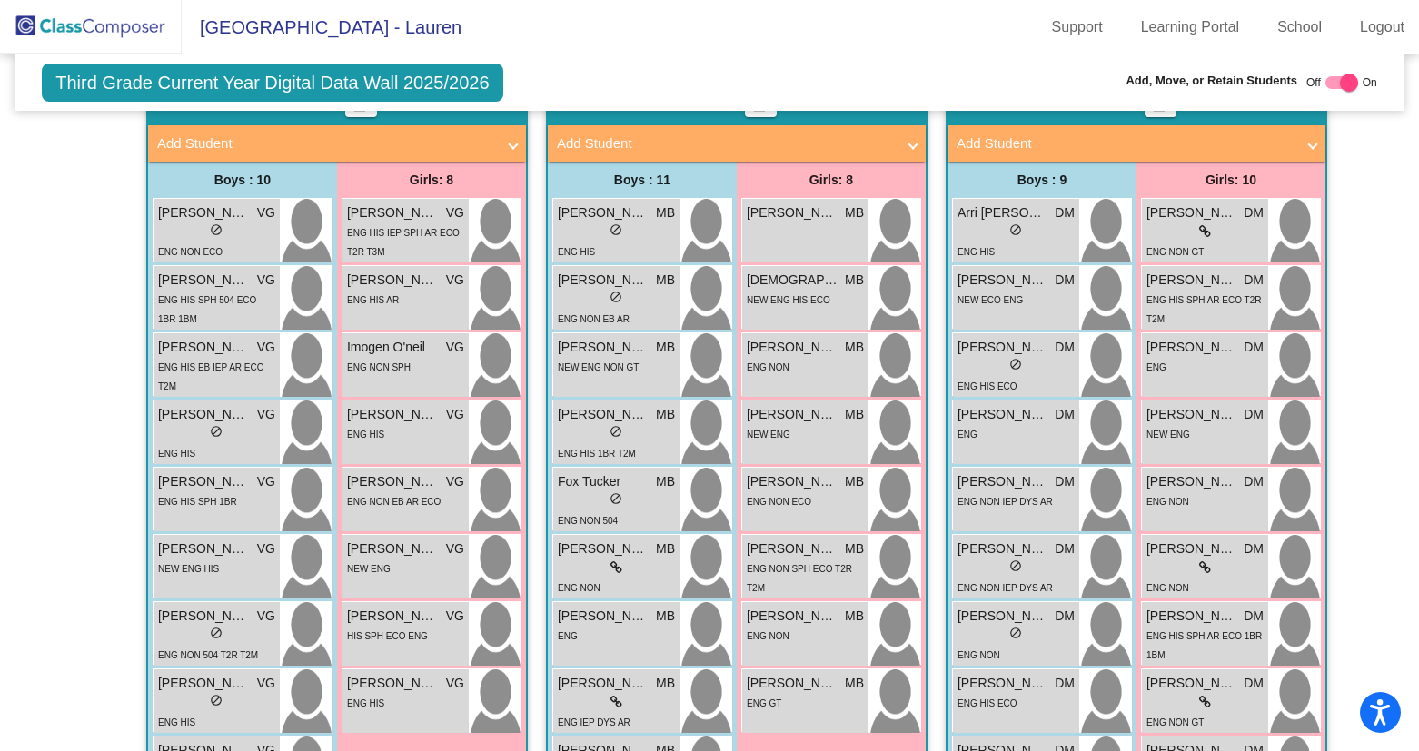
click at [903, 145] on span "Add Student" at bounding box center [733, 144] width 352 height 21
radio input "true"
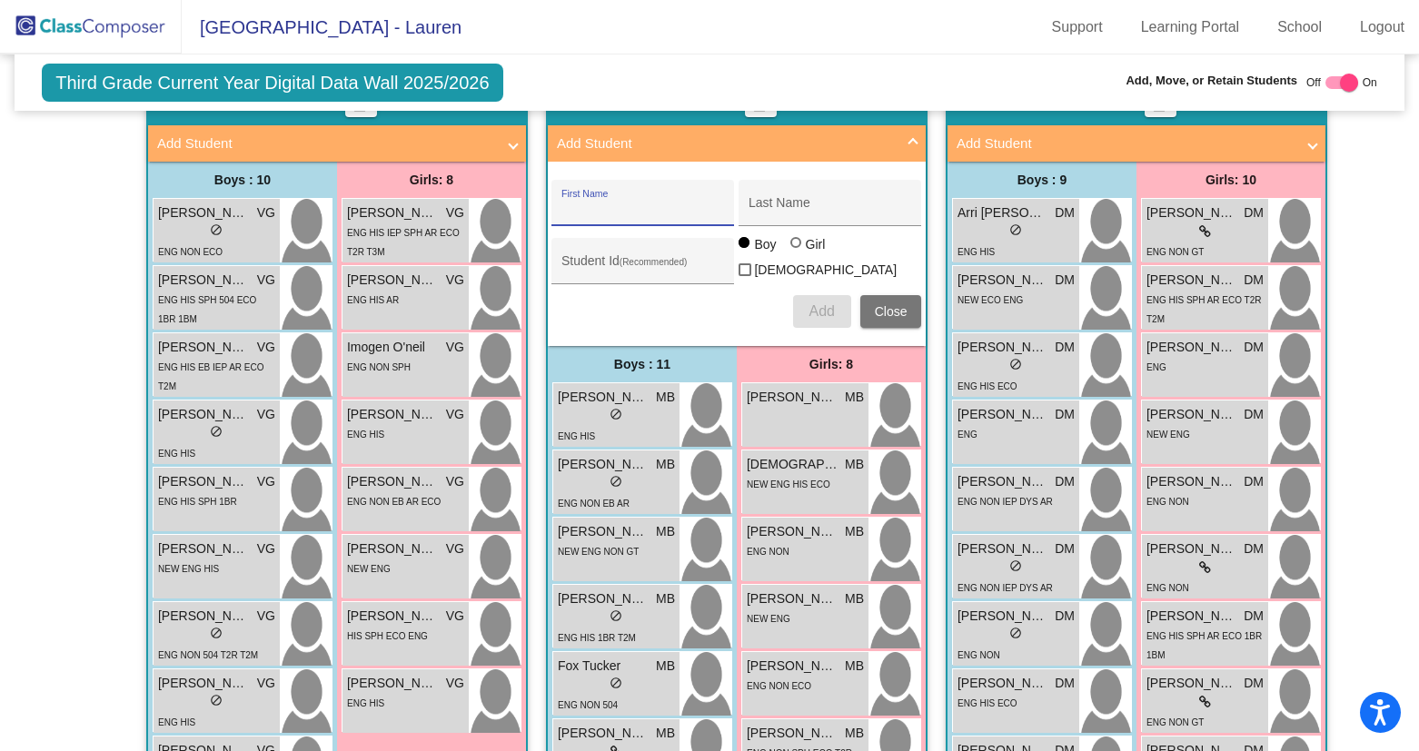
click at [585, 213] on input "First Name" at bounding box center [643, 210] width 164 height 15
click at [610, 215] on input "Zami" at bounding box center [643, 210] width 164 height 15
type input "[PERSON_NAME]"
click at [582, 261] on input "Student Id (Recommended)" at bounding box center [643, 268] width 164 height 15
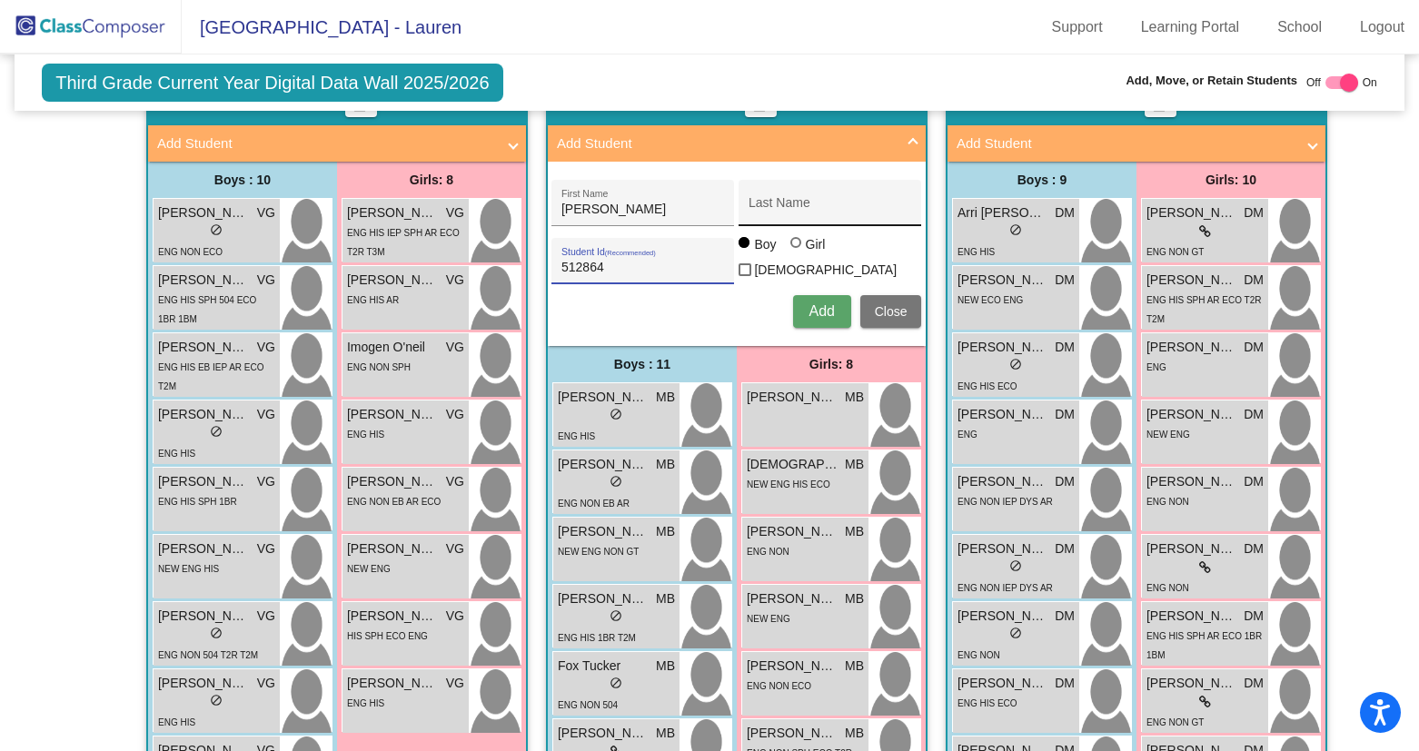
type input "512864"
click at [771, 208] on input "Last Name" at bounding box center [831, 210] width 164 height 15
type input "Savage"
click at [821, 309] on span "Add" at bounding box center [821, 310] width 25 height 15
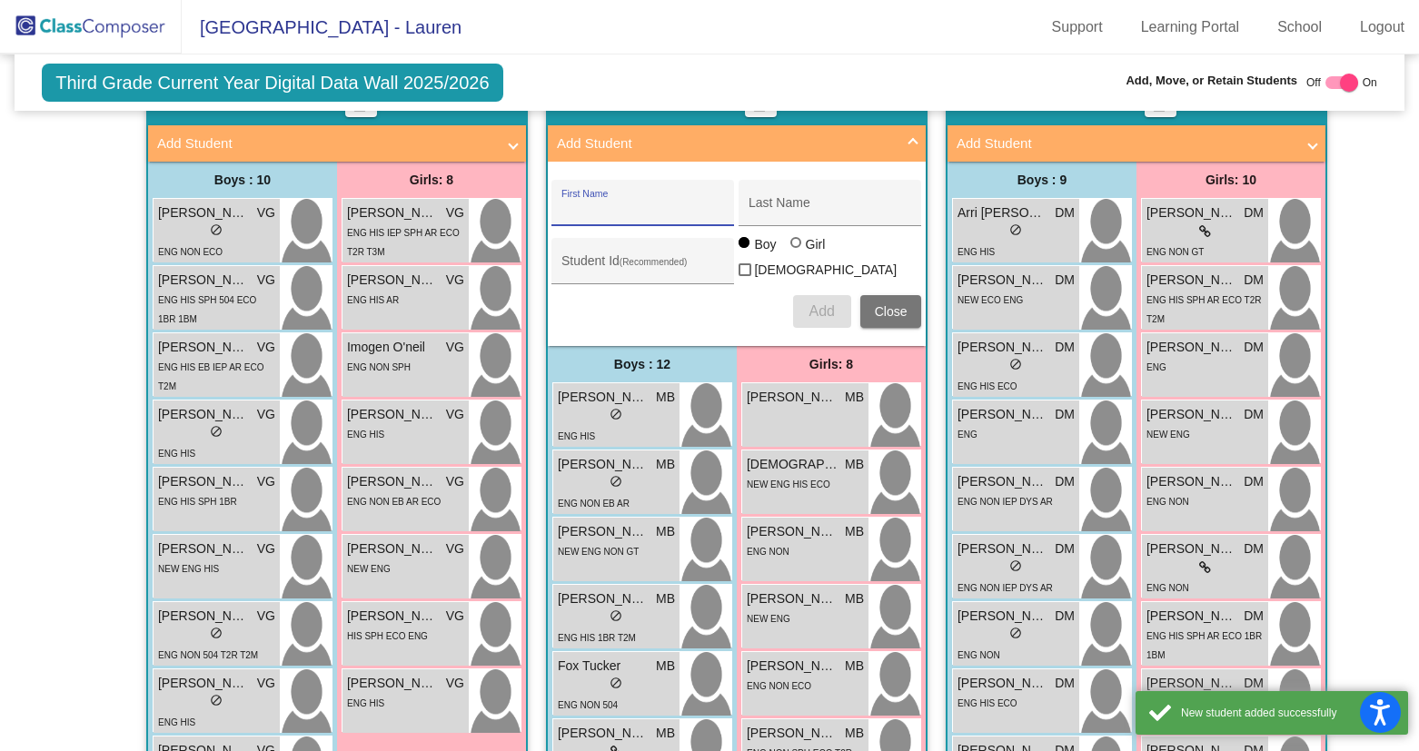
click at [909, 134] on span at bounding box center [912, 144] width 7 height 21
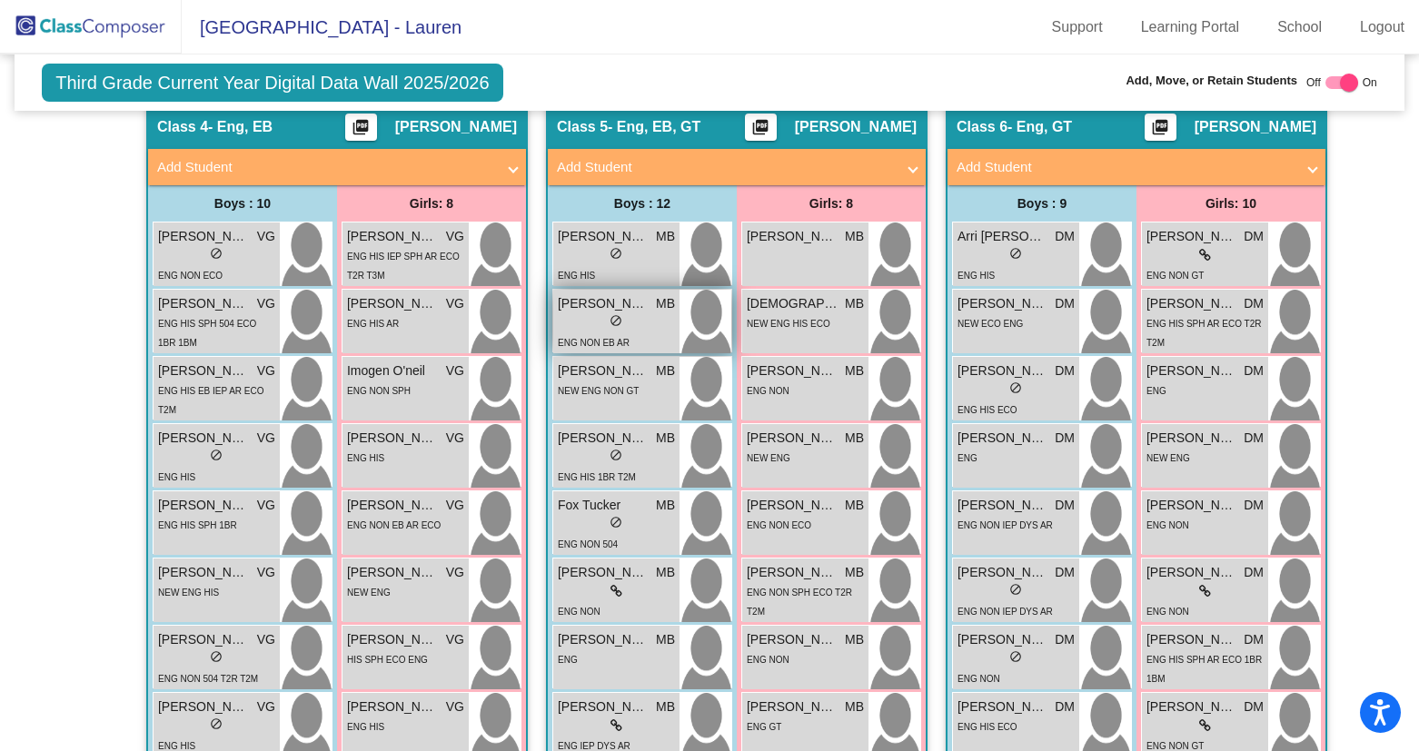
scroll to position [531, 0]
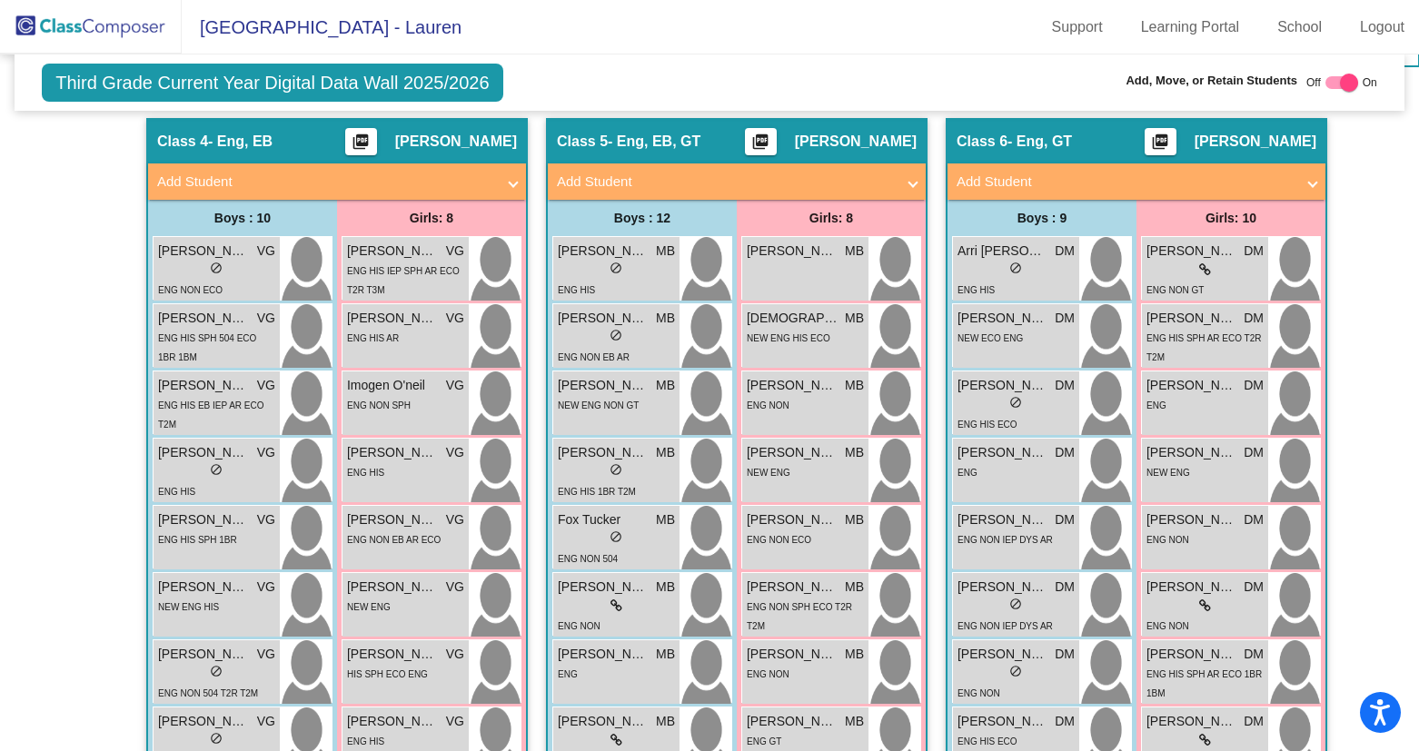
click at [105, 25] on img at bounding box center [91, 27] width 182 height 54
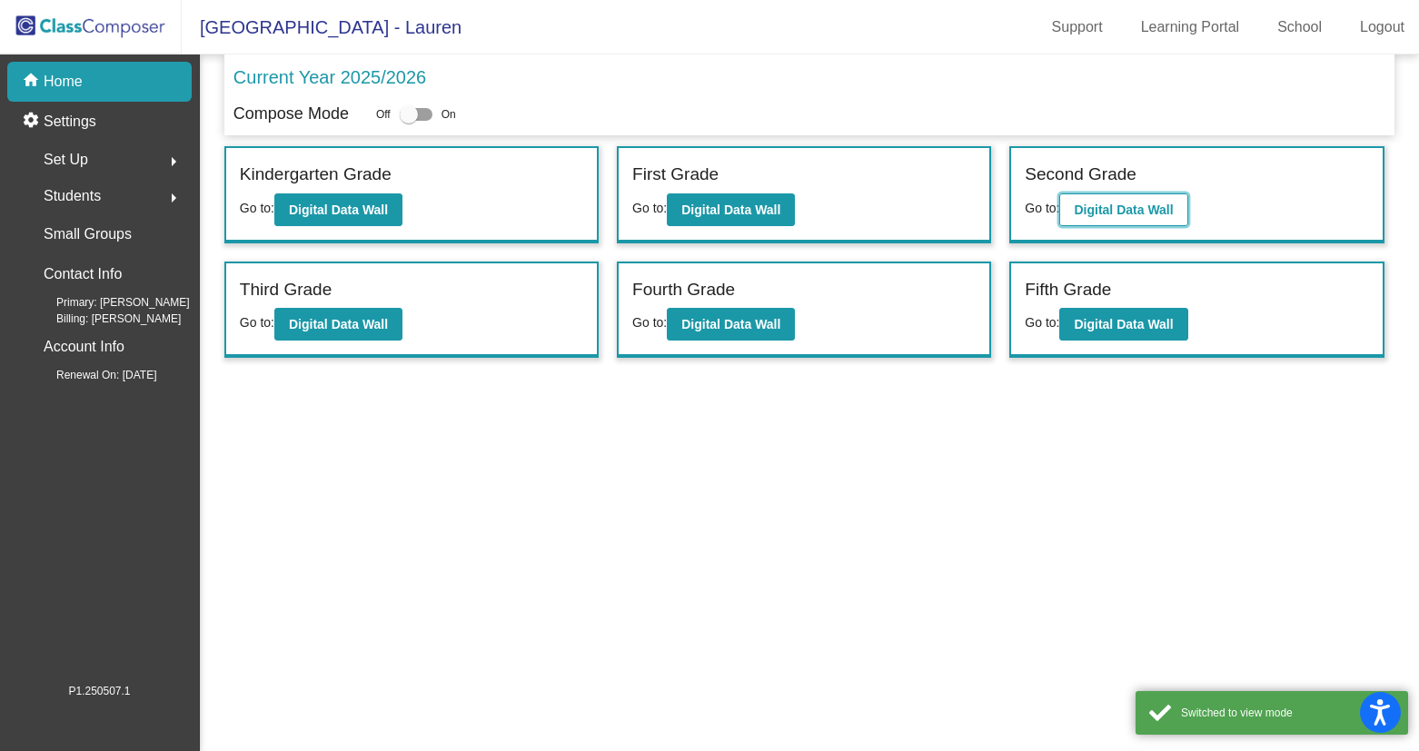
click at [1172, 217] on button "Digital Data Wall" at bounding box center [1123, 209] width 128 height 33
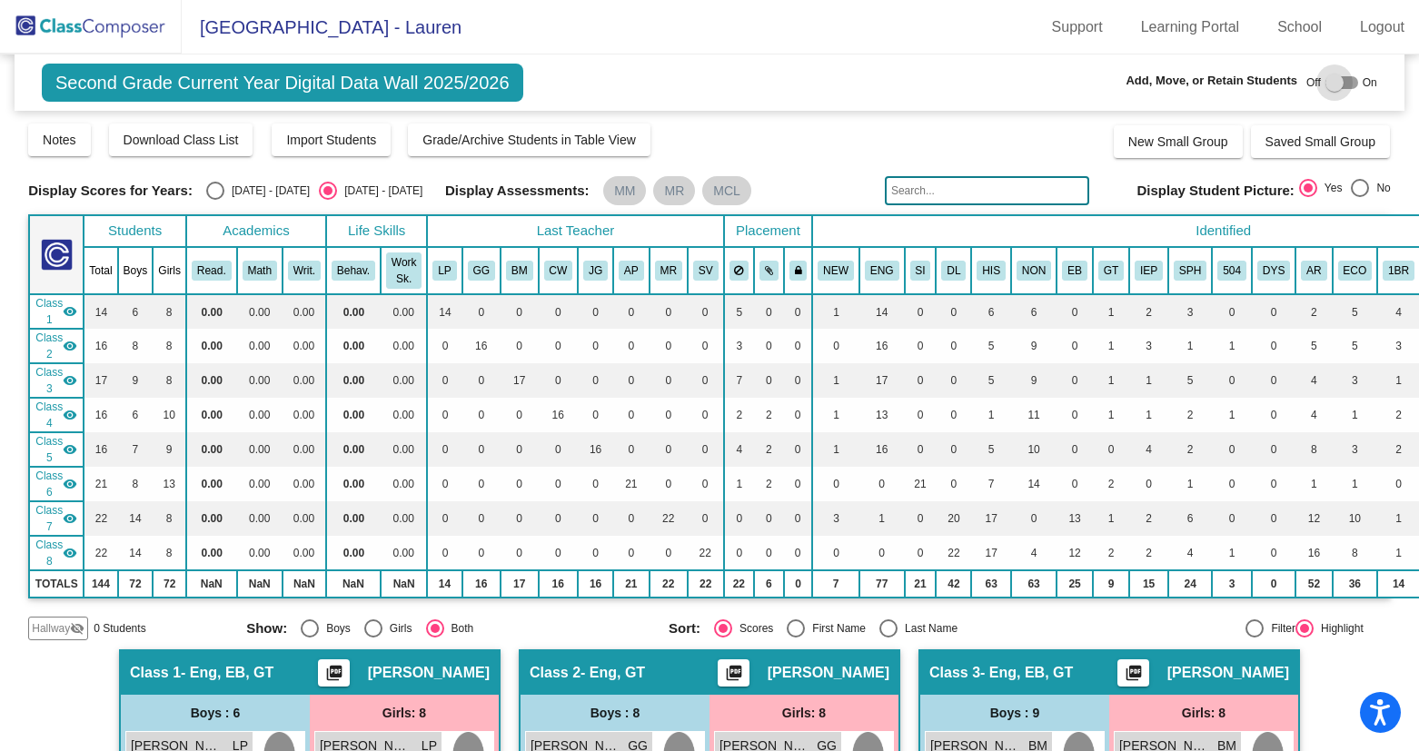
click at [1329, 78] on div at bounding box center [1334, 83] width 18 height 18
checkbox input "true"
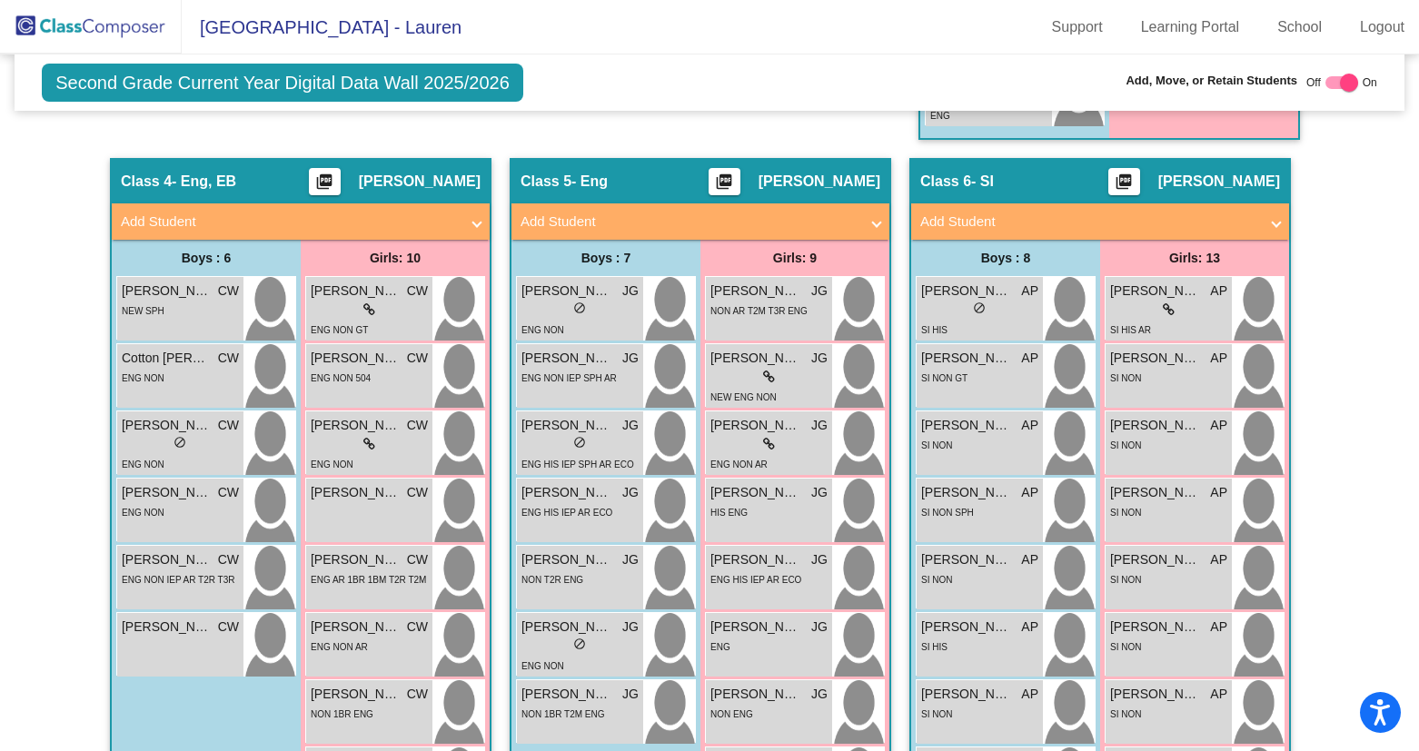
scroll to position [1221, 0]
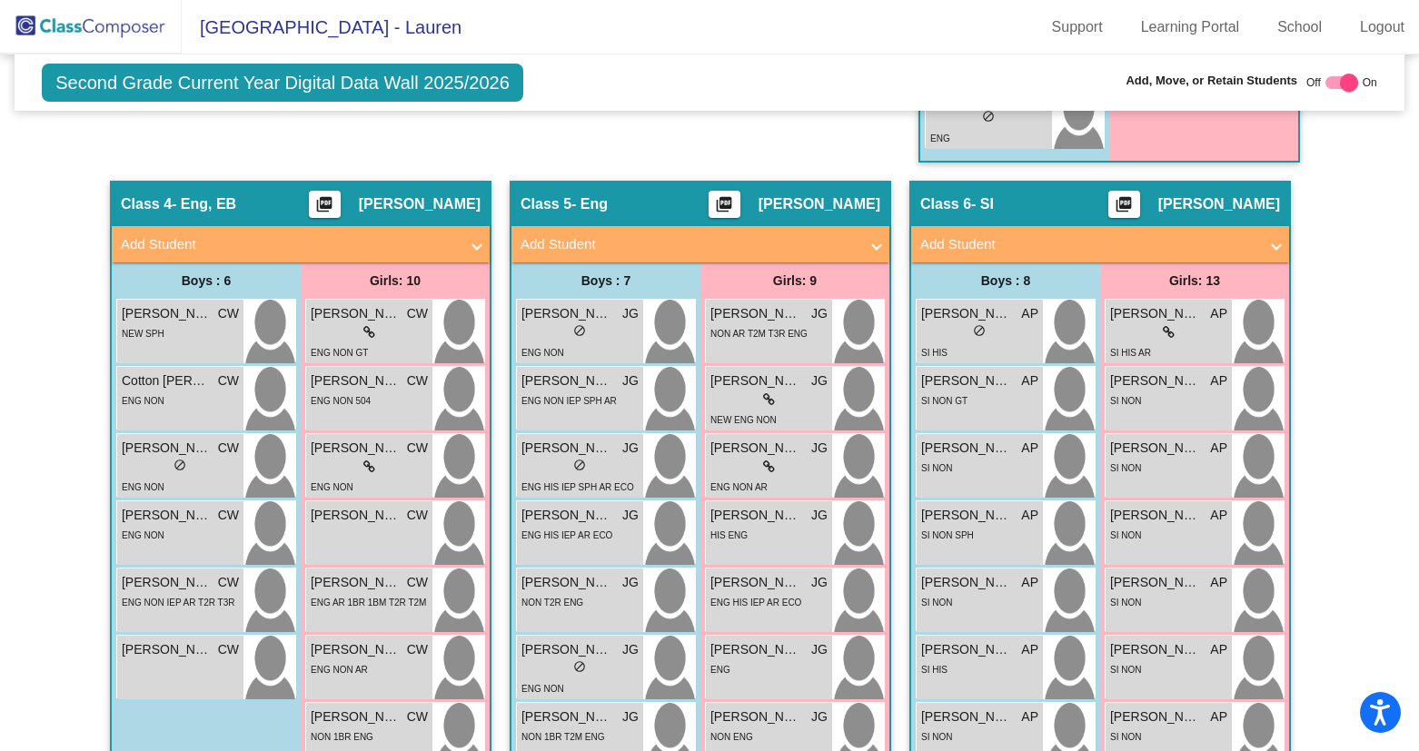
click at [460, 241] on span "Add Student" at bounding box center [297, 244] width 352 height 21
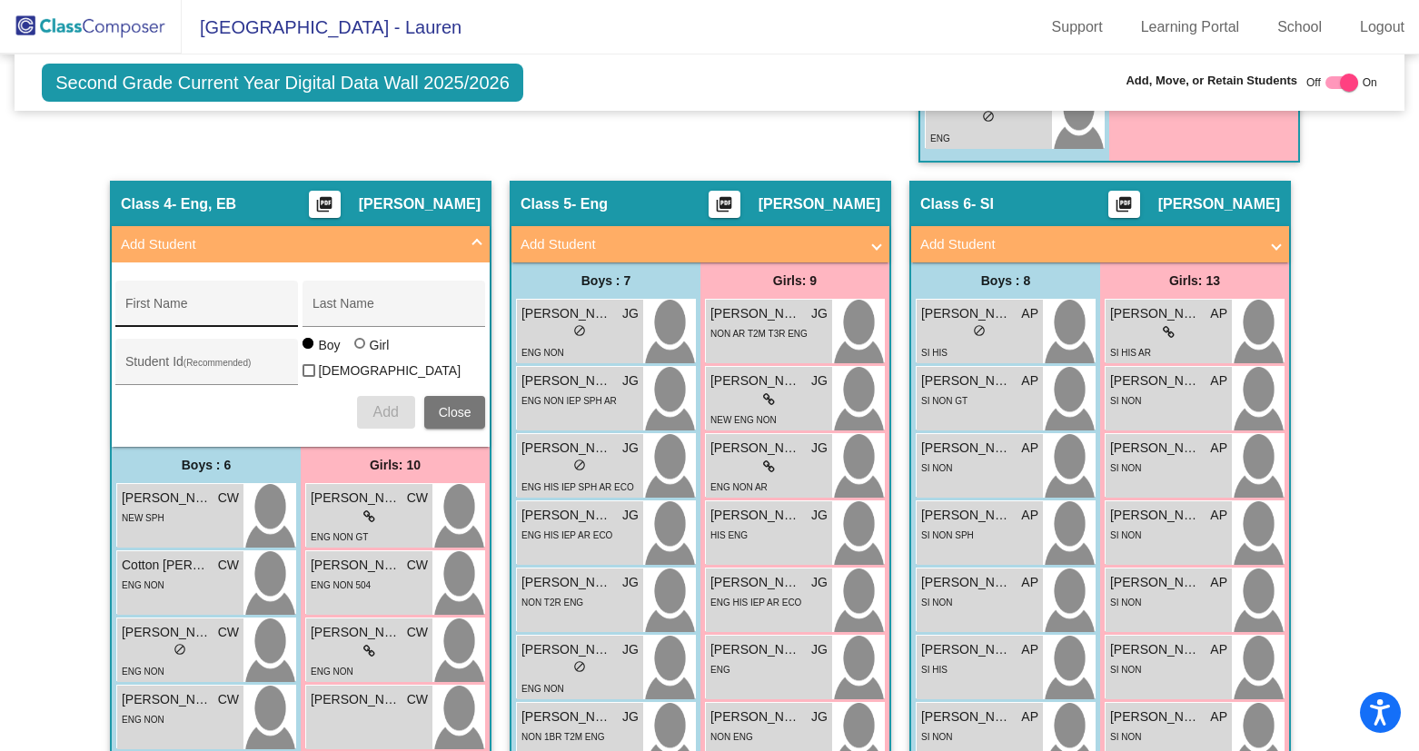
click at [203, 310] on input "First Name" at bounding box center [207, 310] width 164 height 15
type input "[PERSON_NAME]"
type input "Savage"
click at [215, 354] on div "Student Id (Recommended)" at bounding box center [207, 366] width 164 height 37
type input "512865"
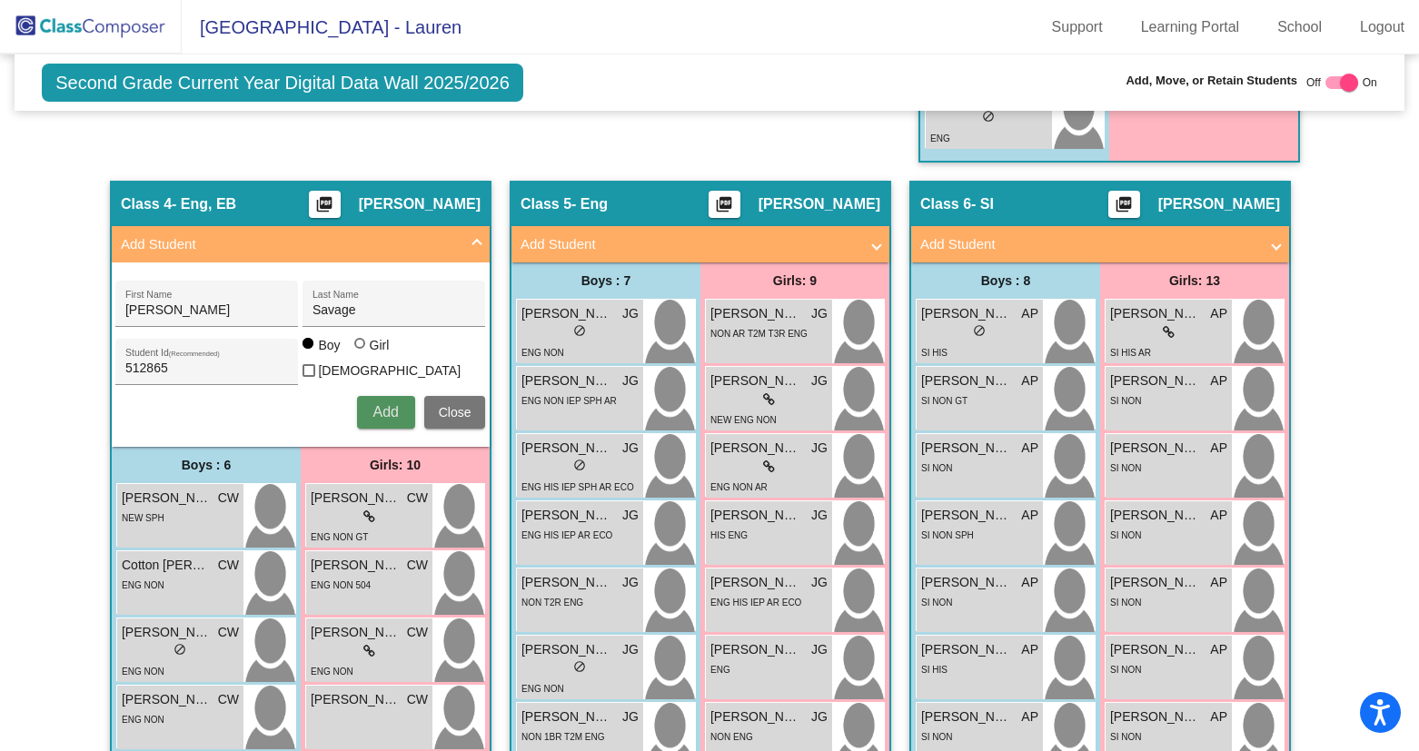
click at [372, 404] on span "Add" at bounding box center [384, 411] width 25 height 15
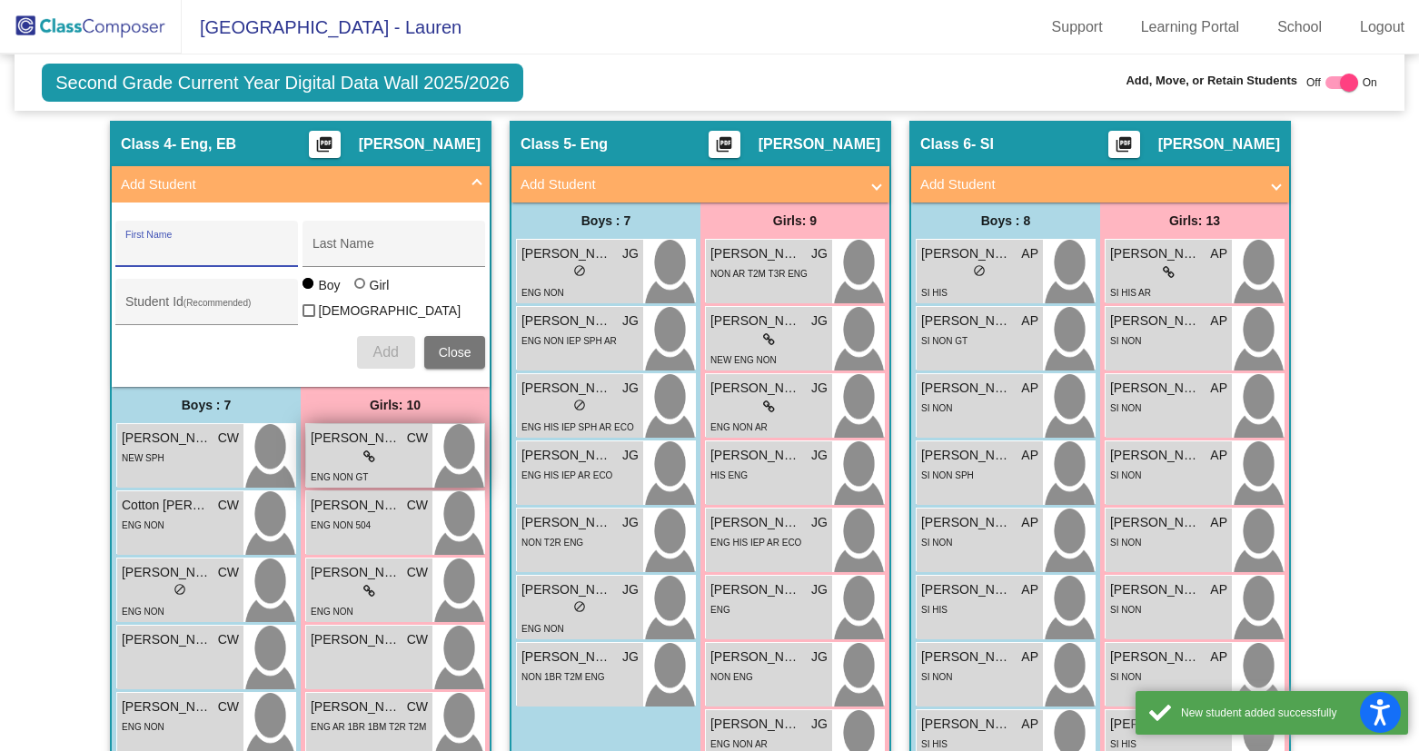
scroll to position [1251, 0]
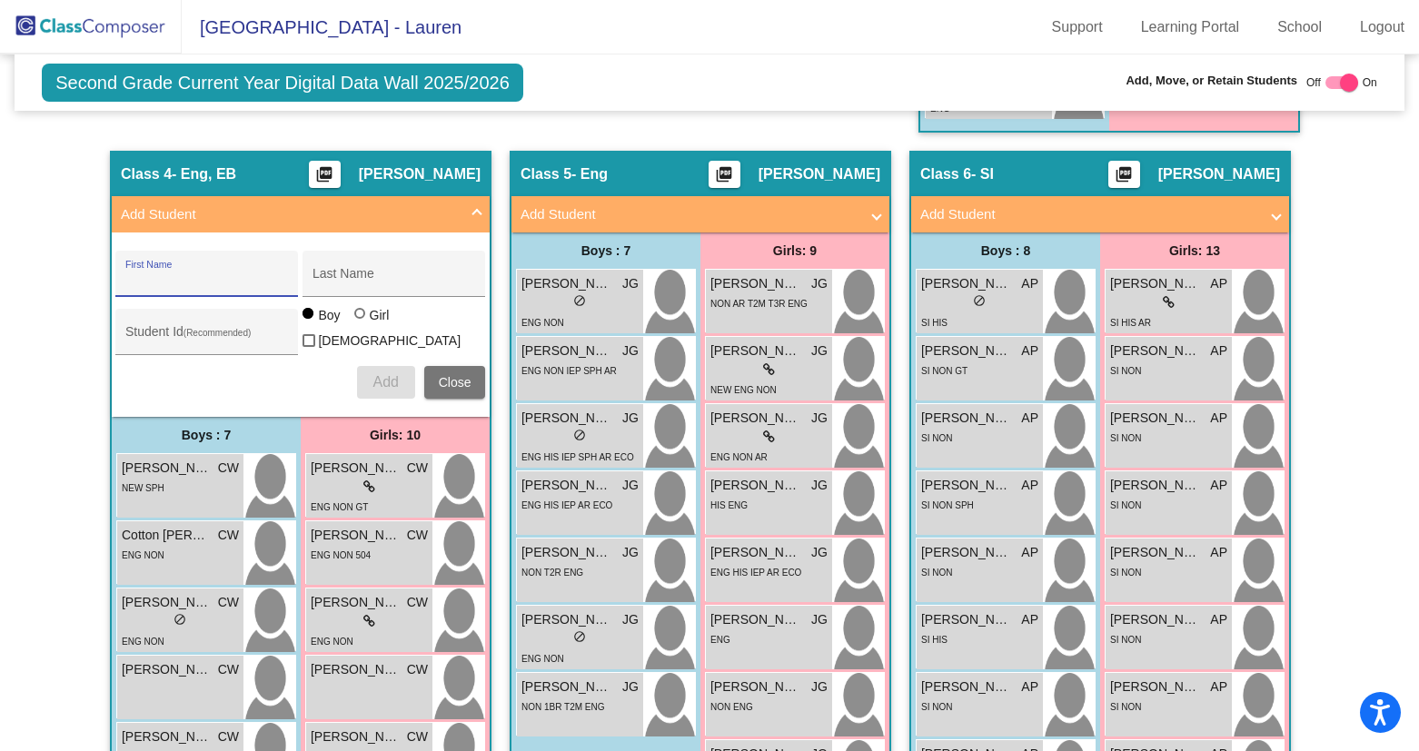
click at [473, 214] on span at bounding box center [476, 214] width 7 height 21
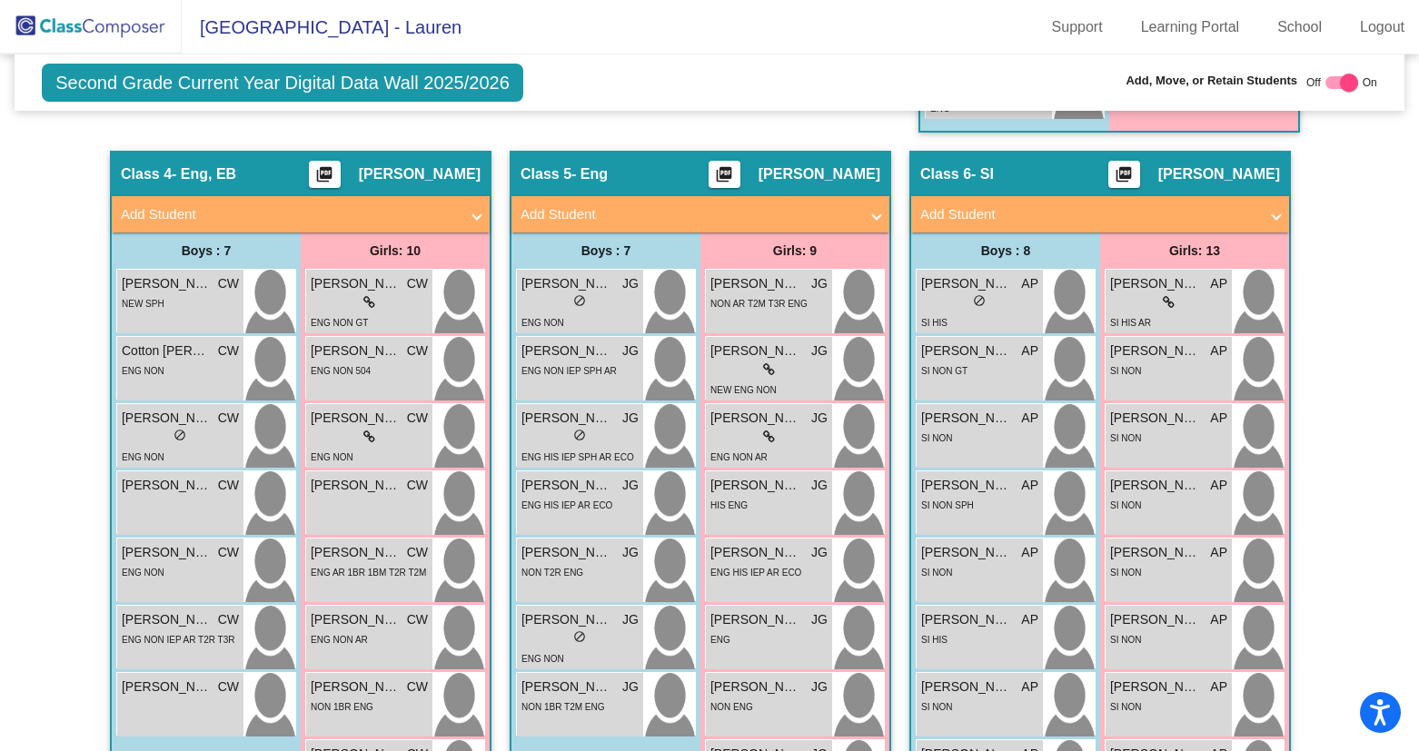
click at [104, 33] on img at bounding box center [91, 27] width 182 height 54
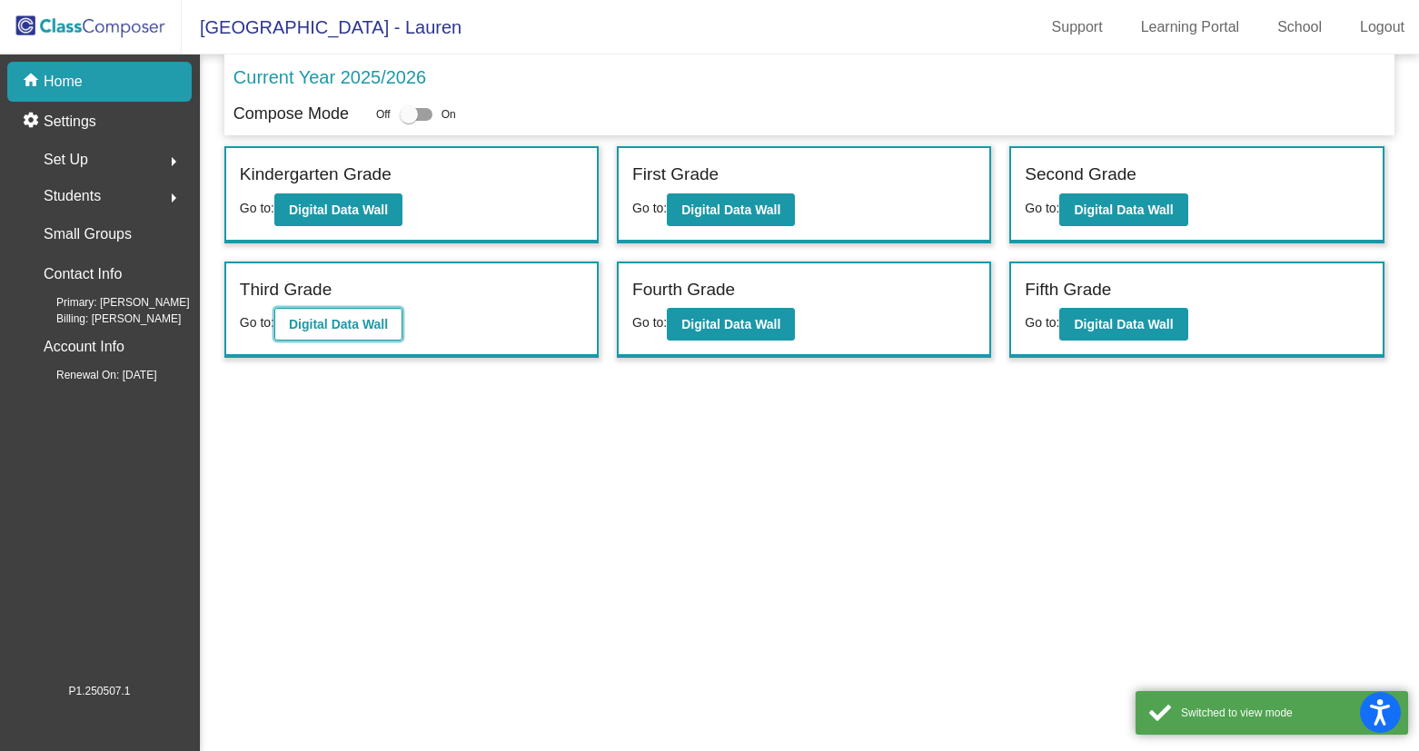
click at [300, 320] on b "Digital Data Wall" at bounding box center [338, 324] width 99 height 15
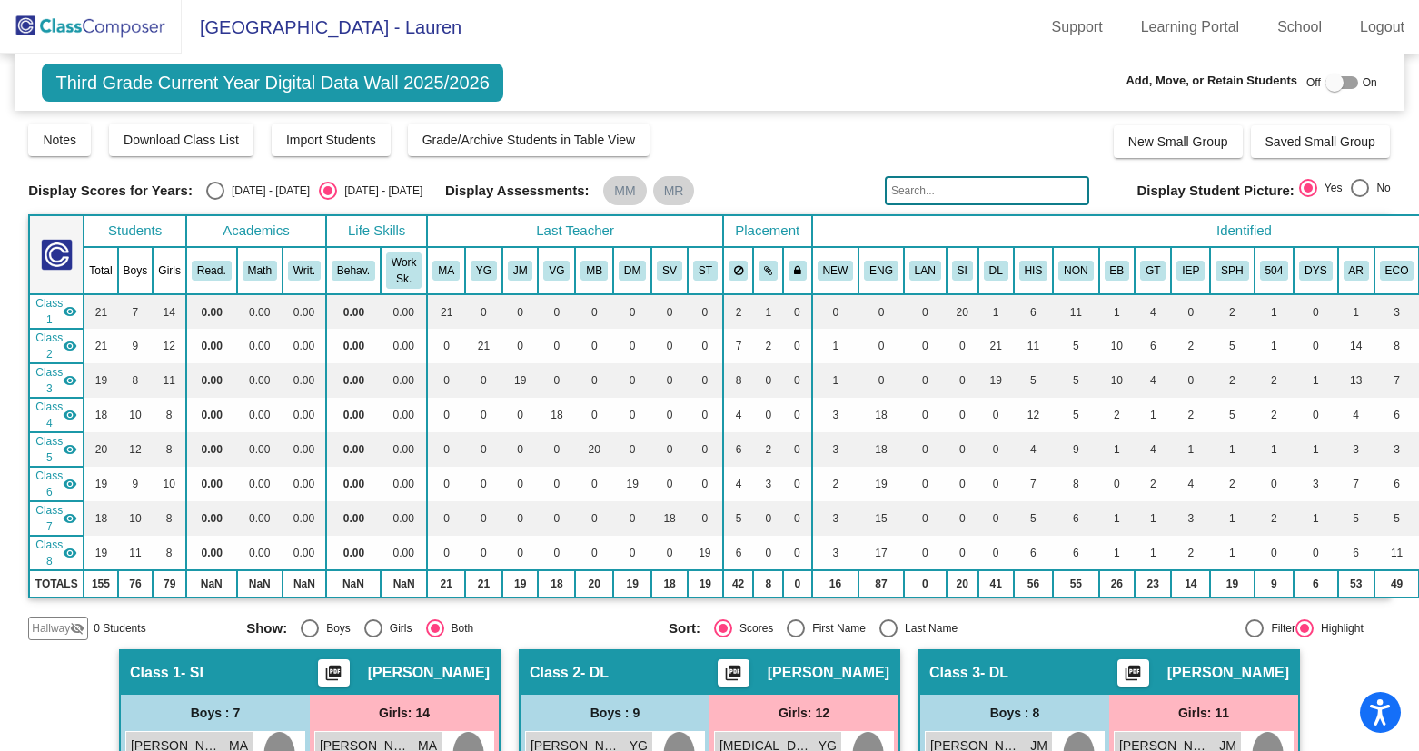
click at [1328, 84] on div at bounding box center [1334, 83] width 18 height 18
checkbox input "true"
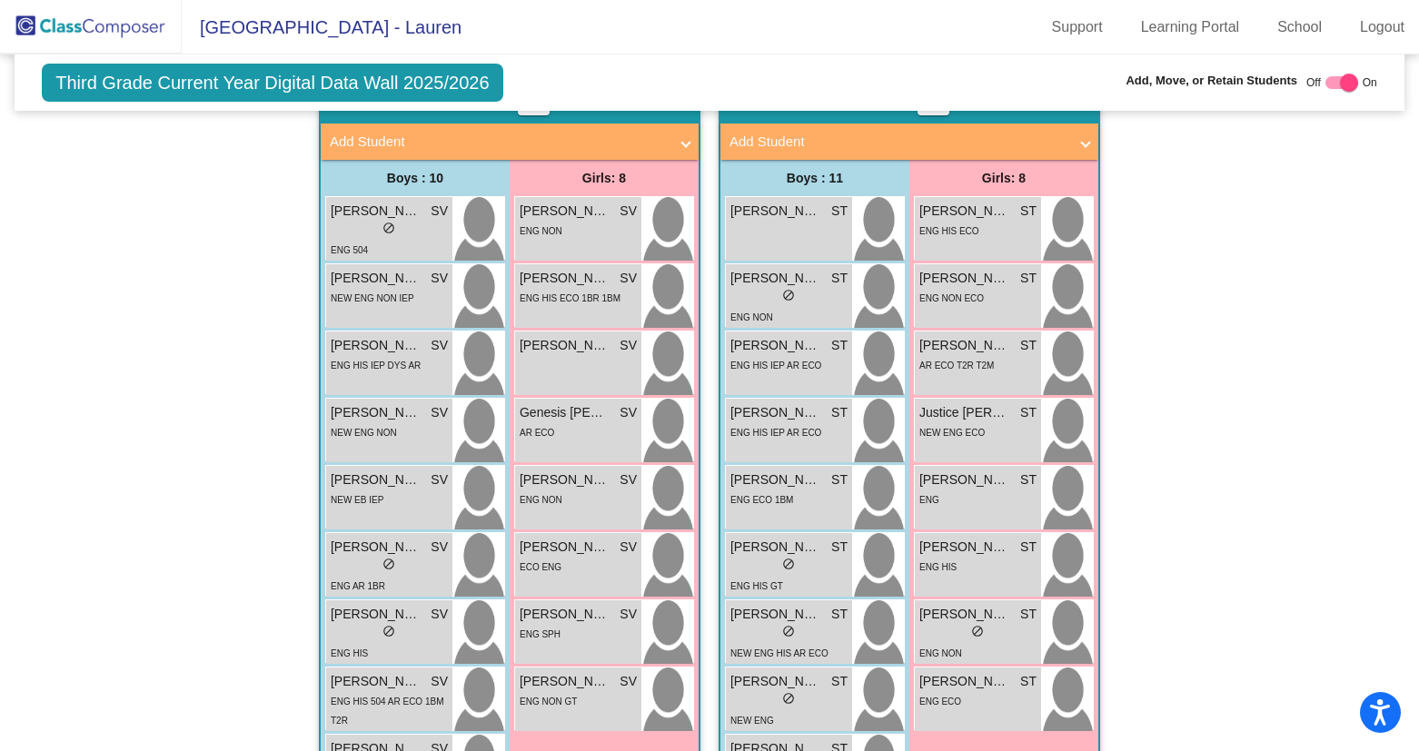
scroll to position [2583, 0]
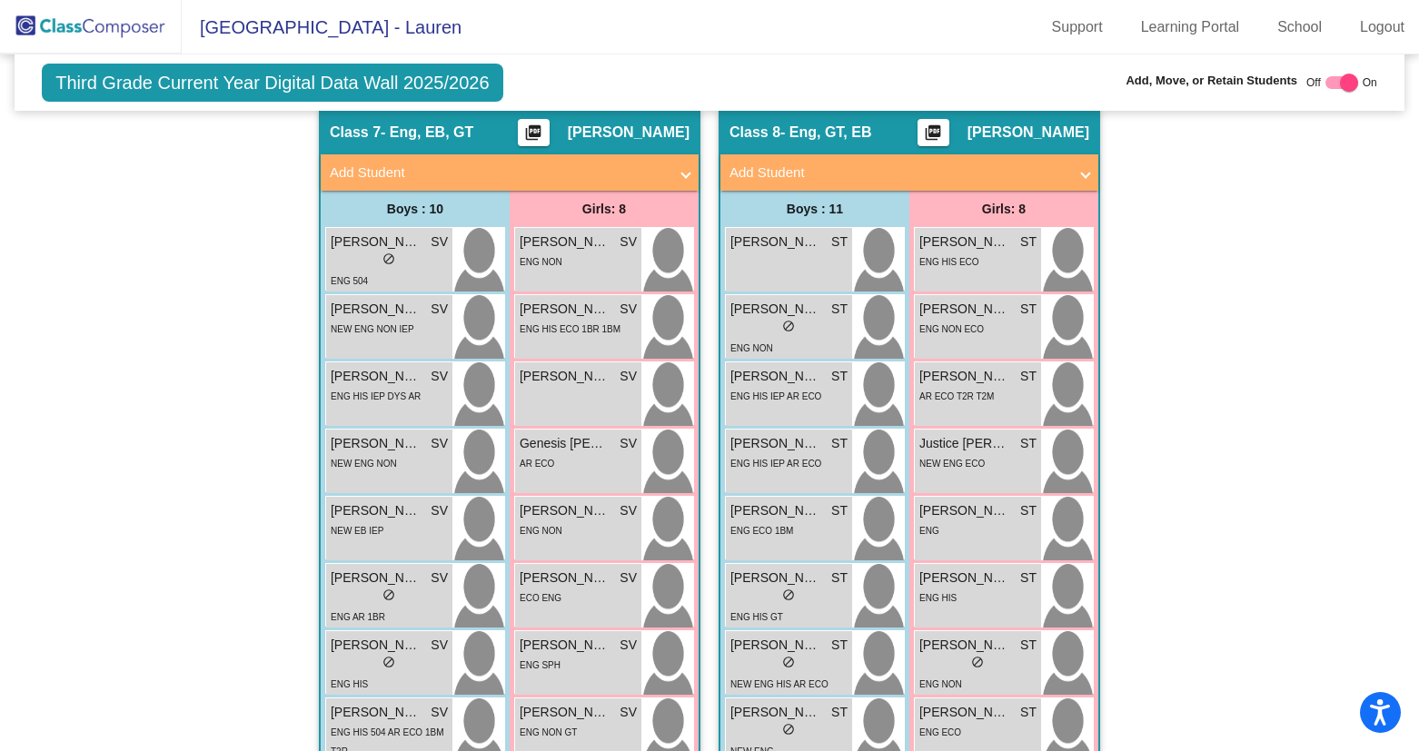
click at [687, 174] on mat-expansion-panel-header "Add Student" at bounding box center [510, 172] width 378 height 36
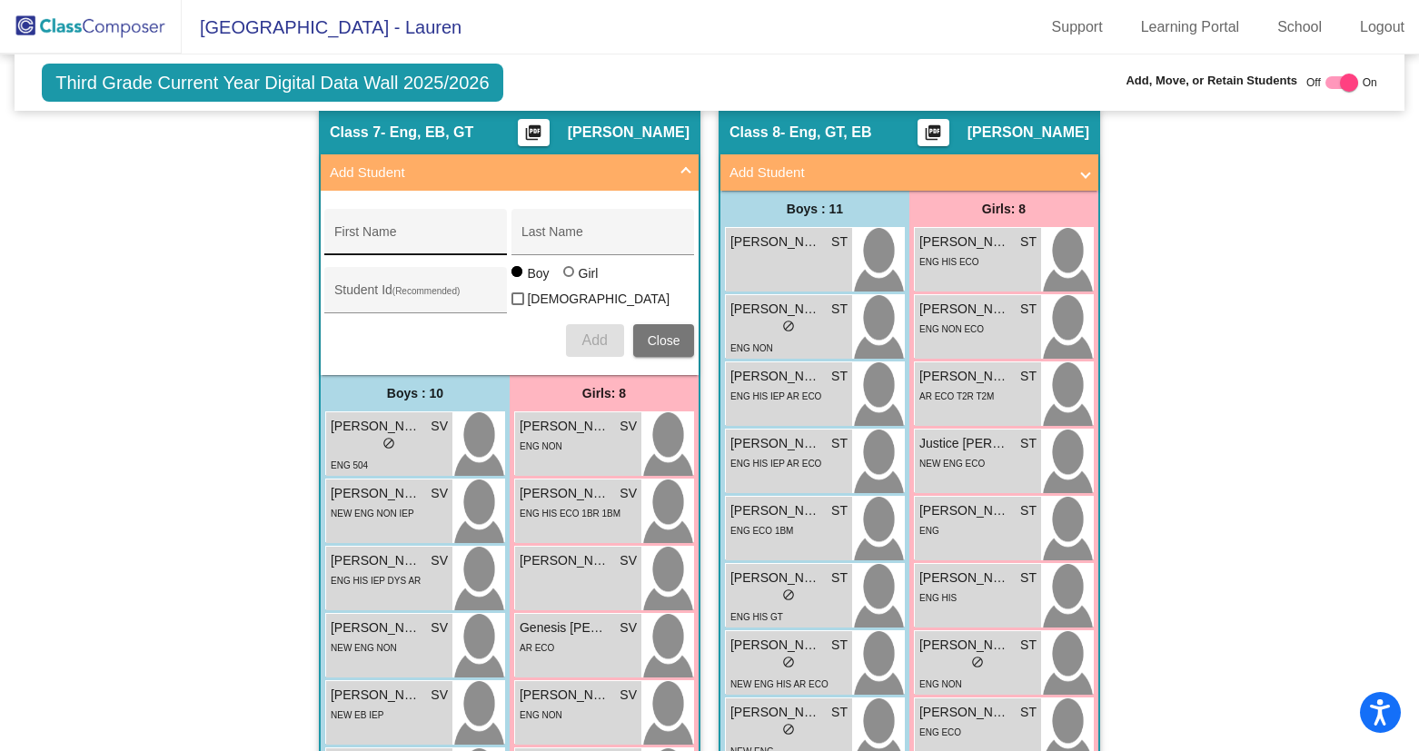
click at [402, 226] on div "First Name" at bounding box center [416, 237] width 164 height 37
type input "[PERSON_NAME]"
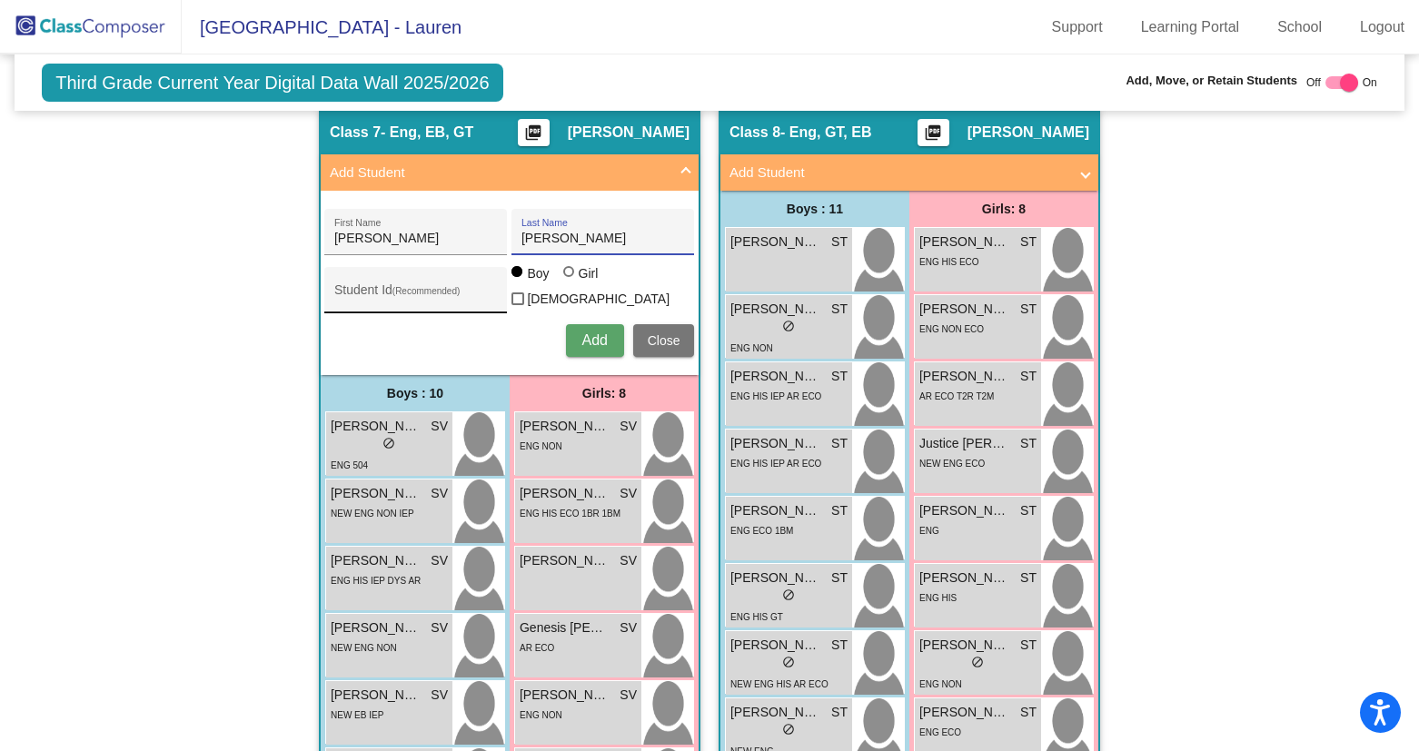
type input "[PERSON_NAME]"
click at [360, 294] on input "Student Id (Recommended)" at bounding box center [416, 297] width 164 height 15
type input "512867"
click at [591, 324] on button "Add" at bounding box center [595, 340] width 58 height 33
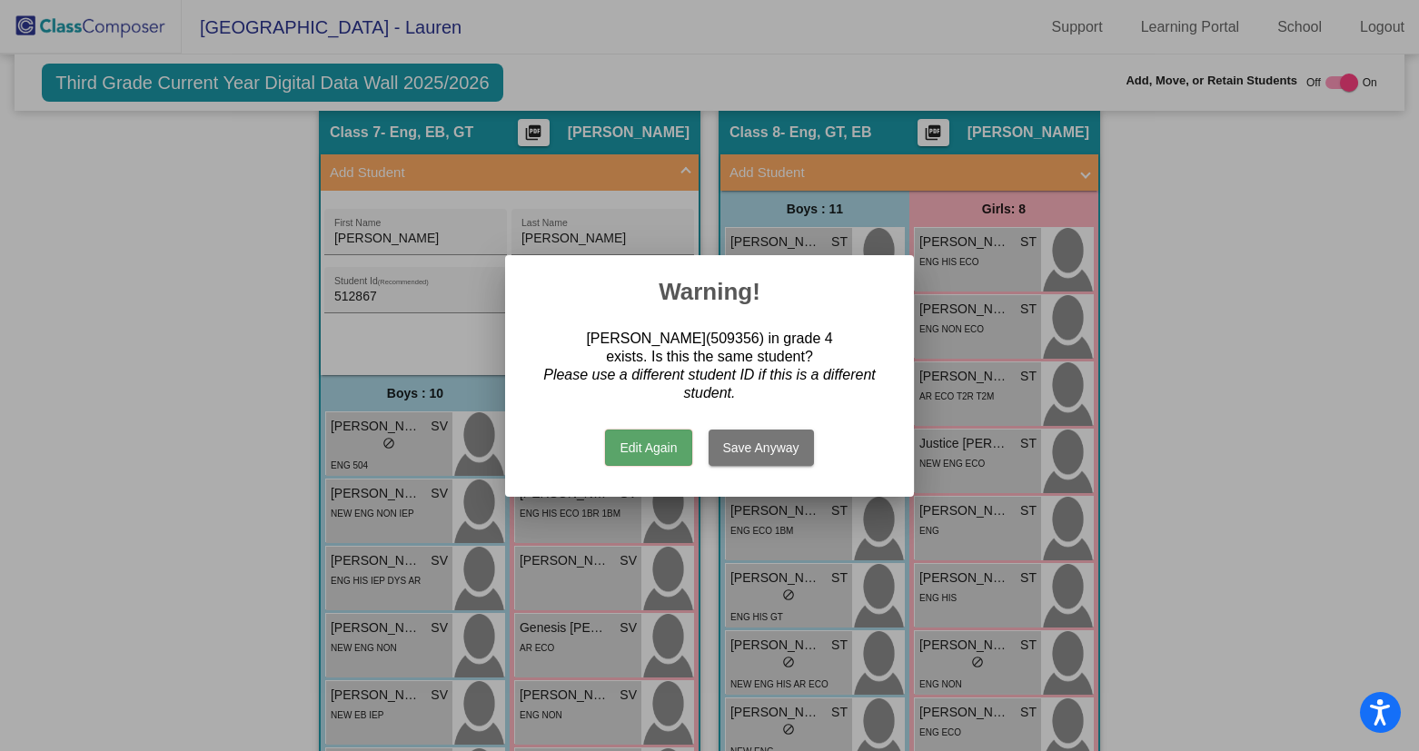
click at [757, 452] on button "Save Anyway" at bounding box center [761, 448] width 105 height 36
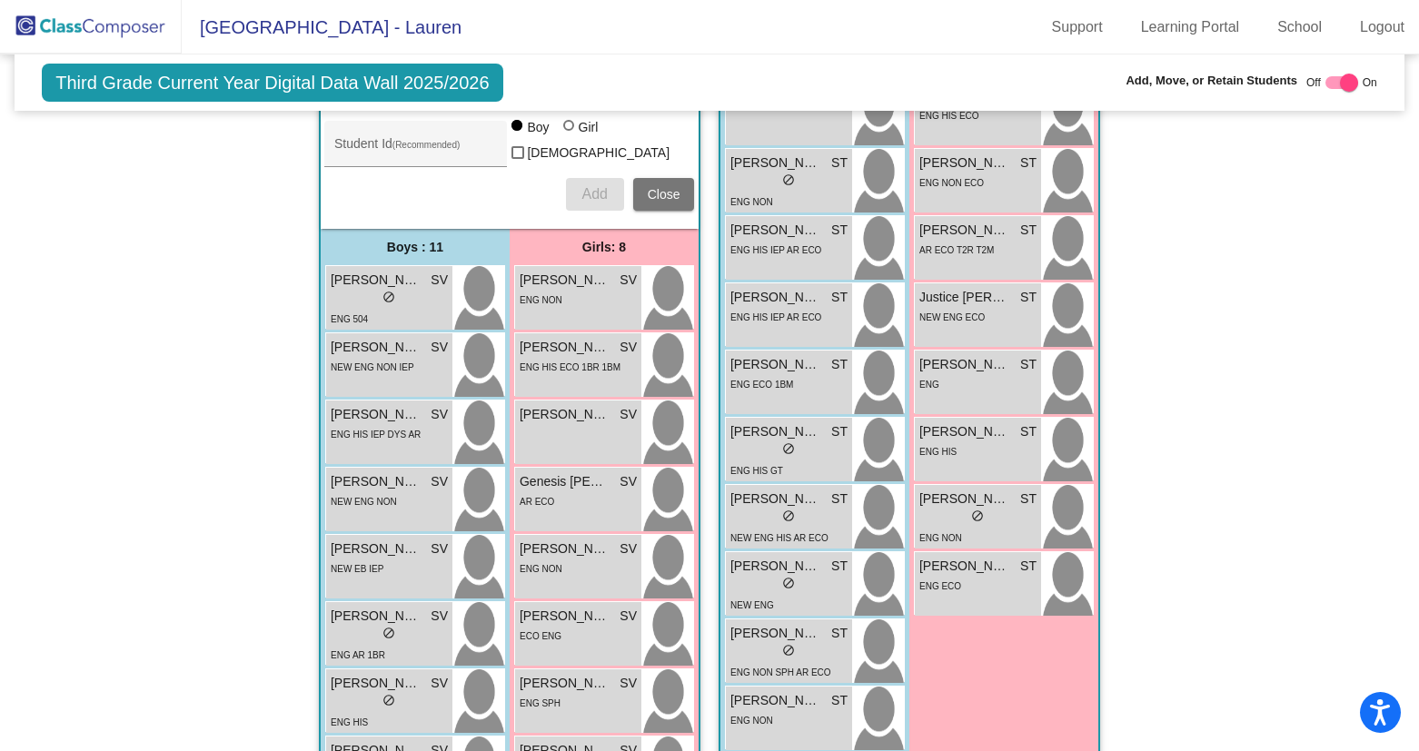
scroll to position [2663, 0]
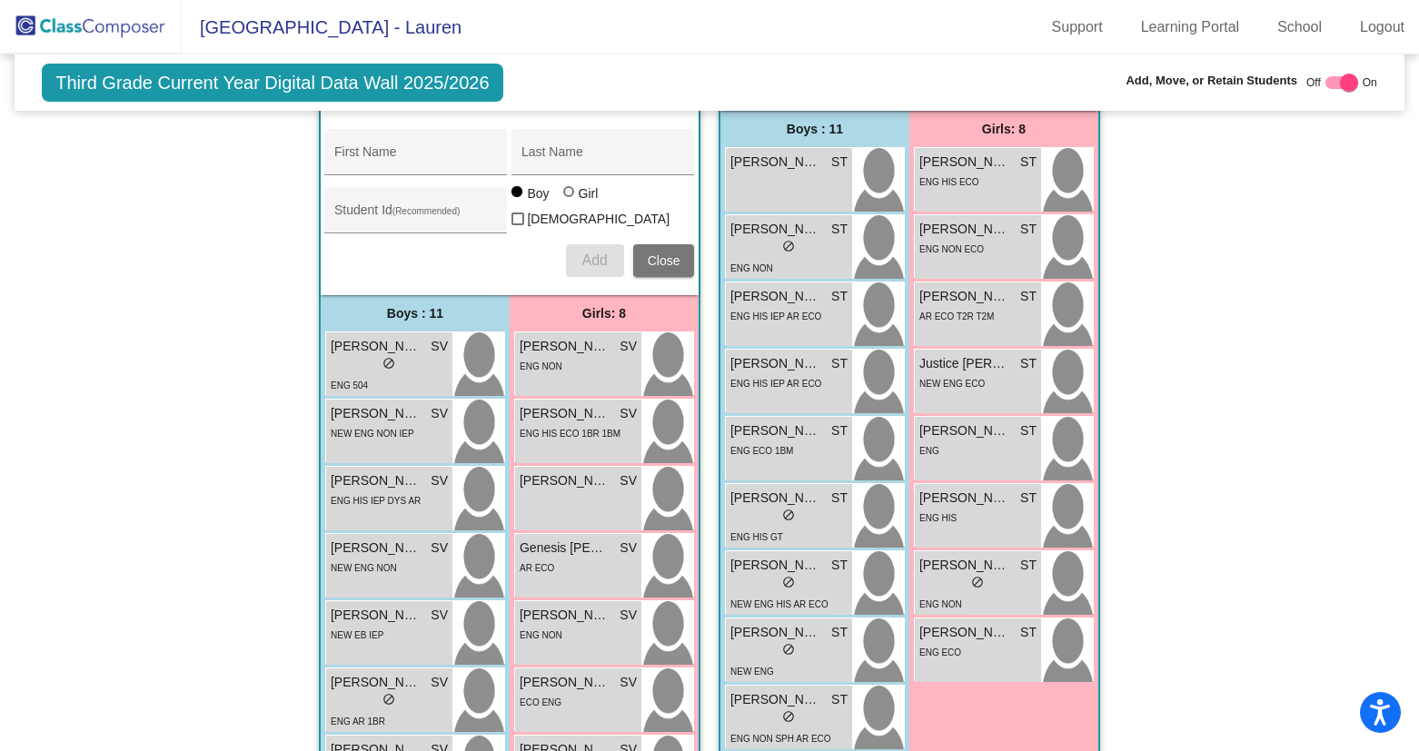
click at [69, 28] on img at bounding box center [91, 27] width 182 height 54
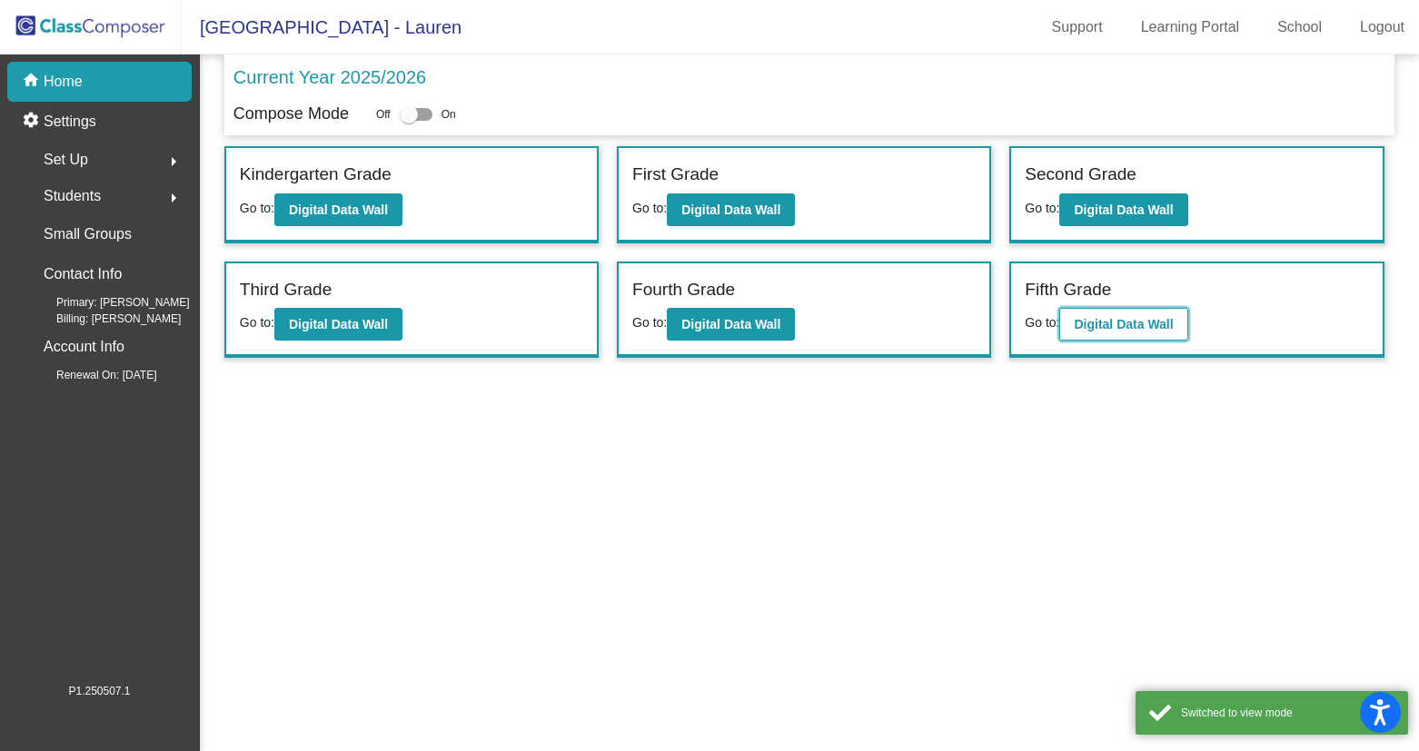
click at [1110, 308] on button "Digital Data Wall" at bounding box center [1123, 324] width 128 height 33
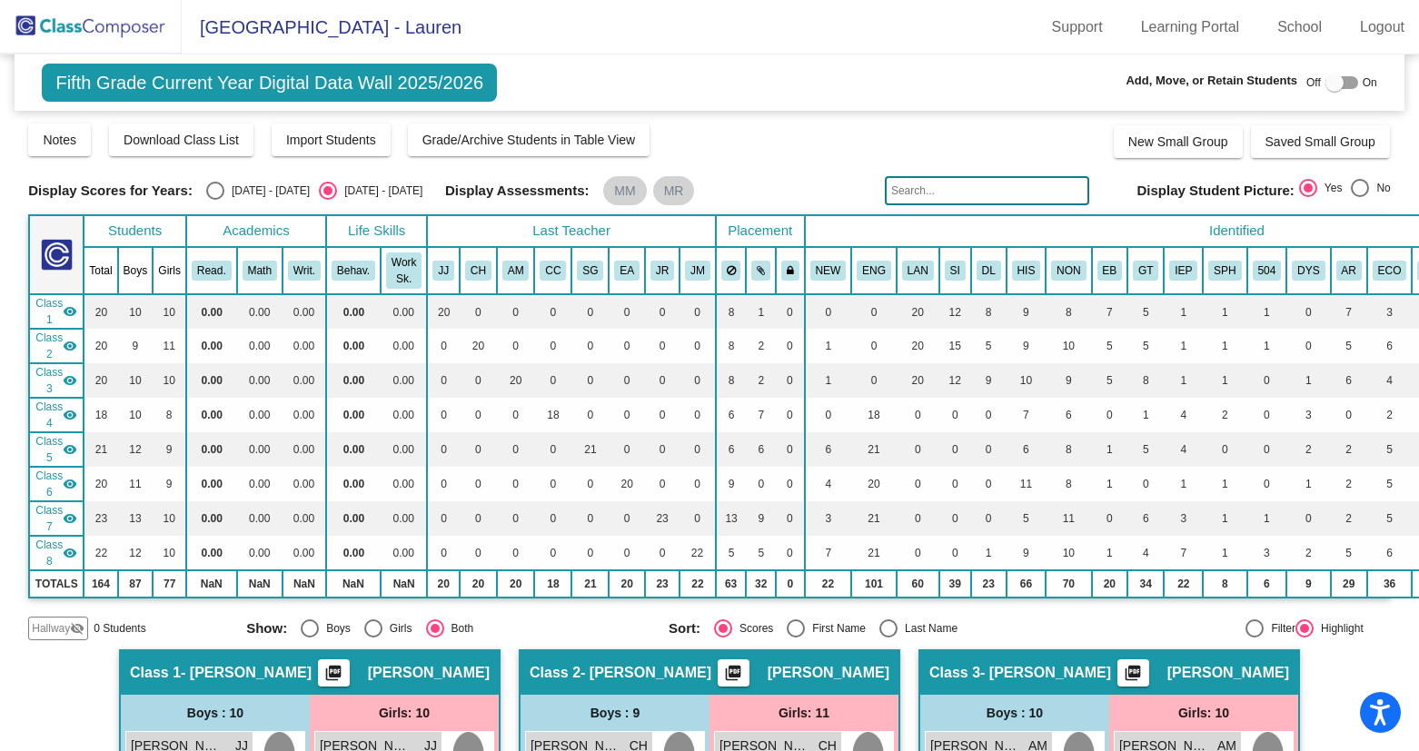
click at [1325, 82] on div at bounding box center [1334, 83] width 18 height 18
checkbox input "true"
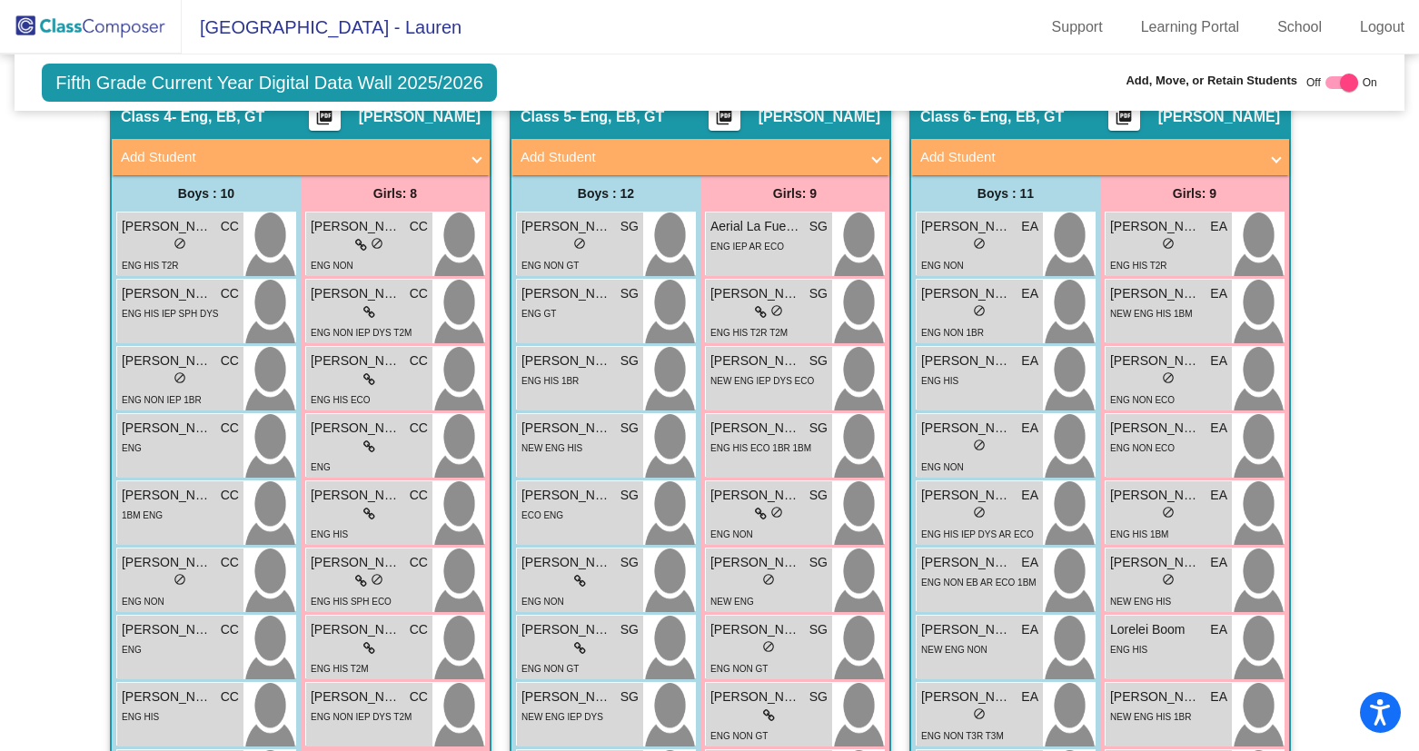
scroll to position [1435, 0]
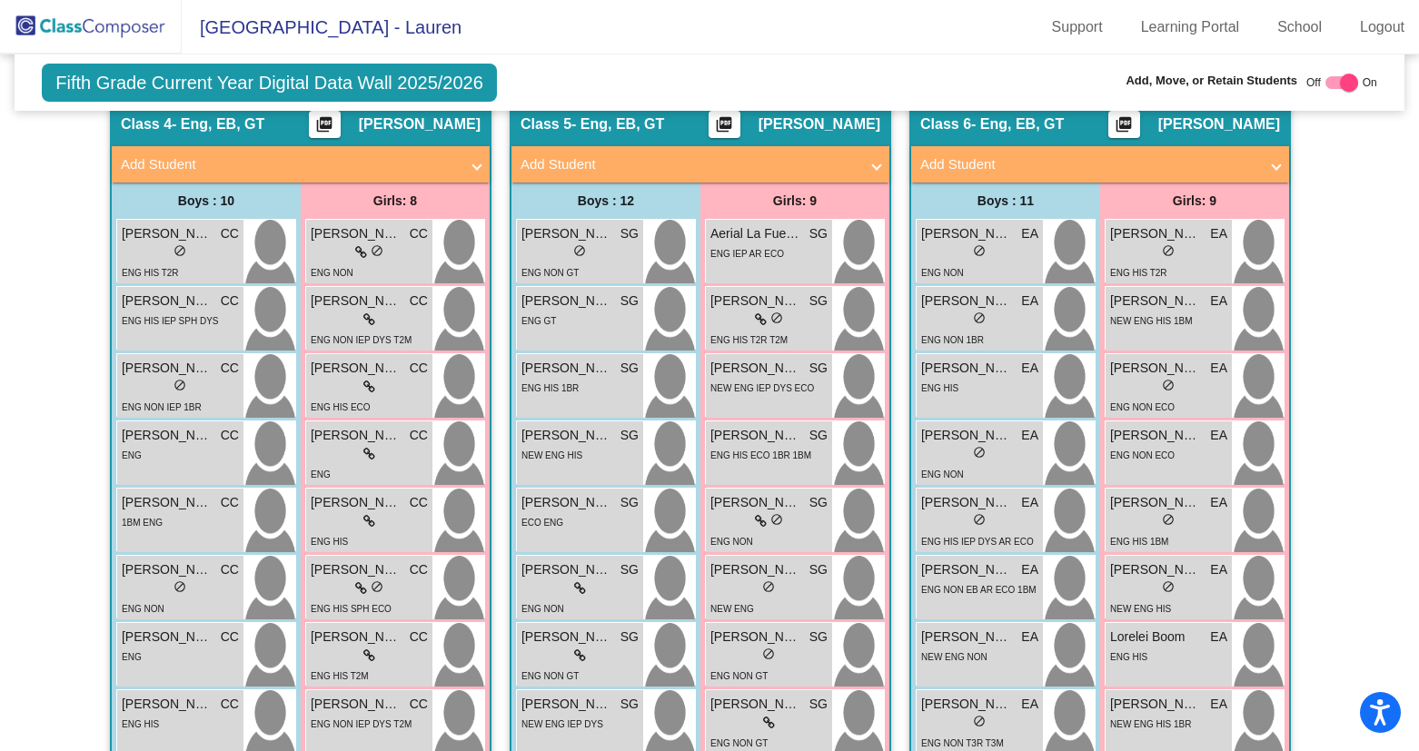
click at [1273, 160] on span at bounding box center [1276, 164] width 7 height 21
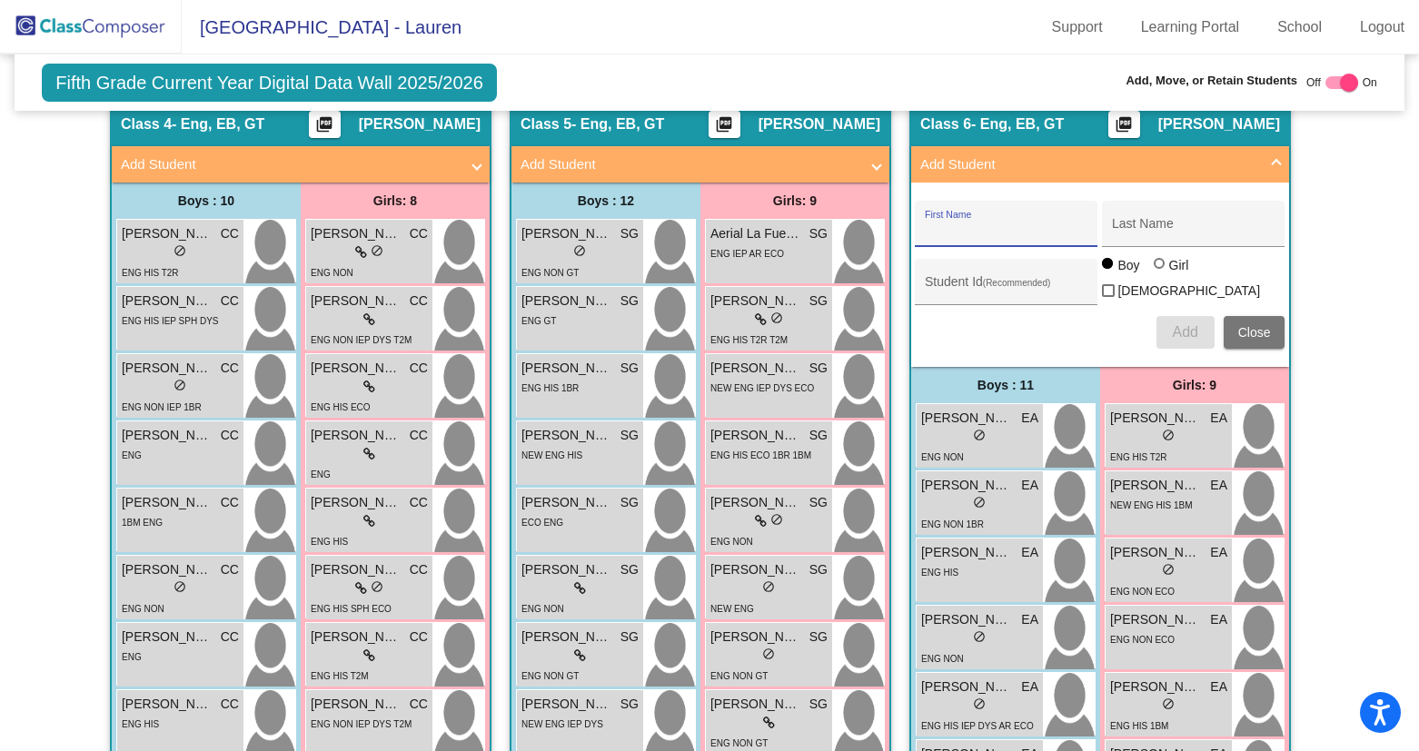
click at [989, 228] on input "First Name" at bounding box center [1007, 230] width 164 height 15
type input "[PERSON_NAME]"
click at [947, 275] on div "Student Id (Recommended)" at bounding box center [1007, 286] width 164 height 37
type input "512866"
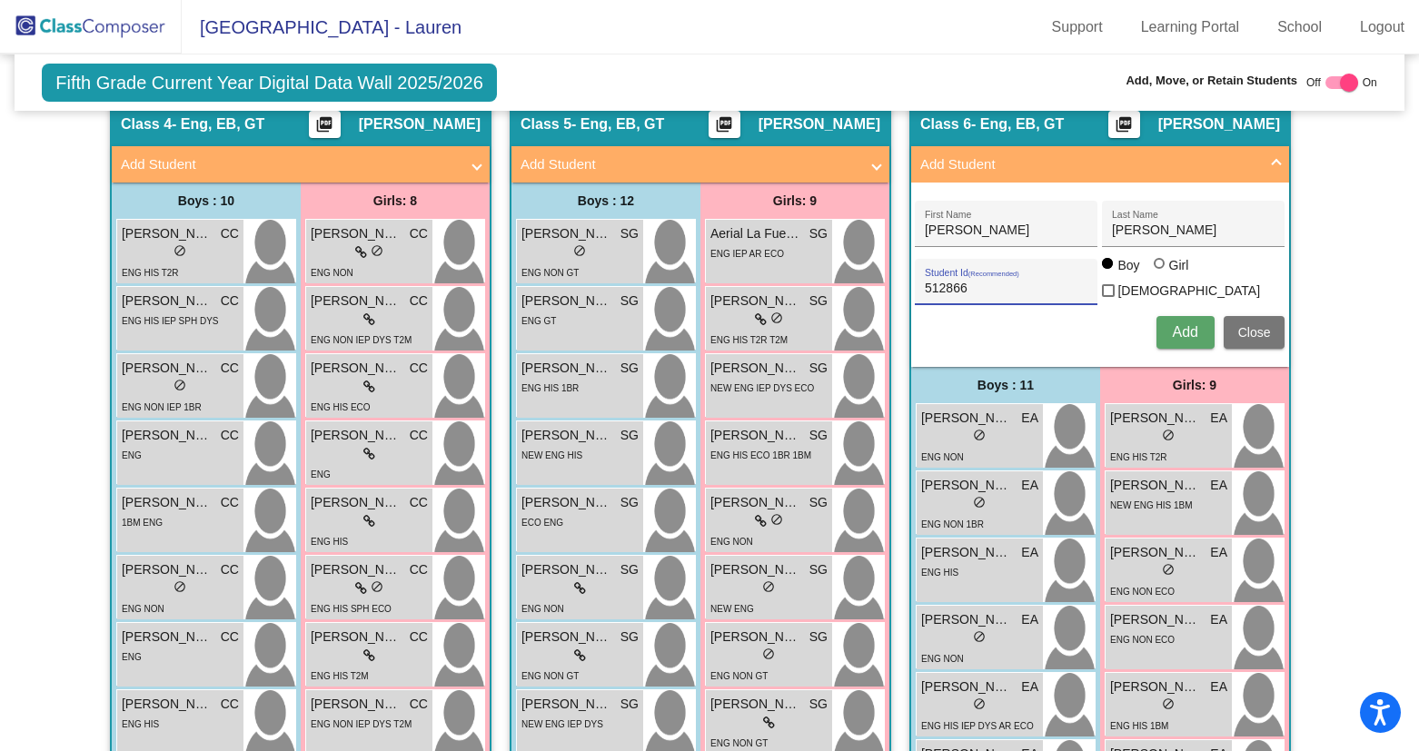
click at [1181, 324] on span "Add" at bounding box center [1184, 331] width 25 height 15
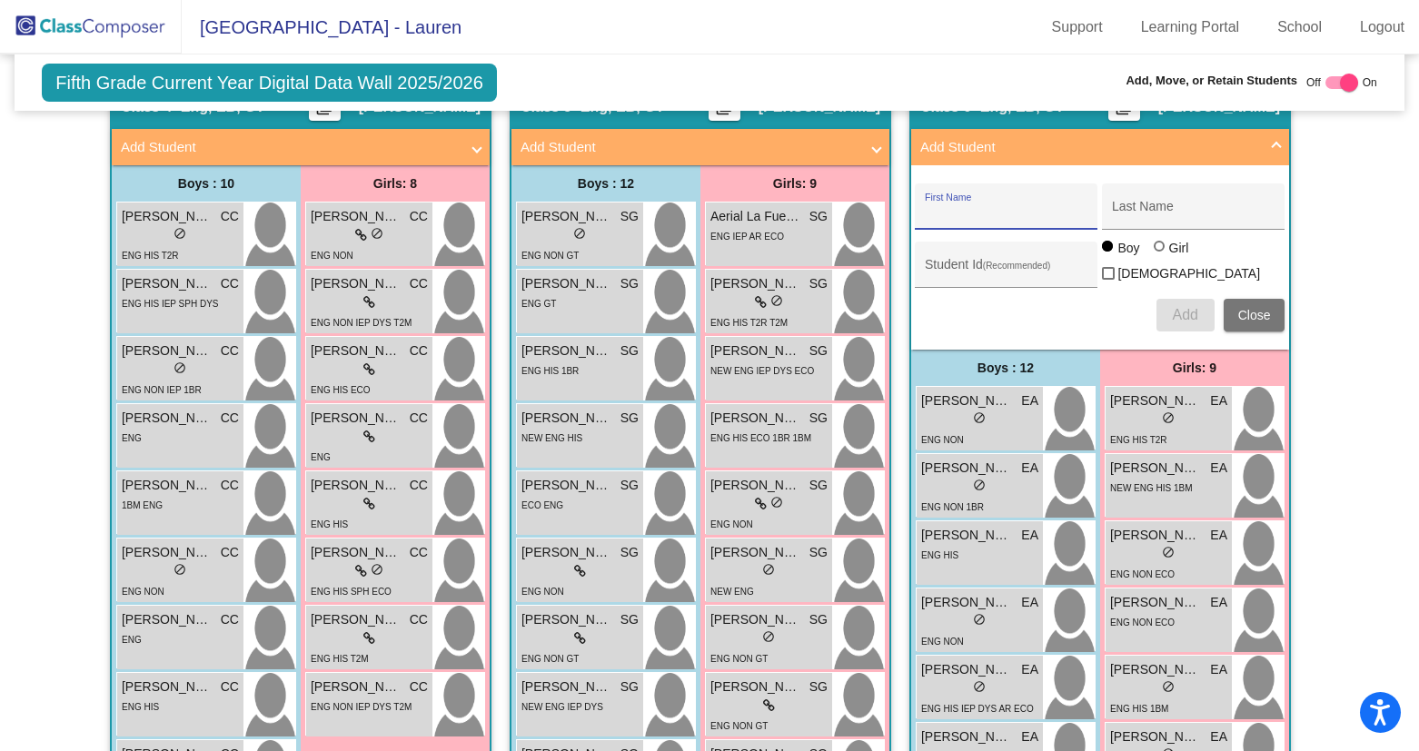
scroll to position [1418, 0]
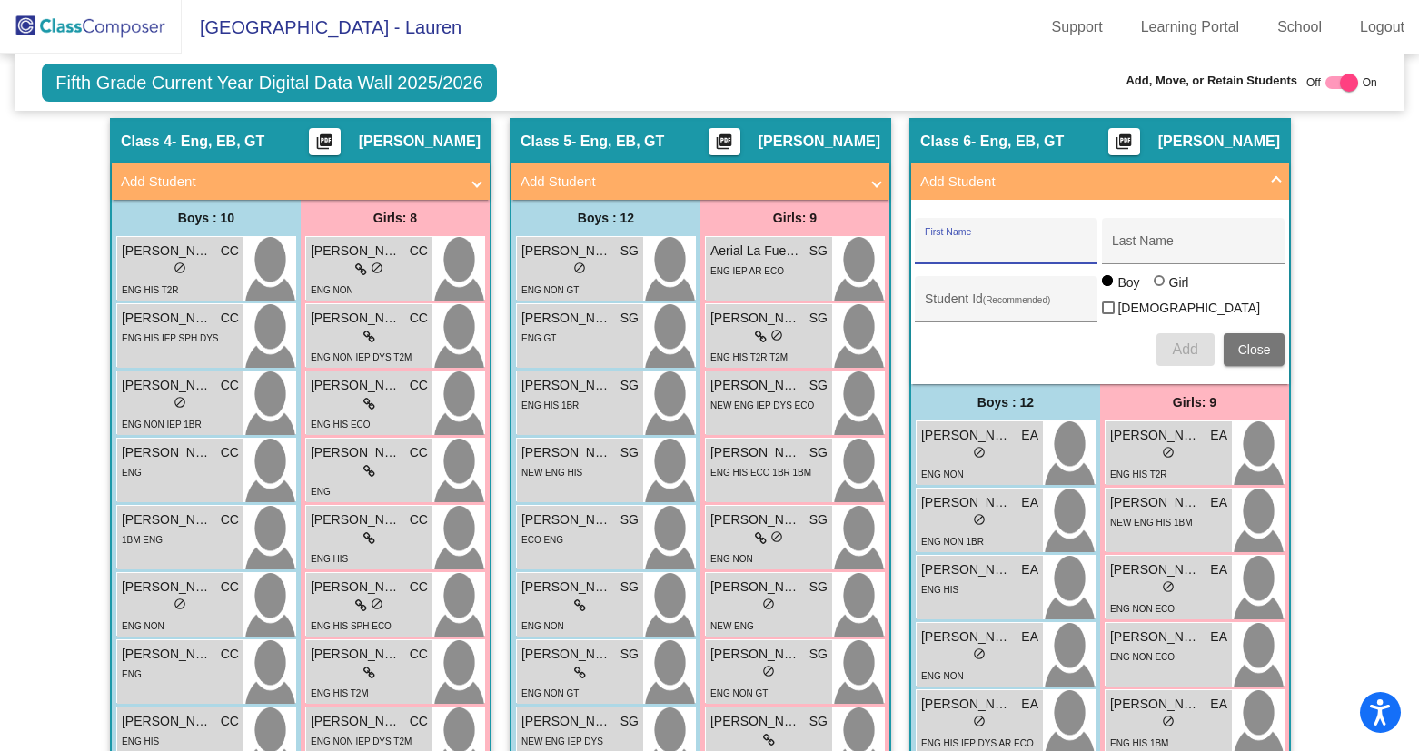
click at [1273, 174] on span at bounding box center [1276, 182] width 7 height 21
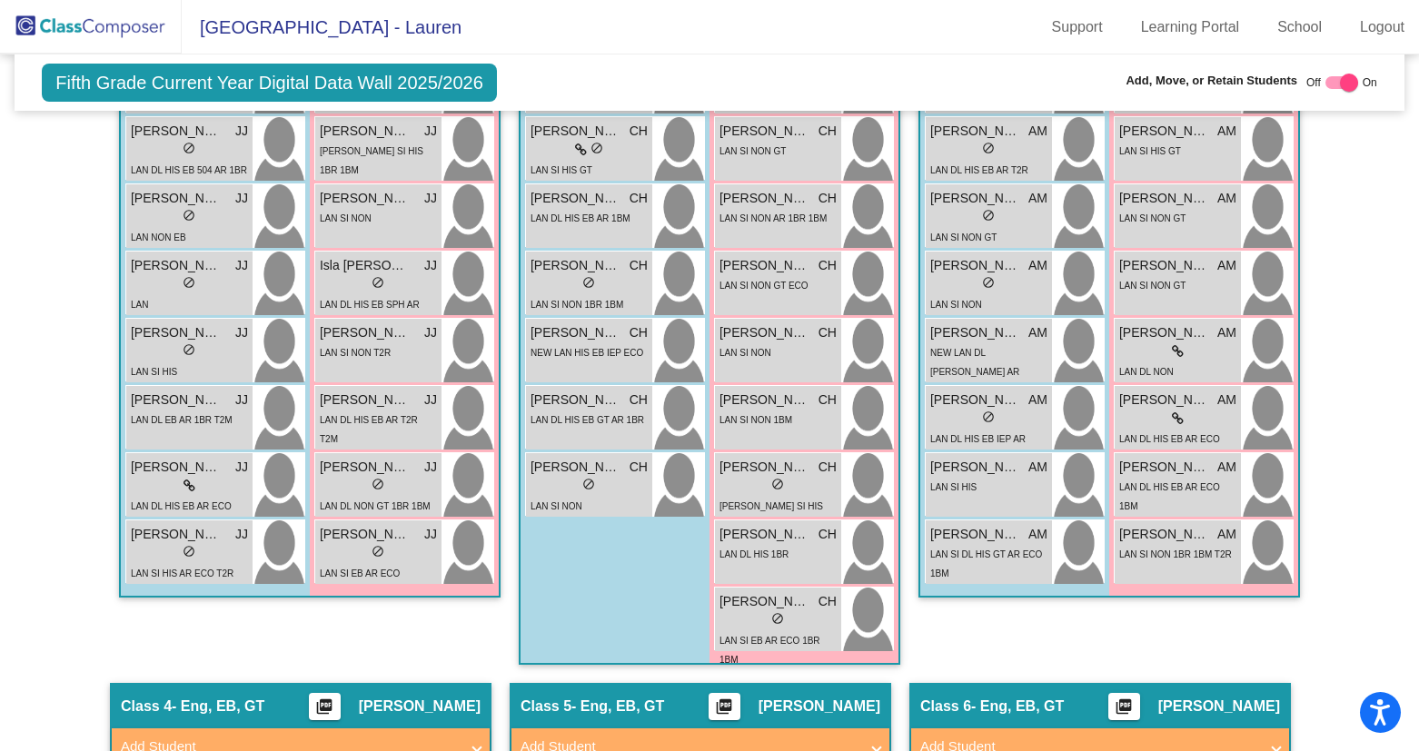
scroll to position [849, 0]
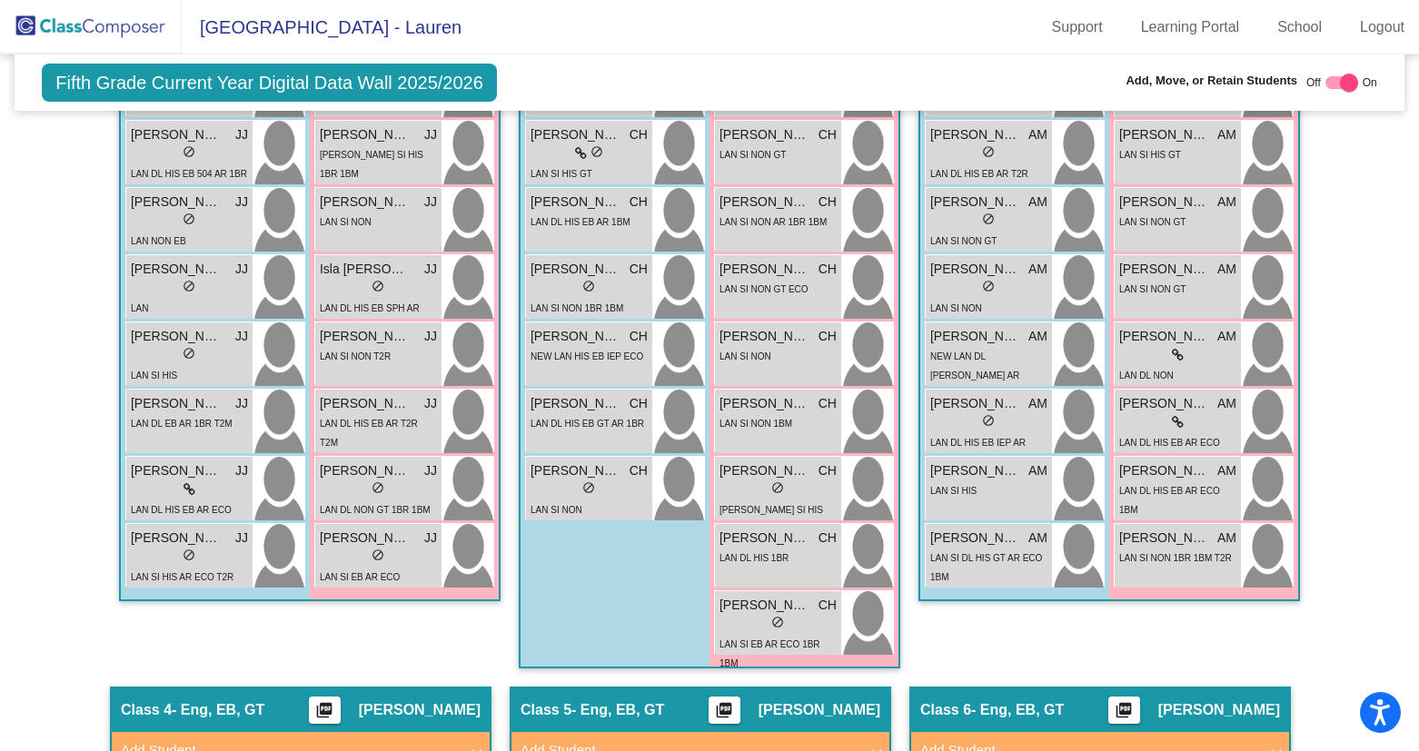
click at [112, 28] on img at bounding box center [91, 27] width 182 height 54
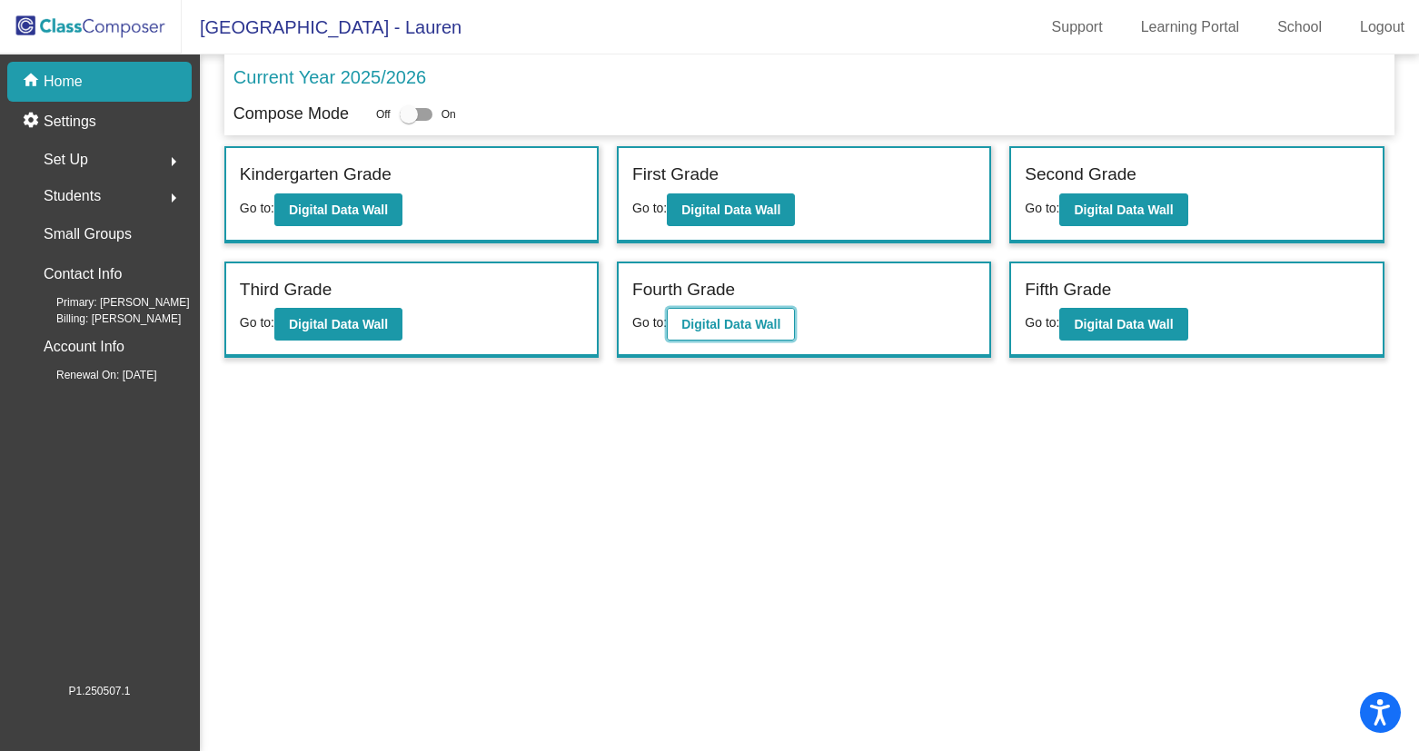
click at [727, 327] on b "Digital Data Wall" at bounding box center [730, 324] width 99 height 15
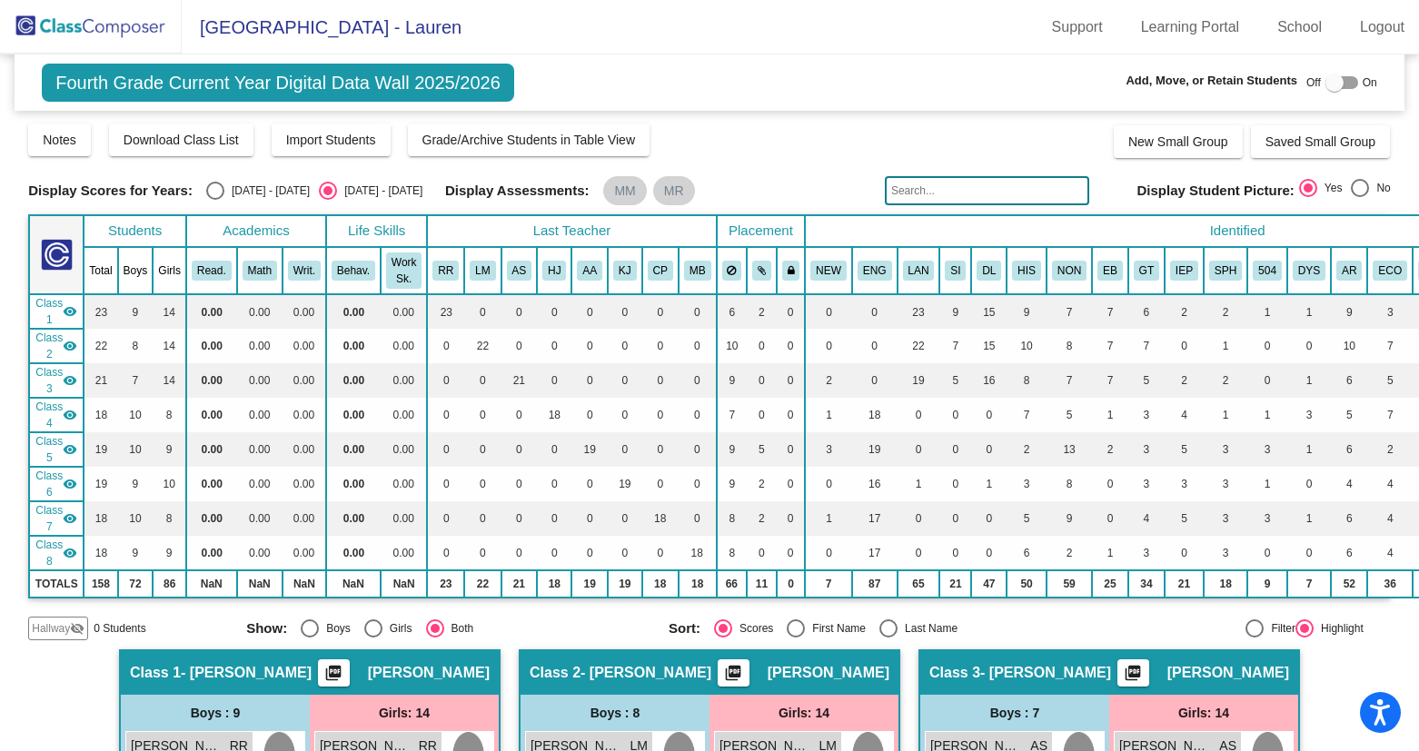
click at [66, 304] on mat-icon "visibility" at bounding box center [70, 311] width 15 height 15
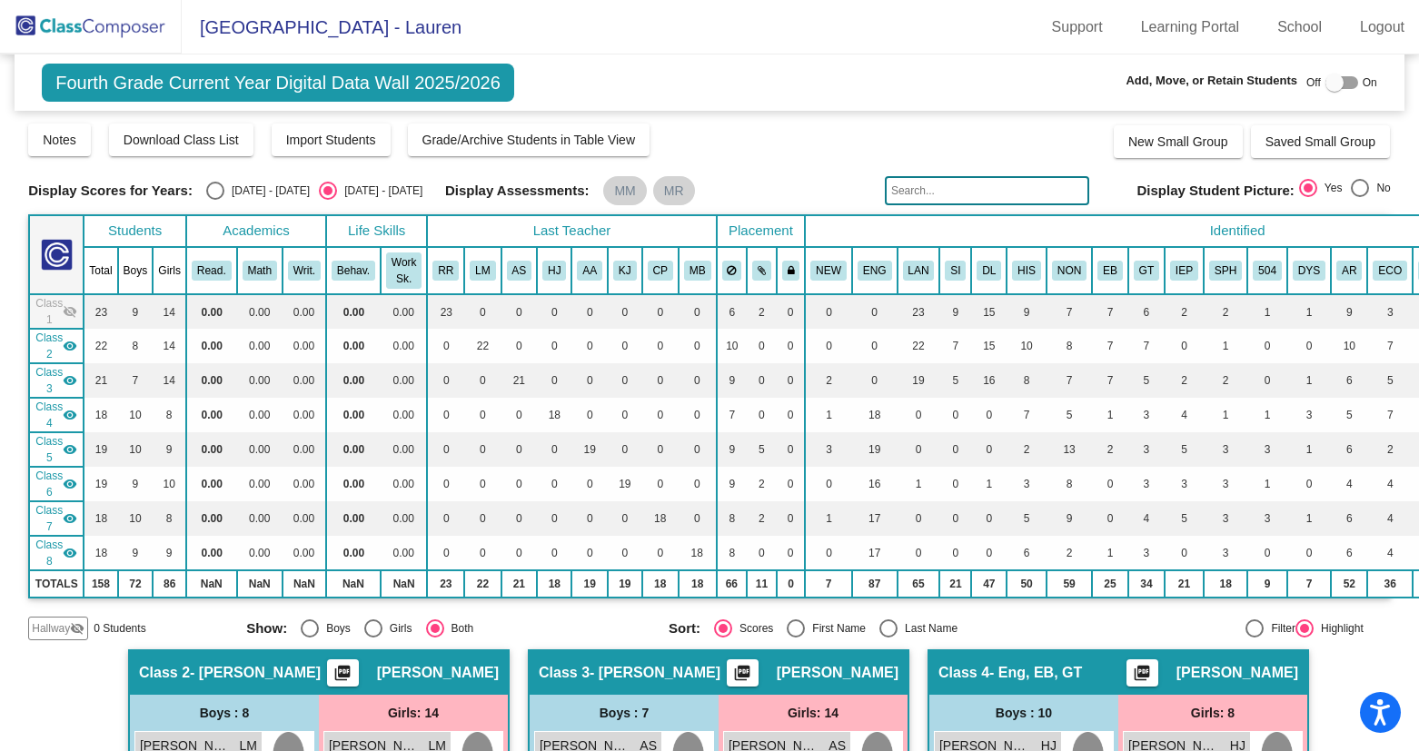
click at [71, 348] on mat-icon "visibility" at bounding box center [70, 346] width 15 height 15
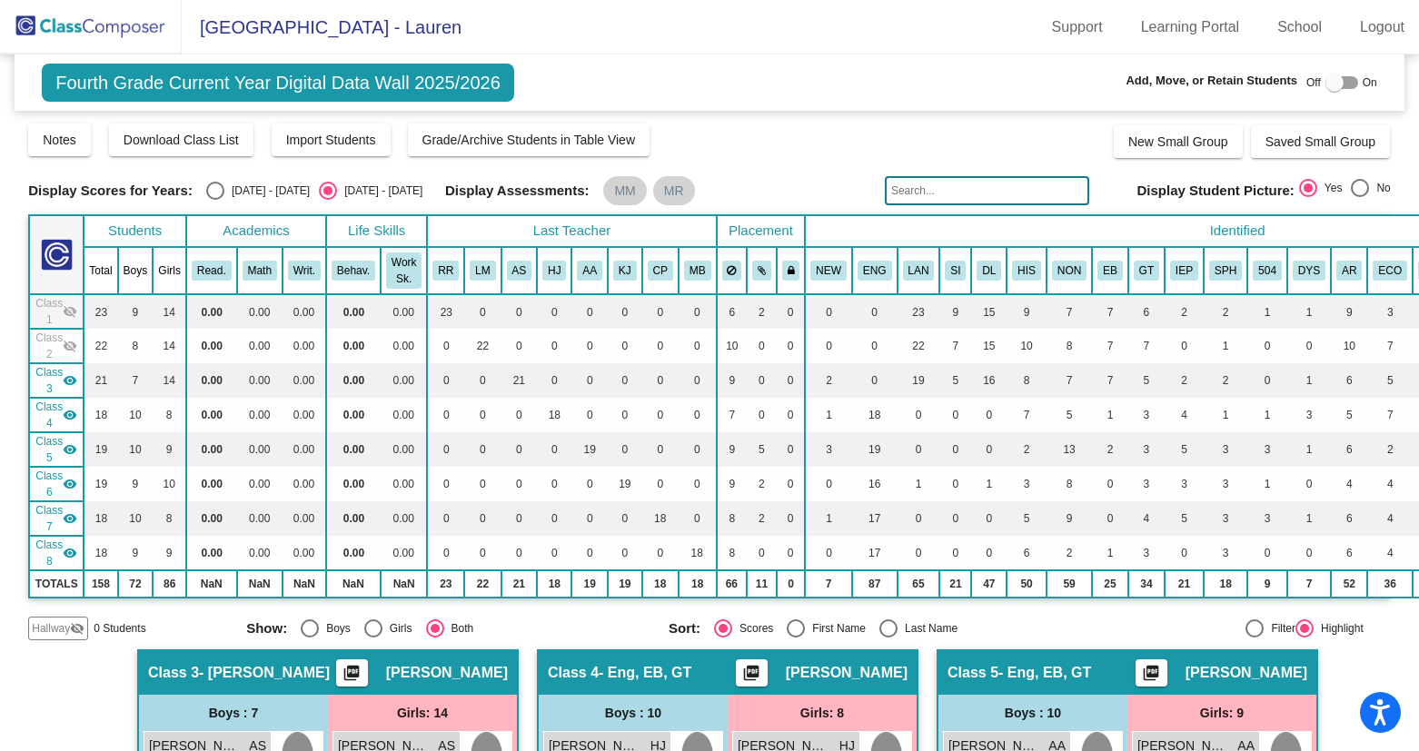
click at [74, 381] on mat-icon "visibility" at bounding box center [70, 380] width 15 height 15
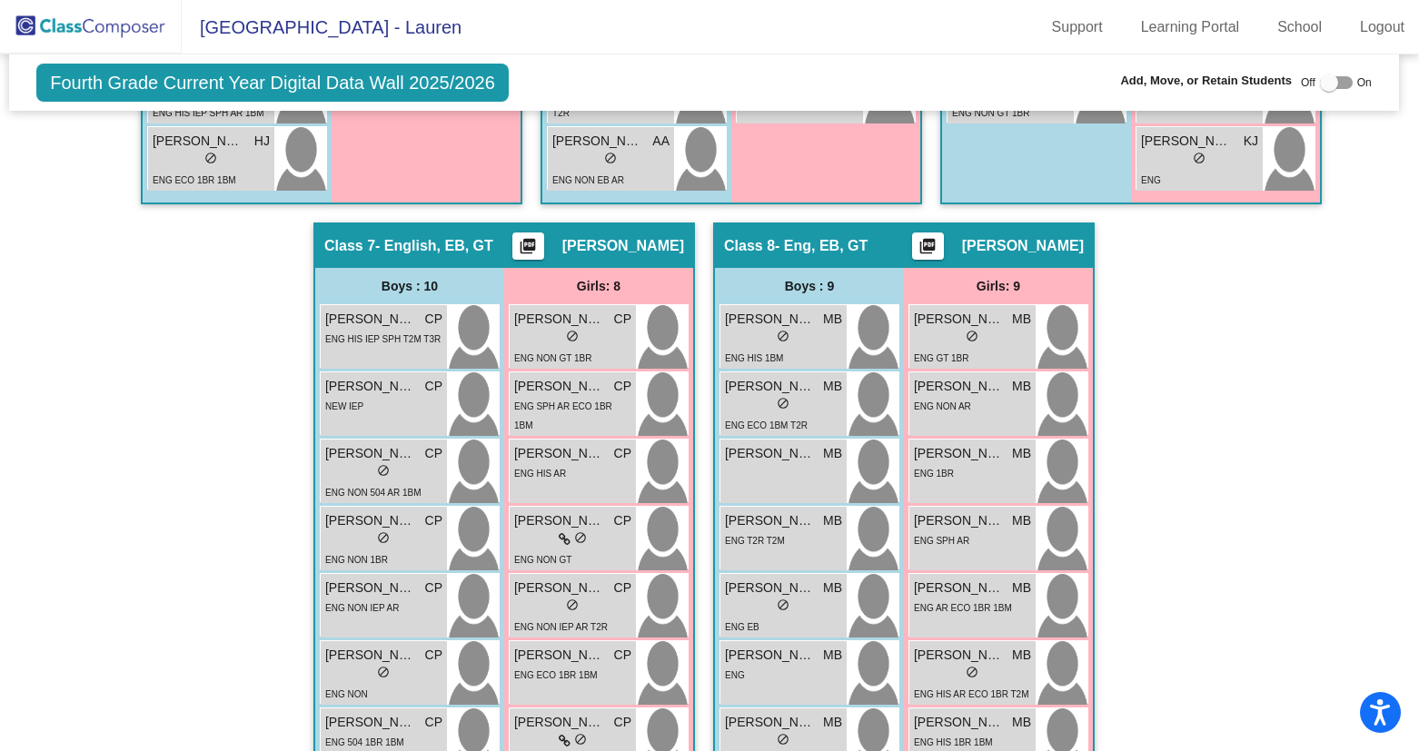
scroll to position [0, 5]
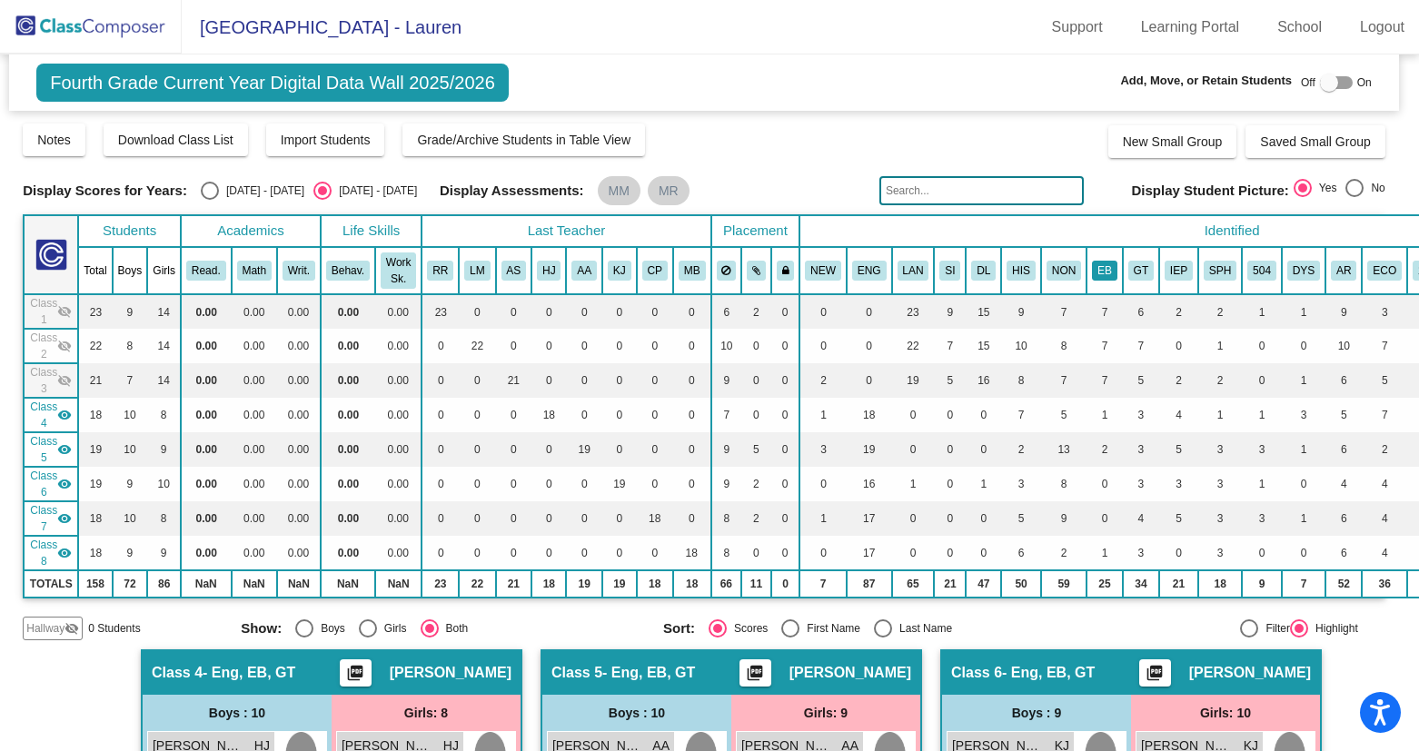
click at [1104, 272] on button "EB" at bounding box center [1104, 271] width 25 height 20
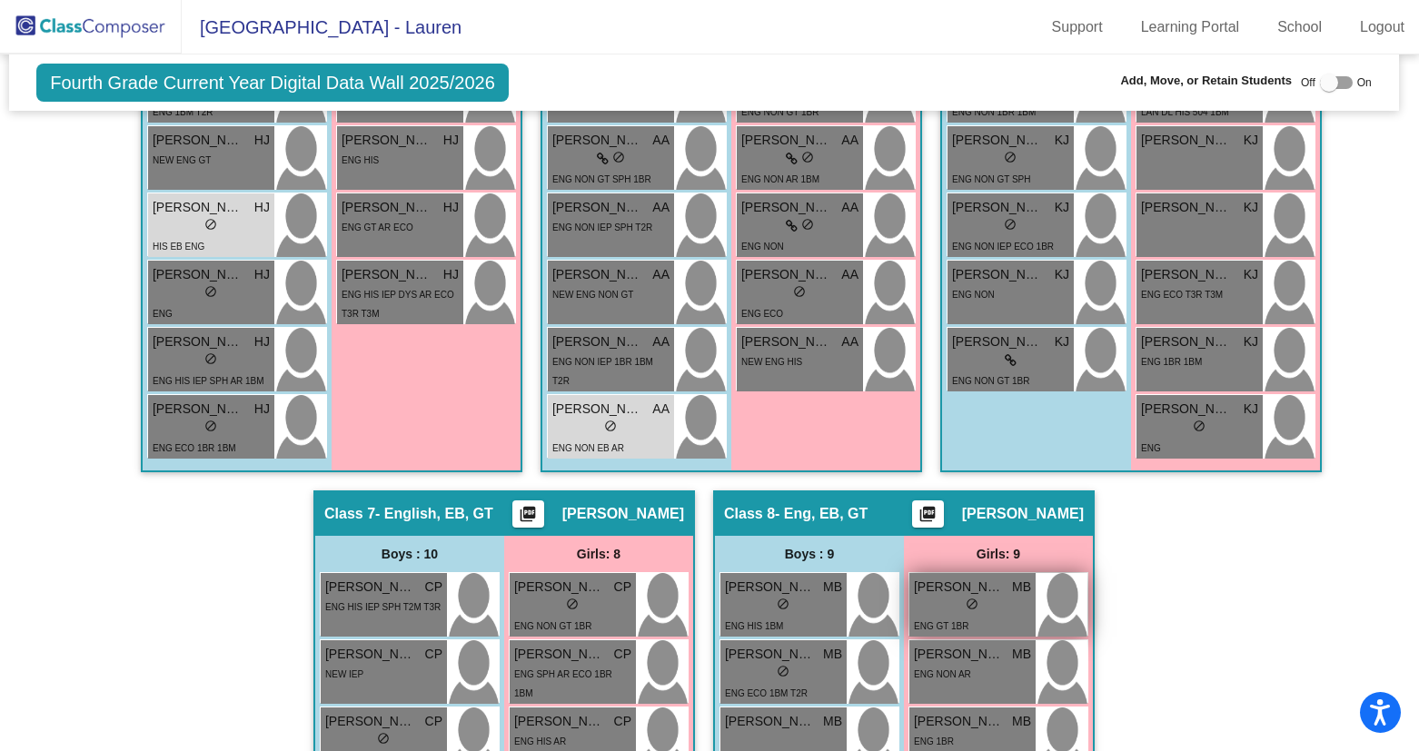
scroll to position [1473, 5]
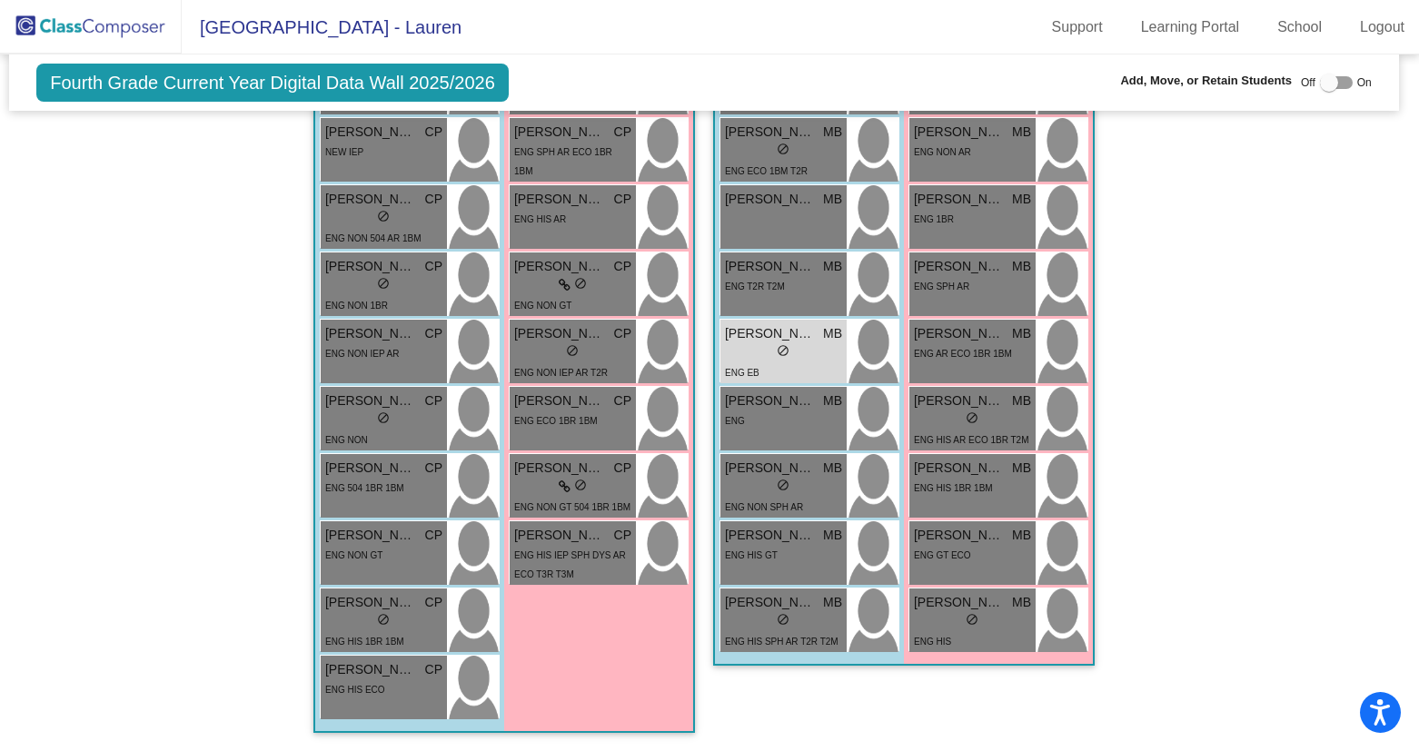
click at [1320, 81] on div at bounding box center [1329, 83] width 18 height 18
checkbox input "true"
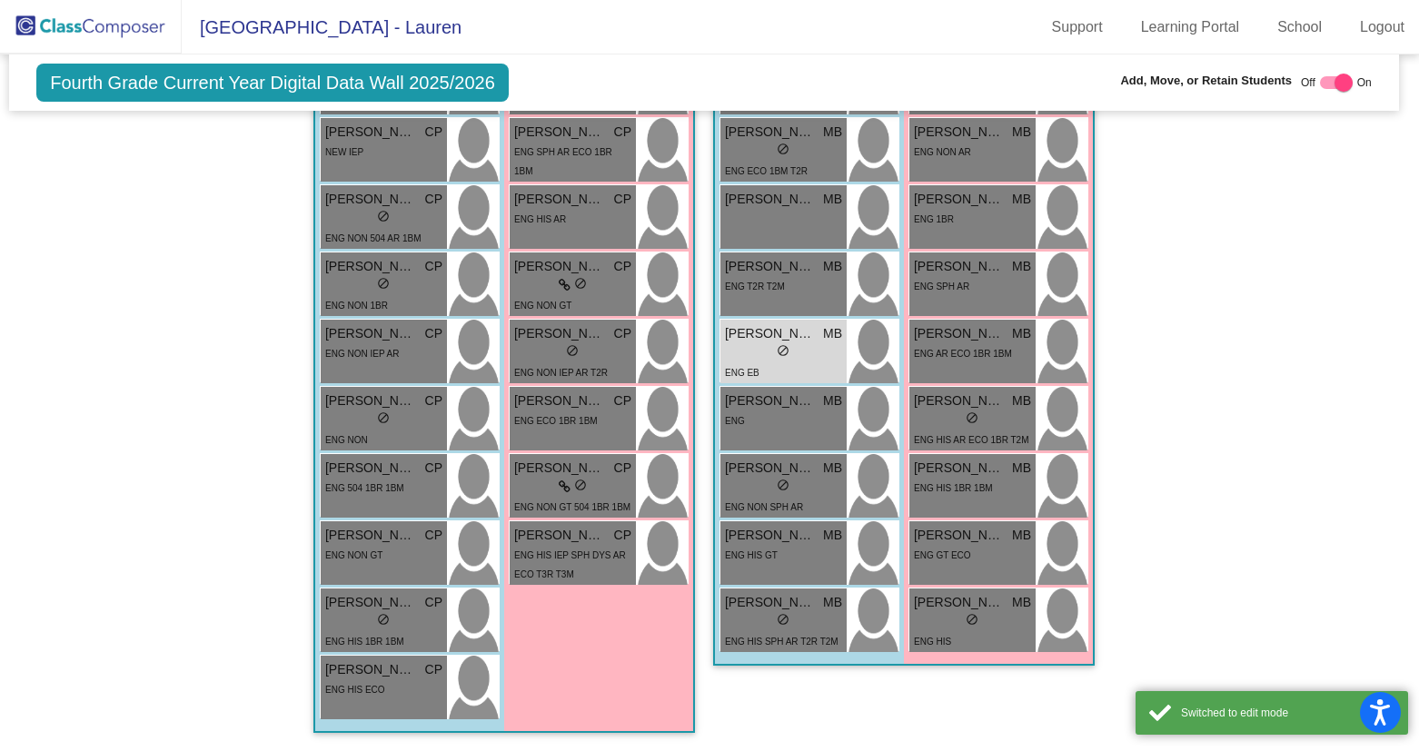
scroll to position [0, 5]
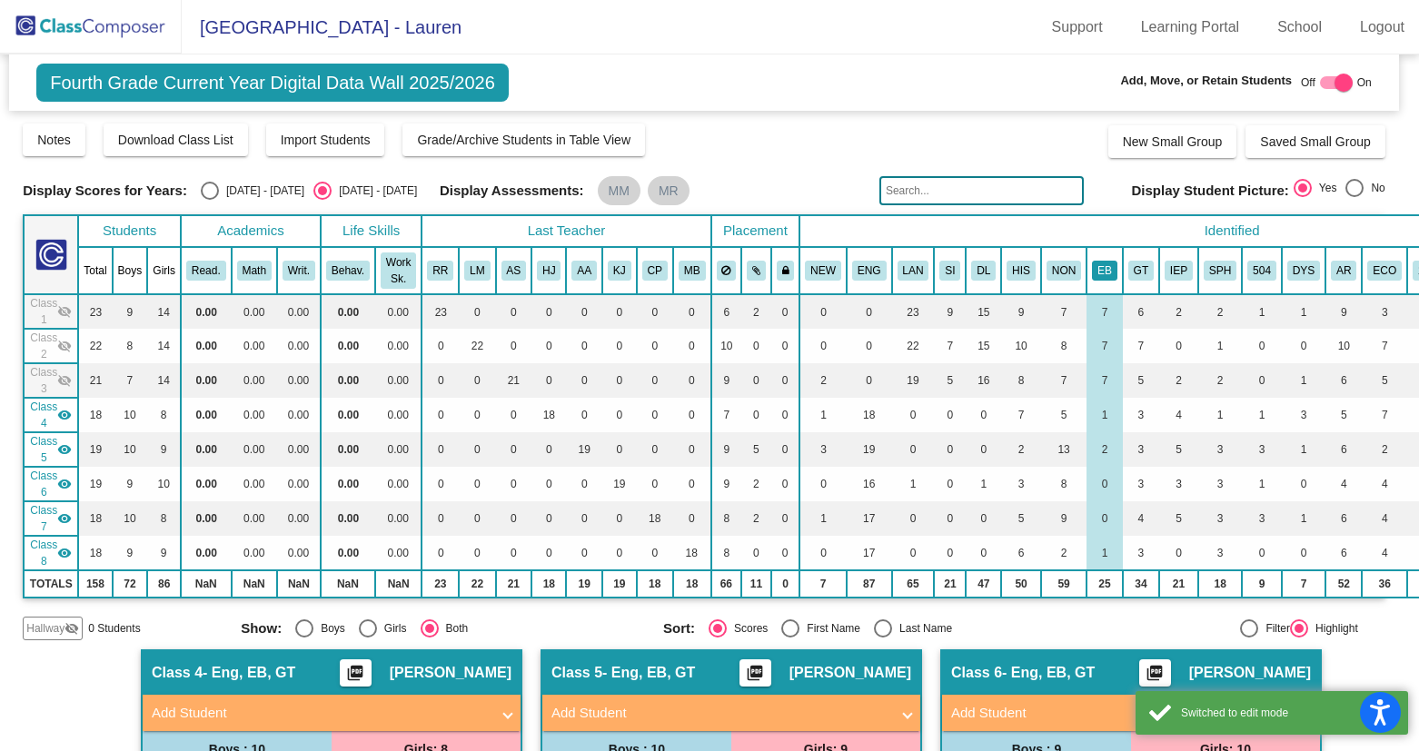
click at [1099, 273] on button "EB" at bounding box center [1104, 271] width 25 height 20
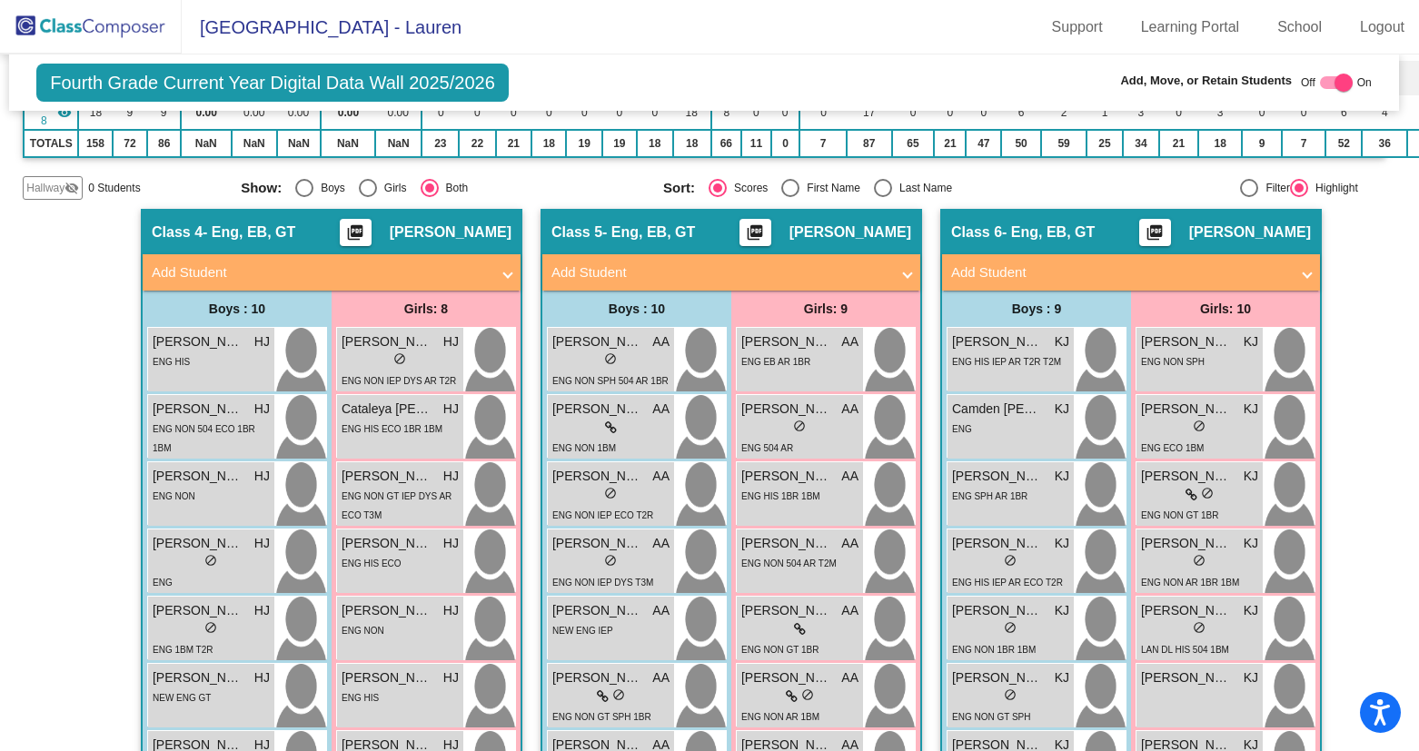
scroll to position [423, 5]
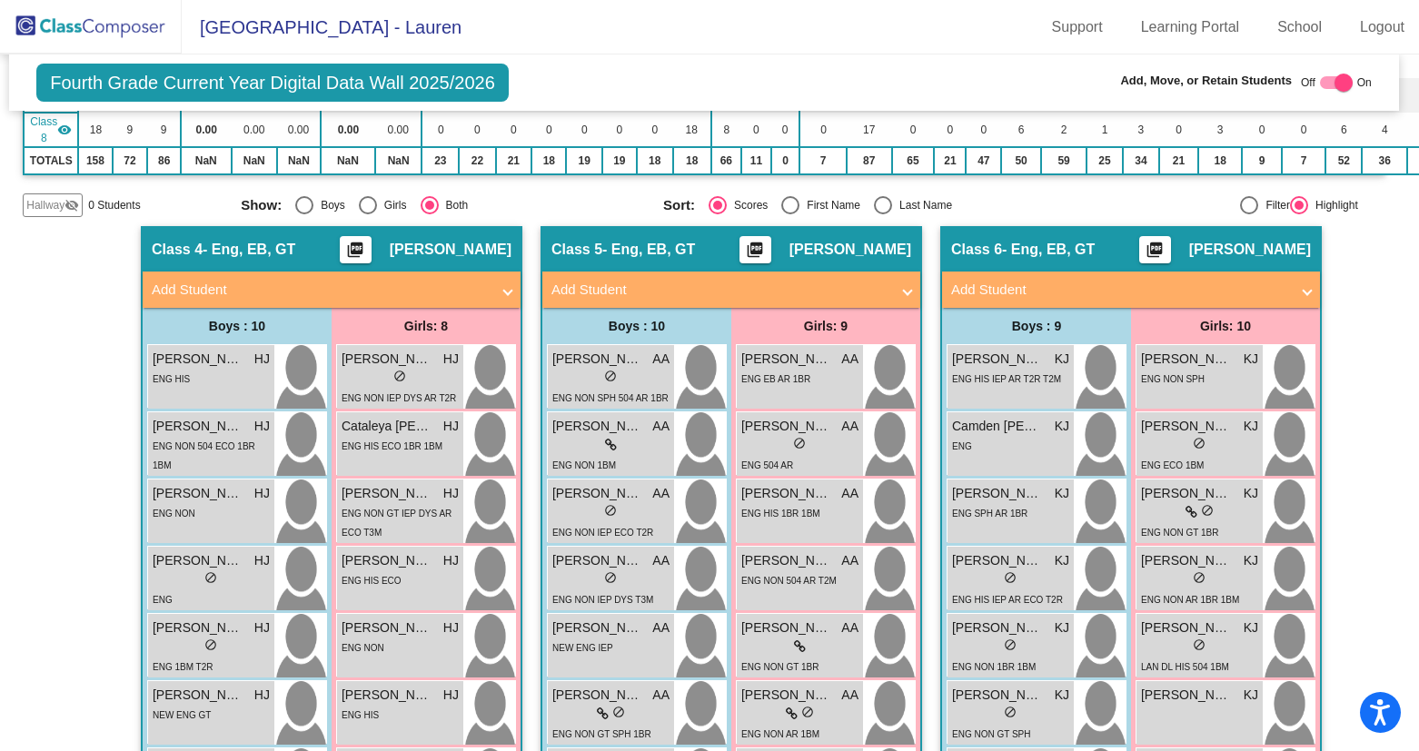
click at [504, 282] on span at bounding box center [507, 290] width 7 height 21
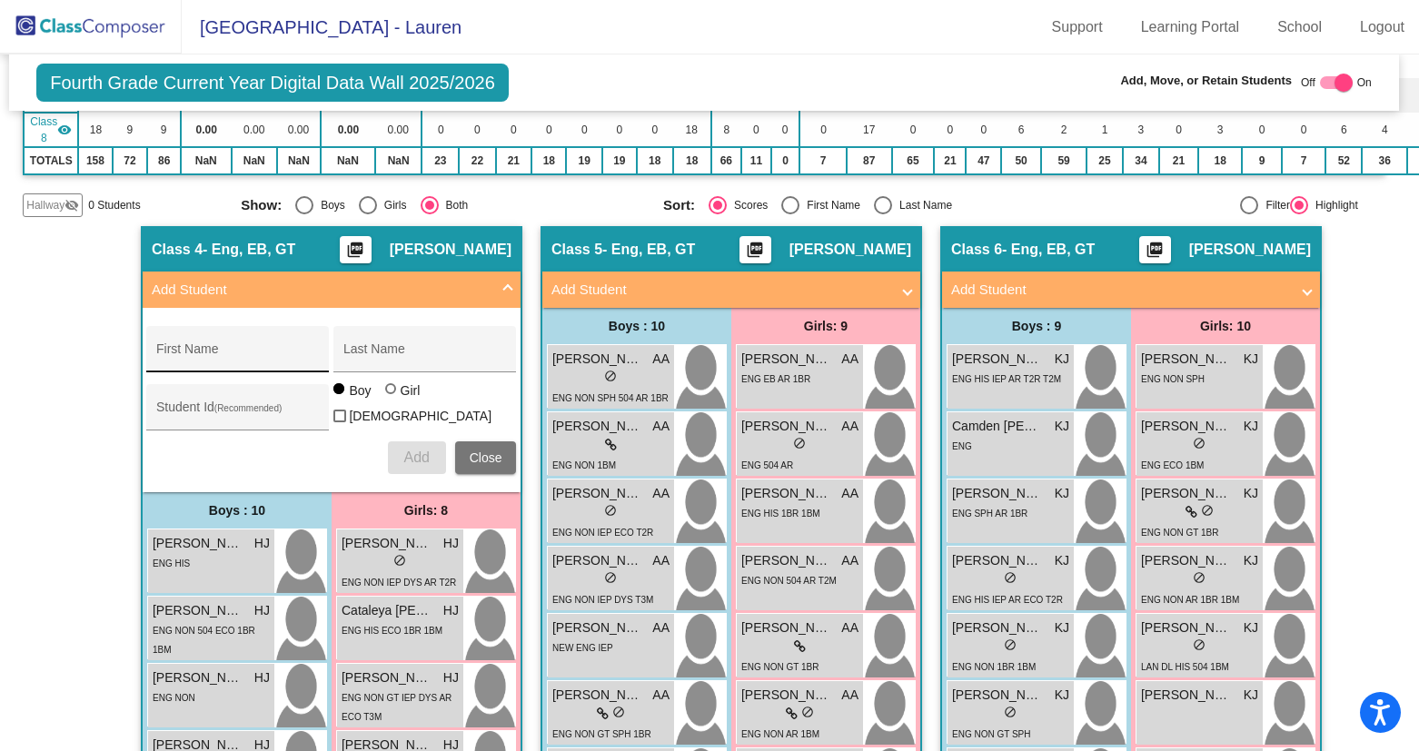
click at [259, 350] on input "First Name" at bounding box center [238, 356] width 164 height 15
type input "Haru"
type input "V"
type input "[PERSON_NAME]"
type input "512757"
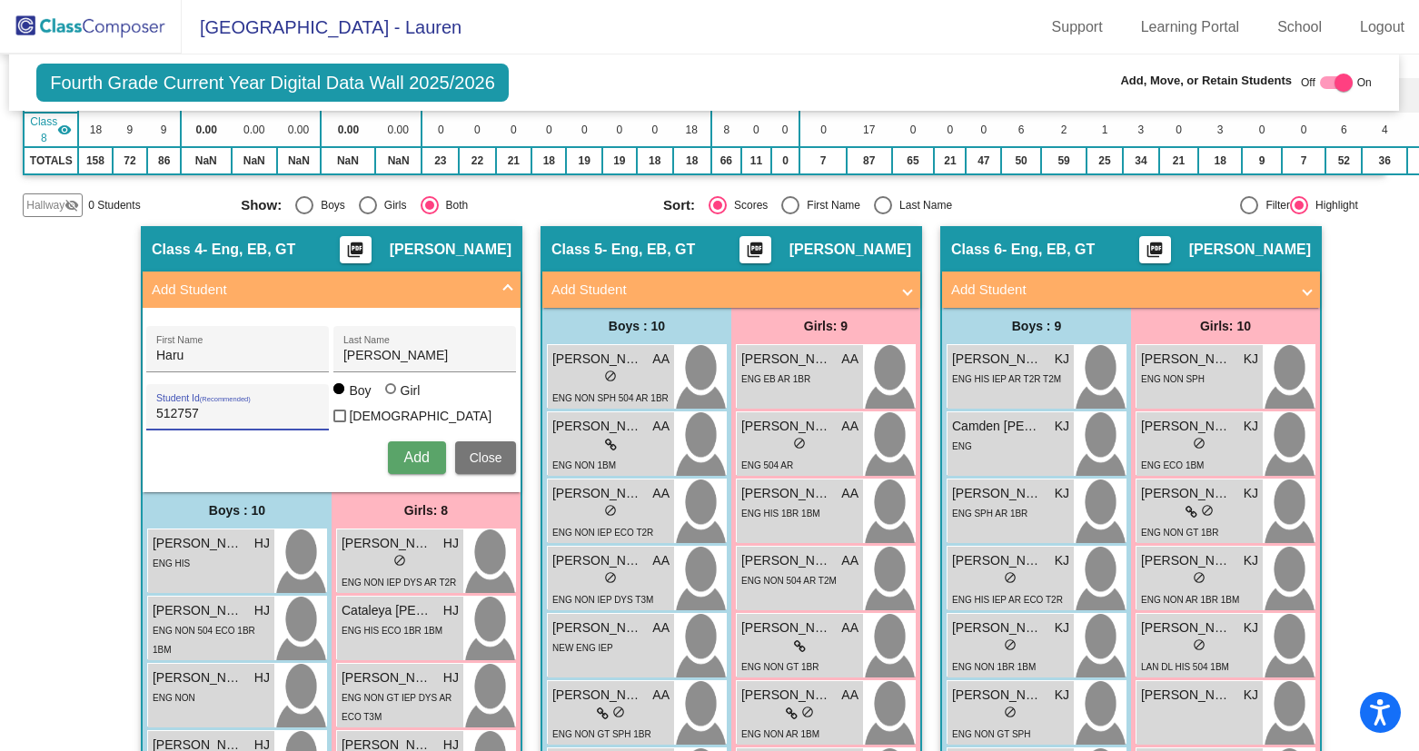
click at [387, 392] on div "Boy Girl [DEMOGRAPHIC_DATA]" at bounding box center [424, 407] width 183 height 51
click at [385, 394] on div at bounding box center [390, 388] width 11 height 11
click at [392, 399] on input "Girl" at bounding box center [392, 398] width 1 height 1
radio input "true"
click at [410, 453] on span "Add" at bounding box center [415, 457] width 25 height 15
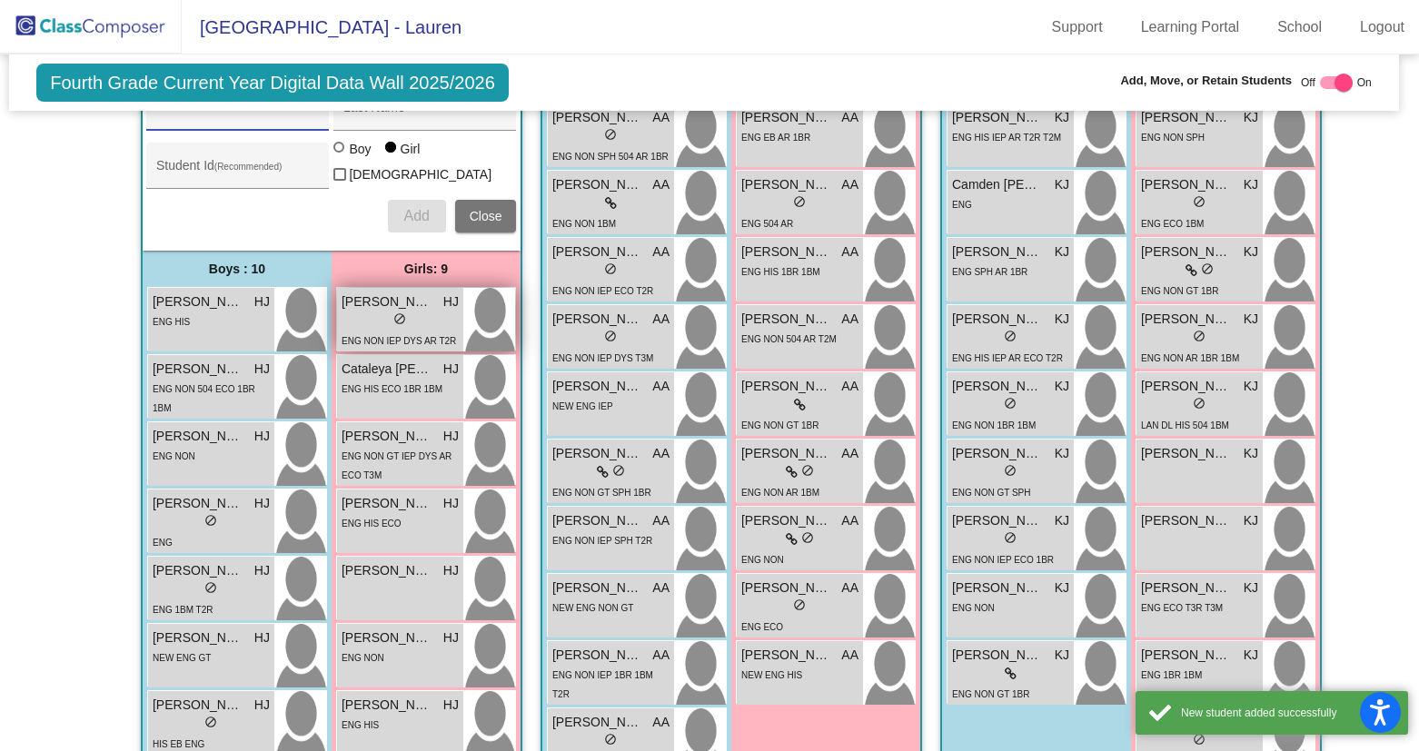
scroll to position [715, 5]
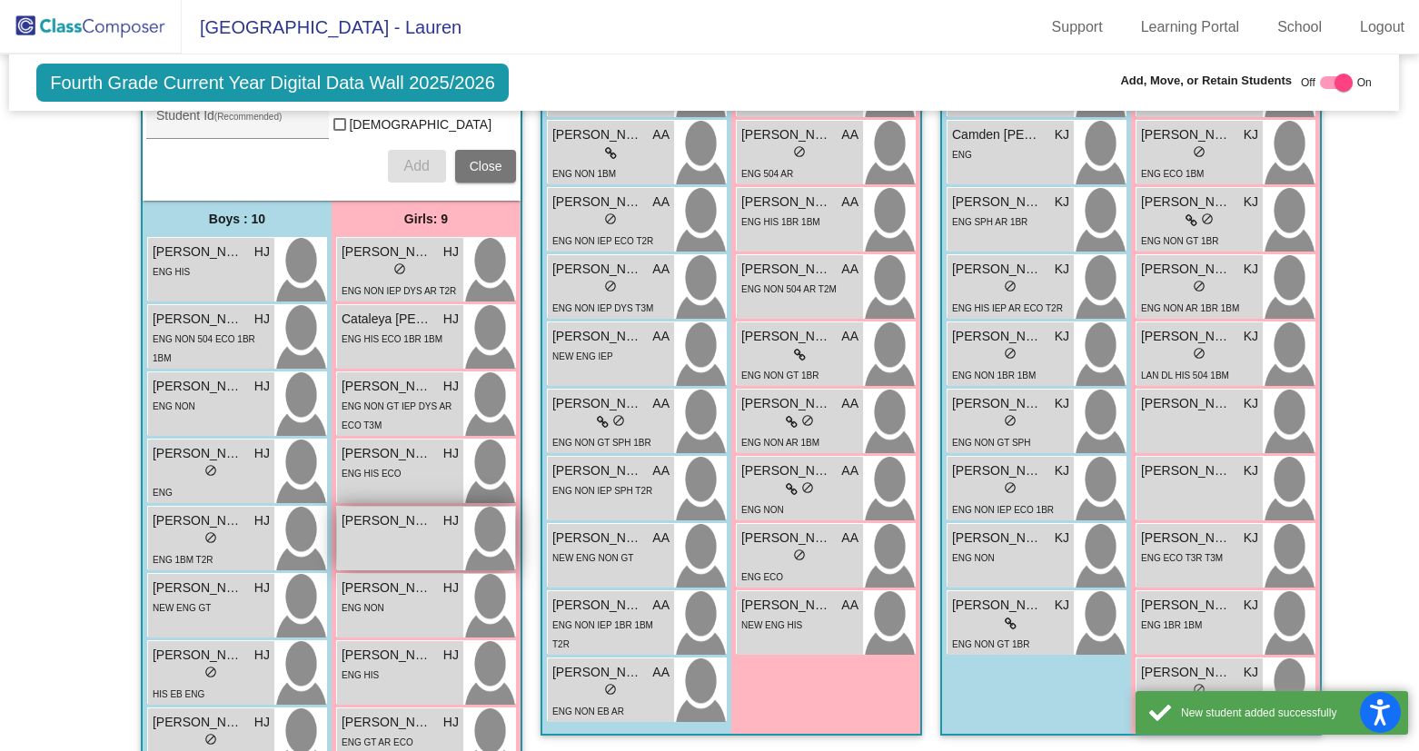
click at [367, 547] on div "[PERSON_NAME] lock do_not_disturb_alt" at bounding box center [400, 539] width 126 height 64
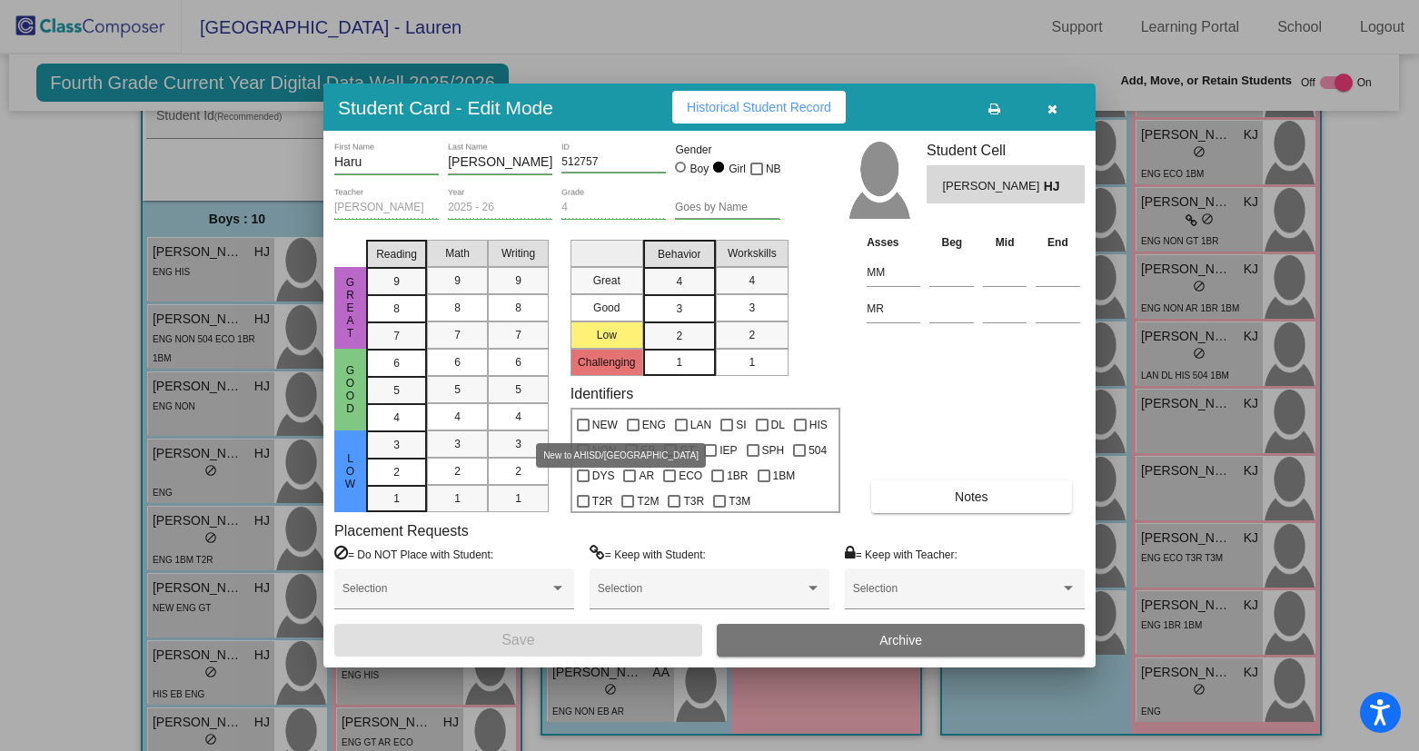
click at [585, 427] on div at bounding box center [583, 425] width 13 height 13
click at [583, 432] on input "NEW" at bounding box center [582, 432] width 1 height 1
checkbox input "true"
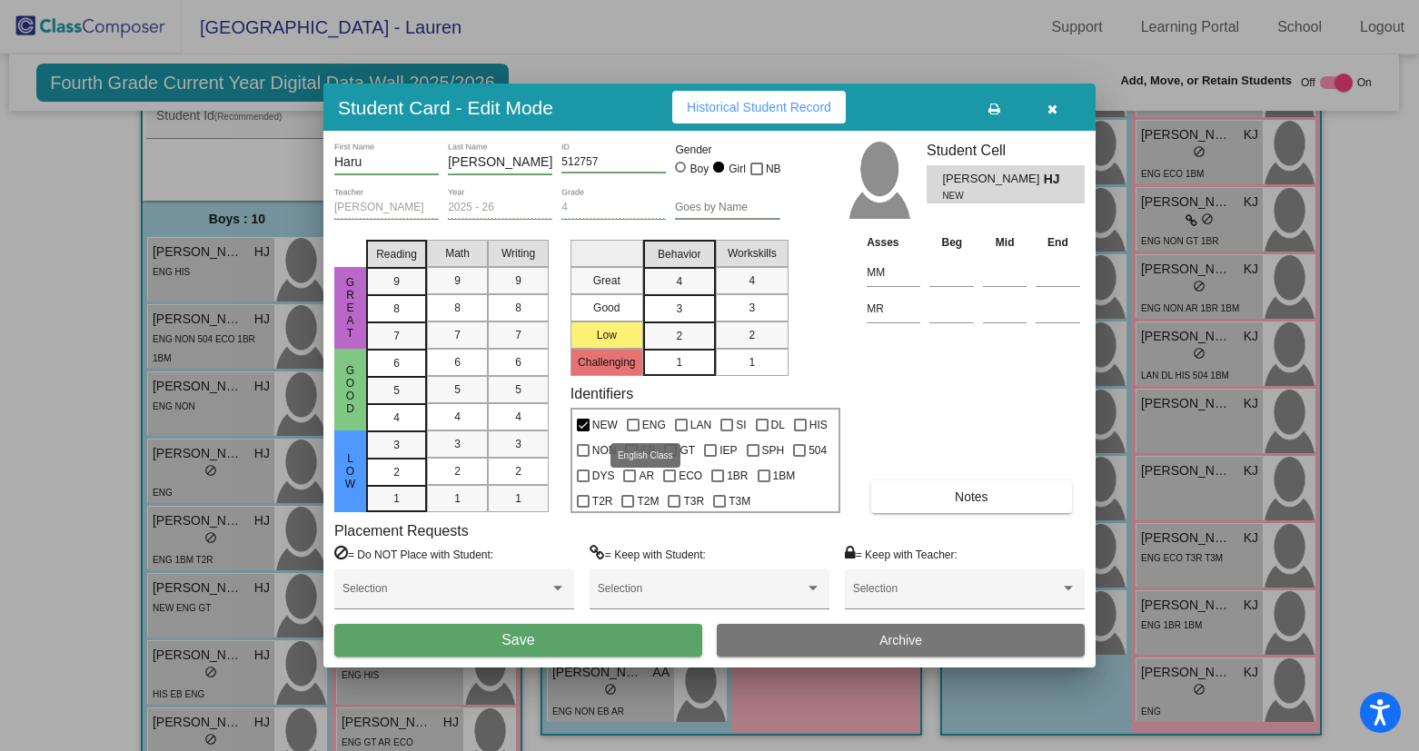
click at [635, 423] on div at bounding box center [633, 425] width 13 height 13
click at [633, 432] on input "ENG" at bounding box center [632, 432] width 1 height 1
checkbox input "true"
click at [636, 451] on div at bounding box center [631, 450] width 13 height 13
click at [631, 457] on input "EB" at bounding box center [630, 457] width 1 height 1
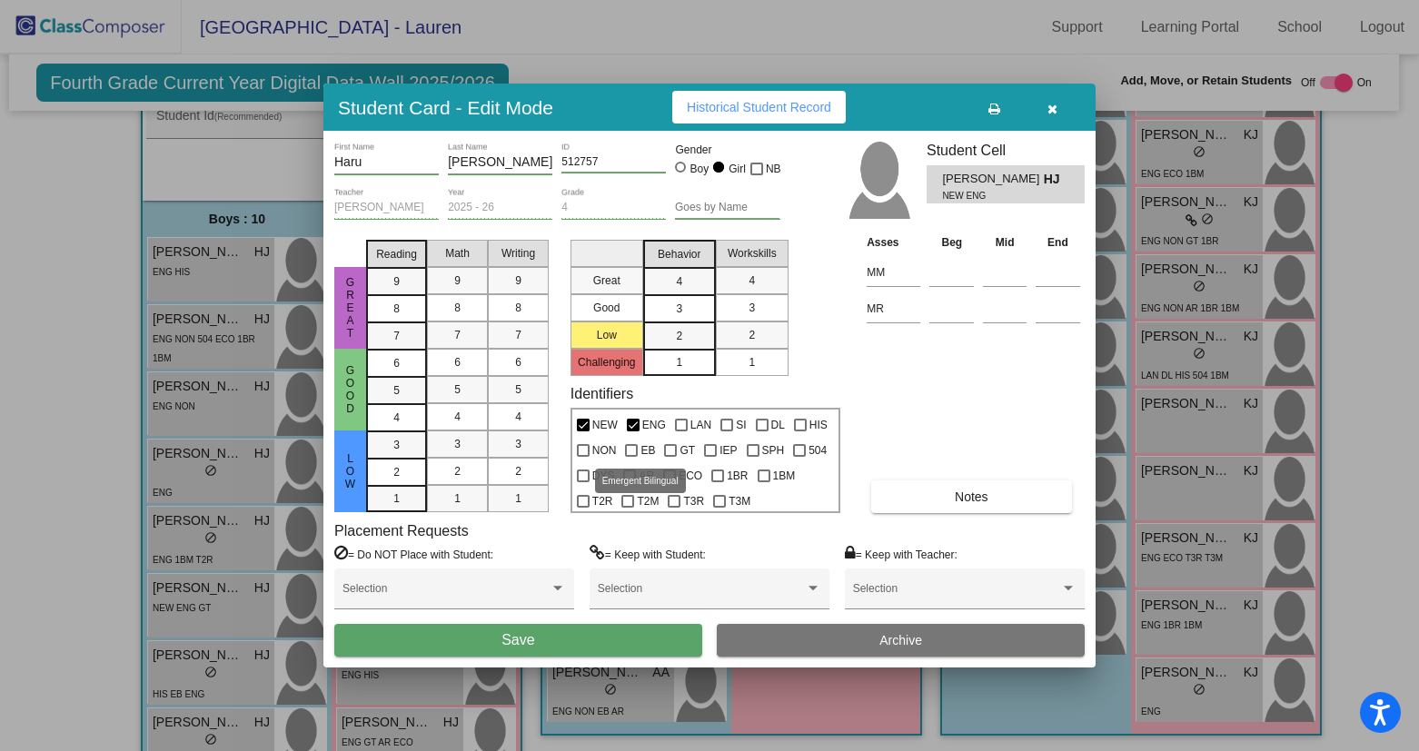
checkbox input "true"
click at [582, 451] on div at bounding box center [583, 450] width 13 height 13
click at [582, 457] on input "NON" at bounding box center [582, 457] width 1 height 1
checkbox input "true"
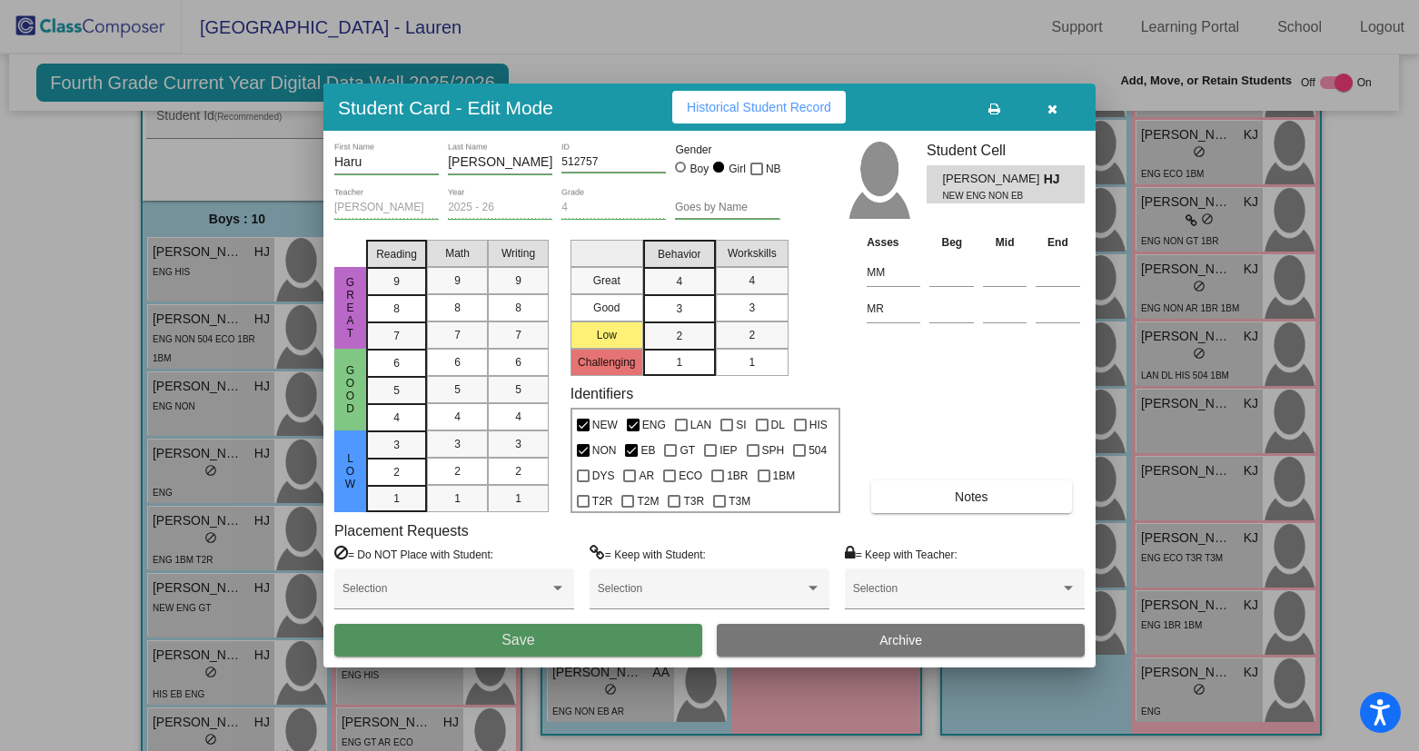
click at [582, 642] on button "Save" at bounding box center [518, 640] width 368 height 33
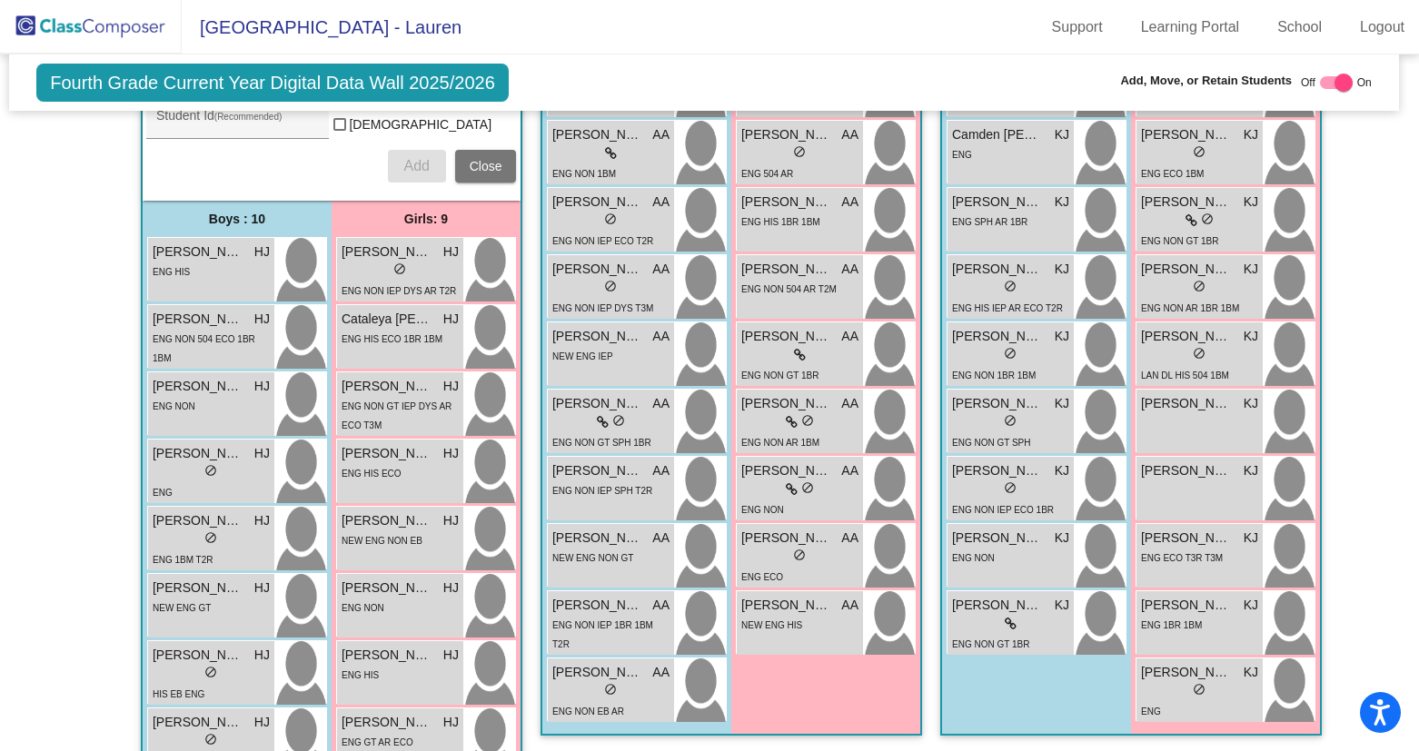
click at [99, 21] on img at bounding box center [91, 27] width 182 height 54
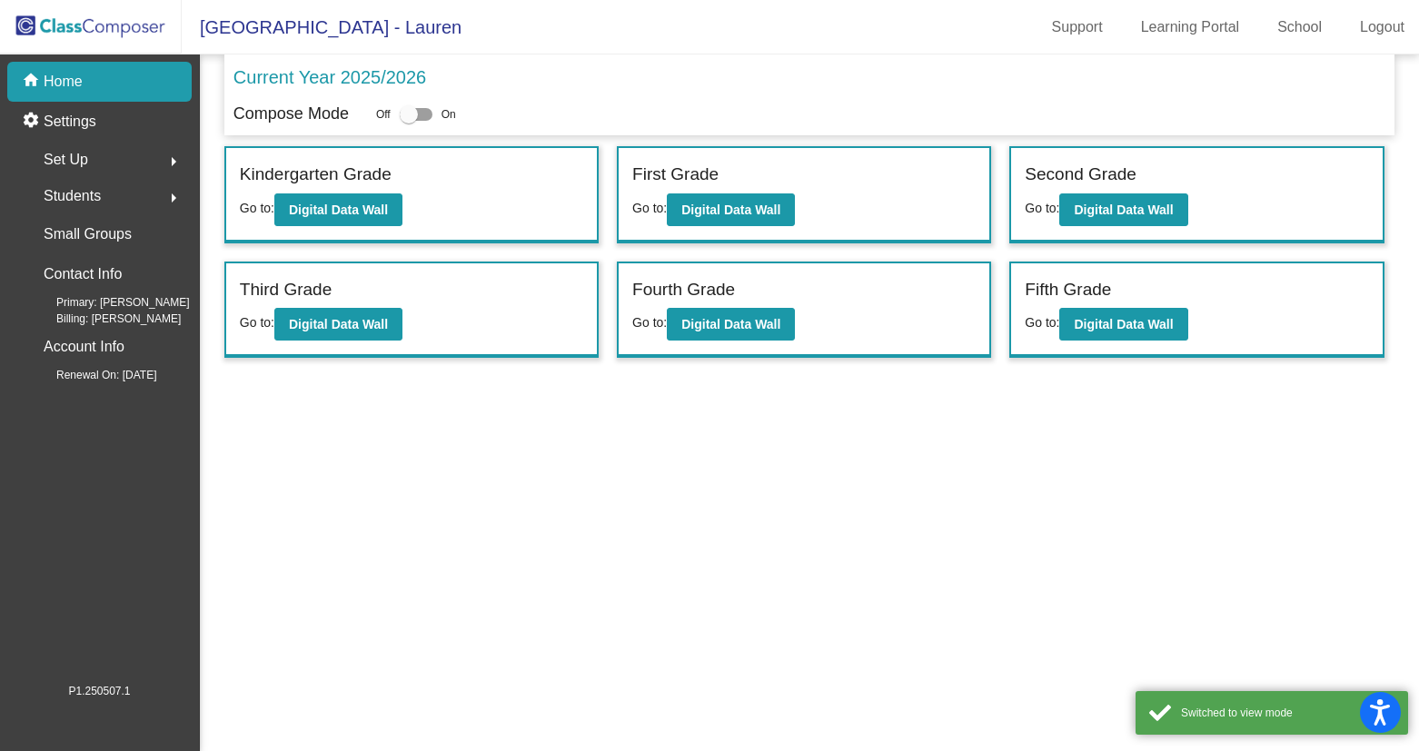
click at [1099, 192] on div "Second Grade" at bounding box center [1196, 178] width 343 height 32
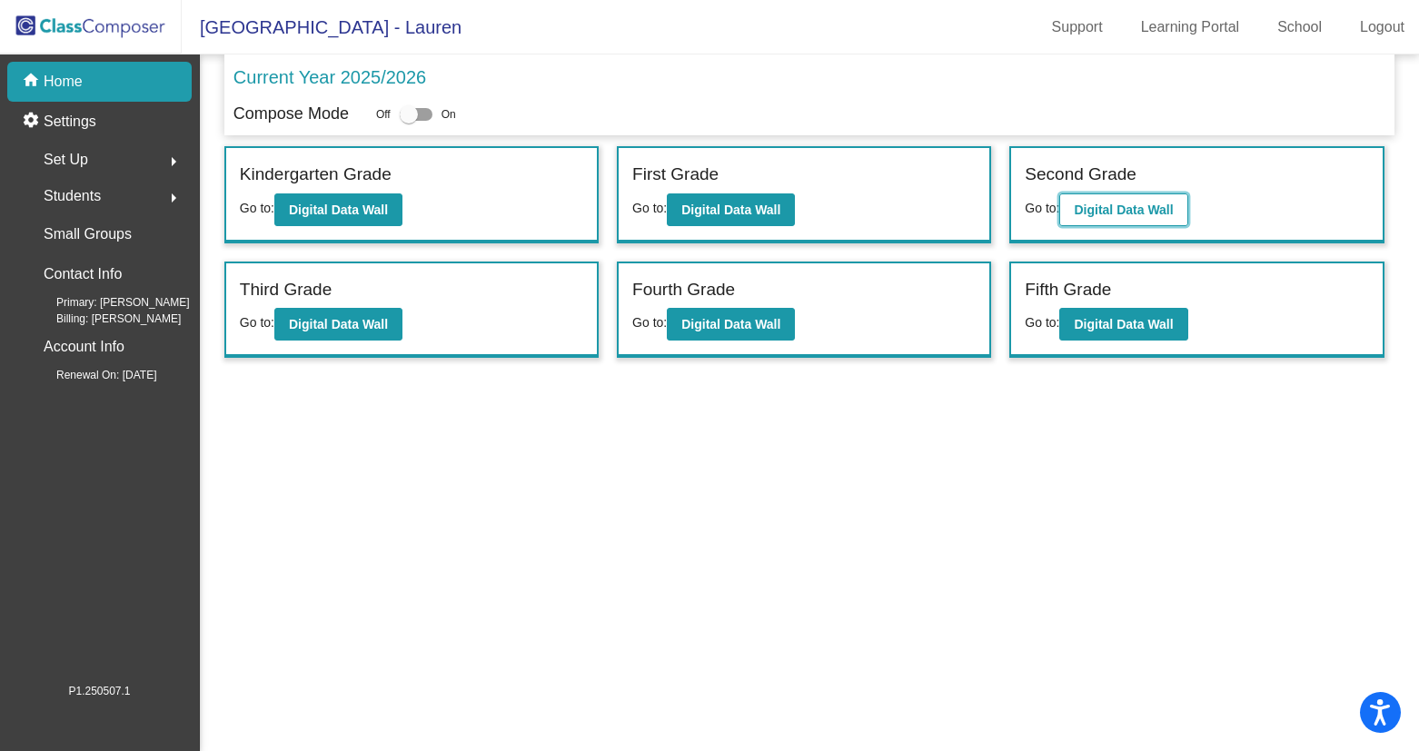
click at [1129, 207] on b "Digital Data Wall" at bounding box center [1123, 210] width 99 height 15
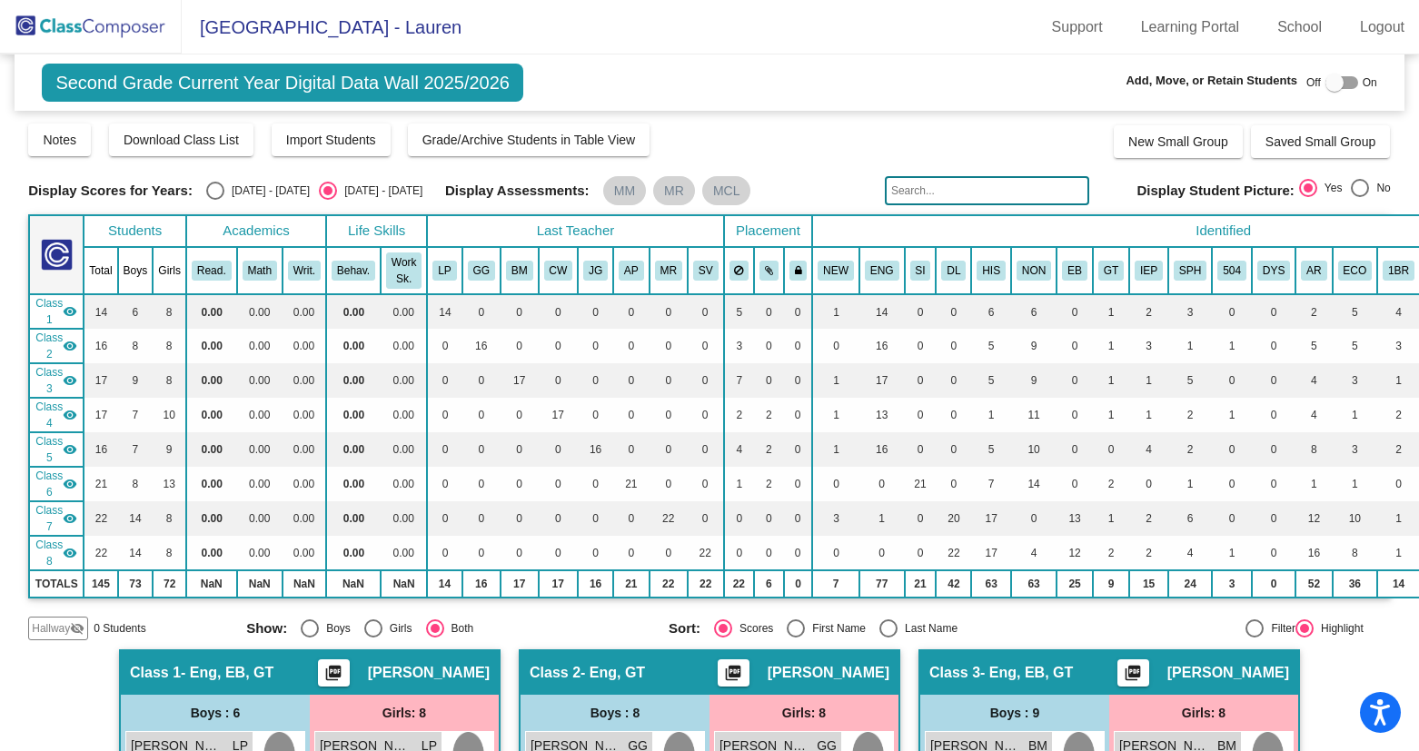
click at [945, 197] on input "text" at bounding box center [987, 190] width 204 height 29
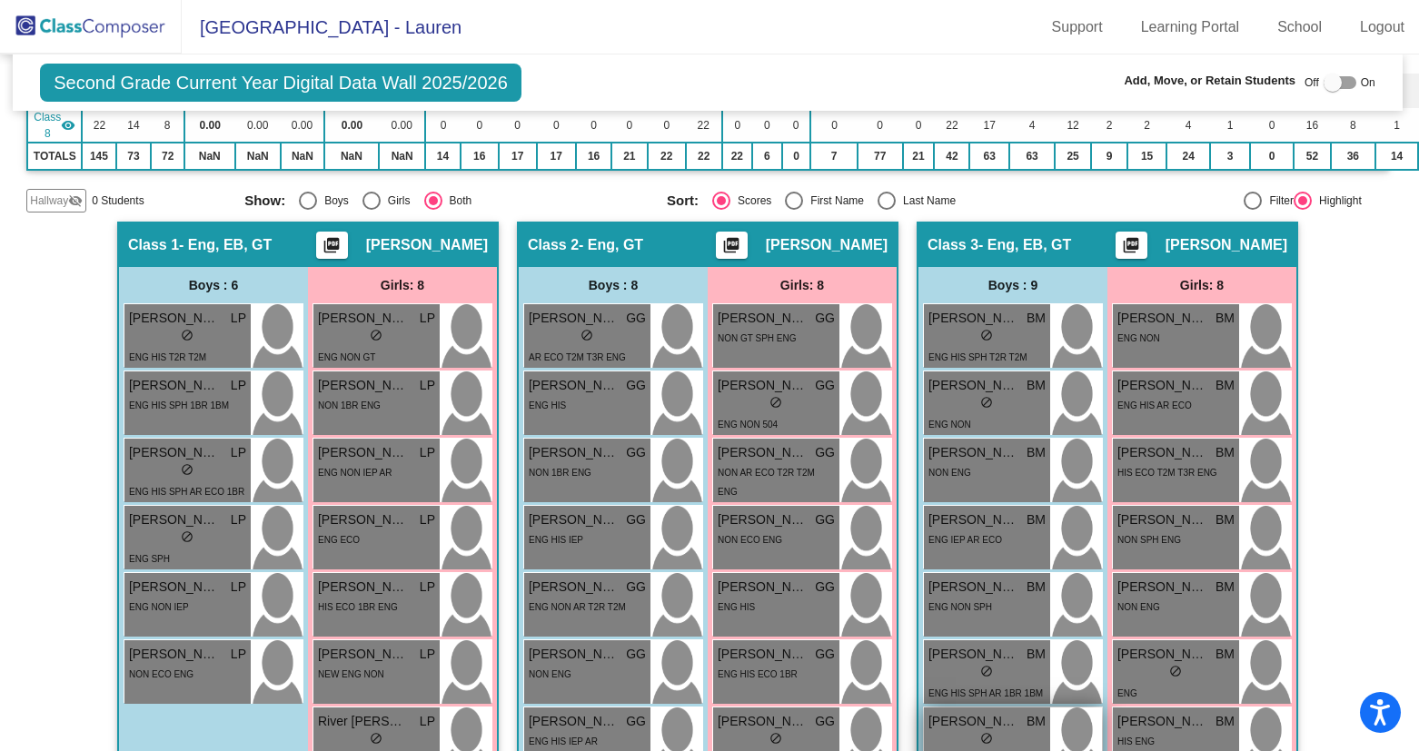
scroll to position [0, 2]
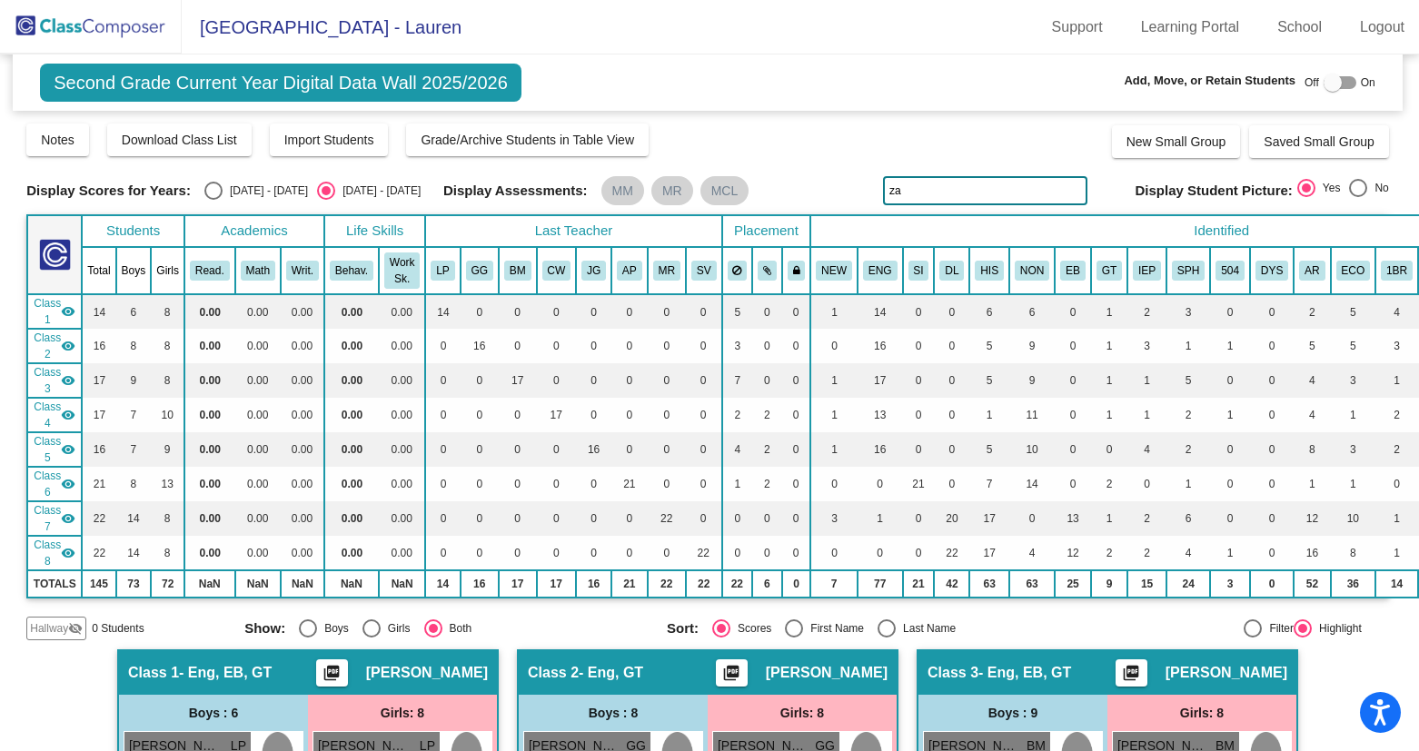
type input "z"
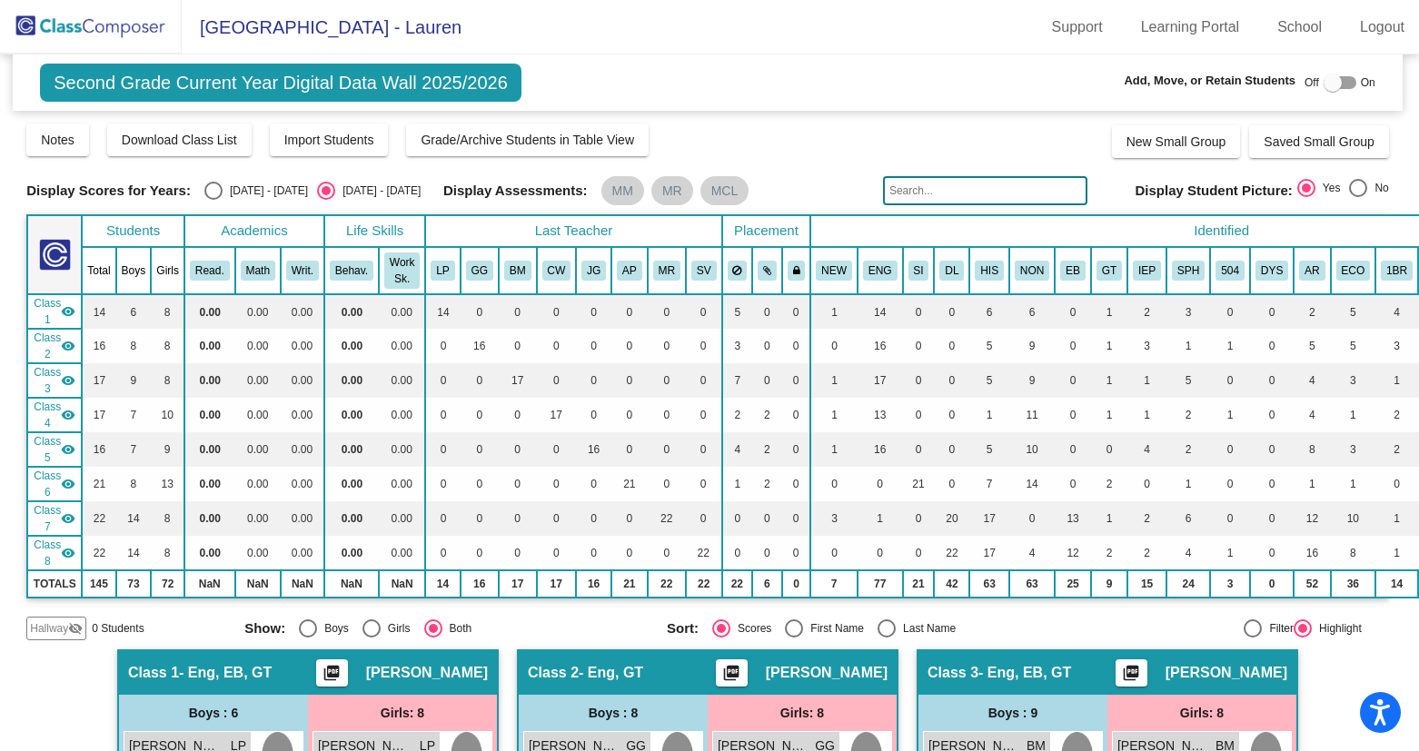
click at [120, 25] on img at bounding box center [91, 27] width 182 height 54
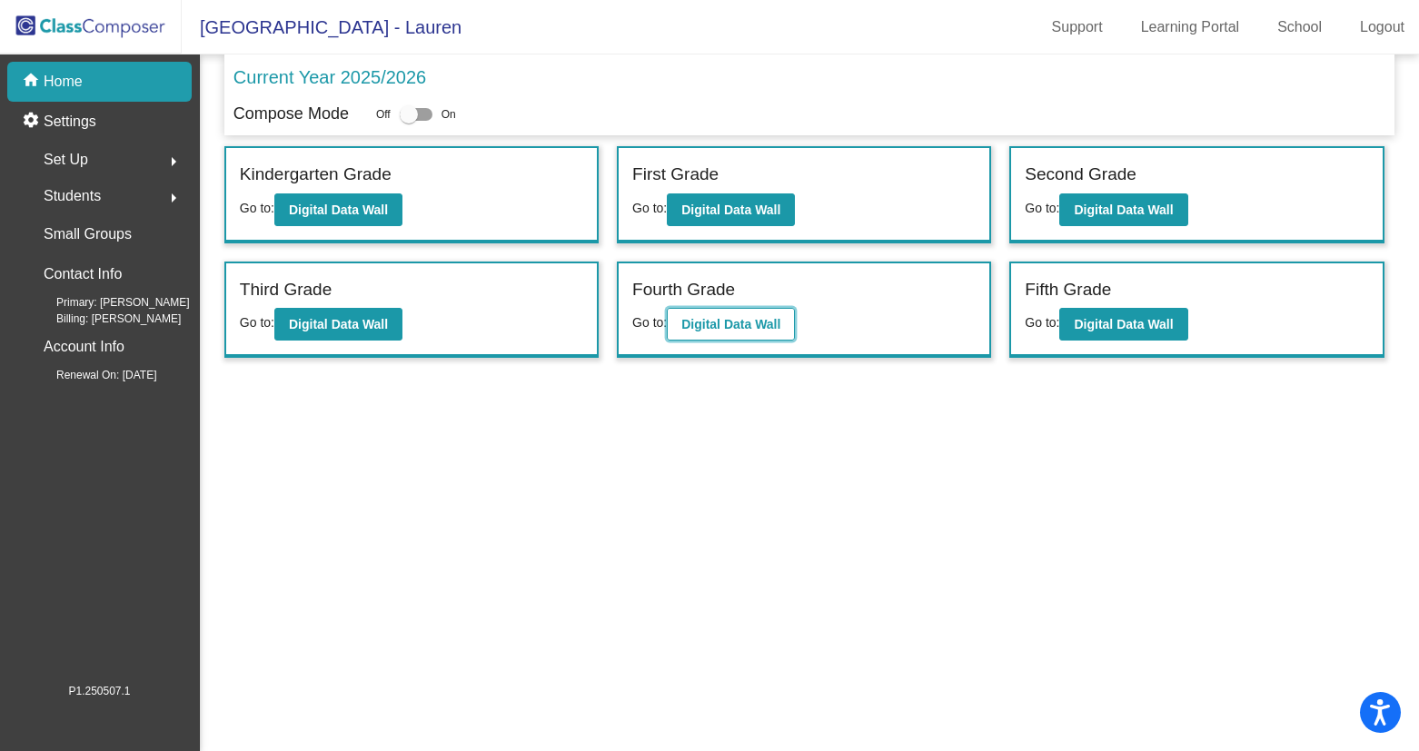
click at [729, 323] on b "Digital Data Wall" at bounding box center [730, 324] width 99 height 15
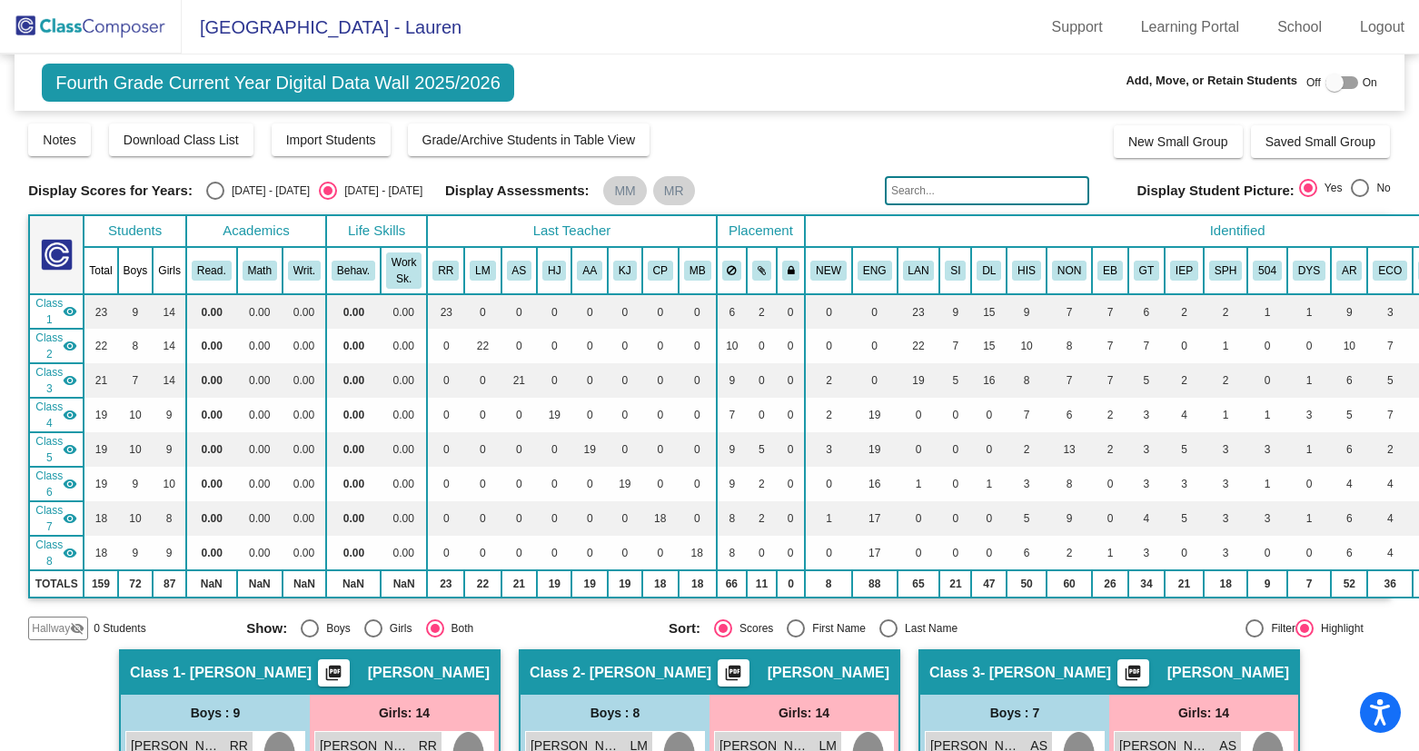
click at [956, 197] on input "text" at bounding box center [987, 190] width 204 height 29
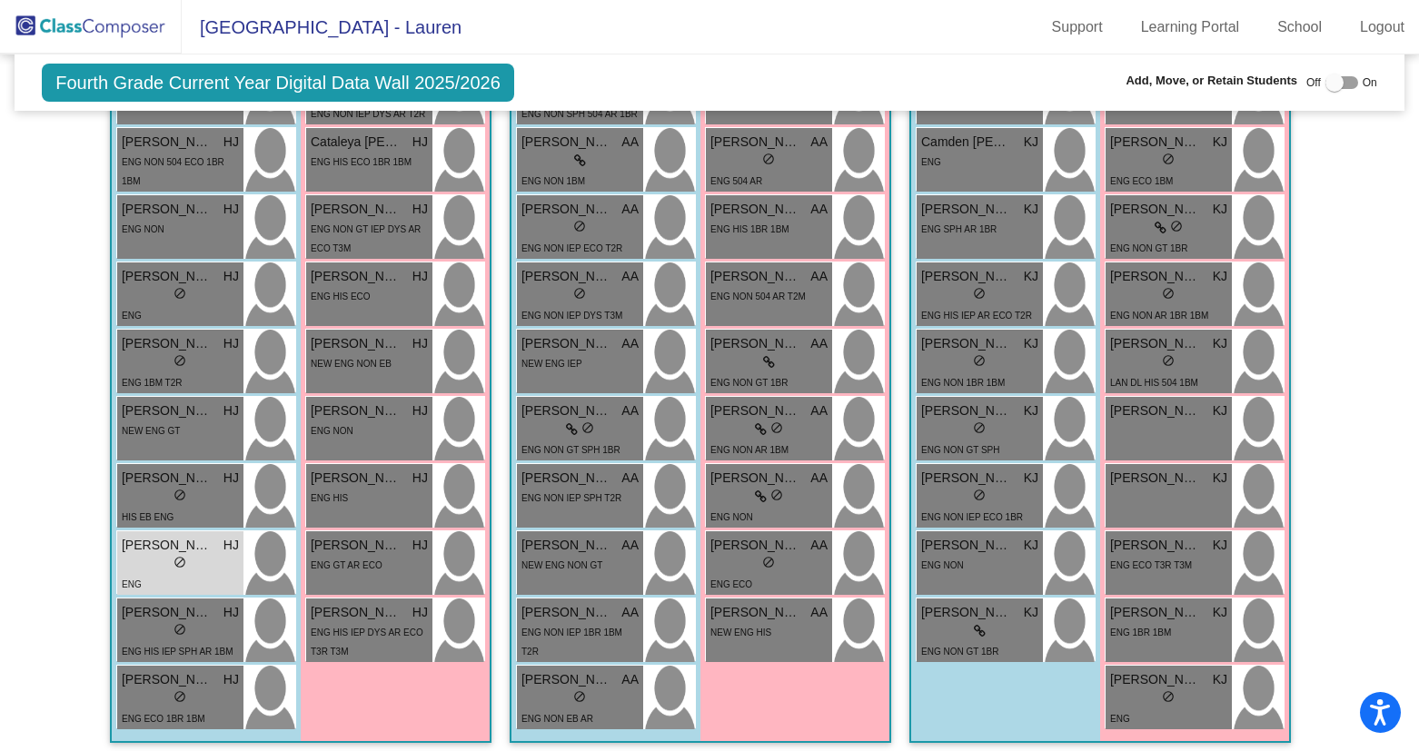
scroll to position [1724, 0]
type input "max"
click at [179, 554] on div "lock do_not_disturb_alt" at bounding box center [180, 563] width 13 height 19
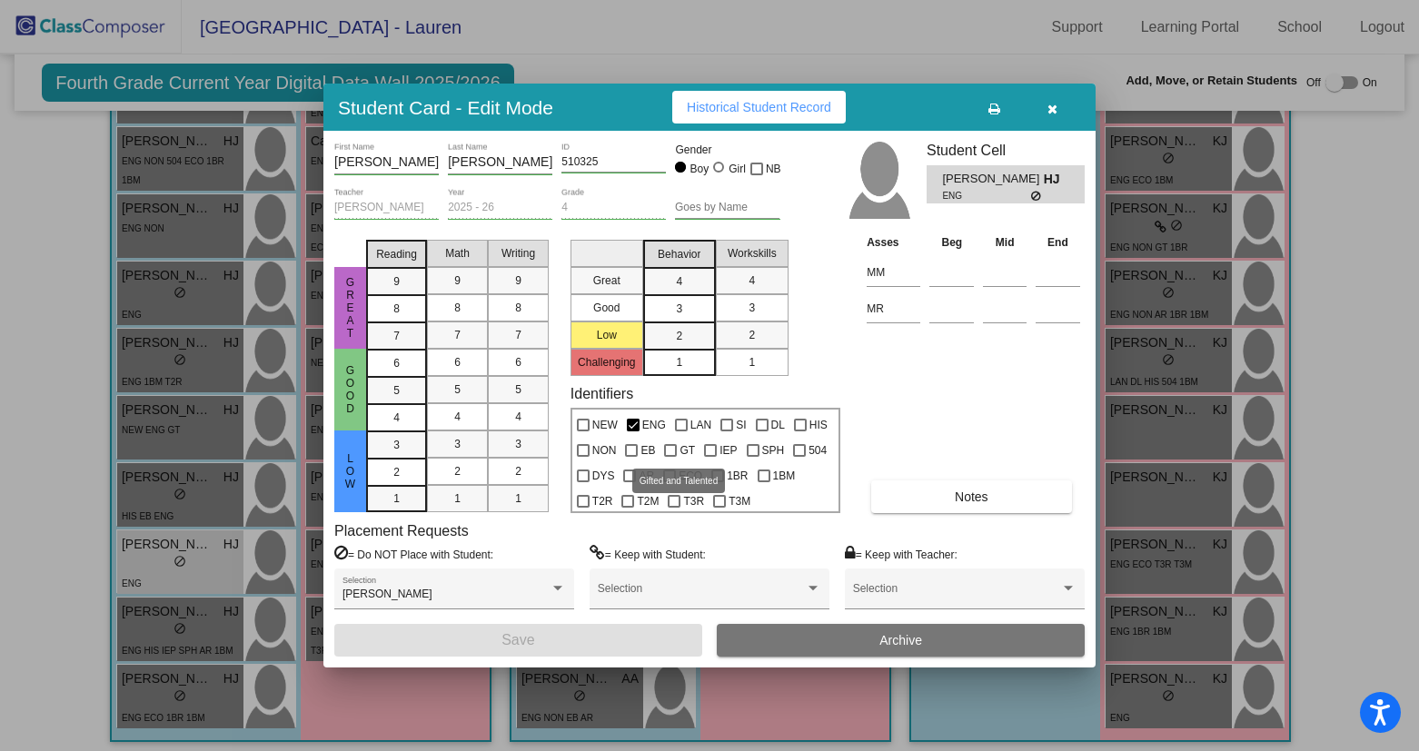
click at [677, 447] on label "GT" at bounding box center [679, 451] width 31 height 22
click at [670, 457] on input "GT" at bounding box center [670, 457] width 1 height 1
checkbox input "true"
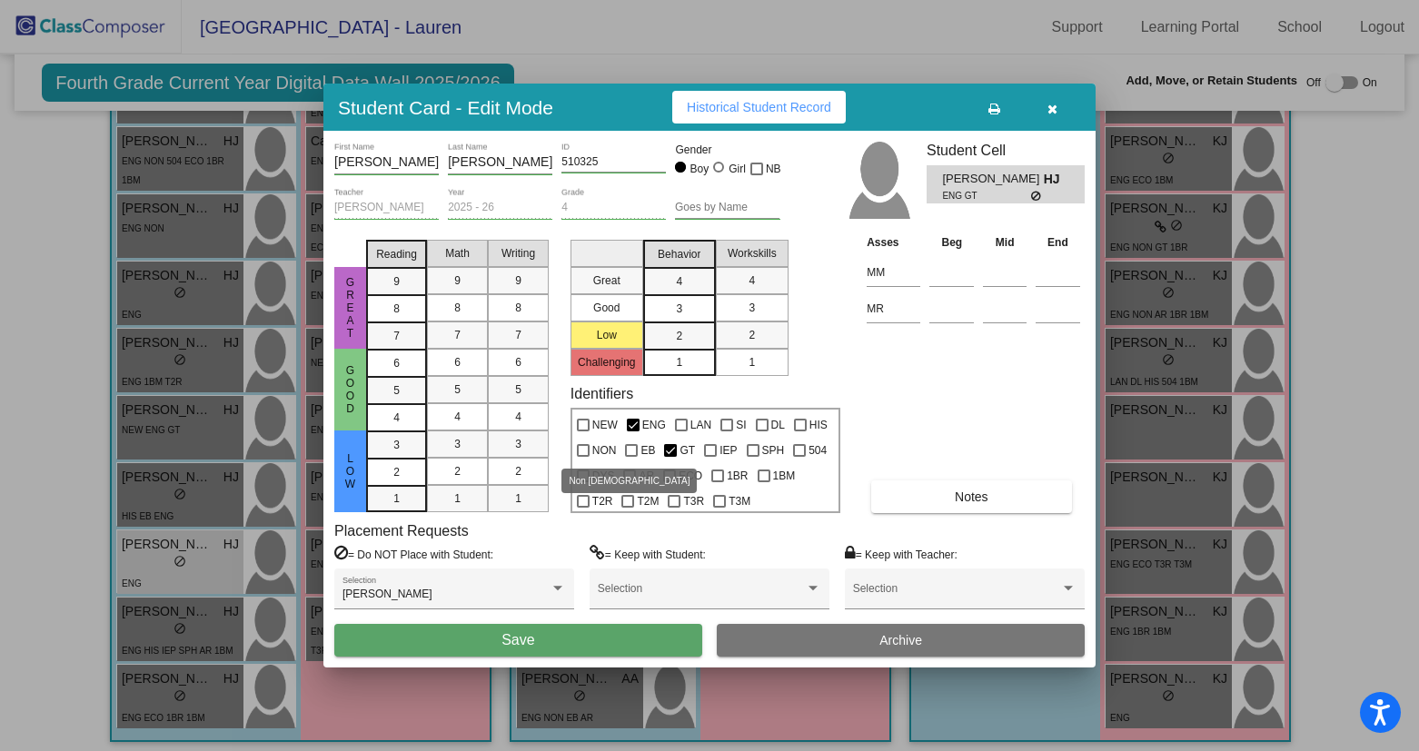
click at [580, 450] on div at bounding box center [583, 450] width 13 height 13
click at [582, 457] on input "NON" at bounding box center [582, 457] width 1 height 1
checkbox input "true"
click at [560, 636] on button "Save" at bounding box center [518, 640] width 368 height 33
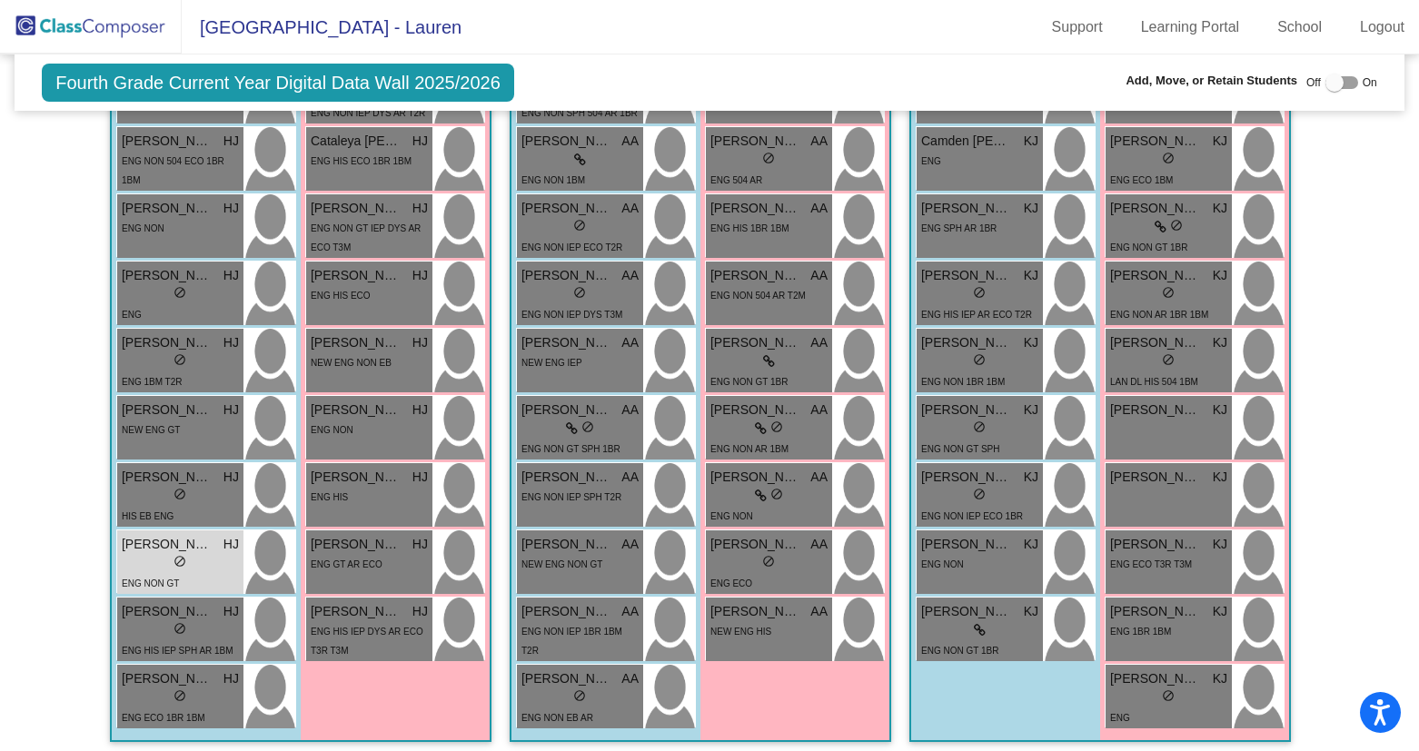
click at [124, 31] on img at bounding box center [91, 27] width 182 height 54
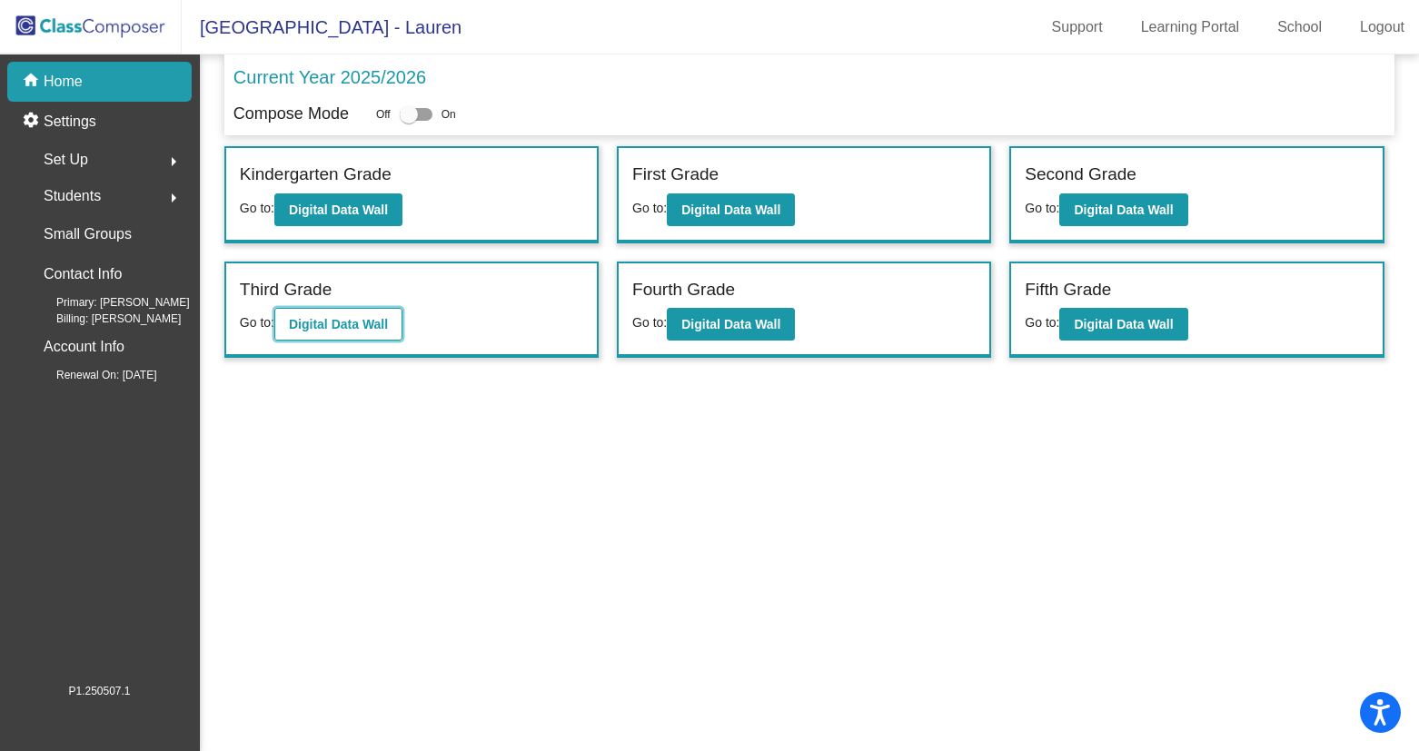
click at [326, 323] on b "Digital Data Wall" at bounding box center [338, 324] width 99 height 15
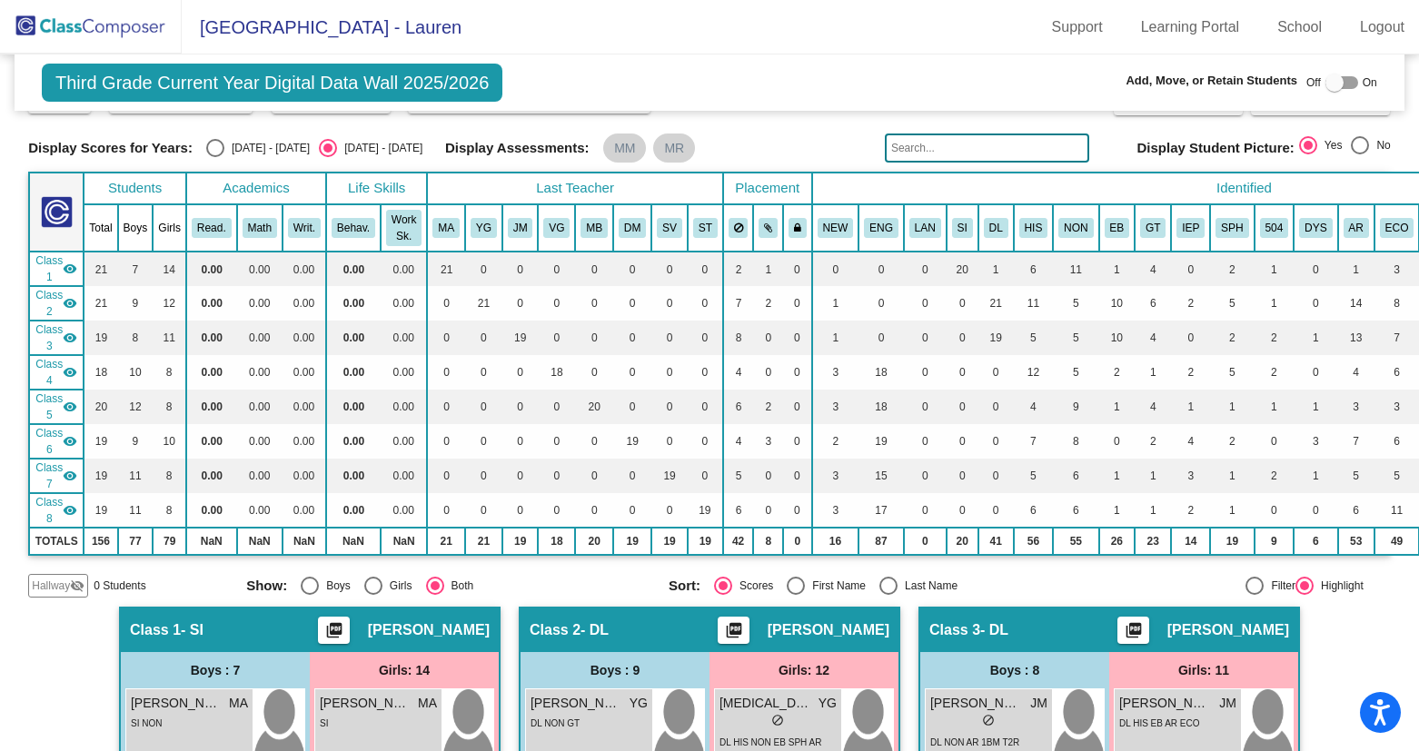
scroll to position [48, 0]
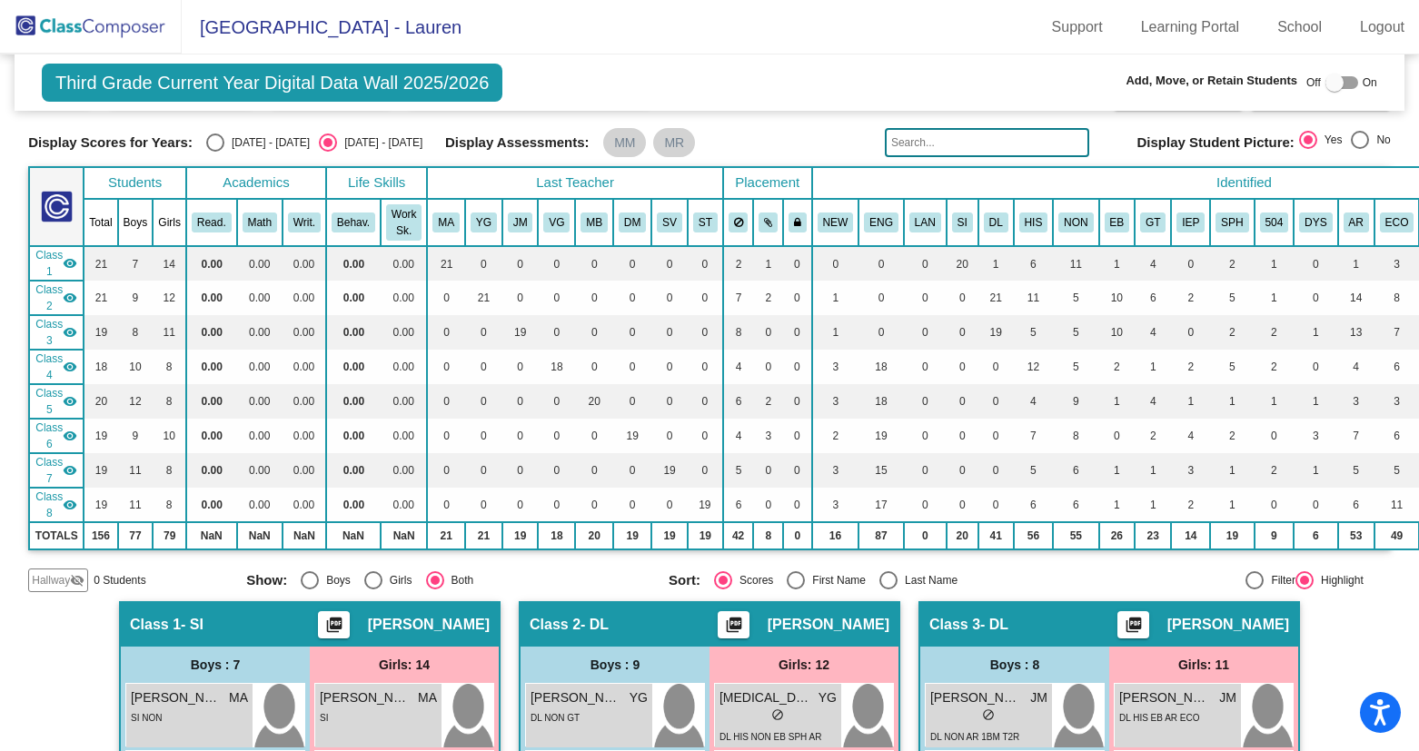
click at [942, 143] on input "text" at bounding box center [987, 142] width 204 height 29
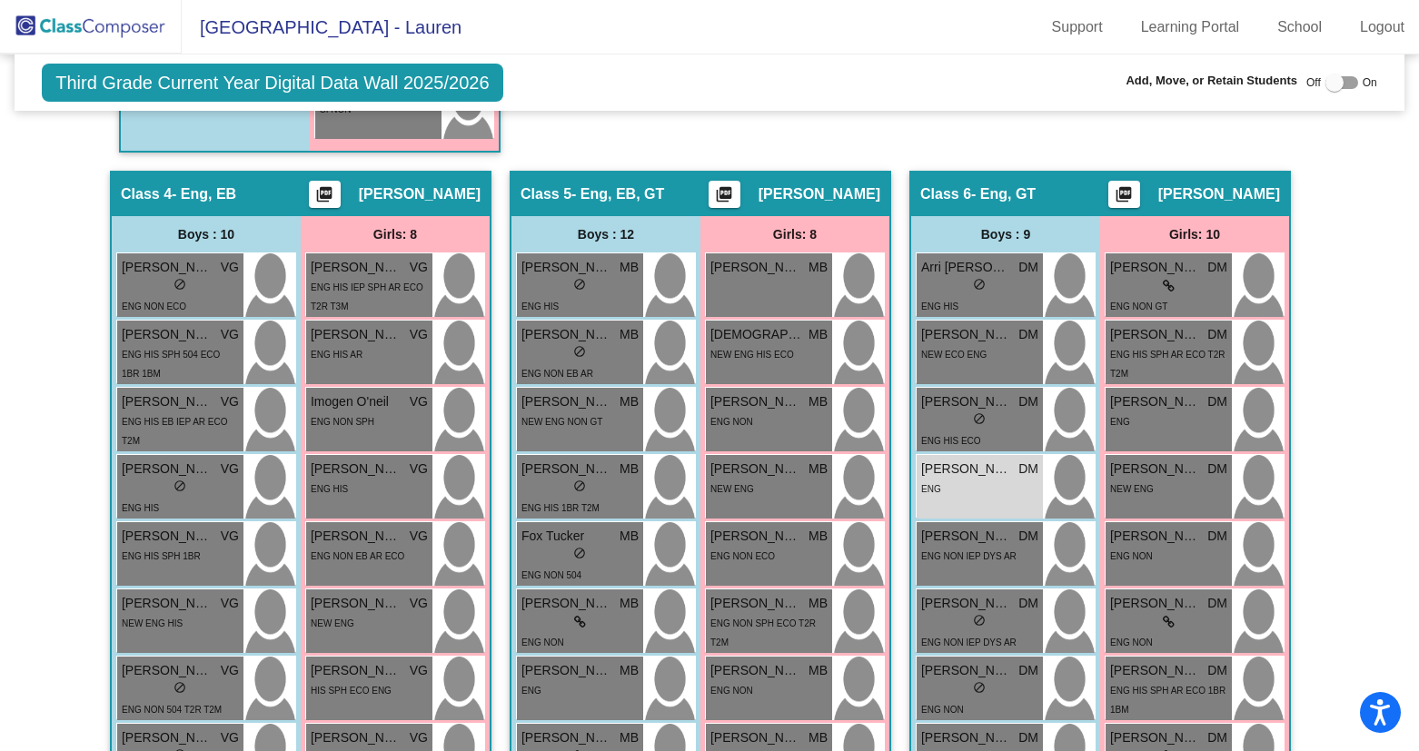
scroll to position [1596, 0]
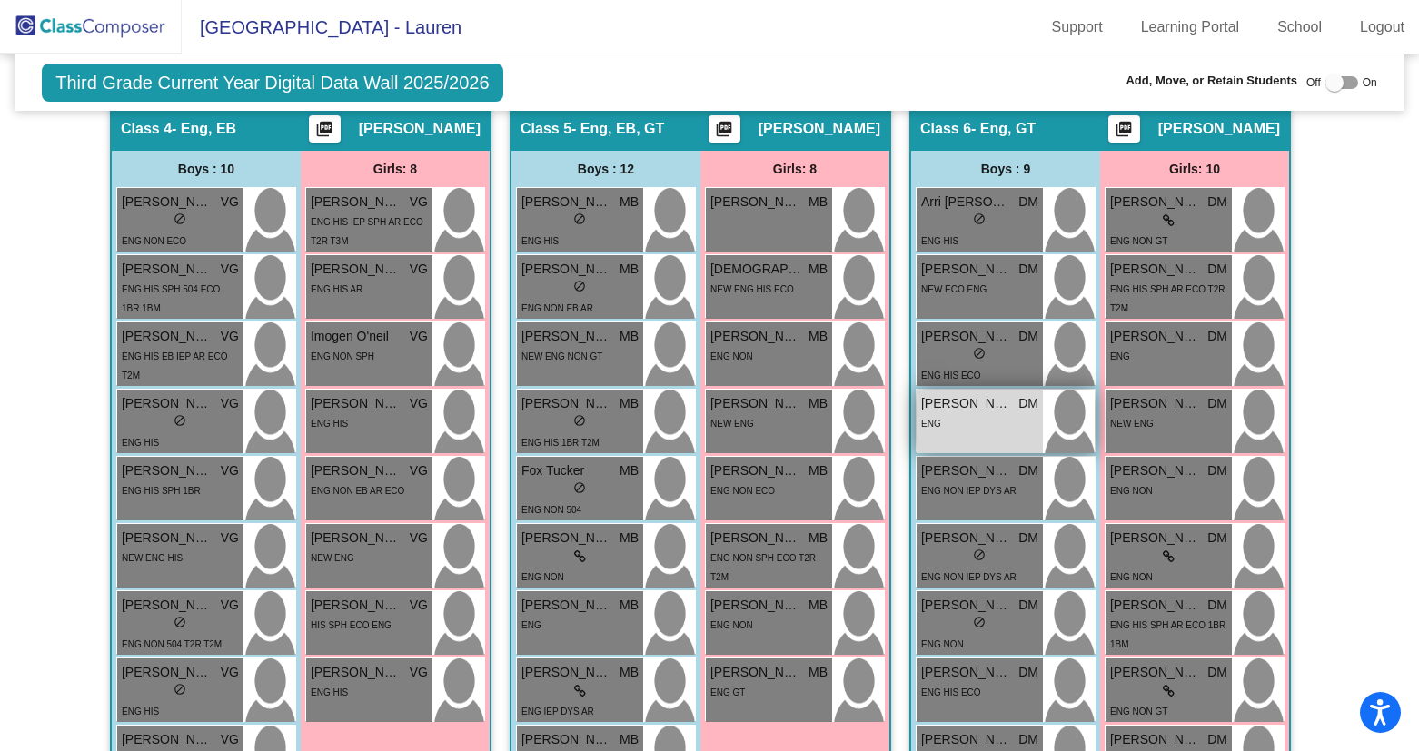
type input "anders"
click at [993, 422] on div "ENG" at bounding box center [979, 422] width 117 height 19
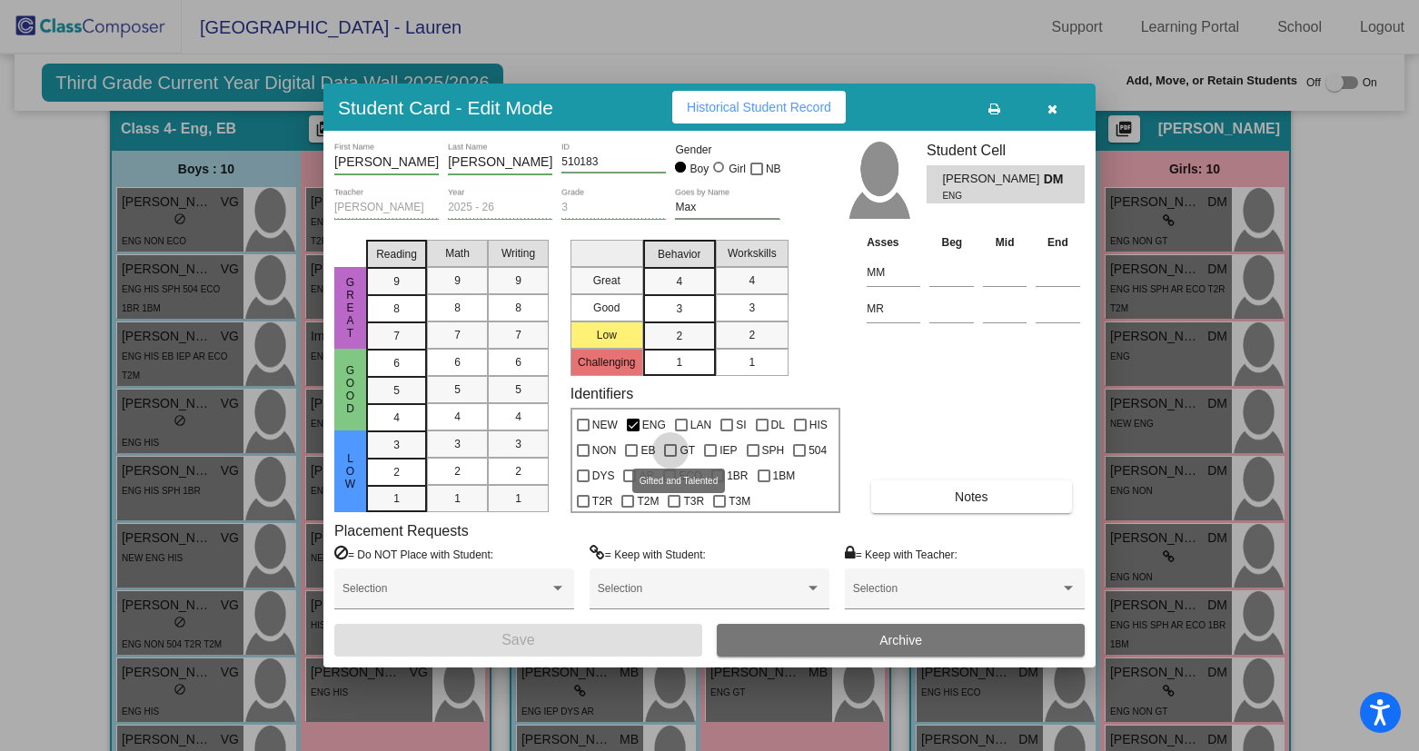
click at [666, 449] on div at bounding box center [670, 450] width 13 height 13
click at [670, 457] on input "GT" at bounding box center [670, 457] width 1 height 1
checkbox input "true"
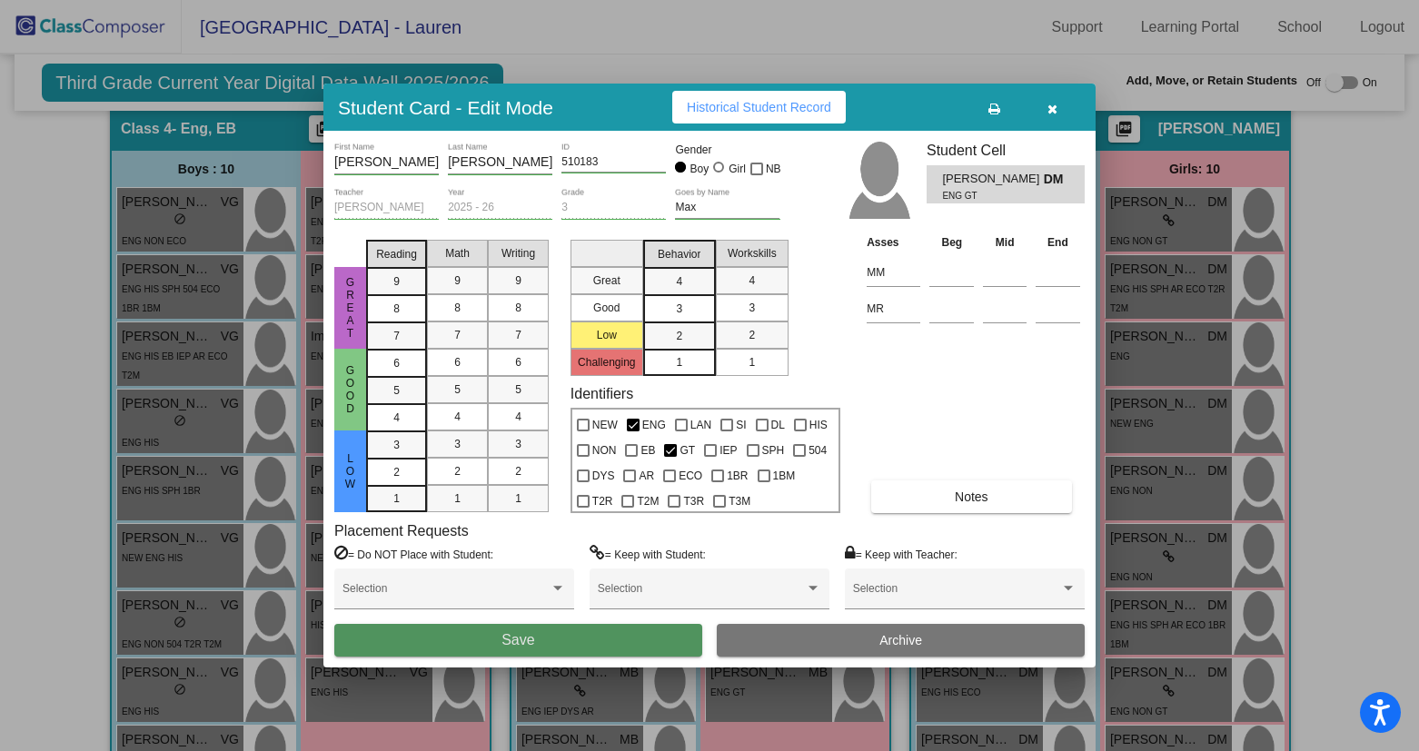
click at [540, 646] on button "Save" at bounding box center [518, 640] width 368 height 33
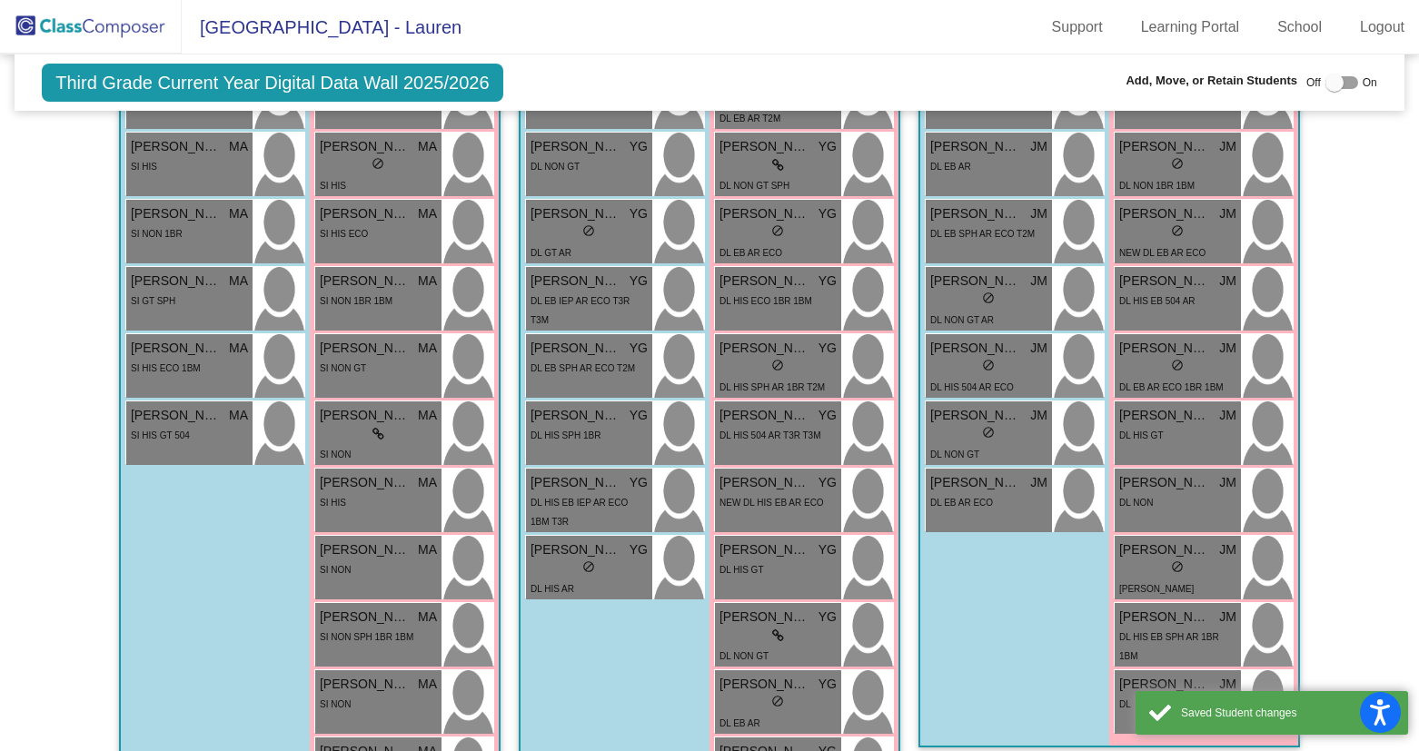
scroll to position [0, 0]
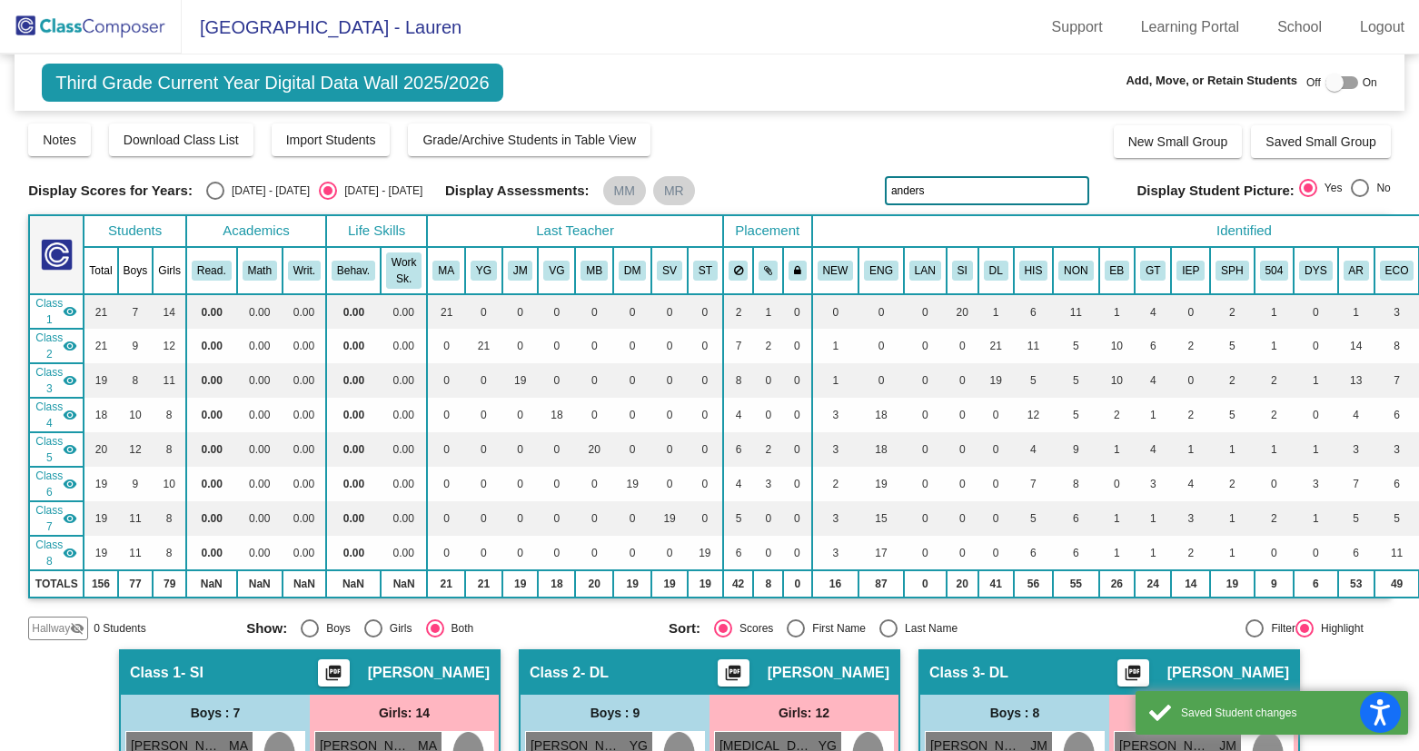
click at [937, 197] on input "anders" at bounding box center [987, 190] width 204 height 29
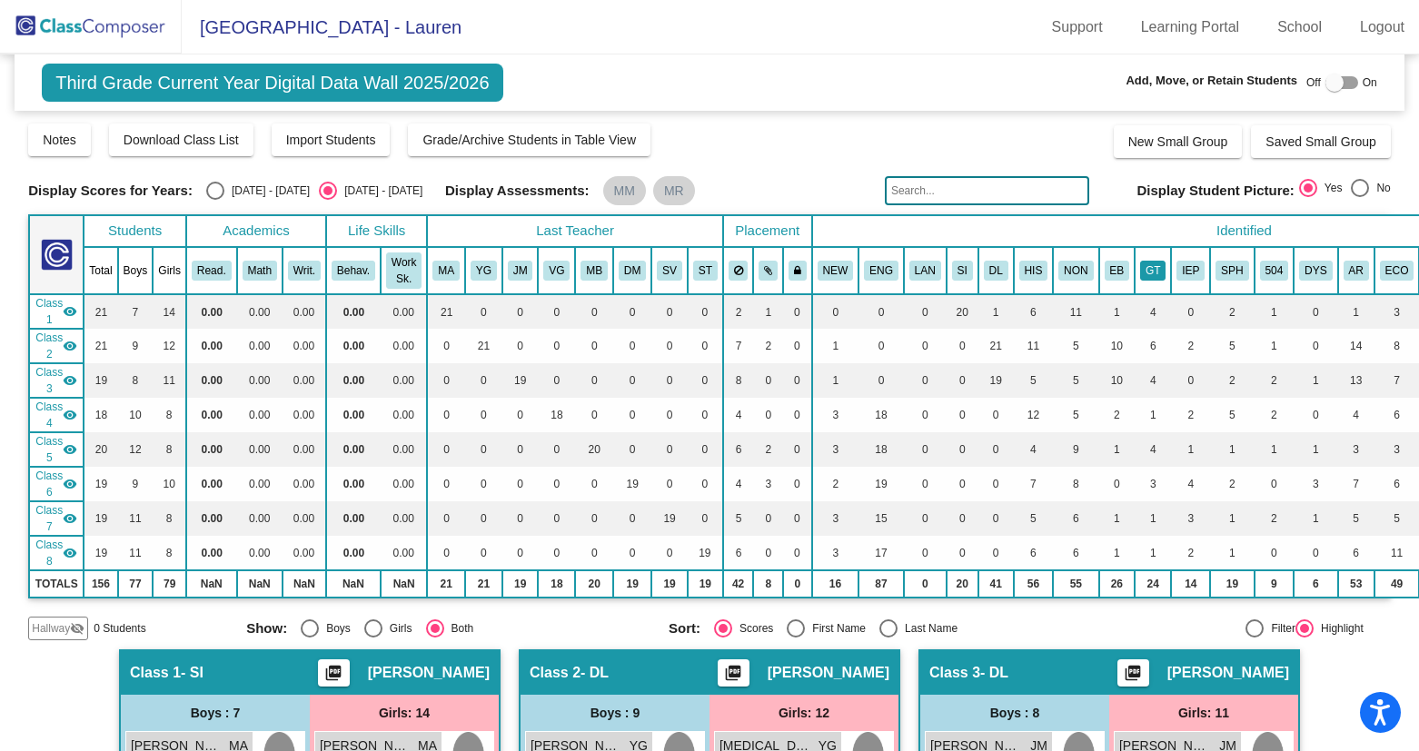
click at [1156, 268] on button "GT" at bounding box center [1152, 271] width 25 height 20
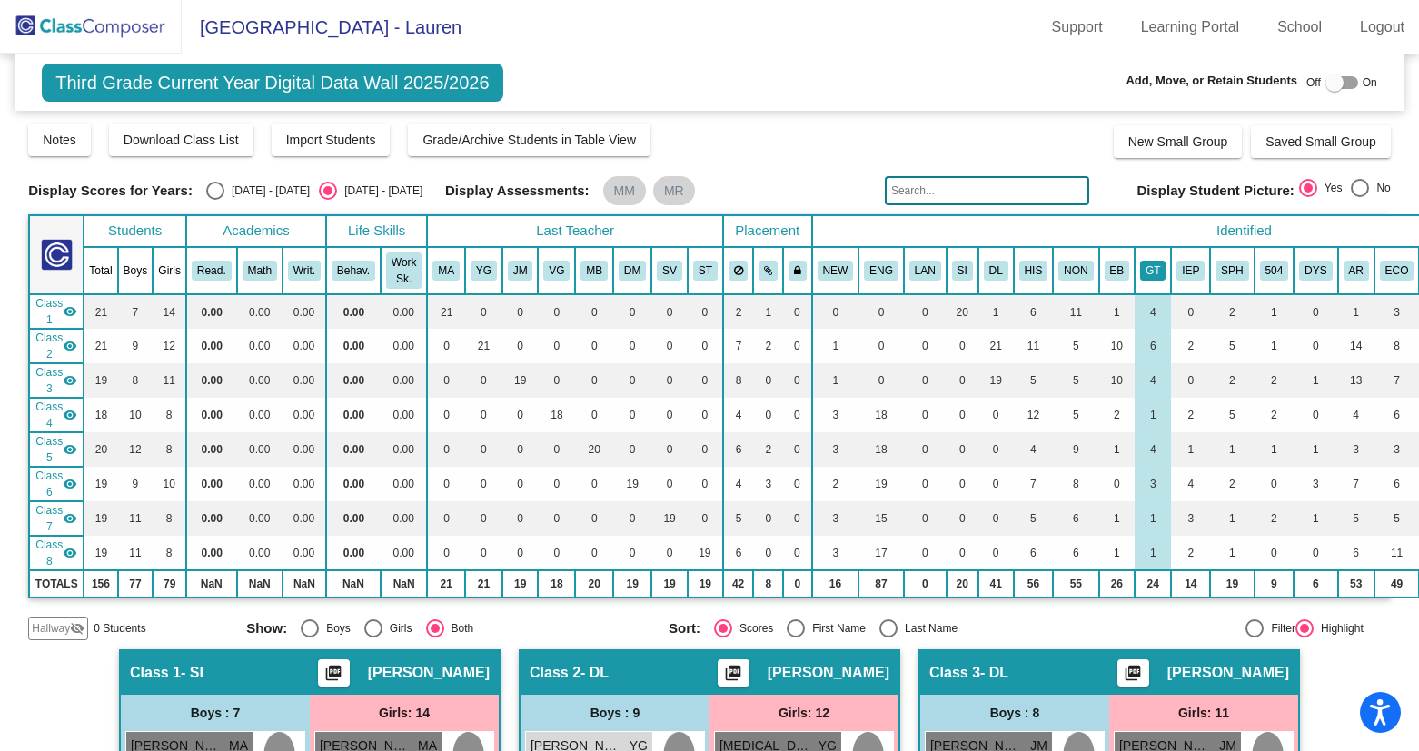
click at [1154, 274] on button "GT" at bounding box center [1152, 271] width 25 height 20
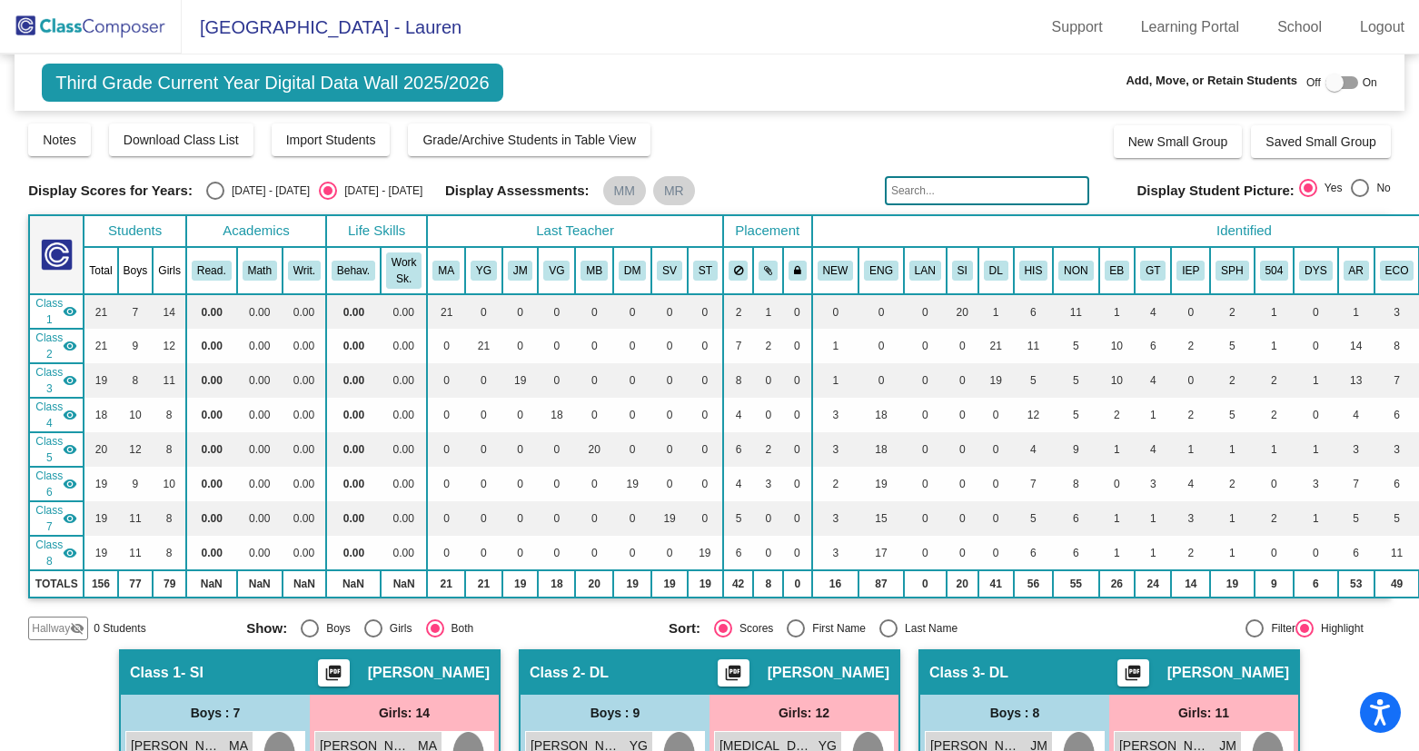
click at [109, 17] on img at bounding box center [91, 27] width 182 height 54
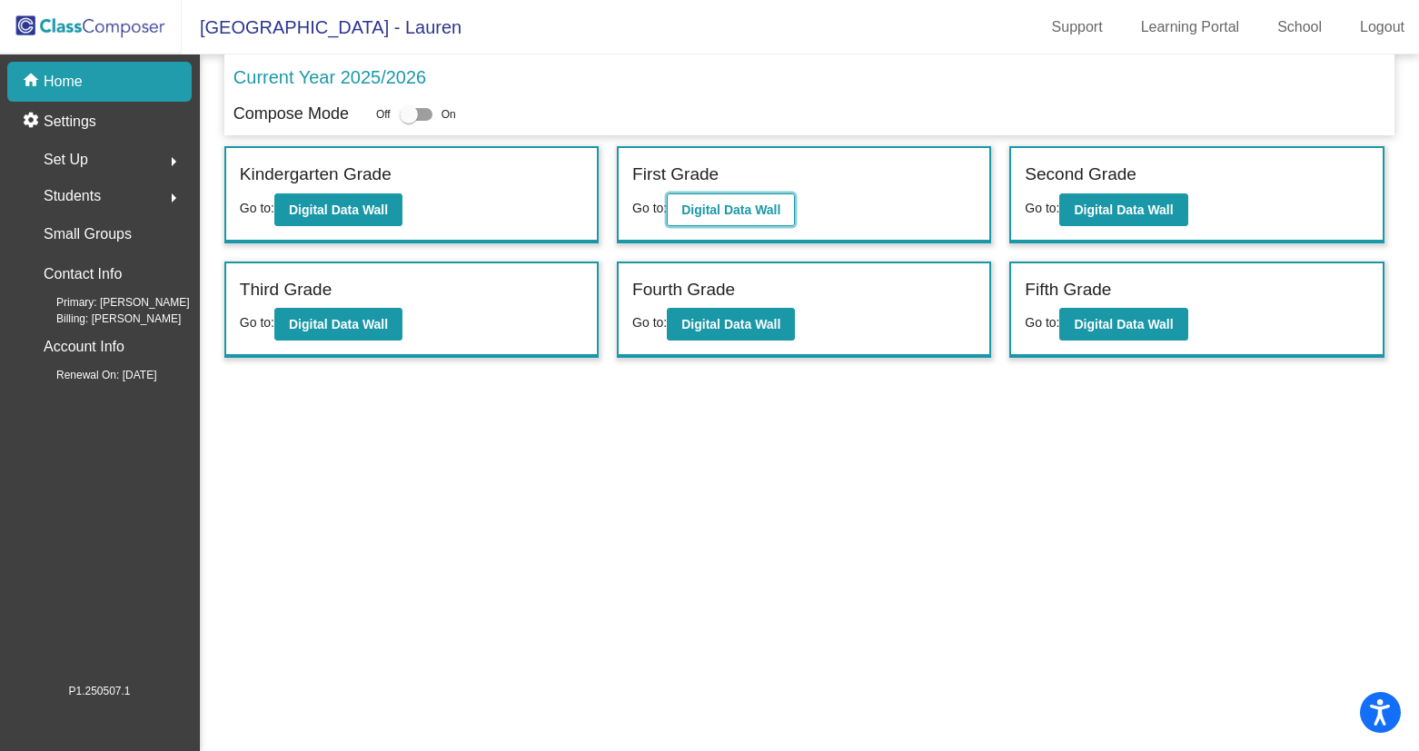
click at [712, 216] on b "Digital Data Wall" at bounding box center [730, 210] width 99 height 15
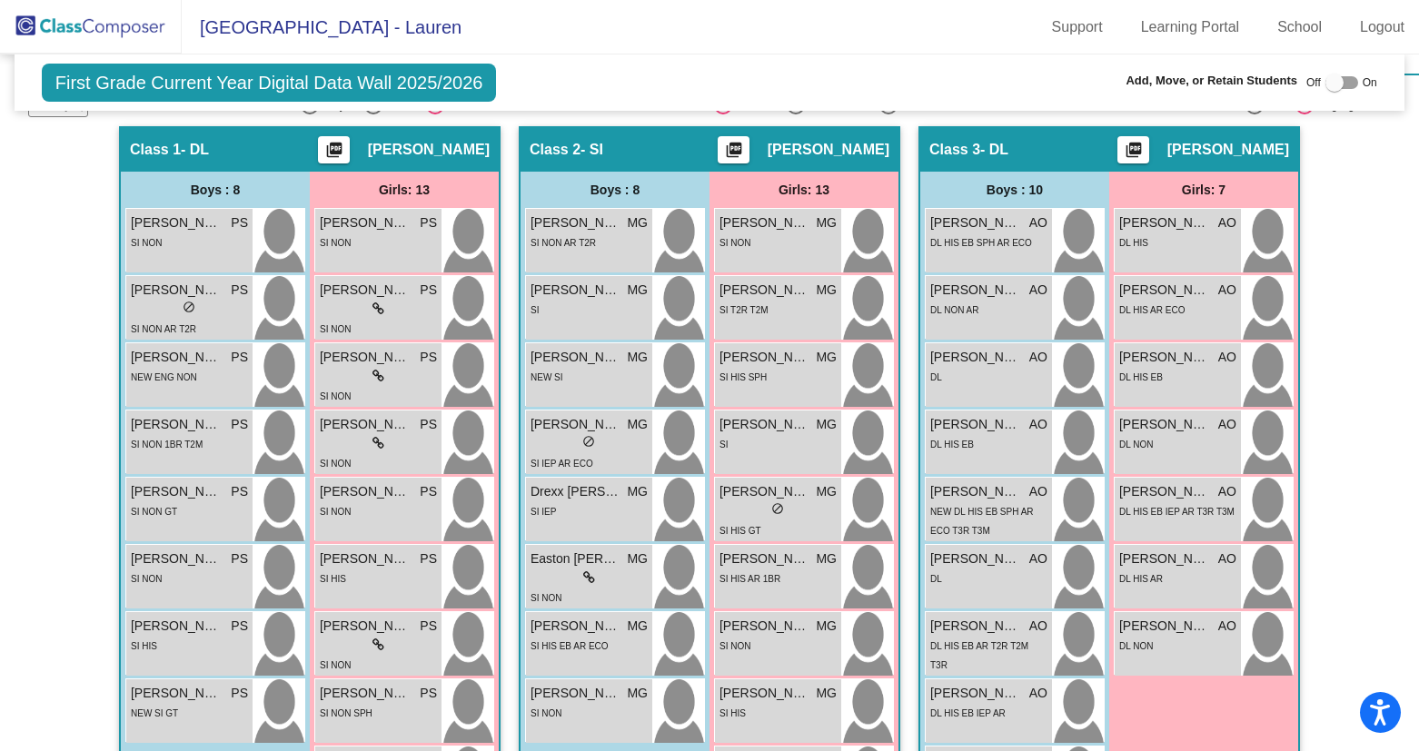
scroll to position [533, 0]
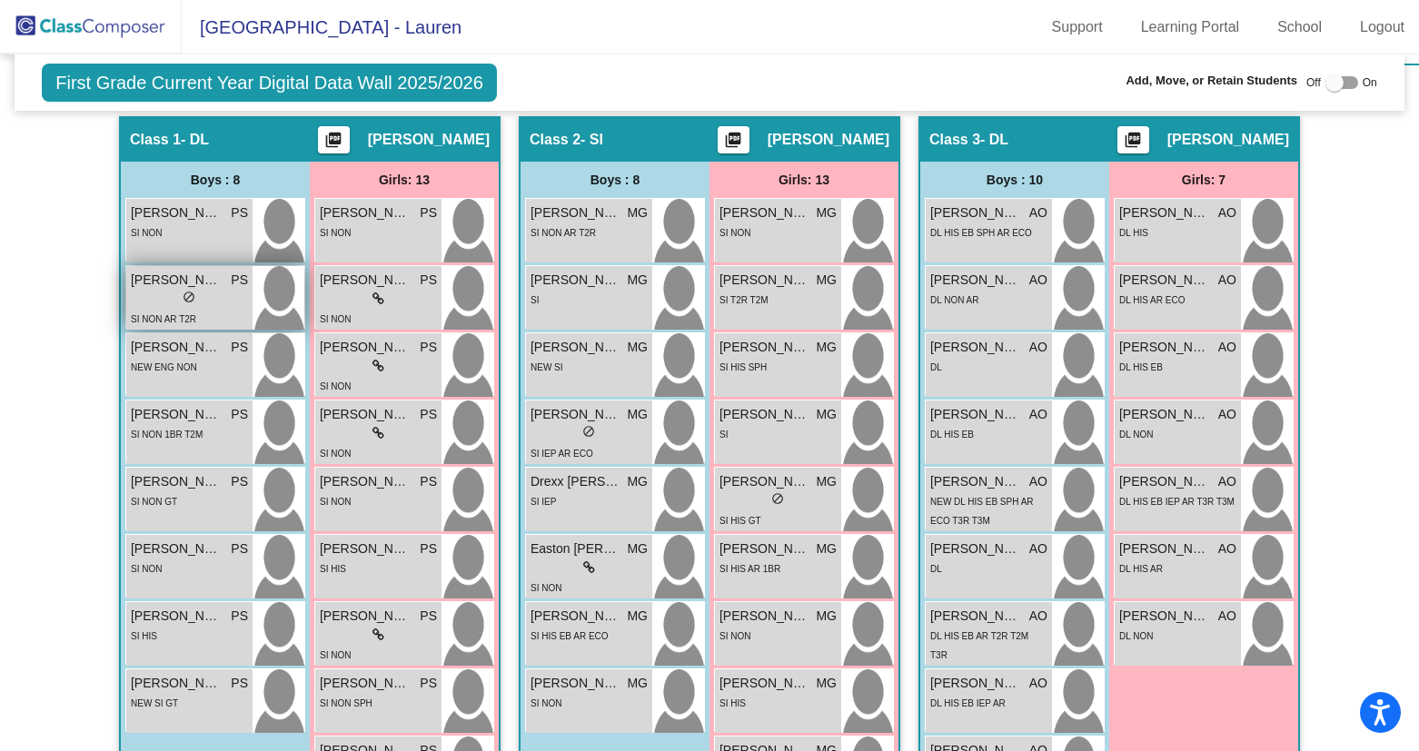
click at [189, 290] on div "lock do_not_disturb_alt" at bounding box center [189, 299] width 13 height 19
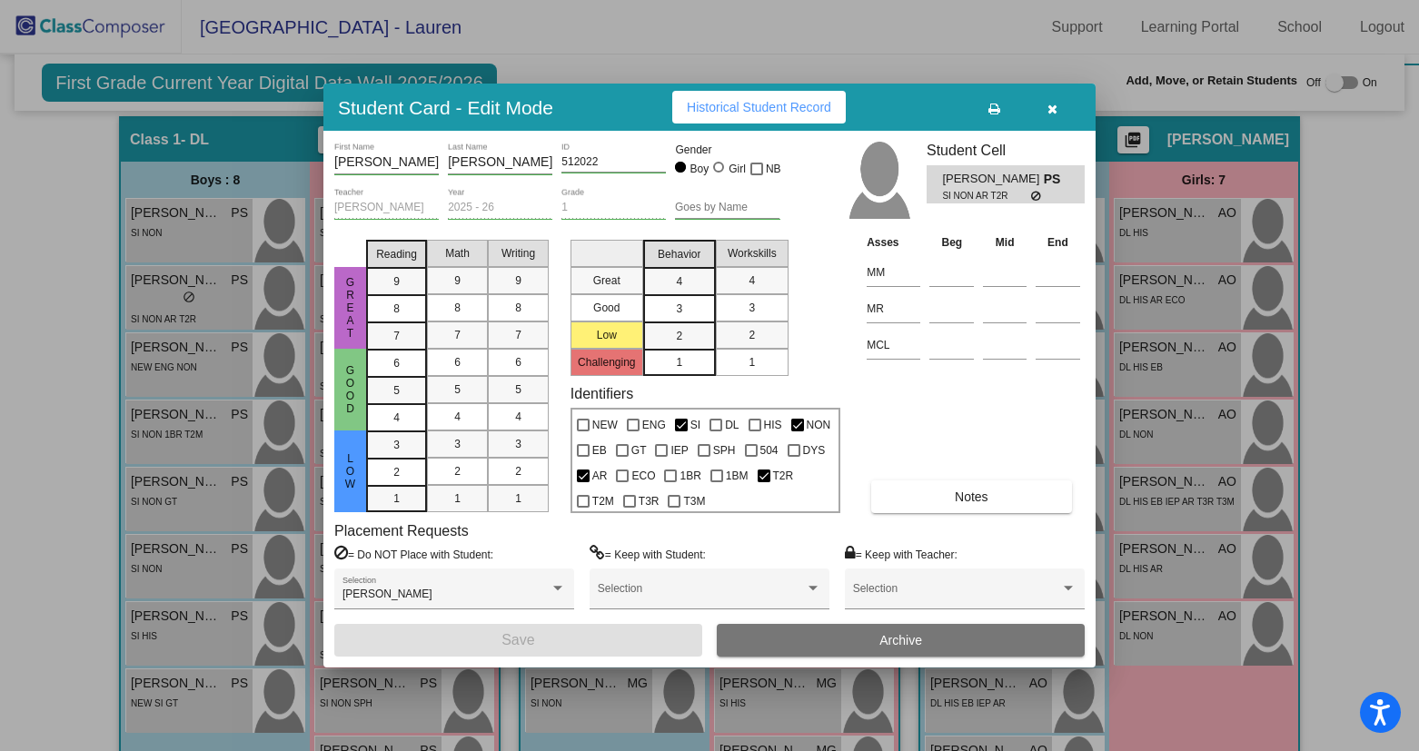
click at [868, 632] on button "Archive" at bounding box center [901, 640] width 368 height 33
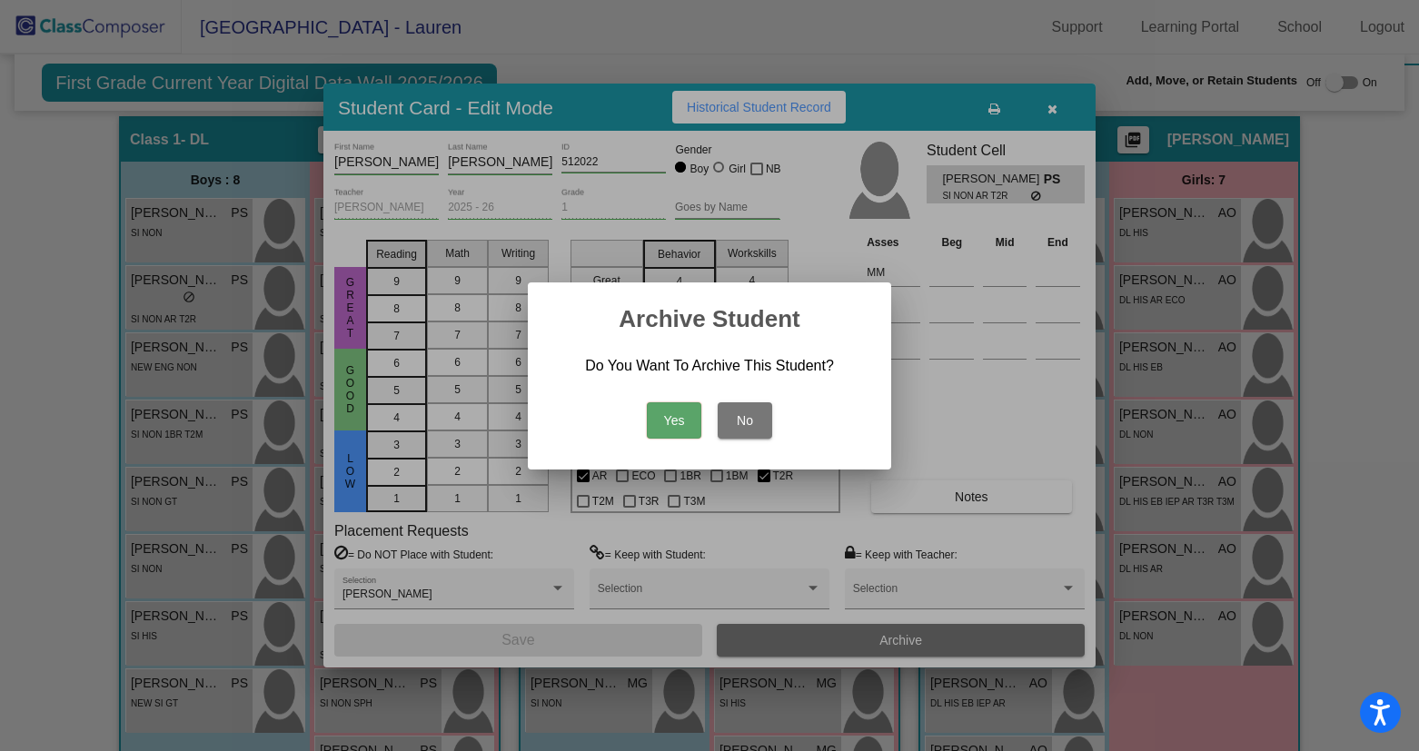
click at [675, 416] on button "Yes" at bounding box center [674, 420] width 55 height 36
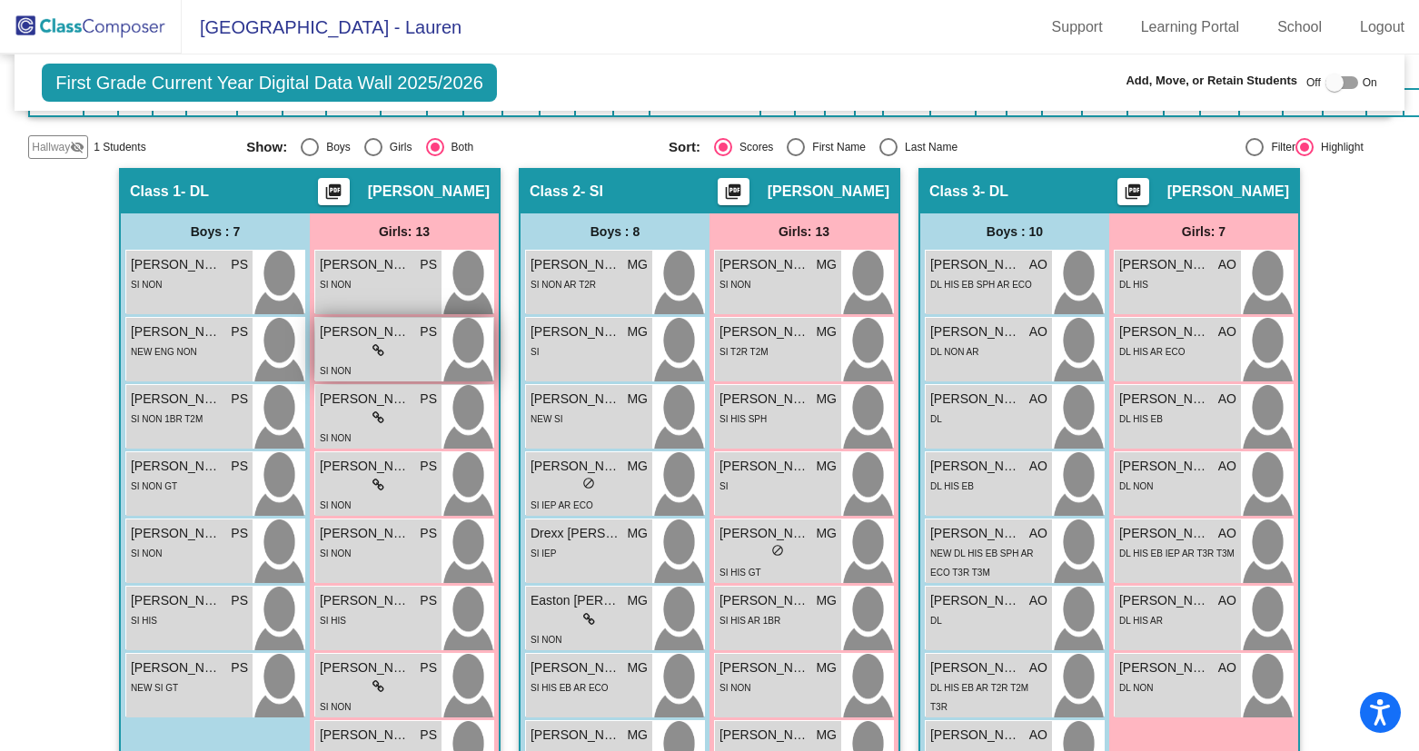
scroll to position [474, 0]
